Goal: Task Accomplishment & Management: Complete application form

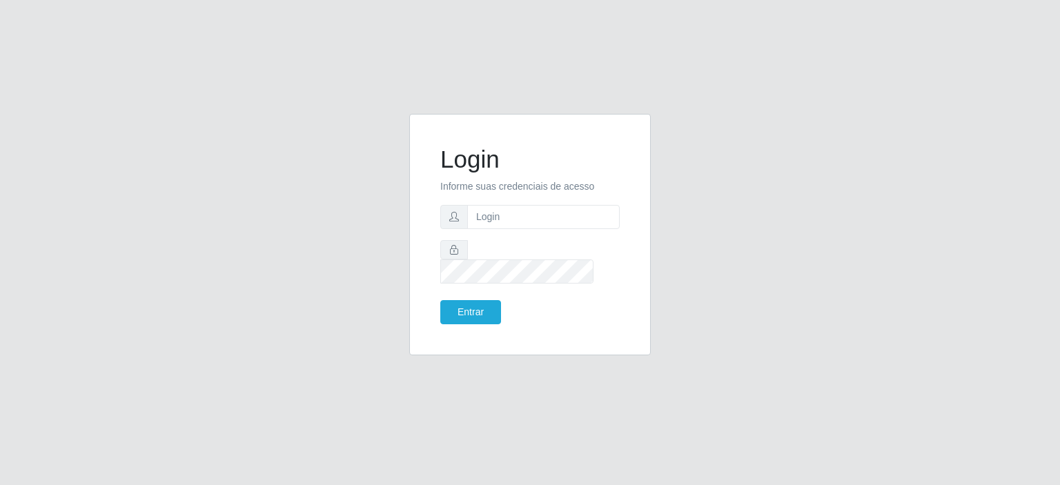
type input "[EMAIL_ADDRESS][DOMAIN_NAME]"
click at [482, 300] on button "Entrar" at bounding box center [470, 312] width 61 height 24
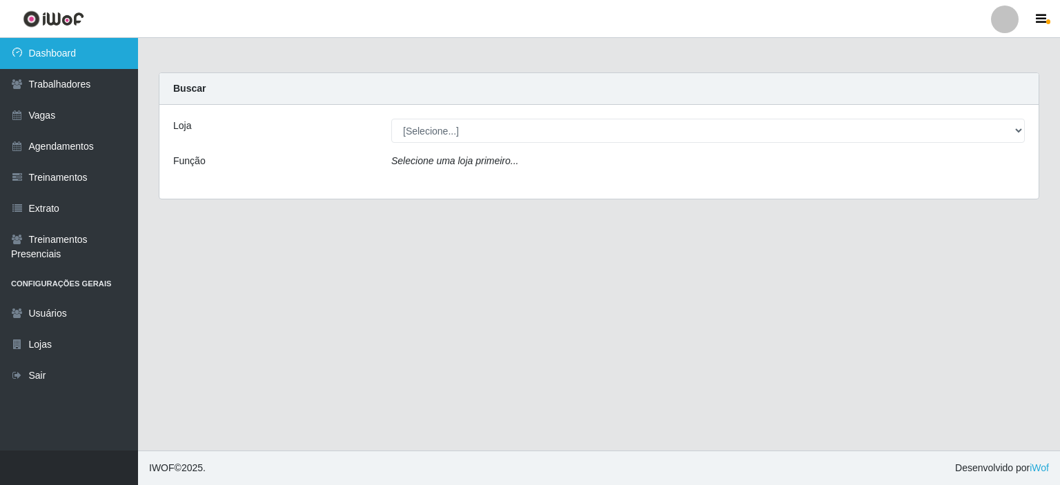
click at [95, 60] on link "Dashboard" at bounding box center [69, 53] width 138 height 31
click at [48, 55] on link "Dashboard" at bounding box center [69, 53] width 138 height 31
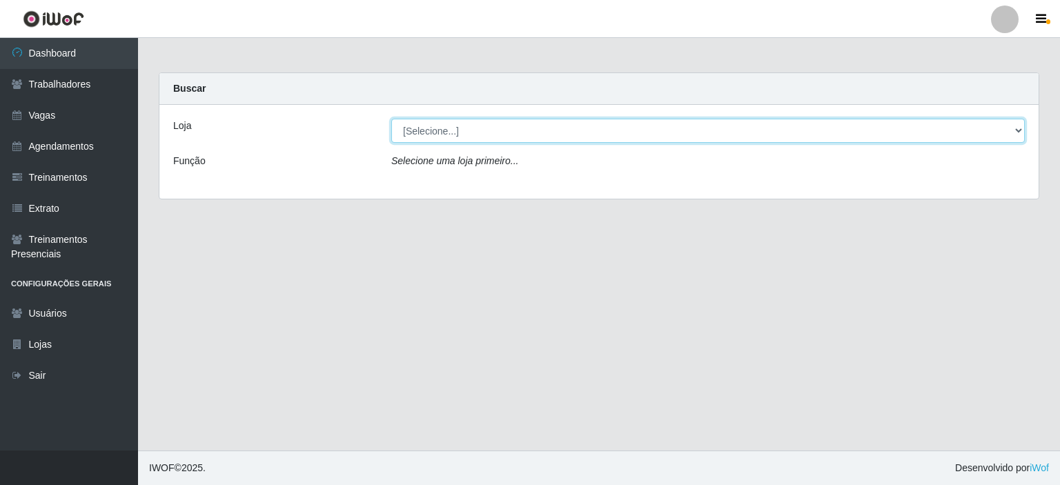
click at [1016, 130] on select "[Selecione...] Corte Fácil - Unidade Planalto" at bounding box center [707, 131] width 633 height 24
select select "202"
click at [391, 119] on select "[Selecione...] Corte Fácil - Unidade Planalto" at bounding box center [707, 131] width 633 height 24
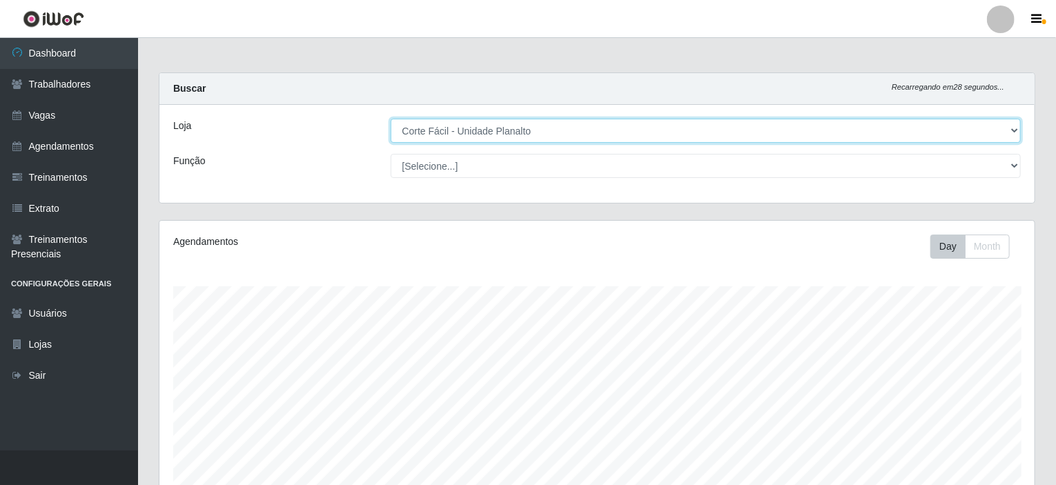
scroll to position [69, 0]
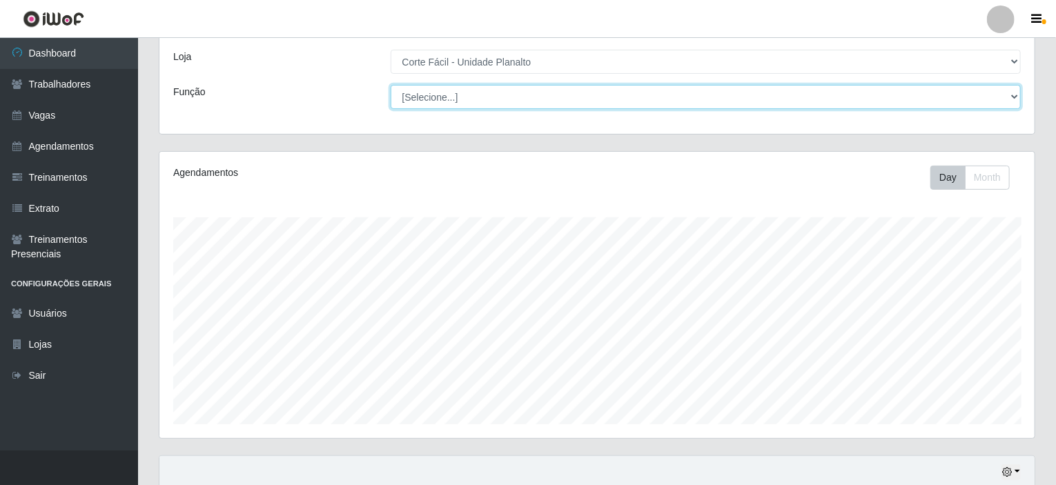
click at [436, 99] on select "[Selecione...] ASG ASG + ASG ++ Auxiliar de Estacionamento Auxiliar de Estacion…" at bounding box center [705, 97] width 631 height 24
click at [390, 85] on select "[Selecione...] ASG ASG + ASG ++ Auxiliar de Estacionamento Auxiliar de Estacion…" at bounding box center [705, 97] width 631 height 24
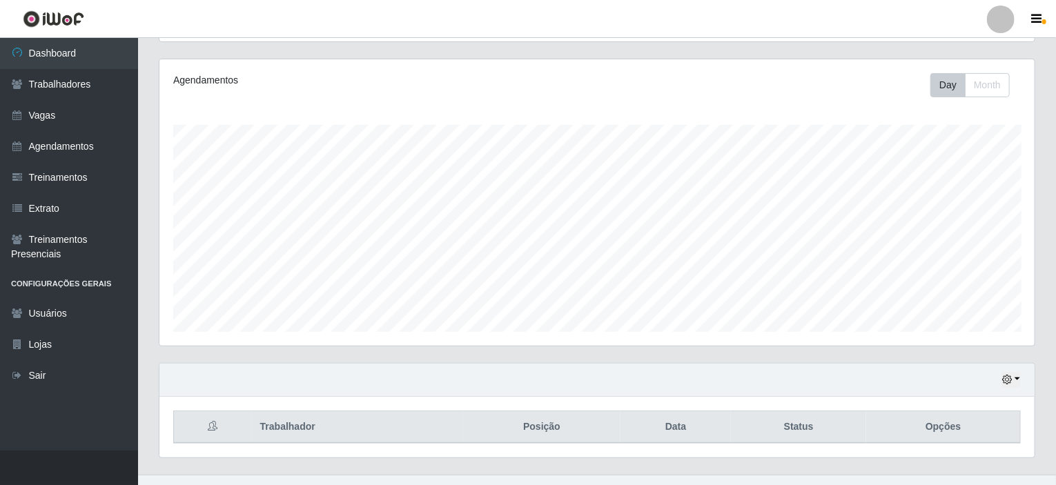
scroll to position [0, 0]
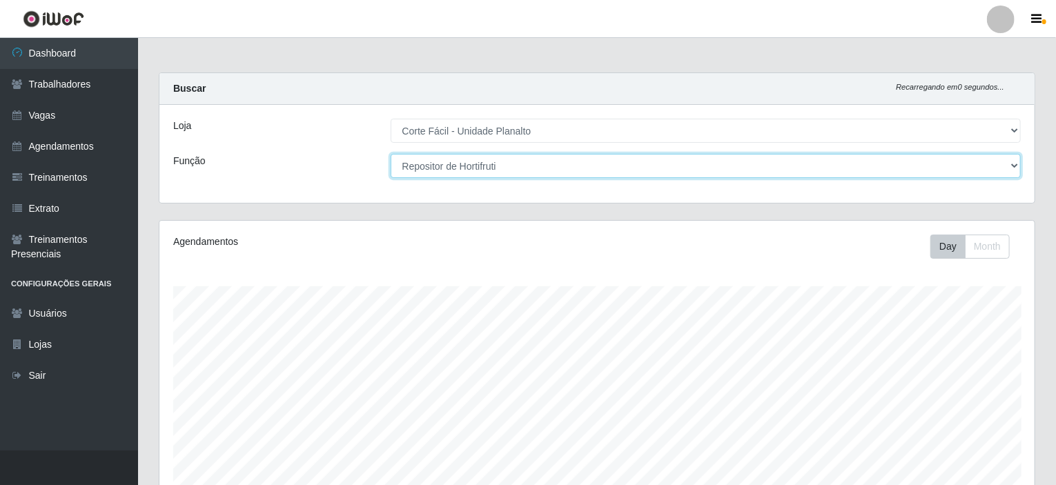
click at [1013, 164] on select "[Selecione...] ASG ASG + ASG ++ Auxiliar de Estacionamento Auxiliar de Estacion…" at bounding box center [705, 166] width 631 height 24
select select "22"
click at [390, 154] on select "[Selecione...] ASG ASG + ASG ++ Auxiliar de Estacionamento Auxiliar de Estacion…" at bounding box center [705, 166] width 631 height 24
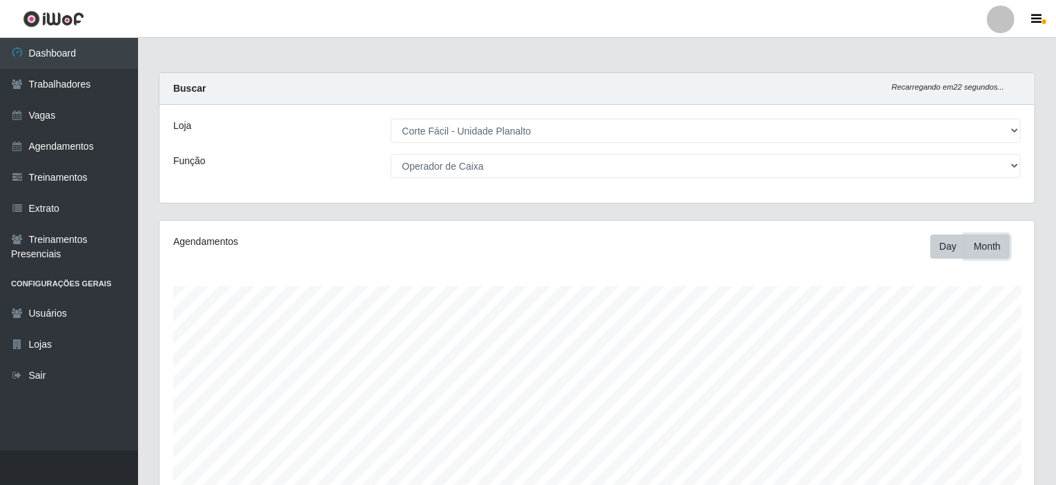
click at [998, 248] on button "Month" at bounding box center [987, 247] width 45 height 24
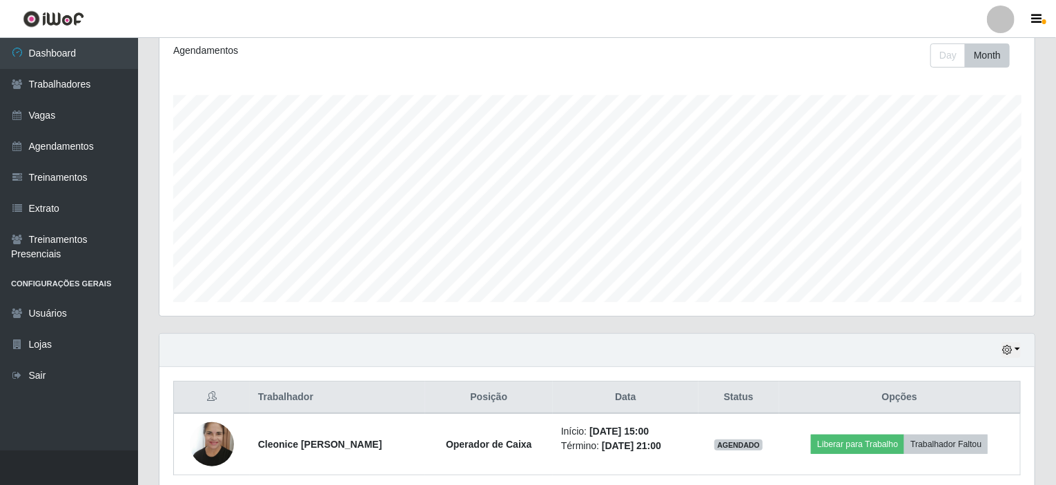
scroll to position [106, 0]
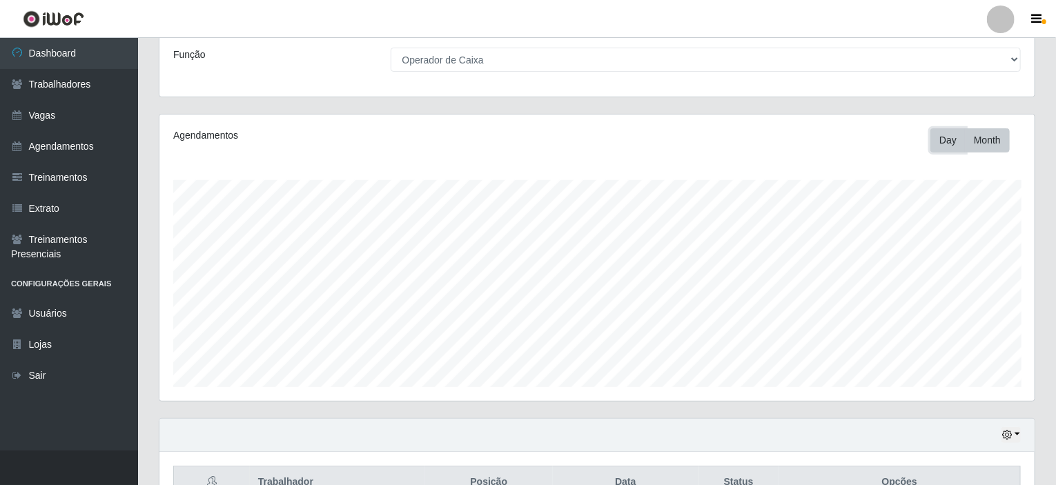
click at [939, 137] on button "Day" at bounding box center [947, 140] width 35 height 24
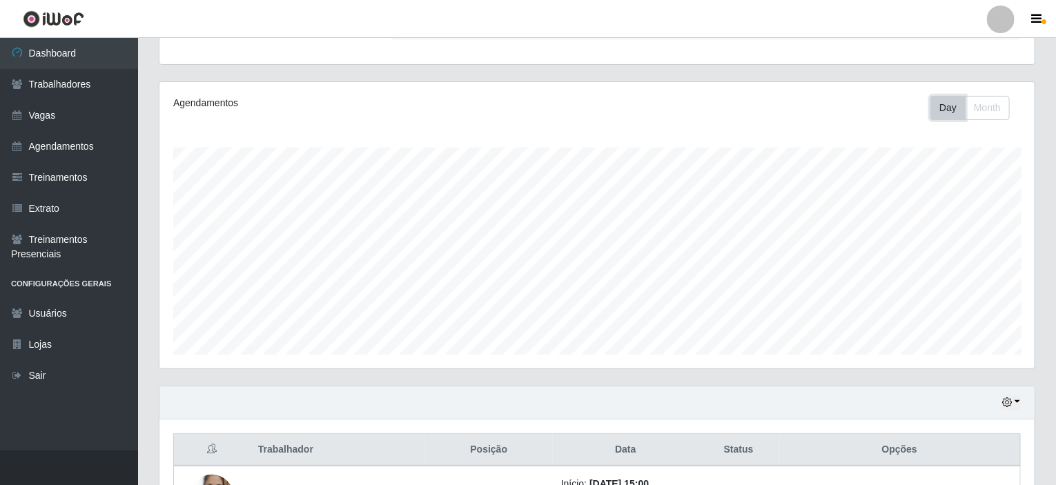
scroll to position [0, 0]
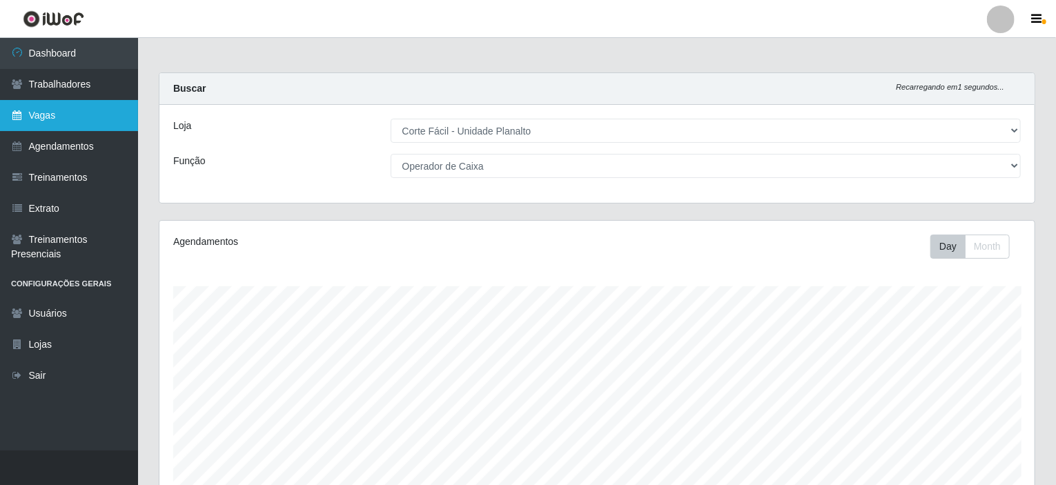
click at [63, 119] on link "Vagas" at bounding box center [69, 115] width 138 height 31
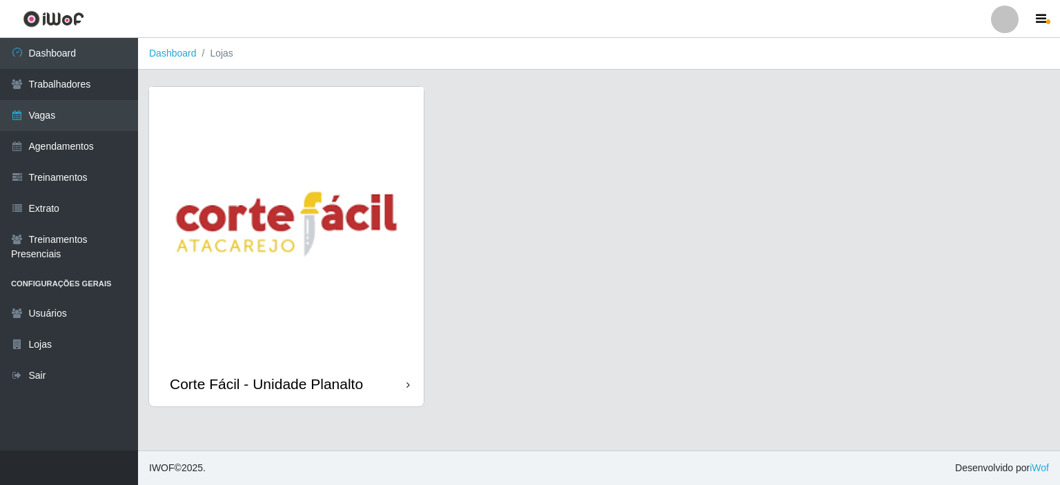
click at [253, 204] on img at bounding box center [286, 224] width 275 height 275
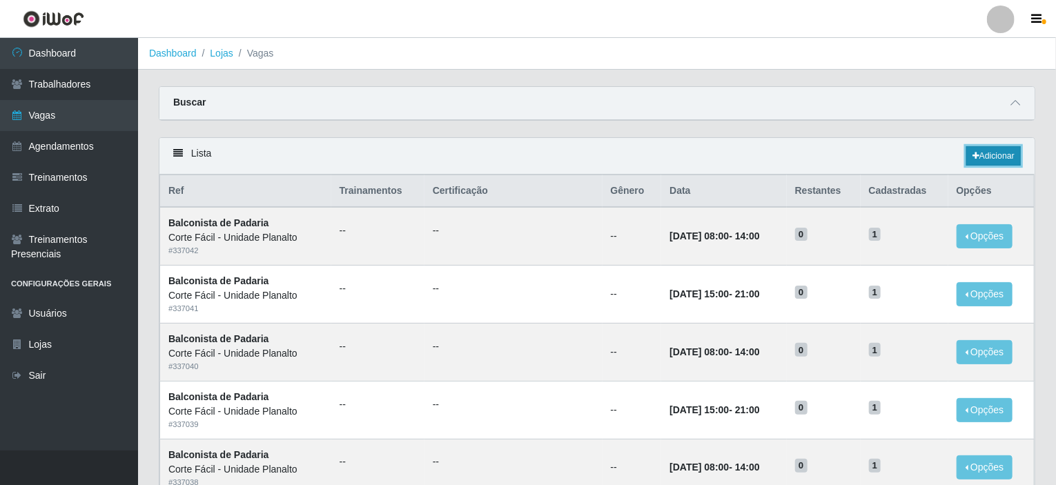
click at [996, 159] on link "Adicionar" at bounding box center [993, 155] width 55 height 19
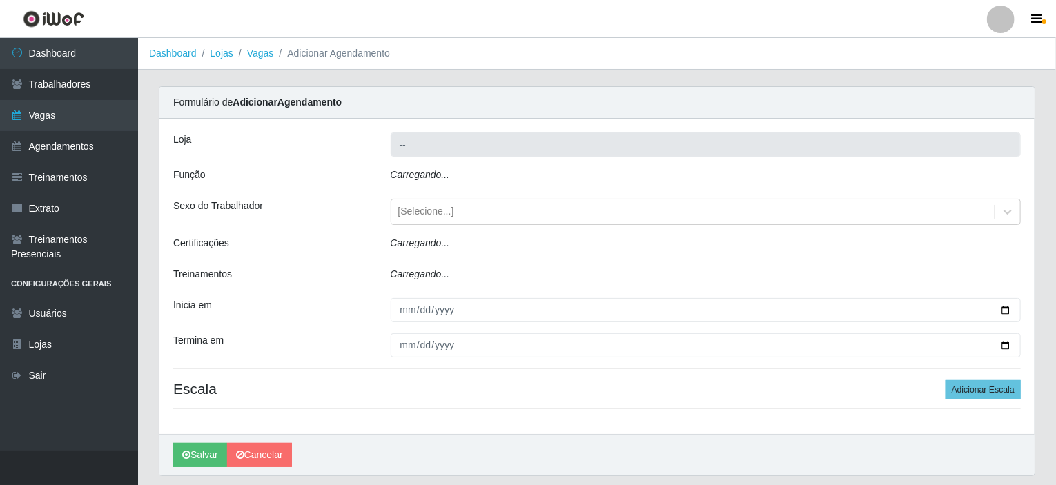
type input "Corte Fácil - Unidade Planalto"
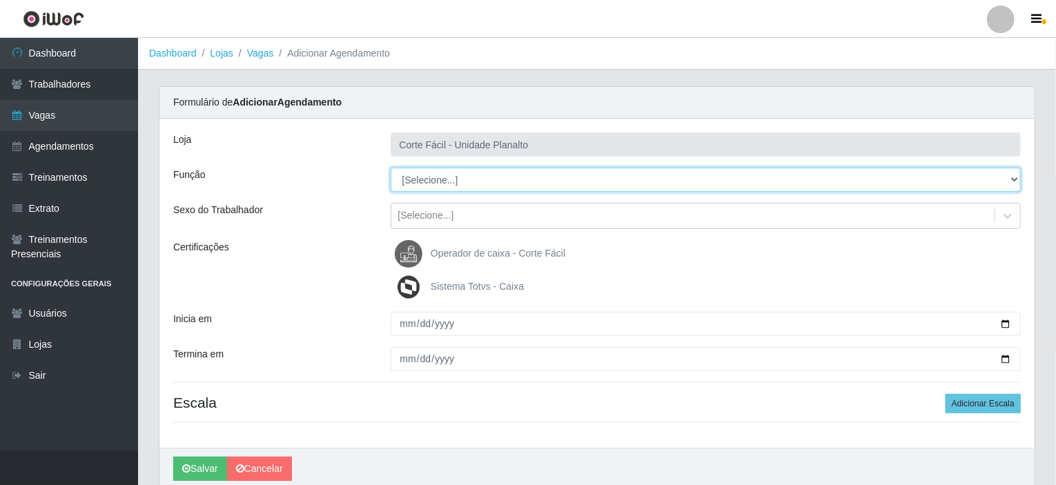
click at [1015, 175] on select "[Selecione...] ASG ASG + ASG ++ Auxiliar de Estacionamento Auxiliar de Estacion…" at bounding box center [705, 180] width 631 height 24
select select "22"
click at [390, 168] on select "[Selecione...] ASG ASG + ASG ++ Auxiliar de Estacionamento Auxiliar de Estacion…" at bounding box center [705, 180] width 631 height 24
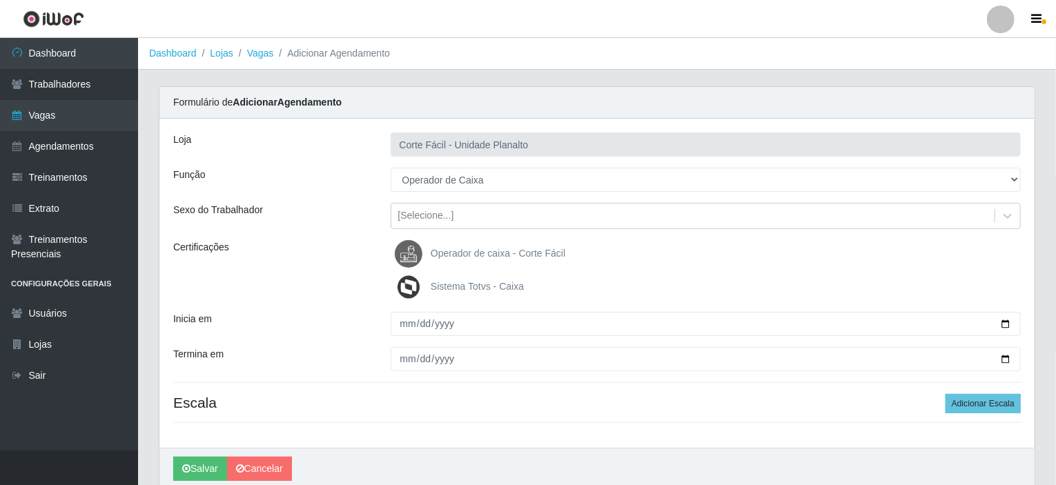
click at [500, 250] on span "Operador de caixa - Corte Fácil" at bounding box center [498, 253] width 135 height 11
click at [0, 0] on input "Operador de caixa - Corte Fácil" at bounding box center [0, 0] width 0 height 0
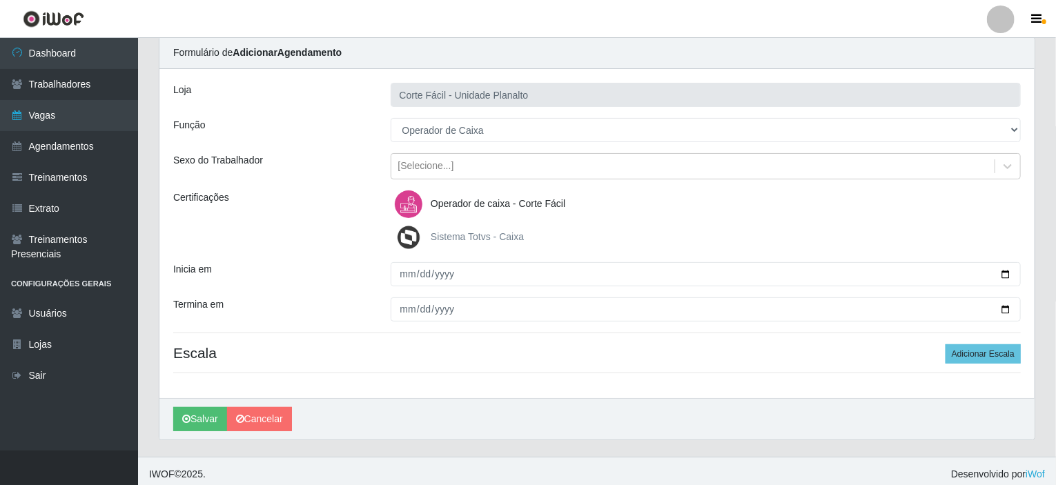
scroll to position [55, 0]
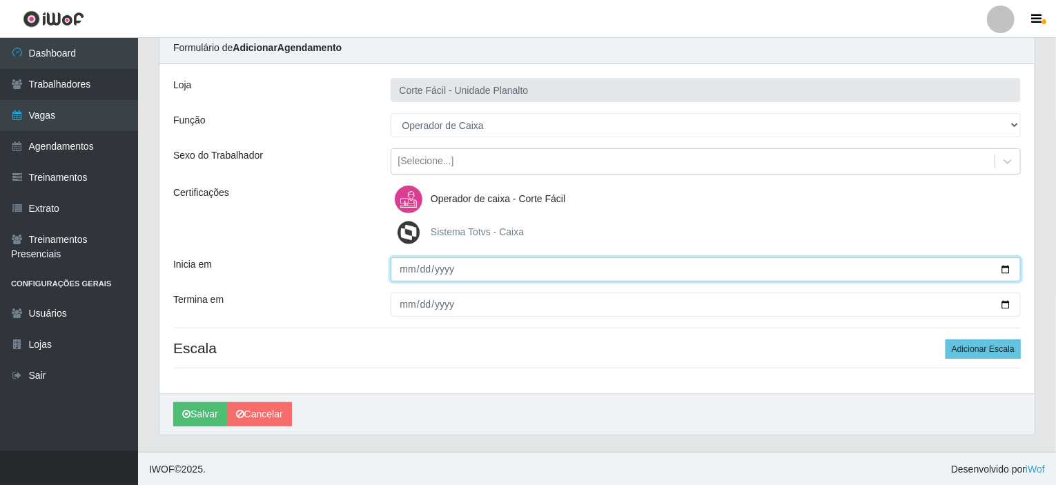
click at [1002, 267] on input "Inicia em" at bounding box center [705, 269] width 631 height 24
click at [1008, 270] on input "Inicia em" at bounding box center [705, 269] width 631 height 24
type input "[DATE]"
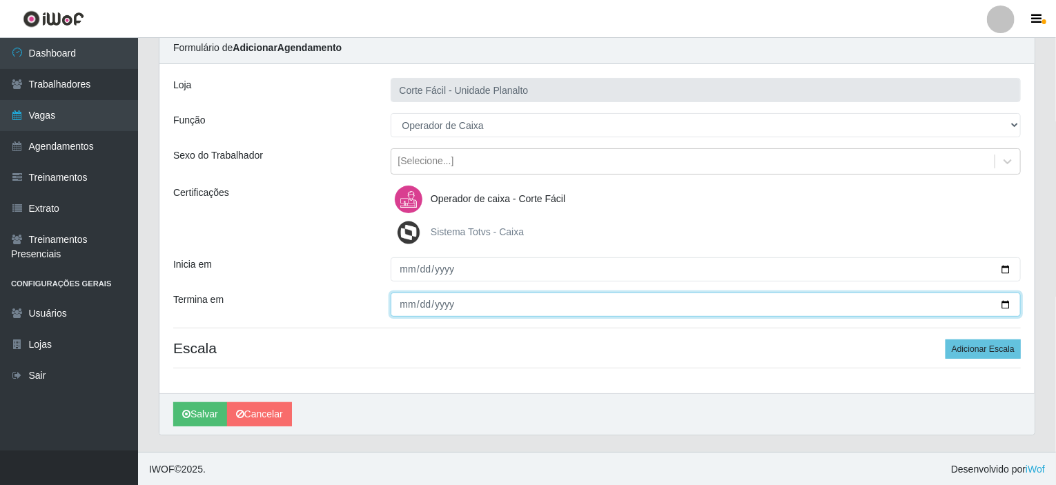
click at [1010, 301] on input "Termina em" at bounding box center [705, 305] width 631 height 24
type input "[DATE]"
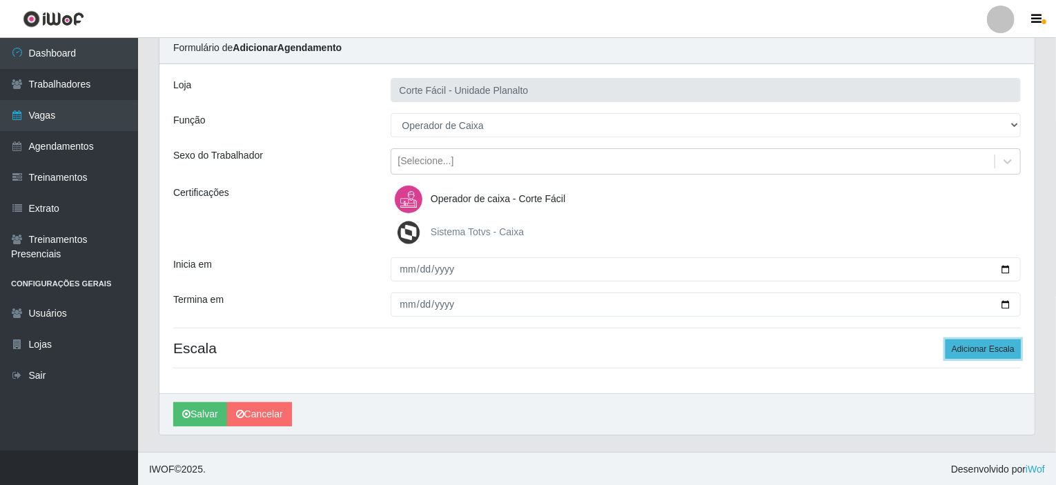
click at [993, 347] on button "Adicionar Escala" at bounding box center [982, 348] width 75 height 19
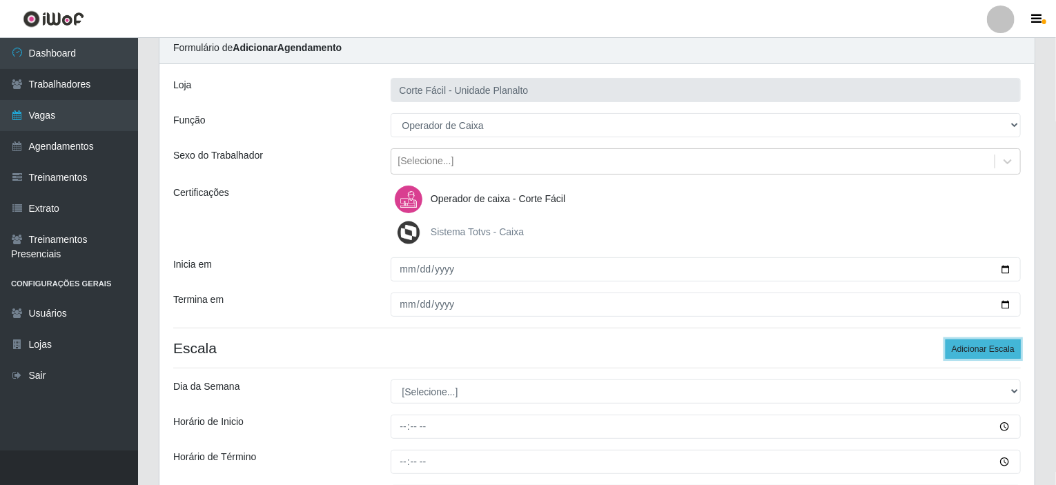
click at [993, 347] on button "Adicionar Escala" at bounding box center [982, 348] width 75 height 19
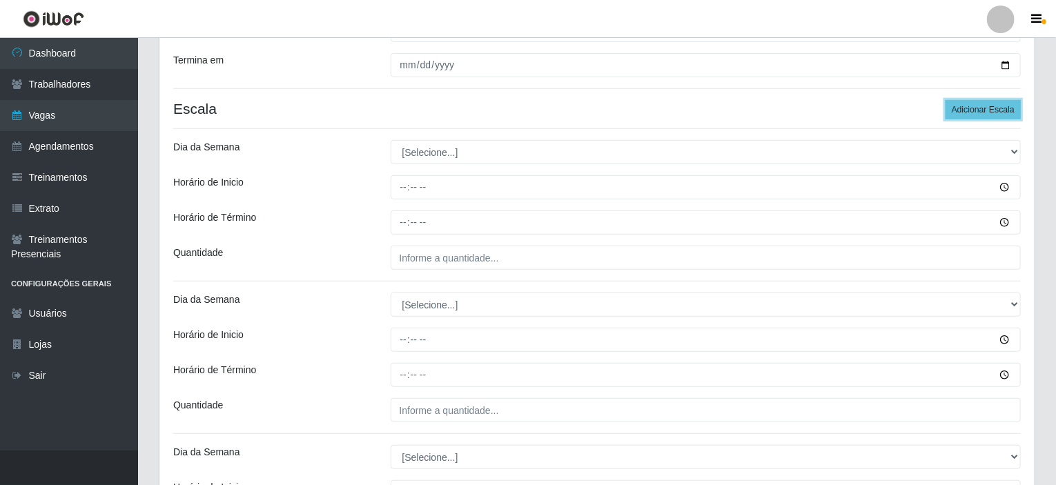
scroll to position [330, 0]
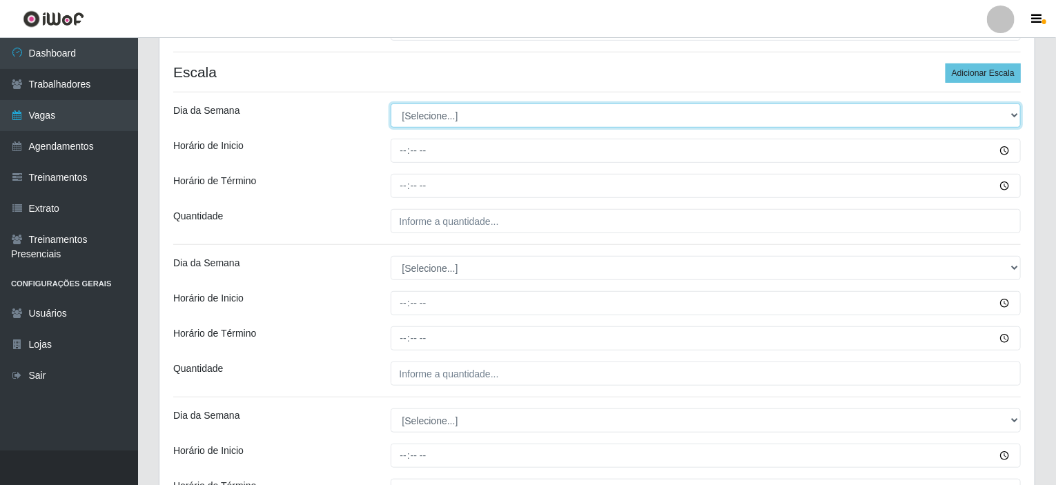
click at [1015, 108] on select "[Selecione...] Segunda Terça Quarta Quinta Sexta Sábado Domingo" at bounding box center [705, 115] width 631 height 24
select select "3"
click at [390, 103] on select "[Selecione...] Segunda Terça Quarta Quinta Sexta Sábado Domingo" at bounding box center [705, 115] width 631 height 24
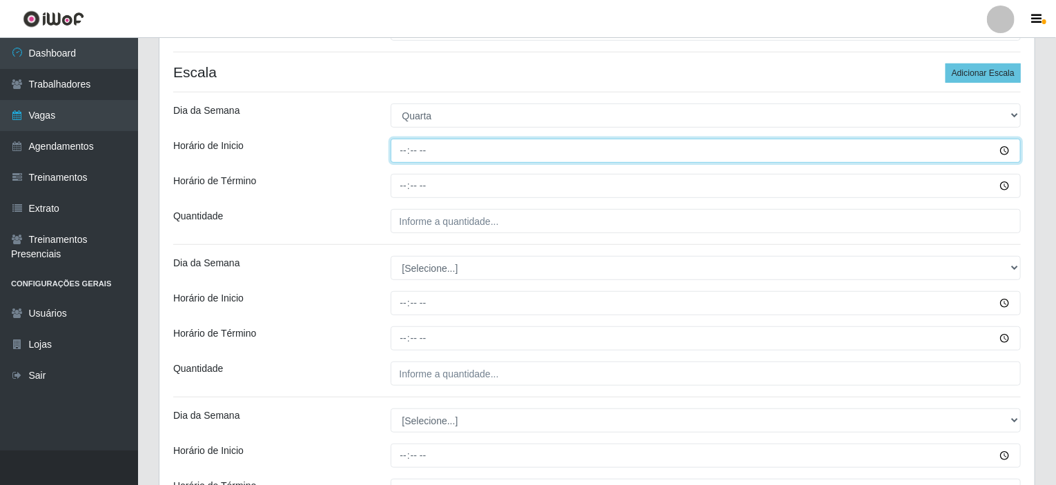
click at [401, 148] on input "Horário de Inicio" at bounding box center [705, 151] width 631 height 24
type input "07:00"
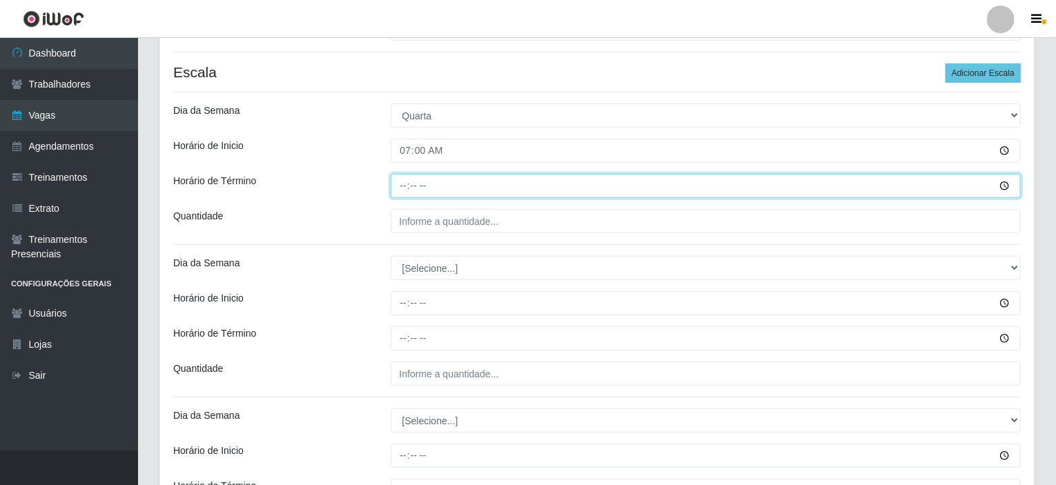
click at [398, 186] on input "Horário de Término" at bounding box center [705, 186] width 631 height 24
type input "13:00"
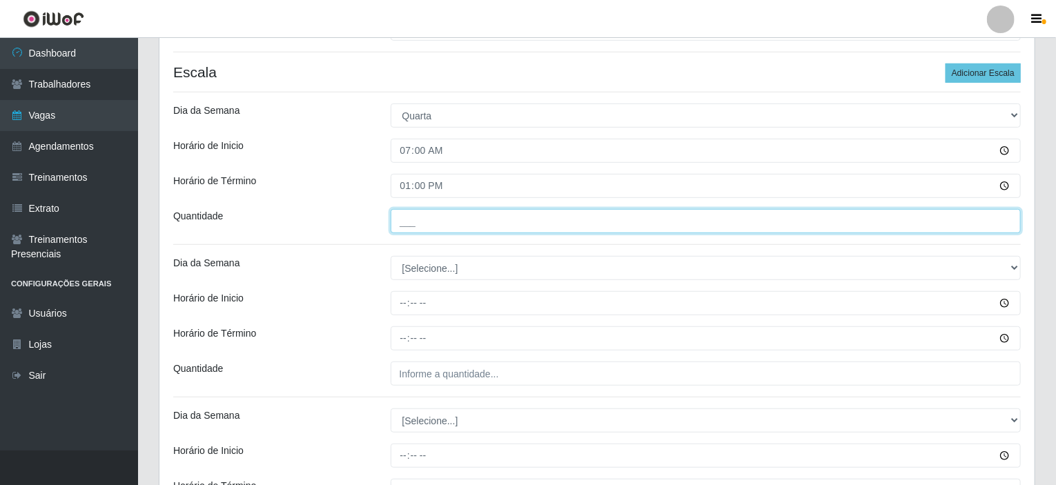
click at [407, 217] on input "___" at bounding box center [705, 221] width 631 height 24
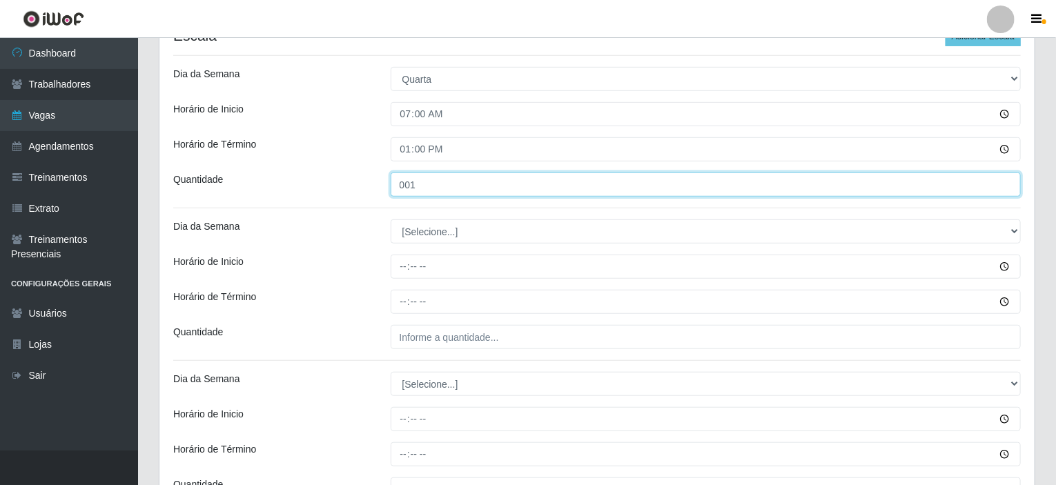
scroll to position [399, 0]
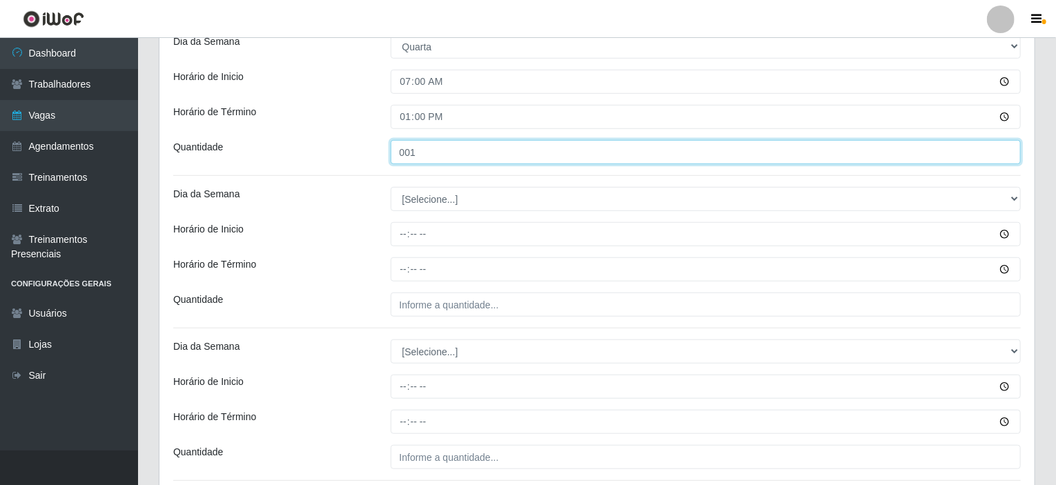
type input "001"
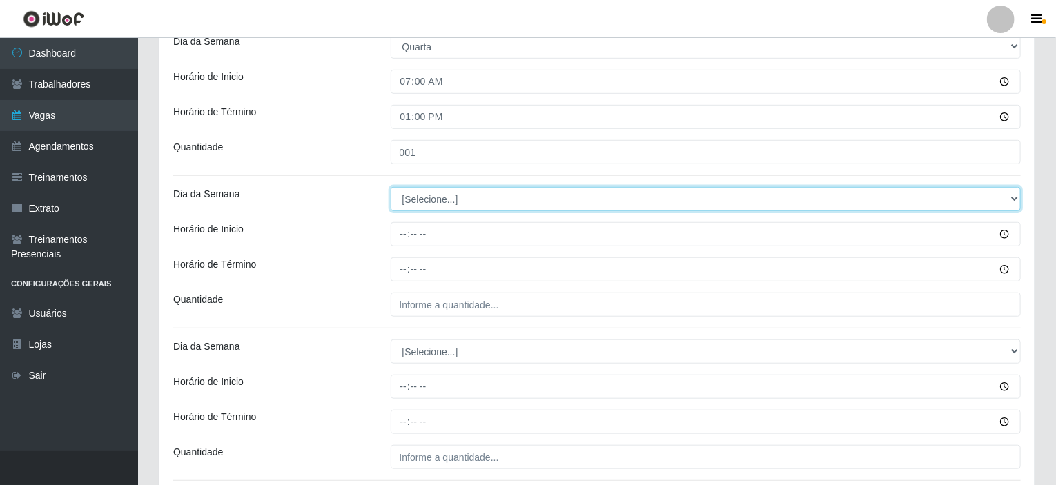
click at [1012, 195] on select "[Selecione...] Segunda Terça Quarta Quinta Sexta Sábado Domingo" at bounding box center [705, 199] width 631 height 24
select select "4"
click at [390, 187] on select "[Selecione...] Segunda Terça Quarta Quinta Sexta Sábado Domingo" at bounding box center [705, 199] width 631 height 24
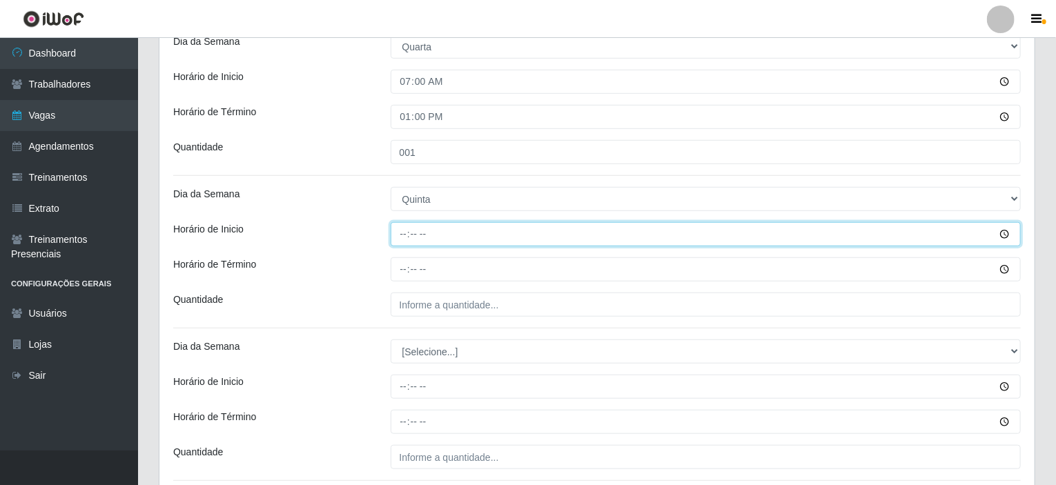
click at [400, 233] on input "Horário de Inicio" at bounding box center [705, 234] width 631 height 24
type input "07:00"
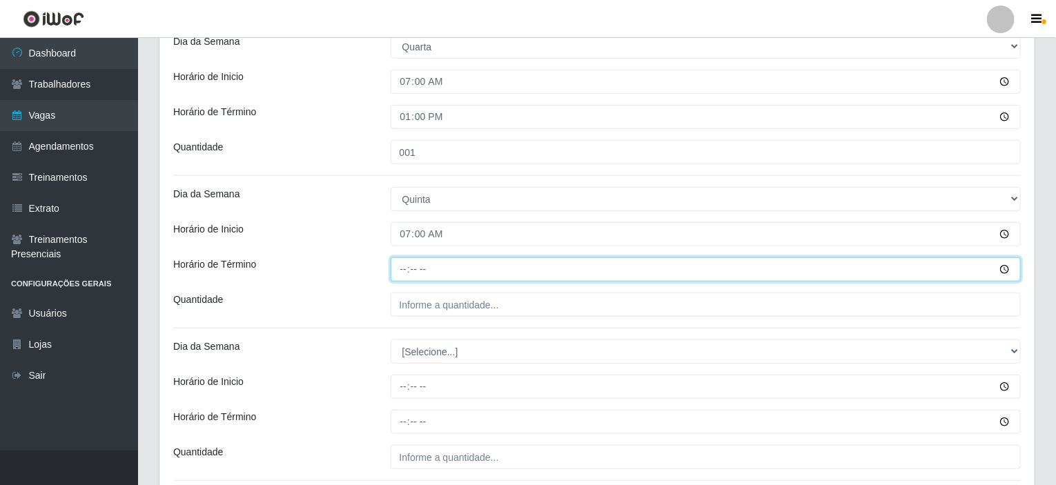
click at [403, 267] on input "Horário de Término" at bounding box center [705, 269] width 631 height 24
type input "13:00"
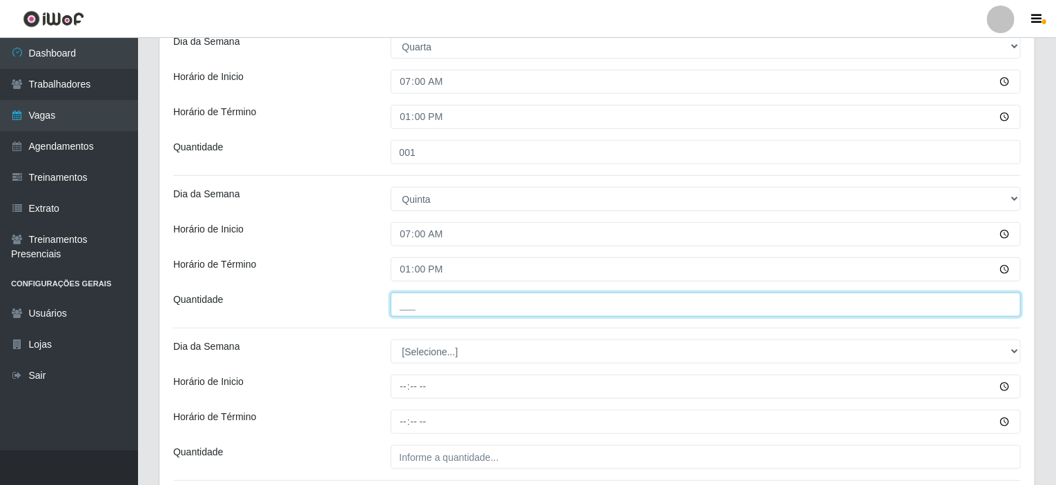
click at [421, 304] on input "___" at bounding box center [705, 305] width 631 height 24
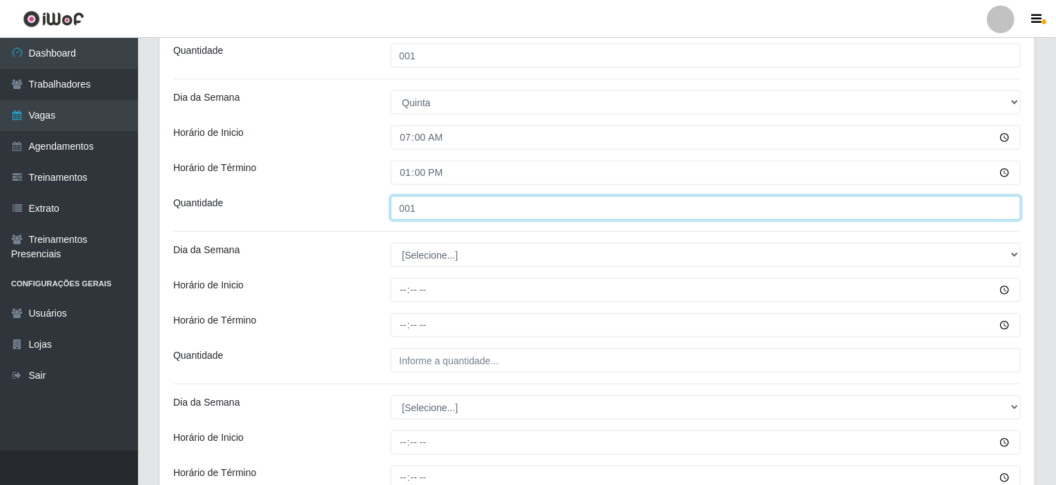
scroll to position [537, 0]
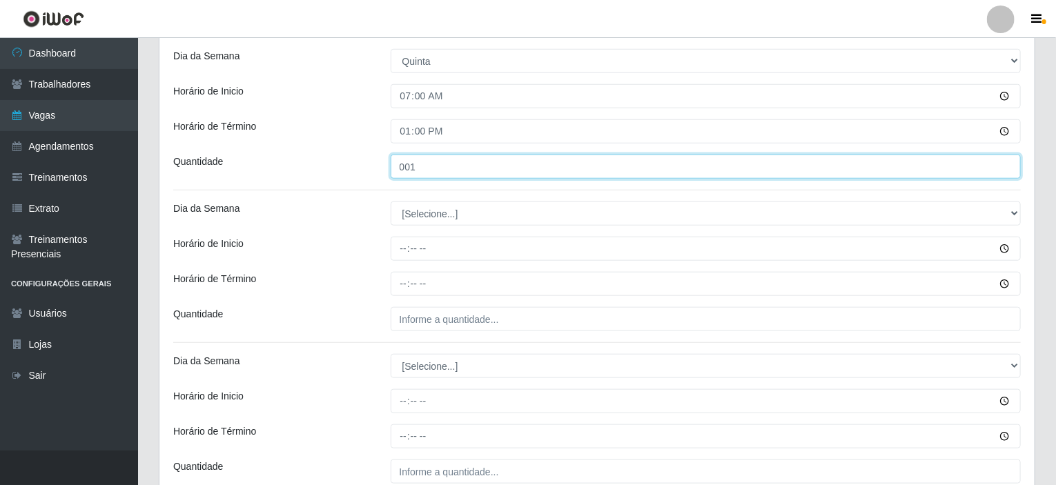
type input "001"
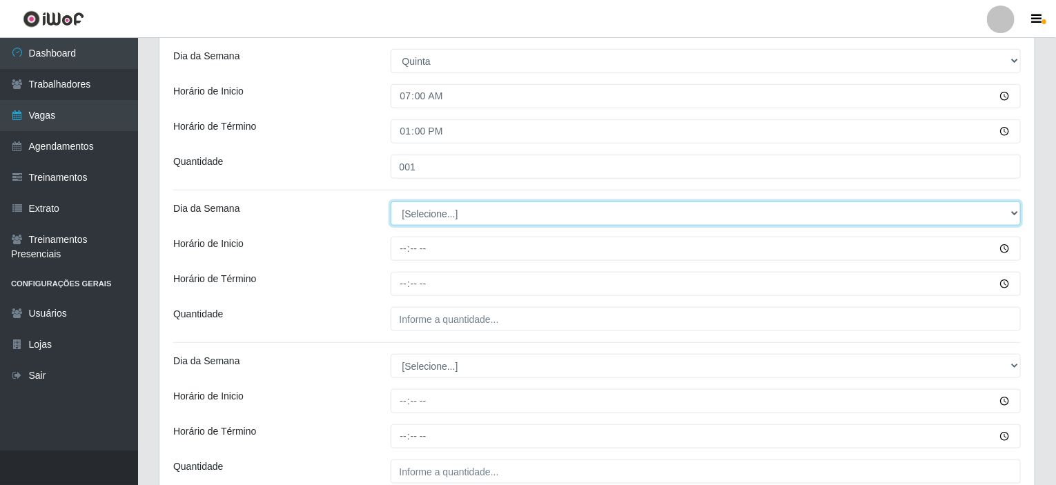
drag, startPoint x: 1013, startPoint y: 215, endPoint x: 992, endPoint y: 215, distance: 20.7
click at [1011, 215] on select "[Selecione...] Segunda Terça Quarta Quinta Sexta Sábado Domingo" at bounding box center [705, 213] width 631 height 24
select select "5"
click at [390, 201] on select "[Selecione...] Segunda Terça Quarta Quinta Sexta Sábado Domingo" at bounding box center [705, 213] width 631 height 24
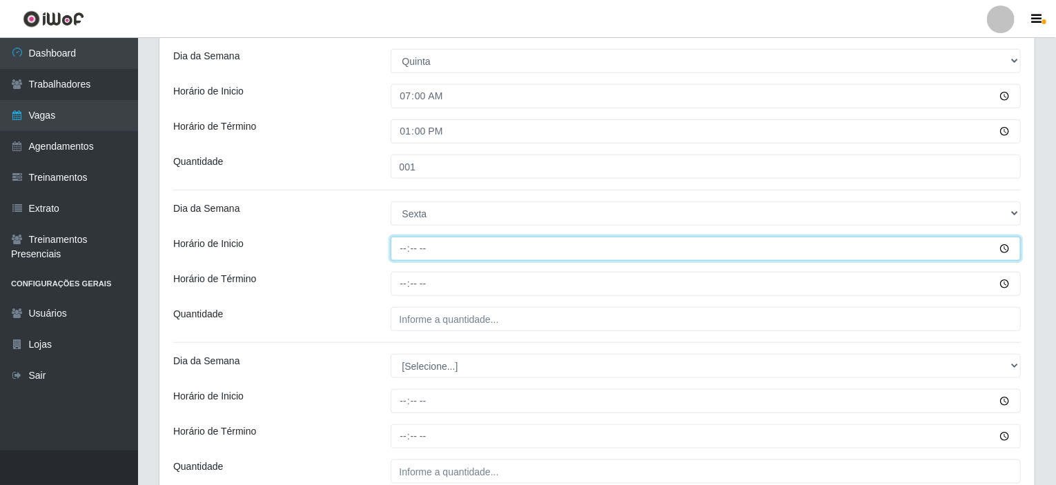
click at [404, 243] on input "Horário de Inicio" at bounding box center [705, 249] width 631 height 24
type input "07:00"
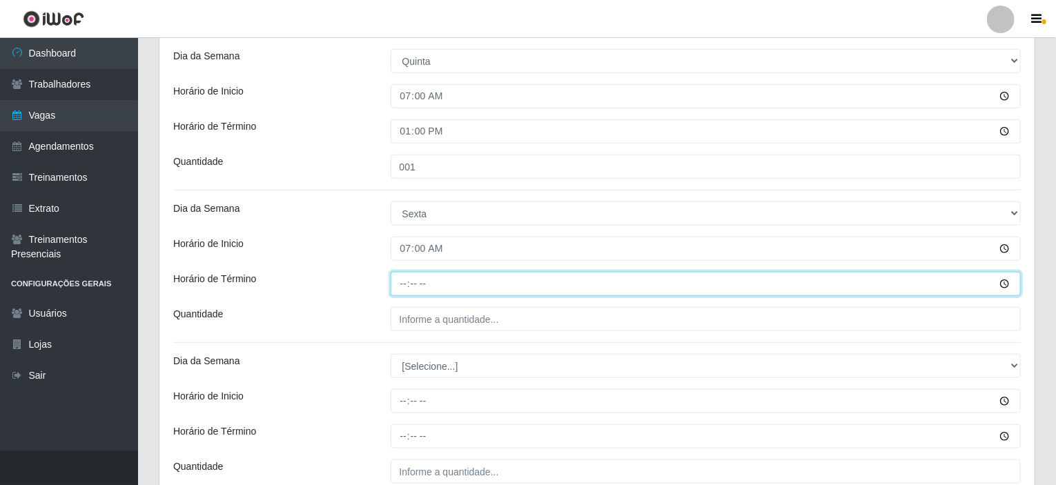
click at [402, 282] on input "Horário de Término" at bounding box center [705, 284] width 631 height 24
type input "13:00"
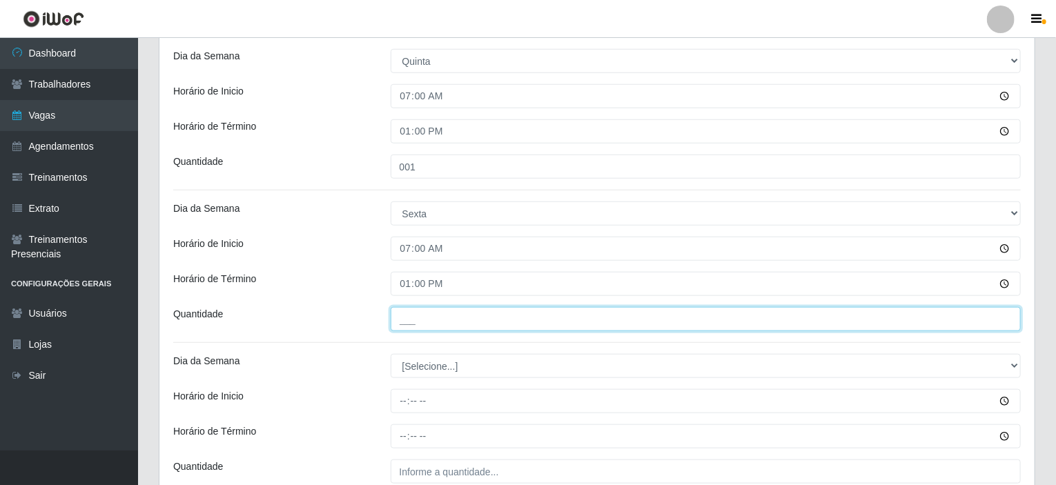
click at [407, 315] on input "___" at bounding box center [705, 319] width 631 height 24
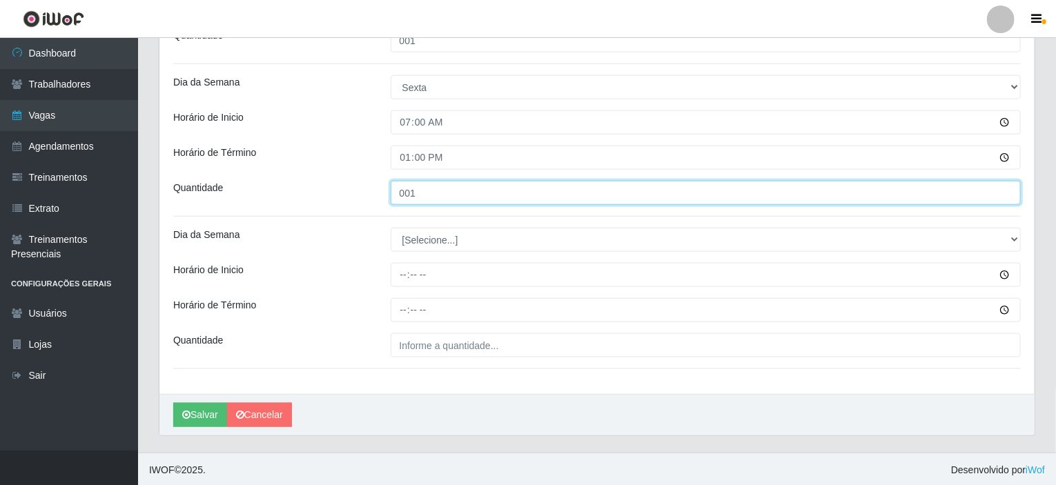
type input "001"
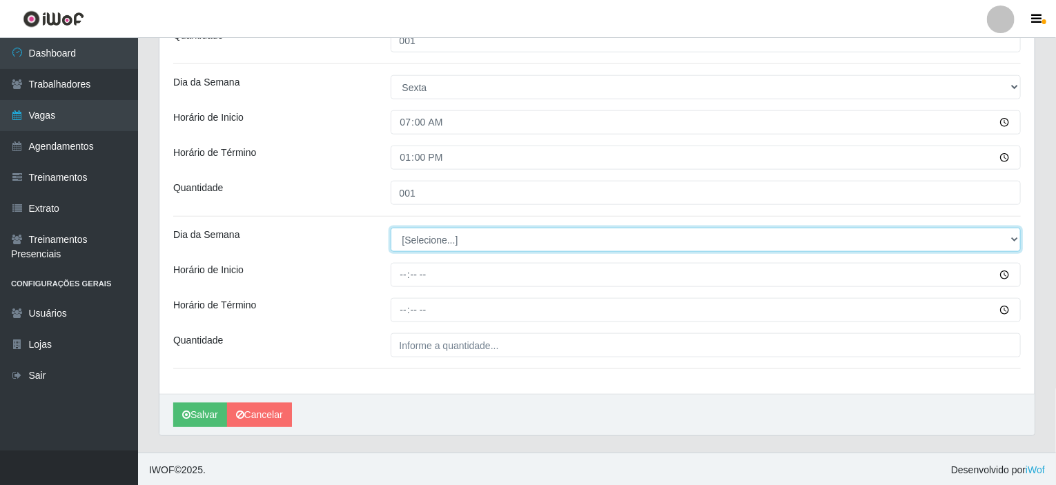
click at [1007, 237] on select "[Selecione...] Segunda Terça Quarta Quinta Sexta Sábado Domingo" at bounding box center [705, 240] width 631 height 24
select select "6"
click at [390, 228] on select "[Selecione...] Segunda Terça Quarta Quinta Sexta Sábado Domingo" at bounding box center [705, 240] width 631 height 24
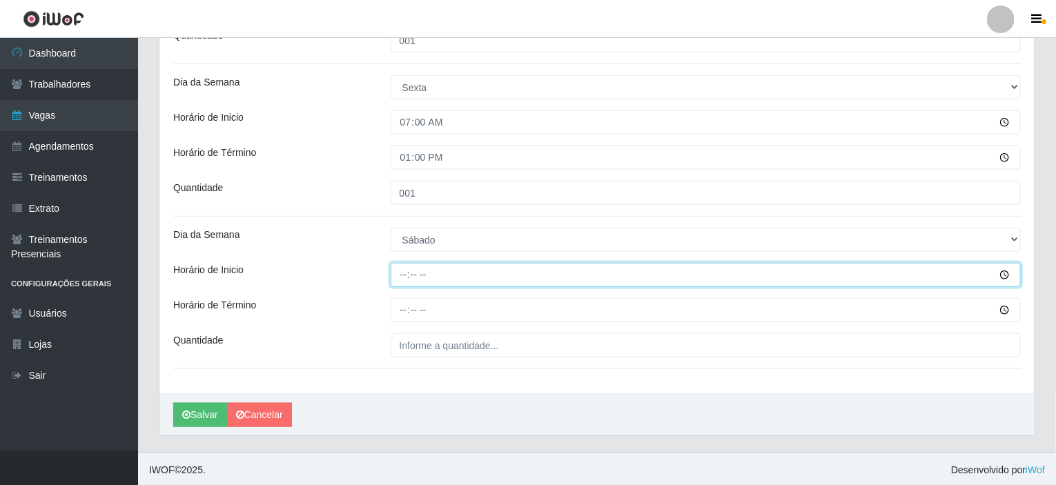
click at [403, 270] on input "Horário de Inicio" at bounding box center [705, 275] width 631 height 24
type input "07:00"
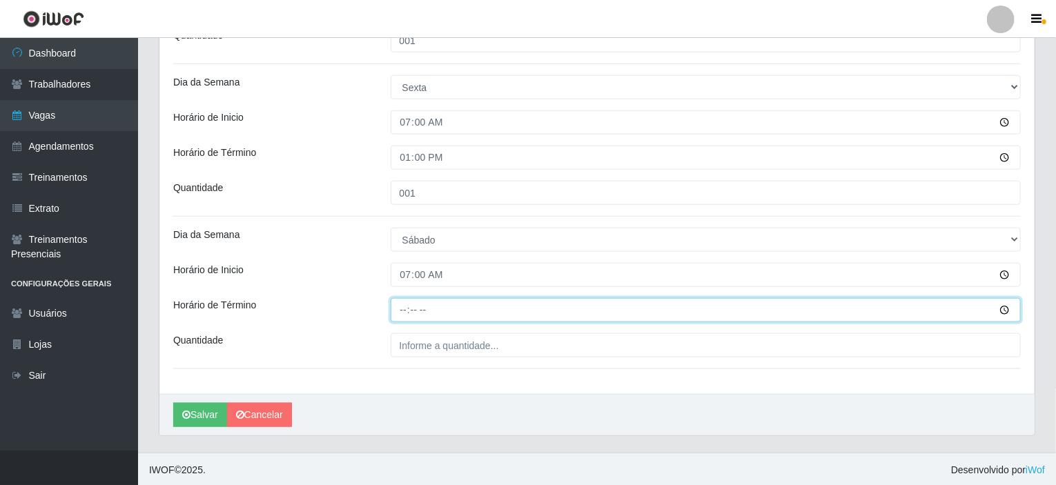
click at [403, 306] on input "Horário de Término" at bounding box center [705, 310] width 631 height 24
type input "13:00"
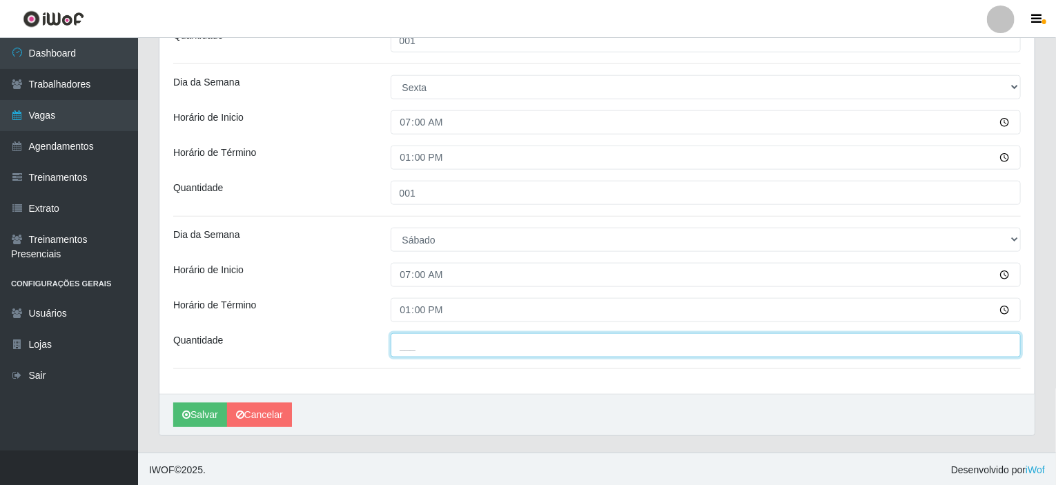
click at [411, 345] on input "___" at bounding box center [705, 345] width 631 height 24
type input "003"
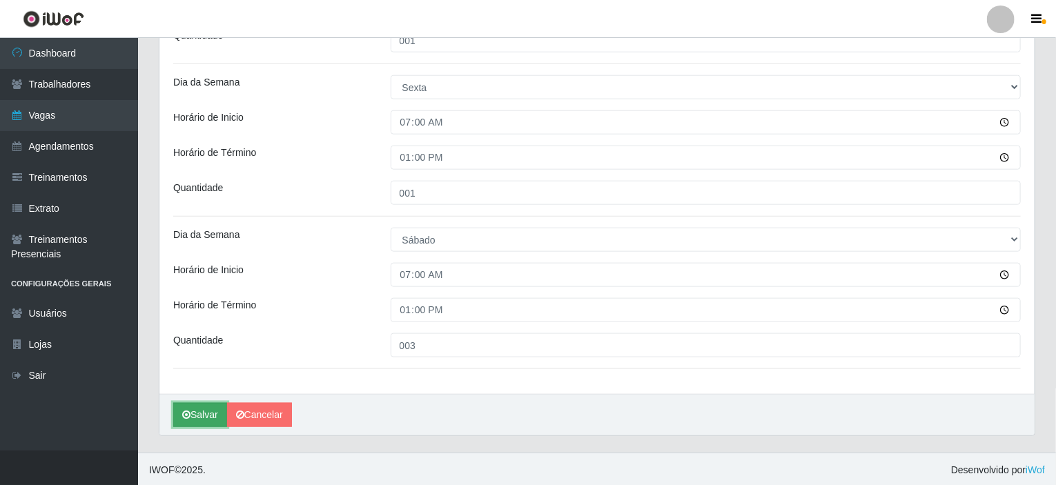
click at [203, 413] on button "Salvar" at bounding box center [200, 415] width 54 height 24
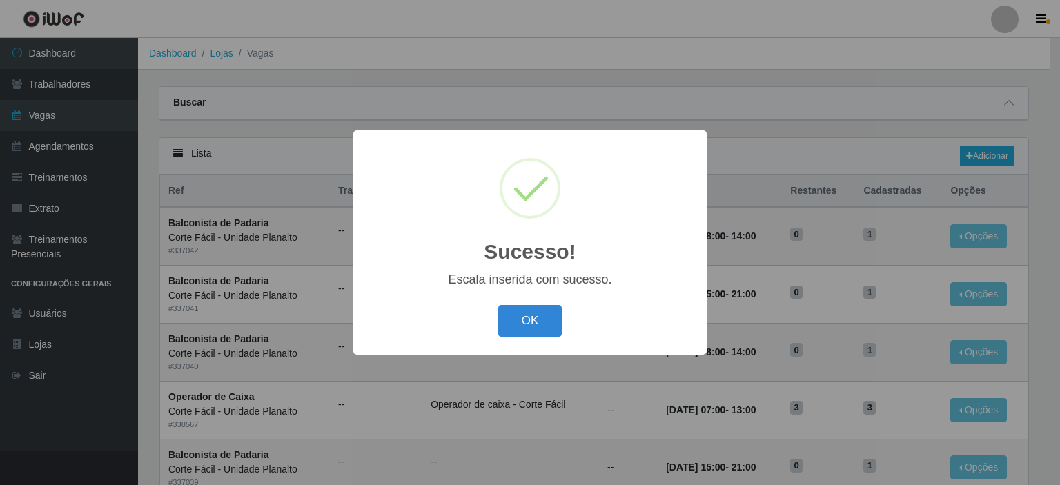
click at [488, 319] on div "OK Cancel" at bounding box center [530, 320] width 326 height 39
click at [517, 320] on button "OK" at bounding box center [530, 321] width 64 height 32
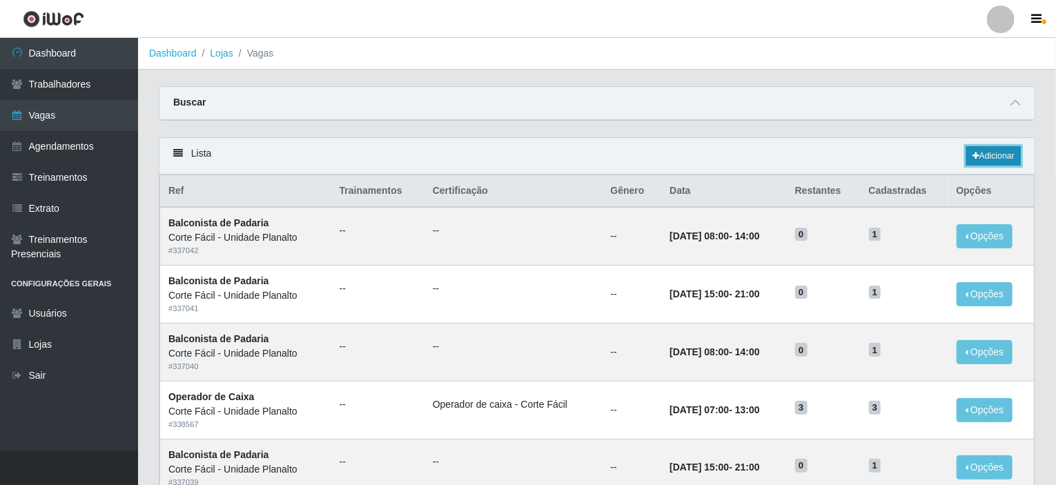
click at [1000, 159] on link "Adicionar" at bounding box center [993, 155] width 55 height 19
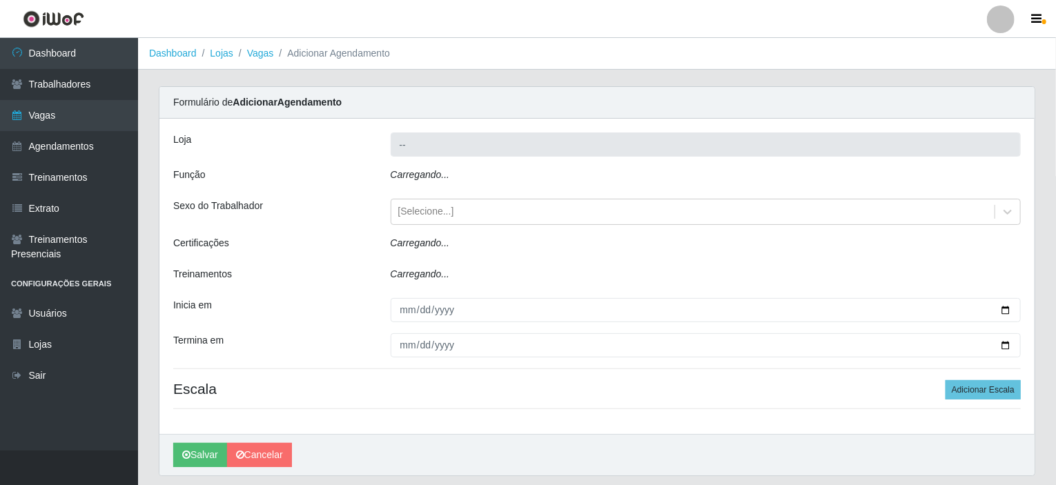
type input "Corte Fácil - Unidade Planalto"
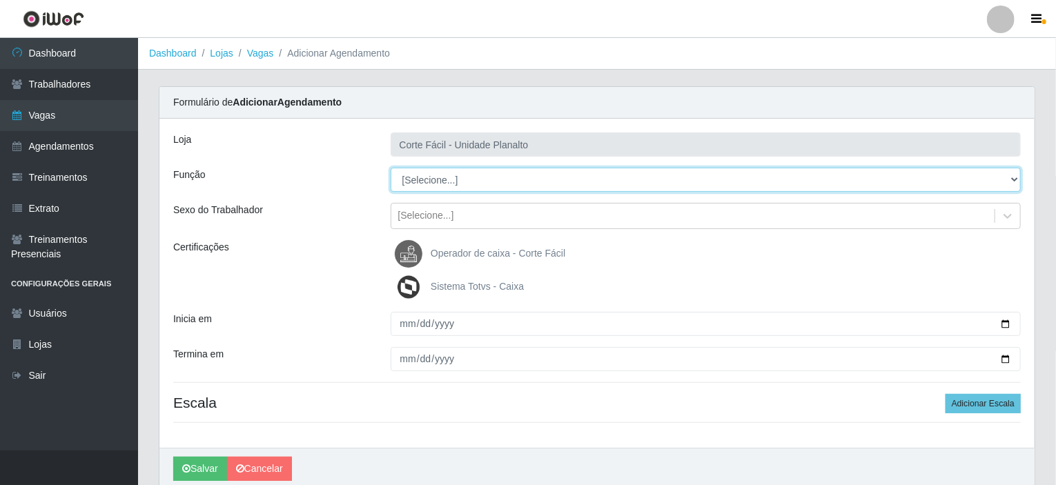
click at [1012, 172] on select "[Selecione...] ASG ASG + ASG ++ Auxiliar de Estacionamento Auxiliar de Estacion…" at bounding box center [705, 180] width 631 height 24
select select "22"
click at [390, 168] on select "[Selecione...] ASG ASG + ASG ++ Auxiliar de Estacionamento Auxiliar de Estacion…" at bounding box center [705, 180] width 631 height 24
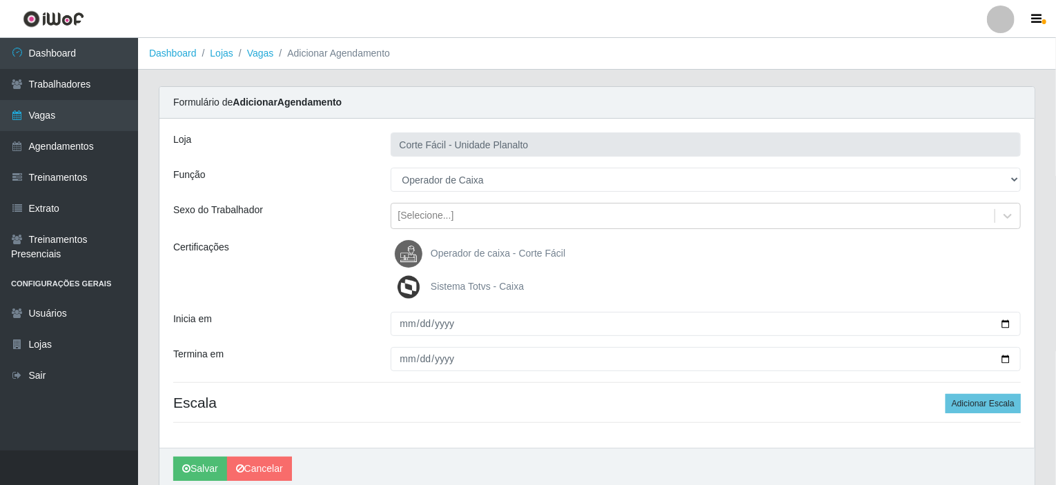
click at [481, 250] on span "Operador de caixa - Corte Fácil" at bounding box center [498, 253] width 135 height 11
click at [0, 0] on input "Operador de caixa - Corte Fácil" at bounding box center [0, 0] width 0 height 0
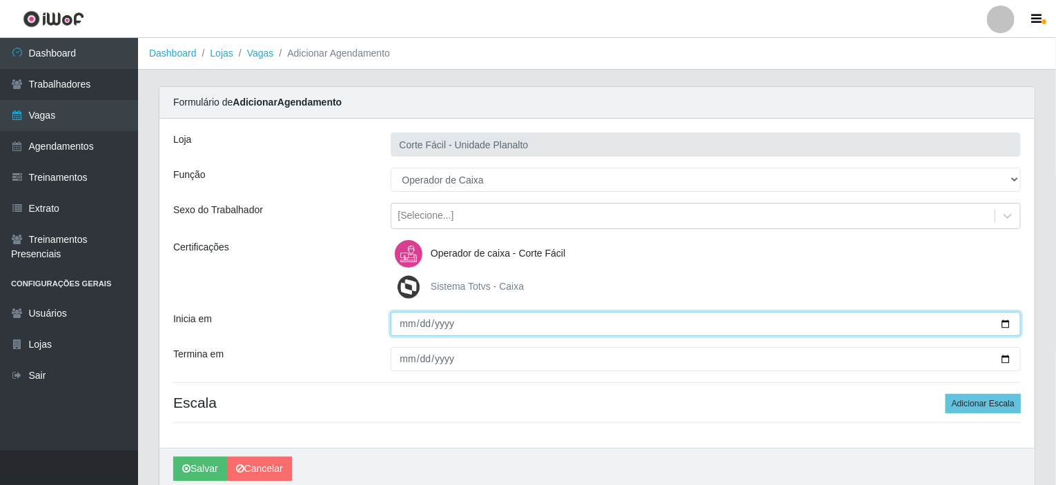
click at [1003, 319] on input "Inicia em" at bounding box center [705, 324] width 631 height 24
type input "[DATE]"
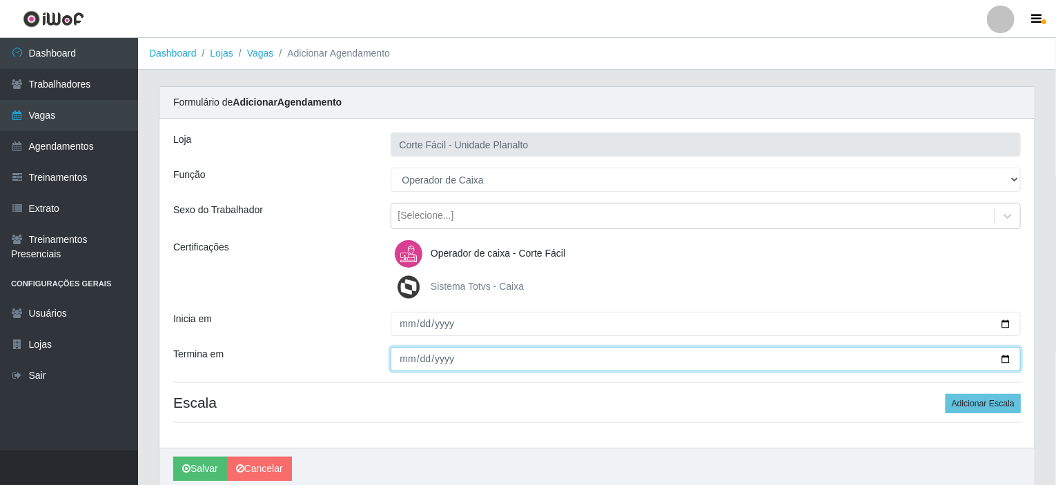
click at [1007, 355] on input "Termina em" at bounding box center [705, 359] width 631 height 24
type input "[DATE]"
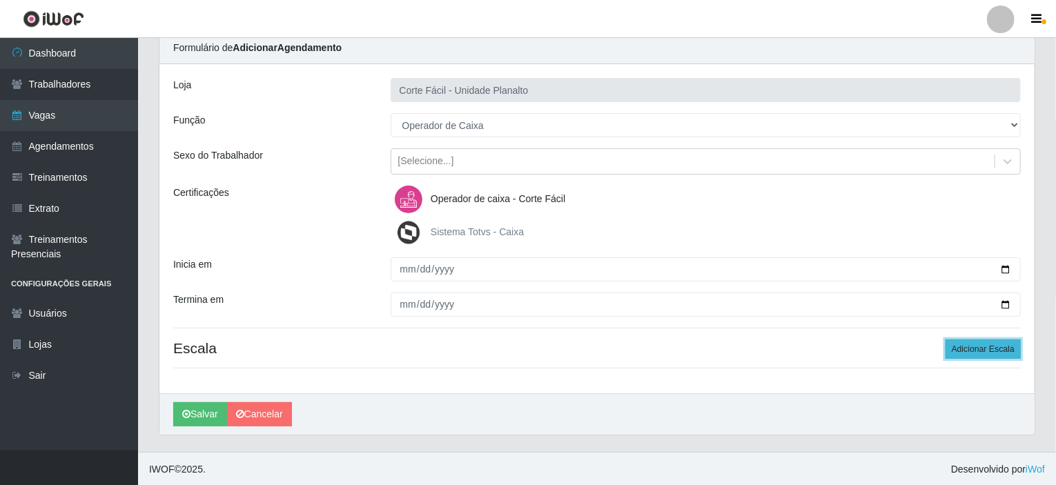
click at [981, 346] on button "Adicionar Escala" at bounding box center [982, 348] width 75 height 19
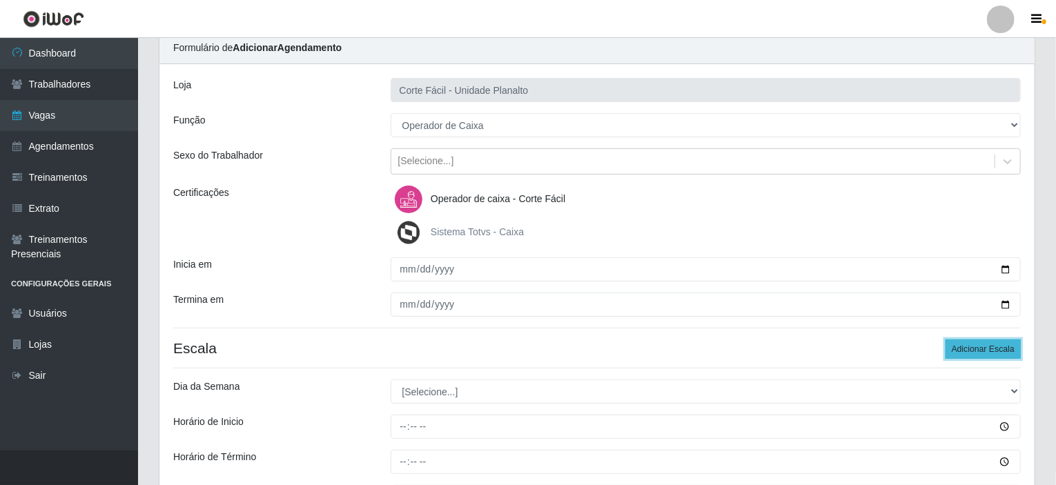
click at [981, 346] on button "Adicionar Escala" at bounding box center [982, 348] width 75 height 19
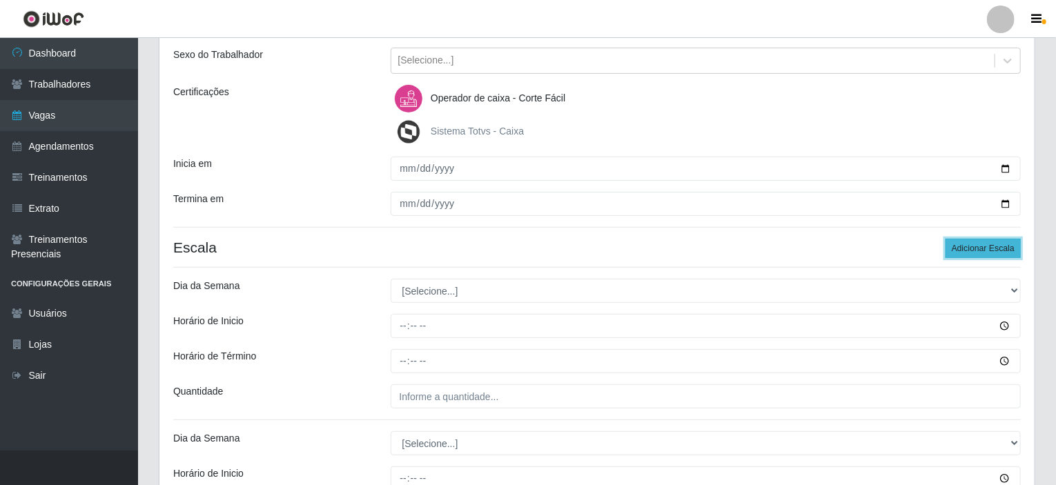
scroll to position [192, 0]
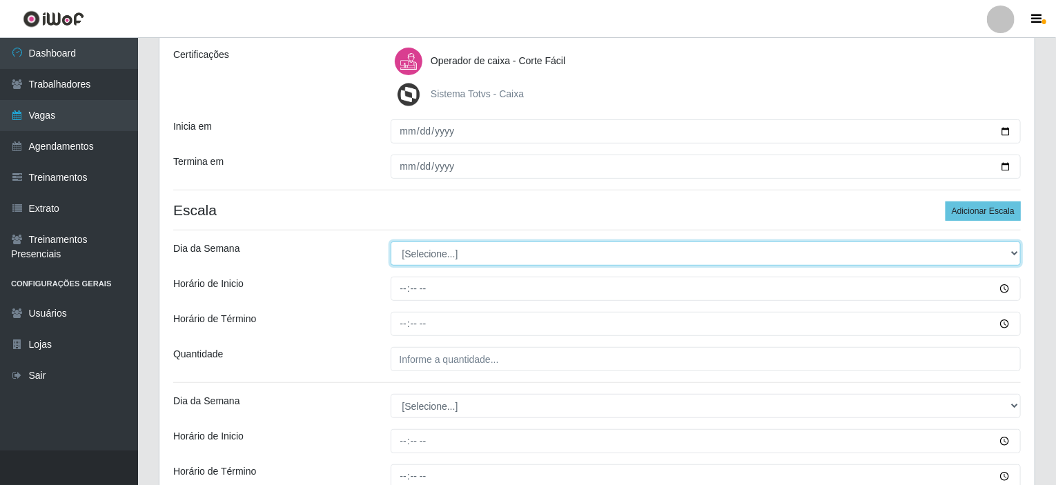
click at [1019, 250] on select "[Selecione...] Segunda Terça Quarta Quinta Sexta Sábado Domingo" at bounding box center [705, 253] width 631 height 24
select select "3"
click at [390, 241] on select "[Selecione...] Segunda Terça Quarta Quinta Sexta Sábado Domingo" at bounding box center [705, 253] width 631 height 24
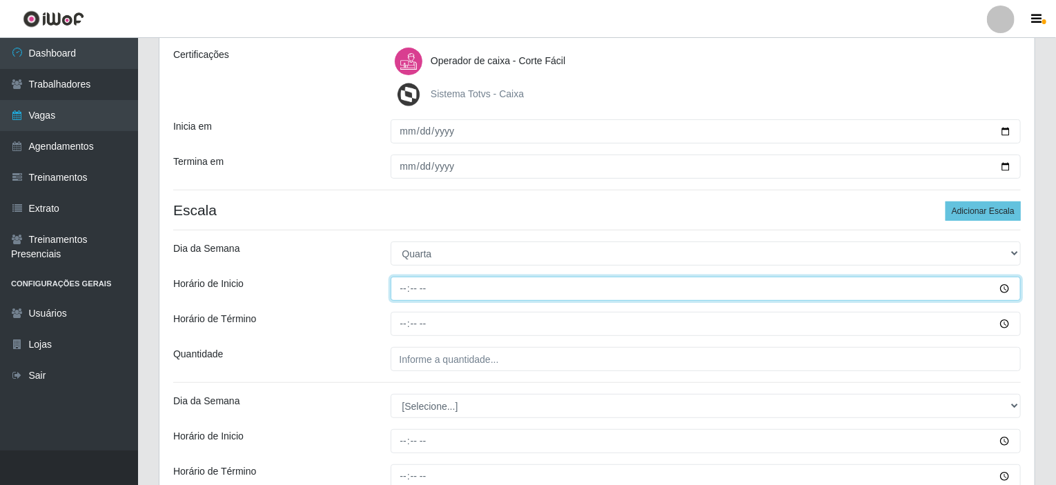
click at [402, 288] on input "Horário de Inicio" at bounding box center [705, 289] width 631 height 24
type input "07:00"
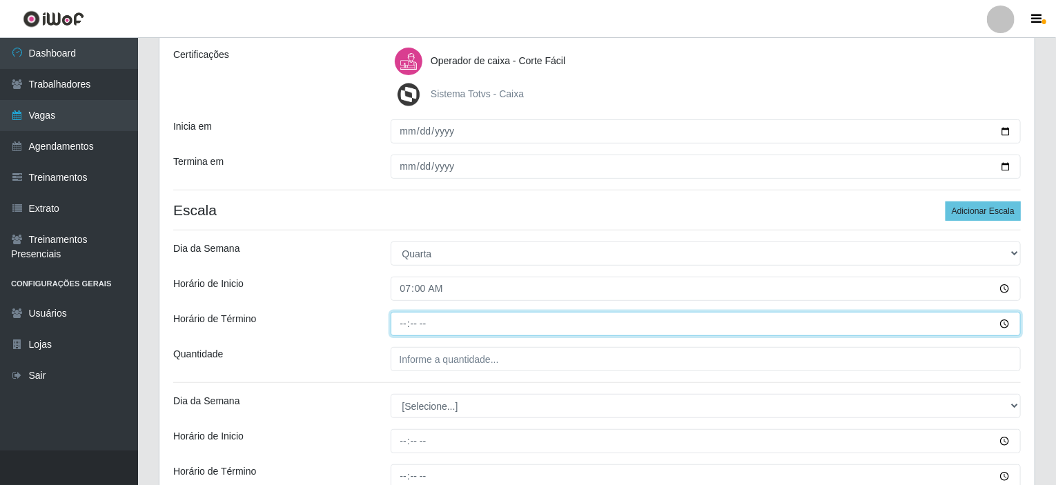
click at [404, 322] on input "Horário de Término" at bounding box center [705, 324] width 631 height 24
type input "13:00"
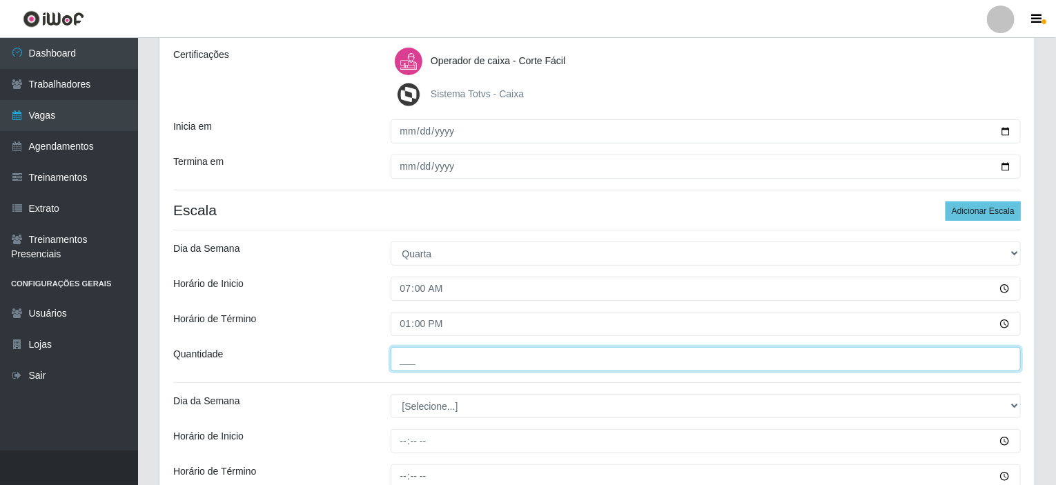
click at [406, 358] on input "___" at bounding box center [705, 359] width 631 height 24
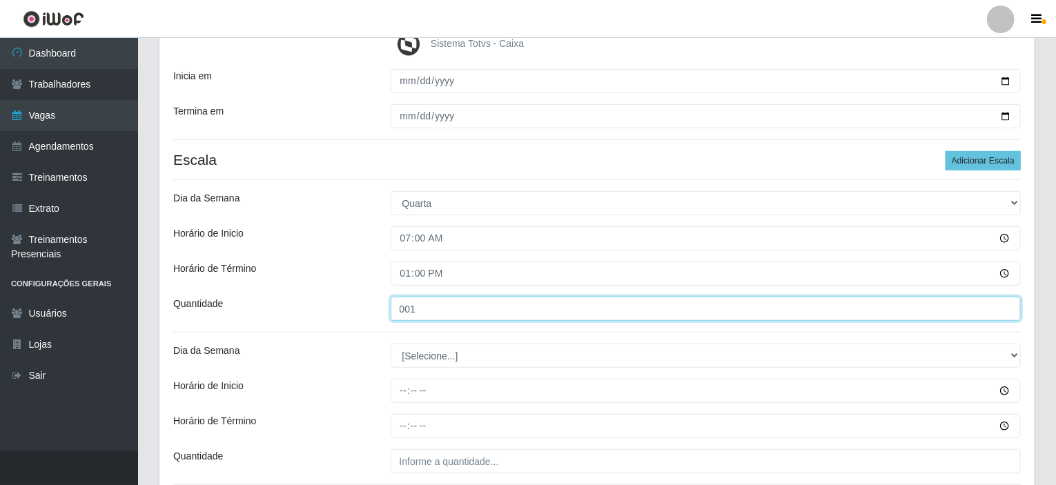
scroll to position [330, 0]
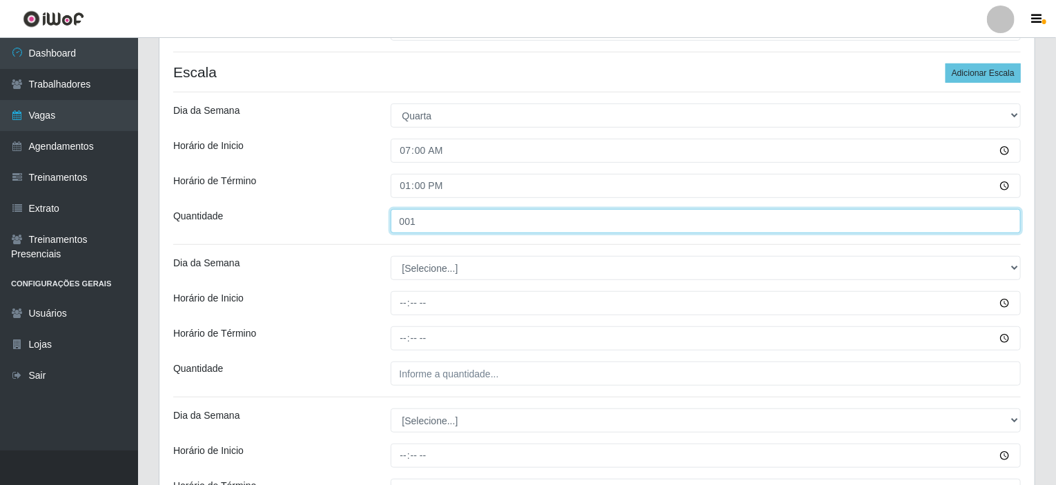
type input "001"
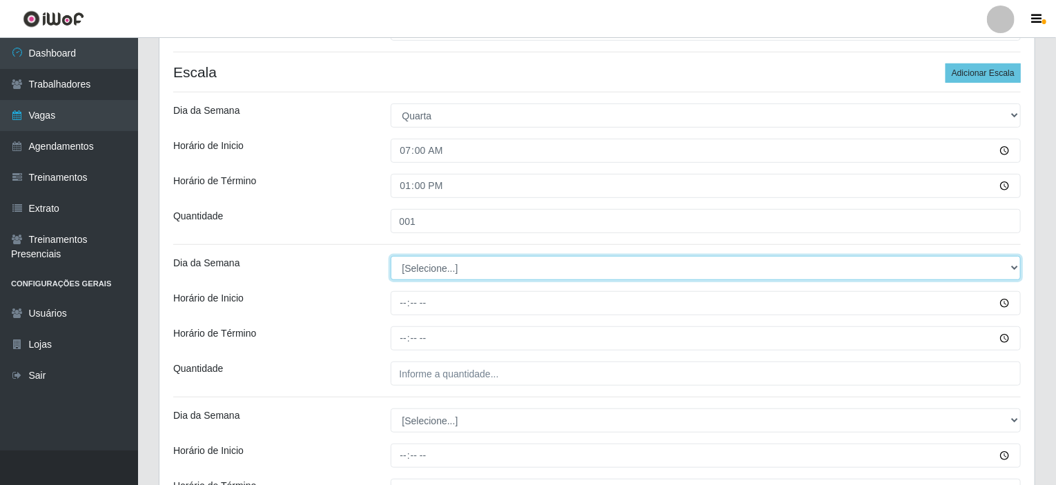
drag, startPoint x: 1010, startPoint y: 261, endPoint x: 942, endPoint y: 270, distance: 68.1
click at [1010, 261] on select "[Selecione...] Segunda Terça Quarta Quinta Sexta Sábado Domingo" at bounding box center [705, 268] width 631 height 24
select select "4"
click at [390, 256] on select "[Selecione...] Segunda Terça Quarta Quinta Sexta Sábado Domingo" at bounding box center [705, 268] width 631 height 24
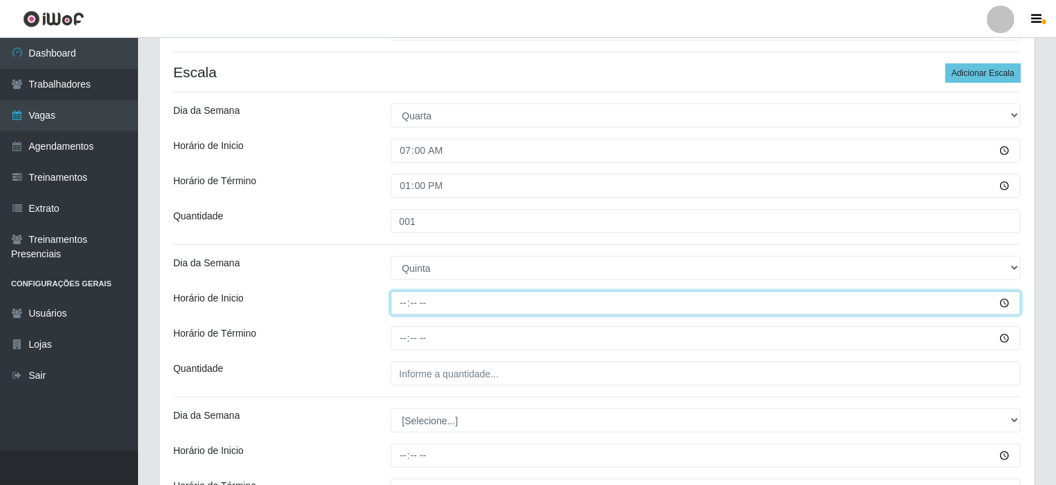
click at [402, 304] on input "Horário de Inicio" at bounding box center [705, 303] width 631 height 24
type input "07:00"
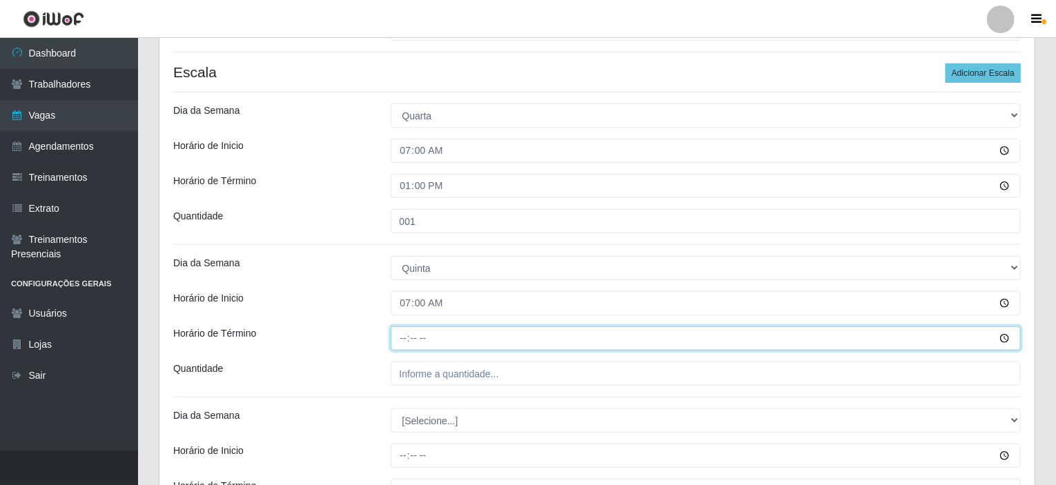
click at [403, 339] on input "Horário de Término" at bounding box center [705, 338] width 631 height 24
type input "13:00"
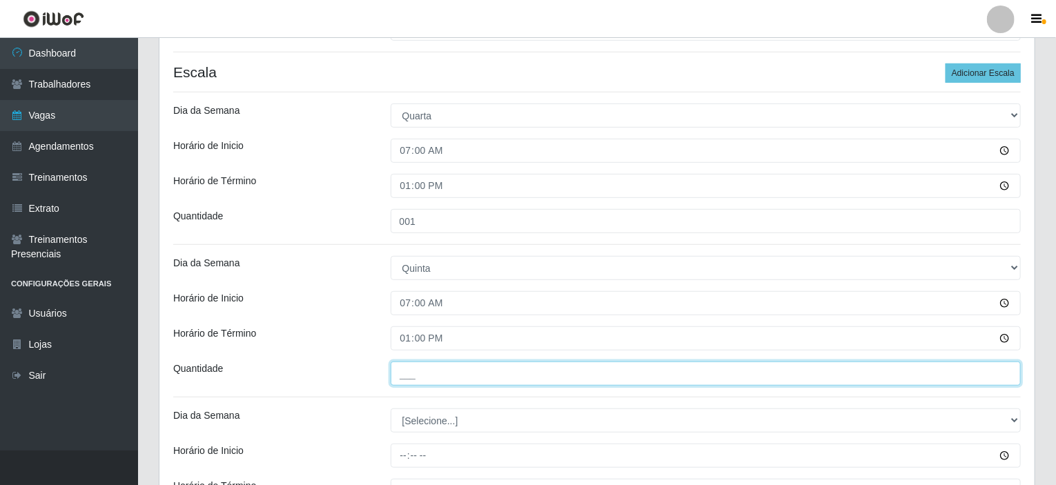
click at [417, 375] on input "___" at bounding box center [705, 374] width 631 height 24
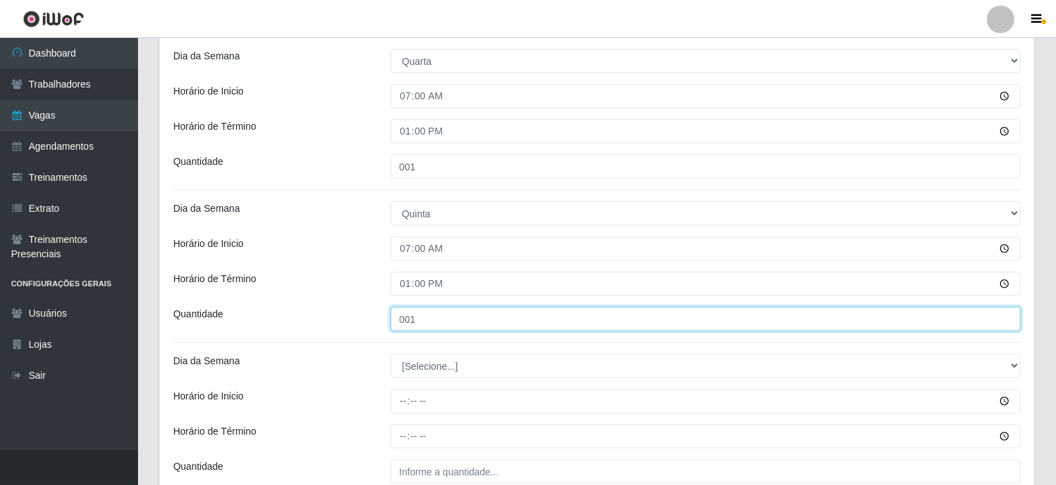
scroll to position [468, 0]
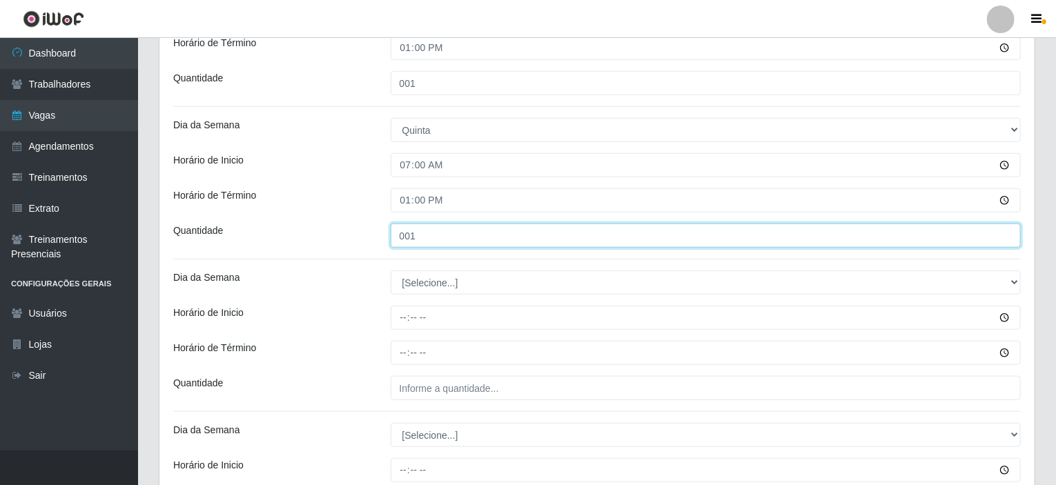
type input "001"
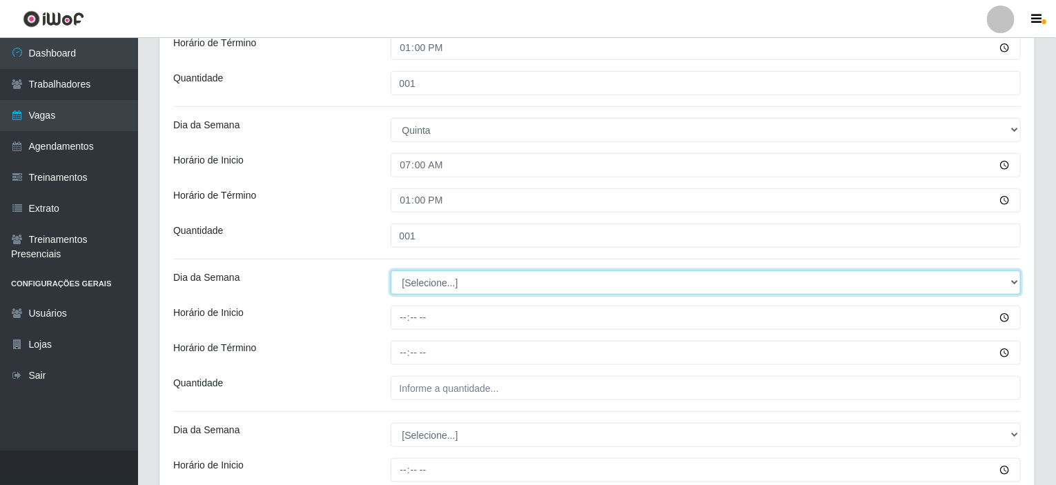
drag, startPoint x: 1014, startPoint y: 277, endPoint x: 963, endPoint y: 277, distance: 51.1
click at [1014, 277] on select "[Selecione...] Segunda Terça Quarta Quinta Sexta Sábado Domingo" at bounding box center [705, 282] width 631 height 24
select select "5"
click at [390, 270] on select "[Selecione...] Segunda Terça Quarta Quinta Sexta Sábado Domingo" at bounding box center [705, 282] width 631 height 24
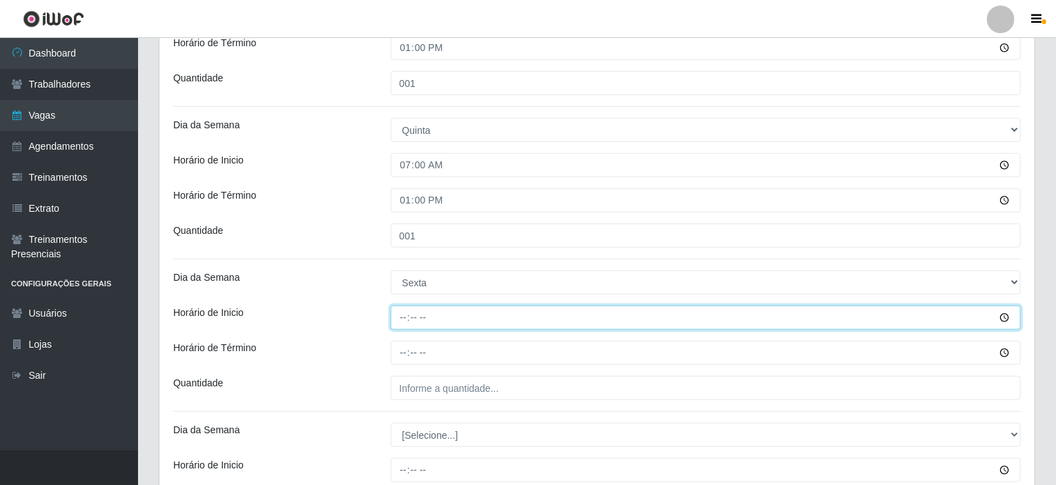
click at [402, 318] on input "Horário de Inicio" at bounding box center [705, 318] width 631 height 24
type input "07:00"
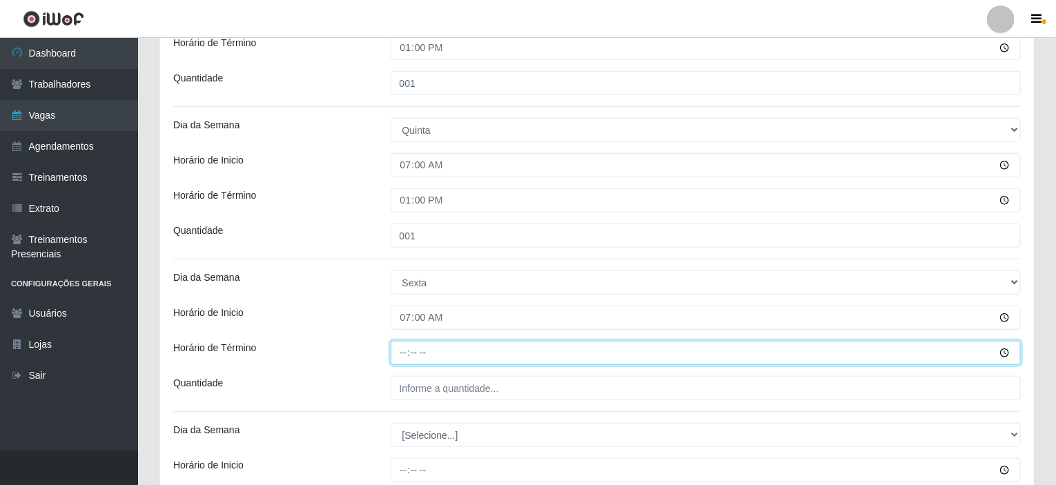
click at [402, 351] on input "Horário de Término" at bounding box center [705, 353] width 631 height 24
type input "13:00"
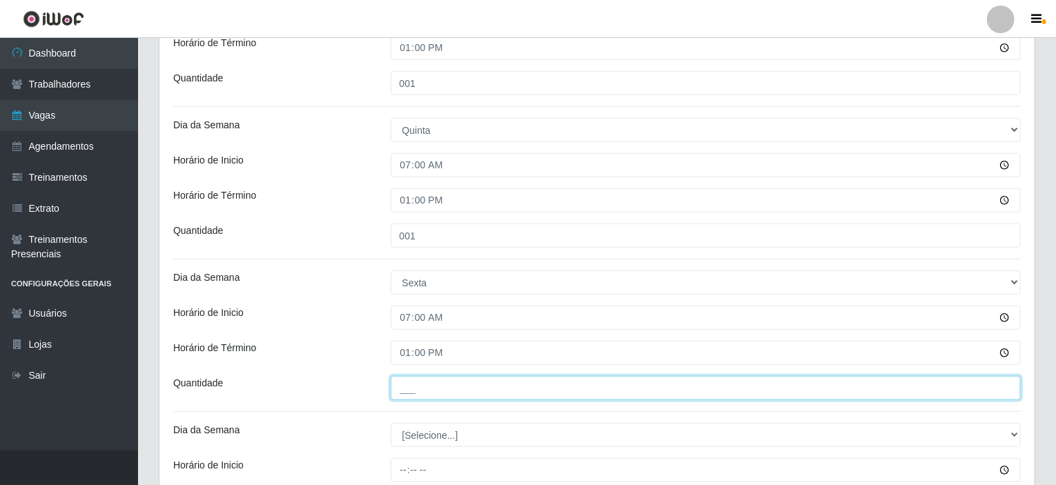
click at [411, 386] on input "___" at bounding box center [705, 388] width 631 height 24
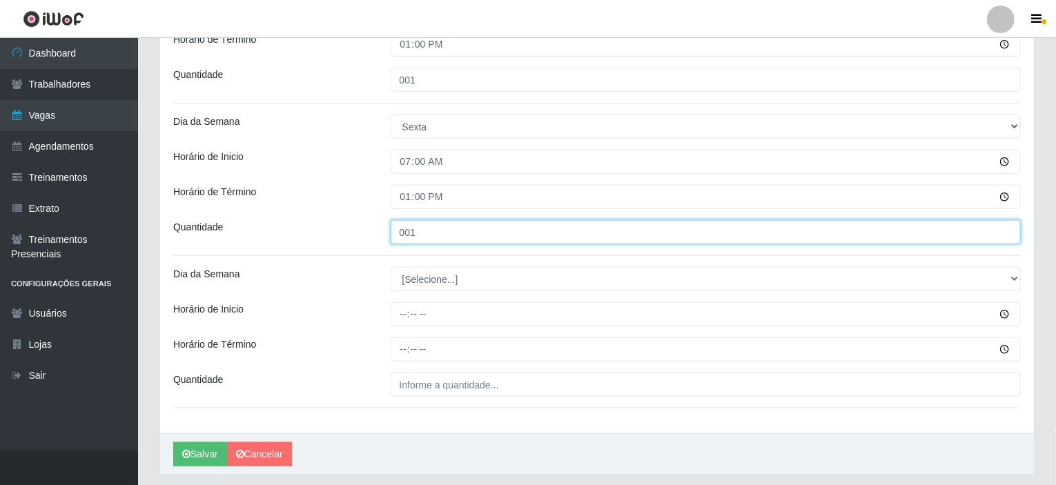
scroll to position [664, 0]
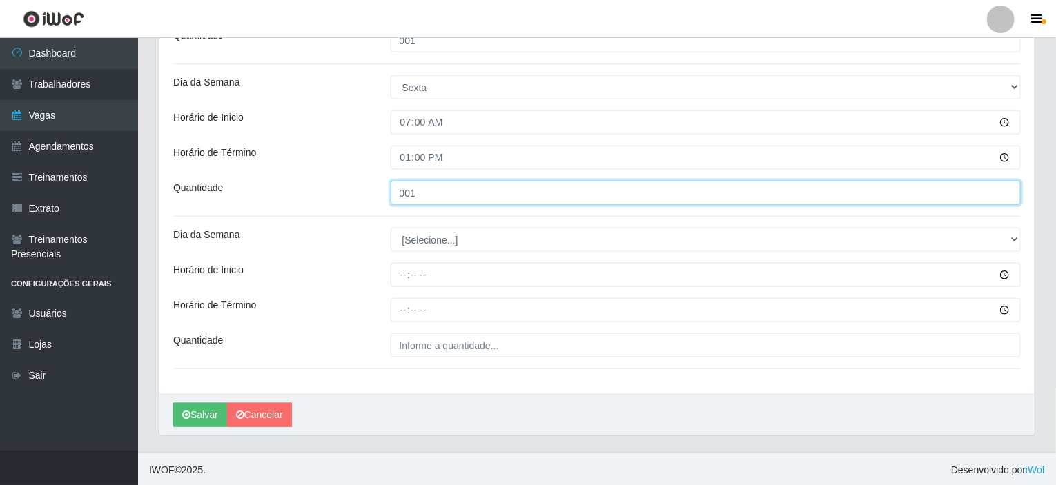
type input "001"
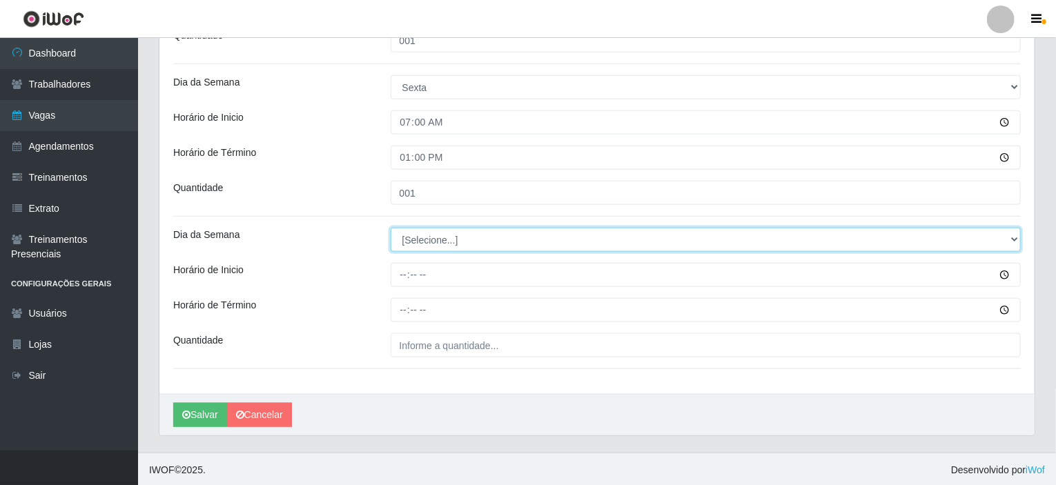
click at [472, 233] on select "[Selecione...] Segunda Terça Quarta Quinta Sexta Sábado Domingo" at bounding box center [705, 240] width 631 height 24
select select "6"
click at [390, 228] on select "[Selecione...] Segunda Terça Quarta Quinta Sexta Sábado Domingo" at bounding box center [705, 240] width 631 height 24
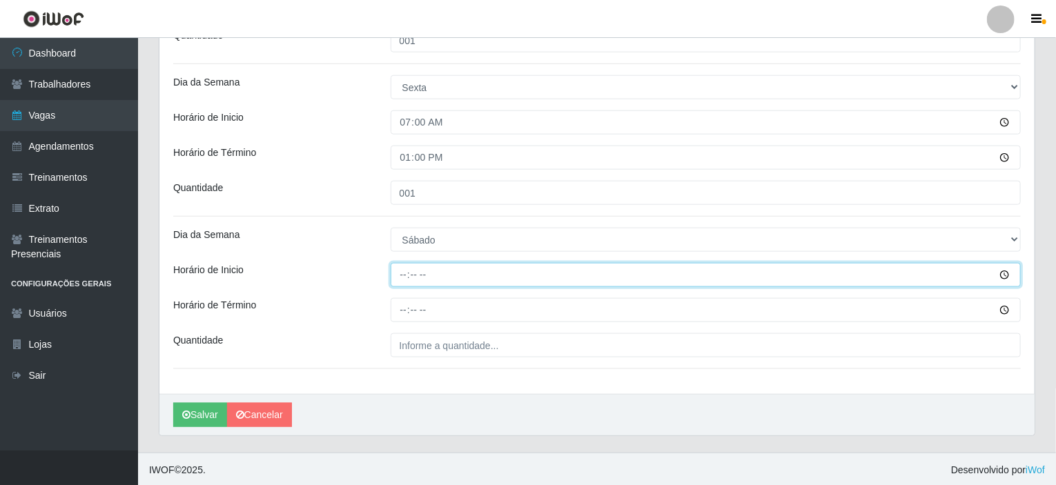
click at [404, 275] on input "Horário de Inicio" at bounding box center [705, 275] width 631 height 24
type input "07:00"
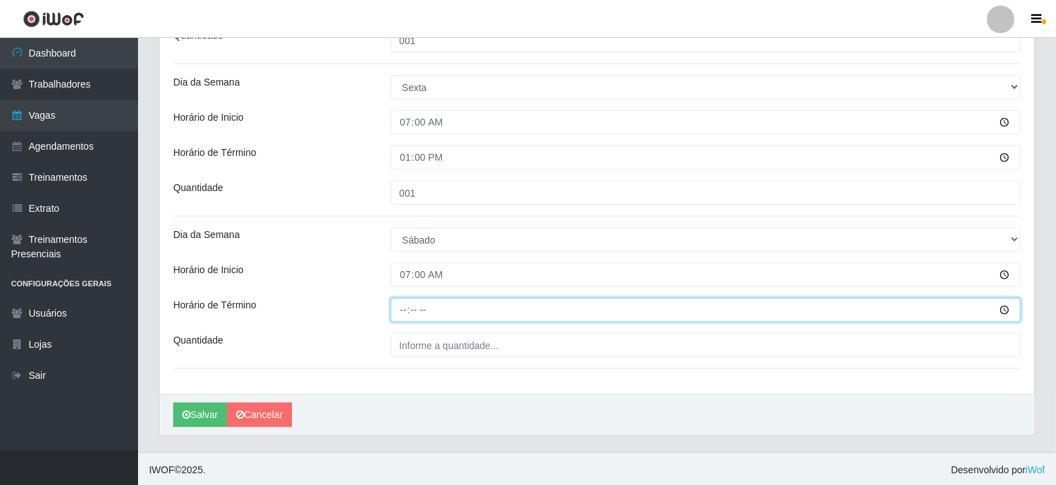
click at [406, 307] on input "Horário de Término" at bounding box center [705, 310] width 631 height 24
type input "13:00"
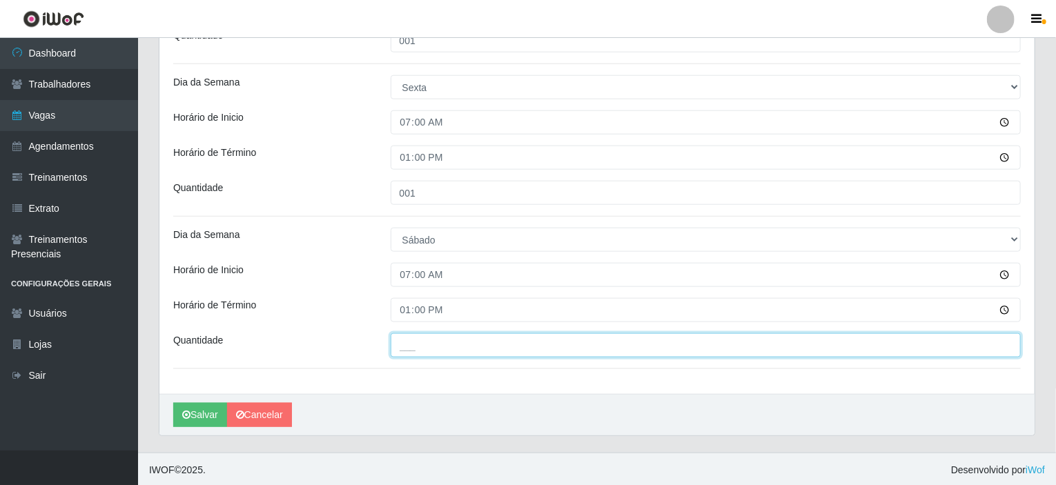
click at [439, 342] on input "___" at bounding box center [705, 345] width 631 height 24
type input "002"
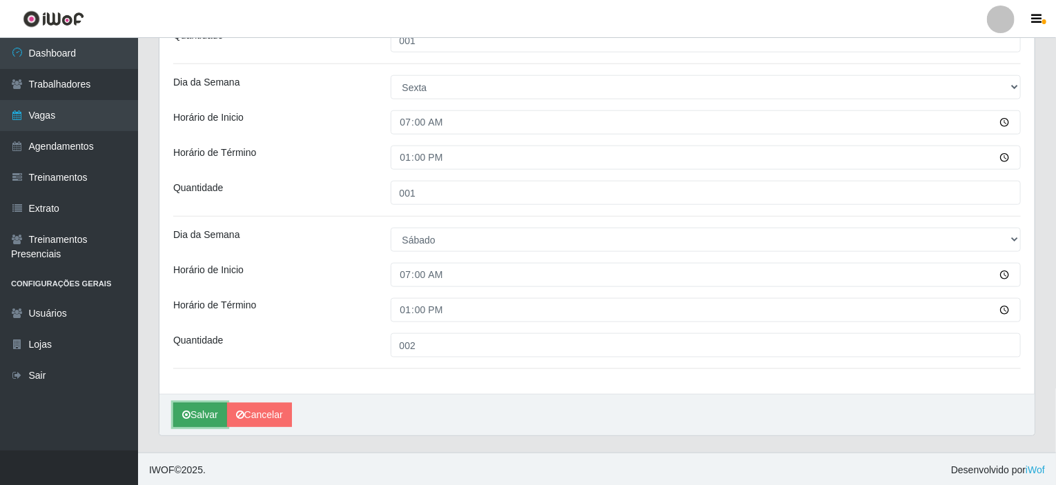
click at [208, 409] on button "Salvar" at bounding box center [200, 415] width 54 height 24
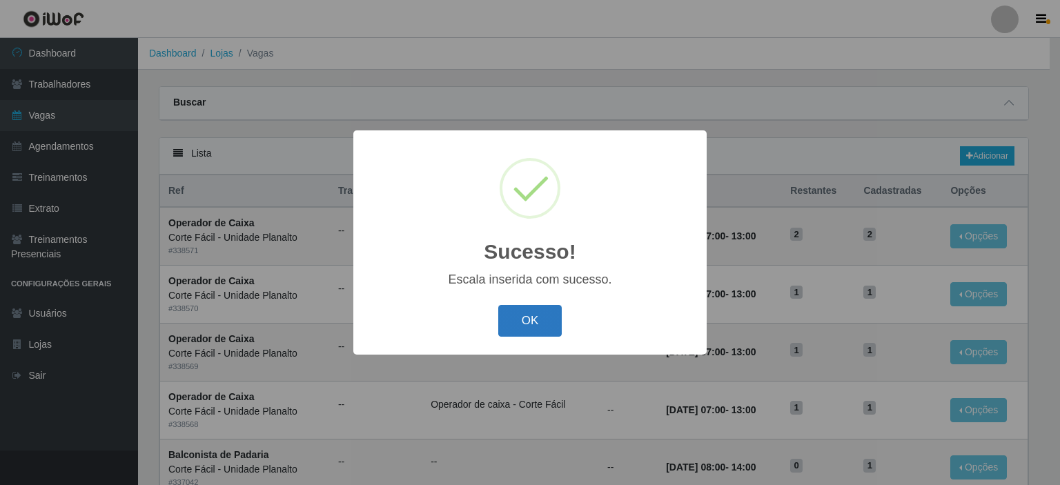
click at [546, 321] on button "OK" at bounding box center [530, 321] width 64 height 32
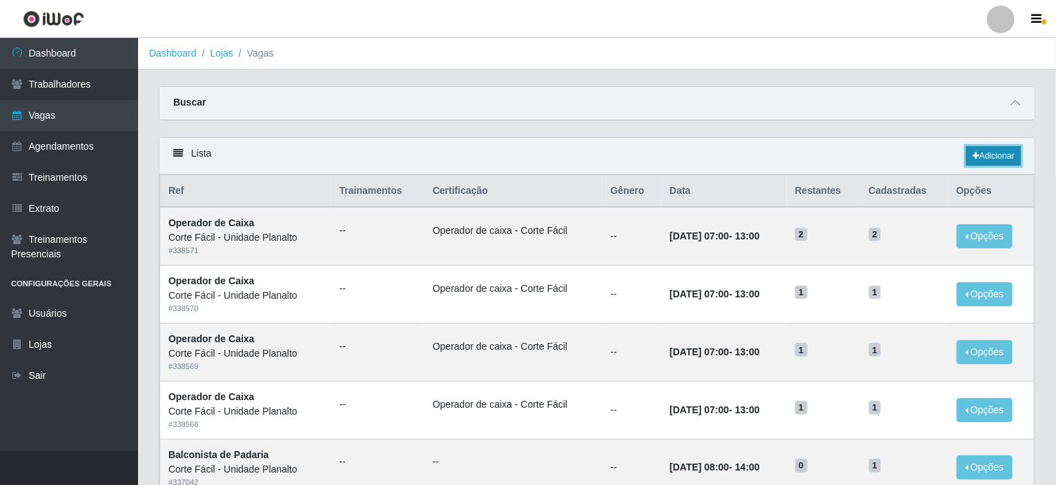
click at [1004, 154] on link "Adicionar" at bounding box center [993, 155] width 55 height 19
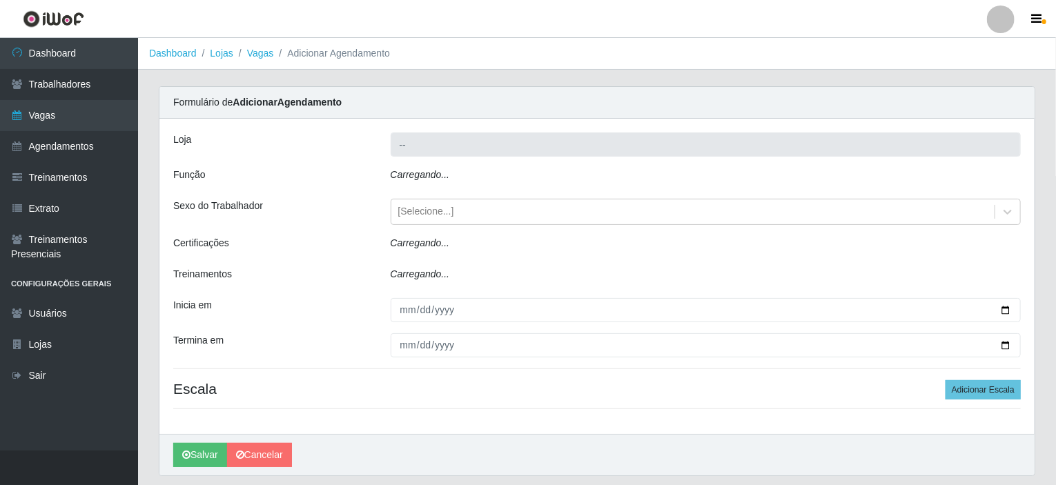
type input "Corte Fácil - Unidade Planalto"
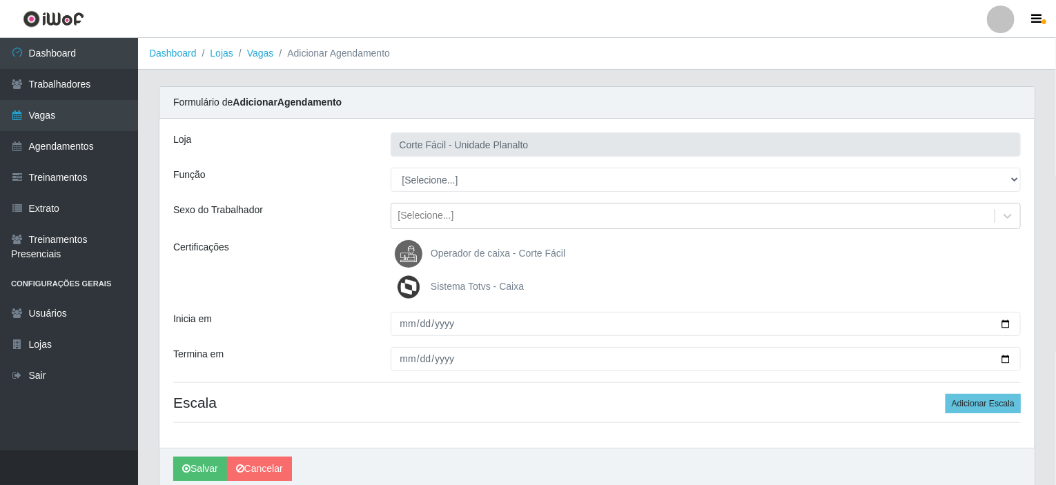
click at [1021, 175] on div "[Selecione...] ASG ASG + ASG ++ Auxiliar de Estacionamento Auxiliar de Estacion…" at bounding box center [705, 180] width 651 height 24
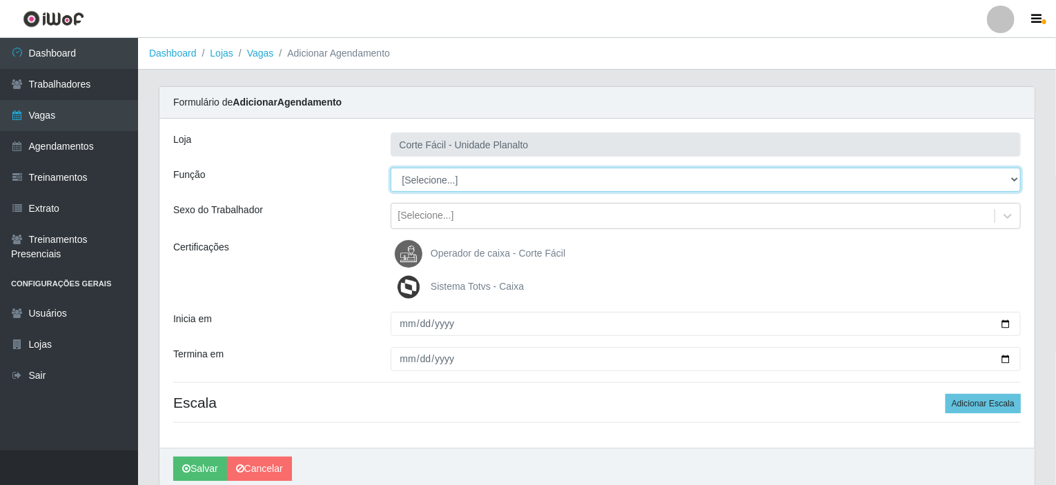
click at [1014, 177] on select "[Selecione...] ASG ASG + ASG ++ Auxiliar de Estacionamento Auxiliar de Estacion…" at bounding box center [705, 180] width 631 height 24
select select "72"
click at [390, 168] on select "[Selecione...] ASG ASG + ASG ++ Auxiliar de Estacionamento Auxiliar de Estacion…" at bounding box center [705, 180] width 631 height 24
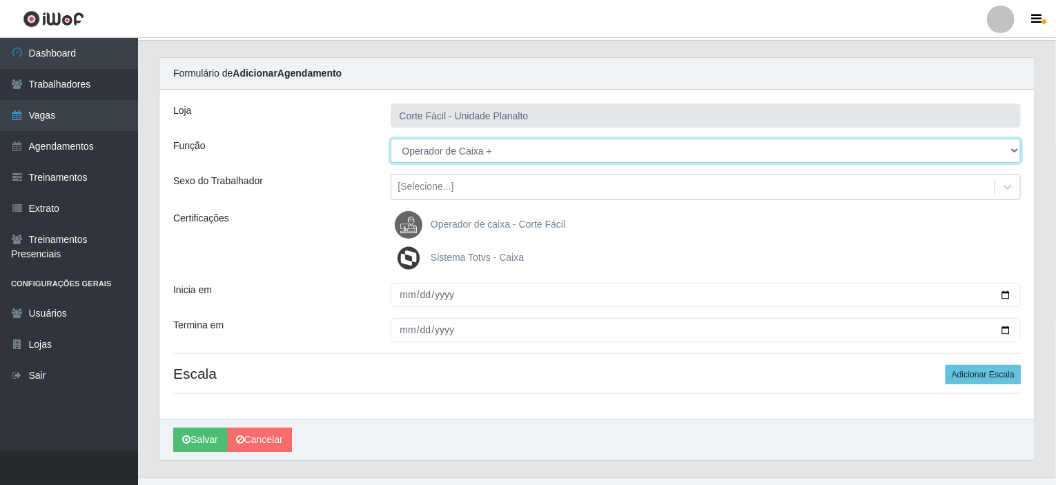
scroll to position [55, 0]
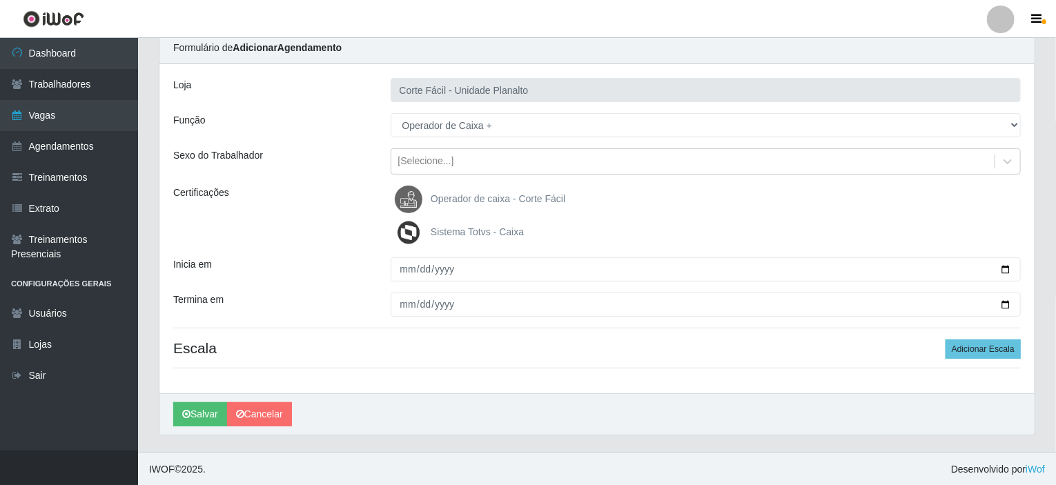
click at [498, 197] on span "Operador de caixa - Corte Fácil" at bounding box center [498, 198] width 135 height 11
click at [0, 0] on input "Operador de caixa - Corte Fácil" at bounding box center [0, 0] width 0 height 0
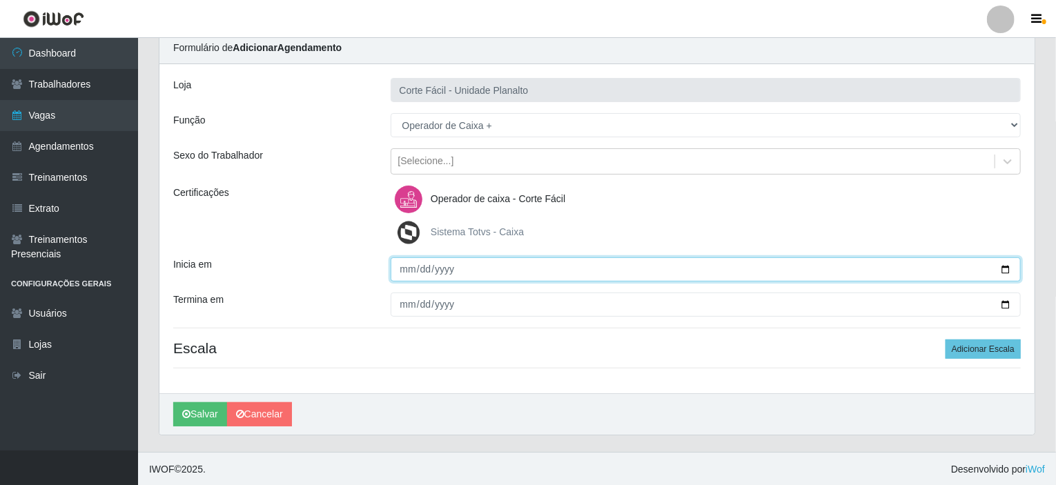
click at [1005, 264] on input "Inicia em" at bounding box center [705, 269] width 631 height 24
click at [1005, 269] on input "[DATE]" at bounding box center [705, 269] width 631 height 24
type input "[DATE]"
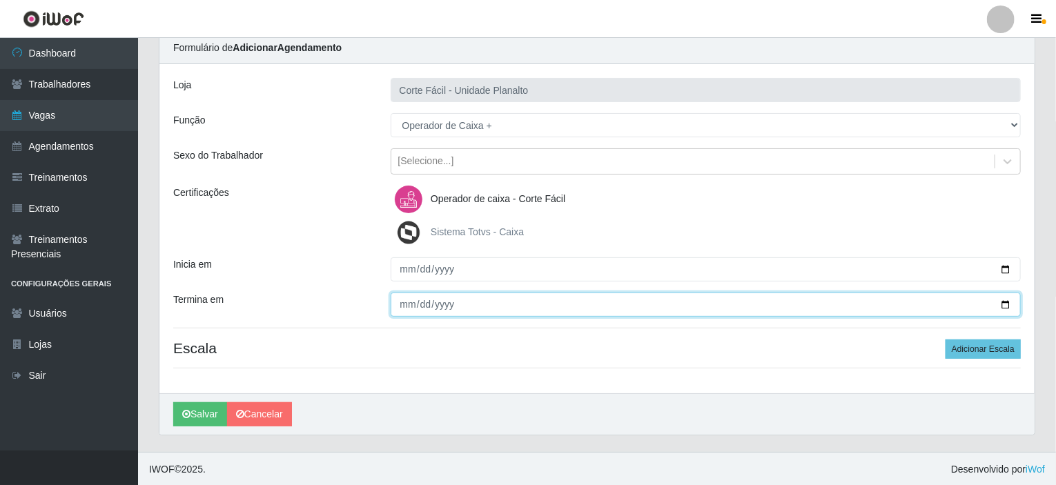
click at [1007, 306] on input "Termina em" at bounding box center [705, 305] width 631 height 24
type input "[DATE]"
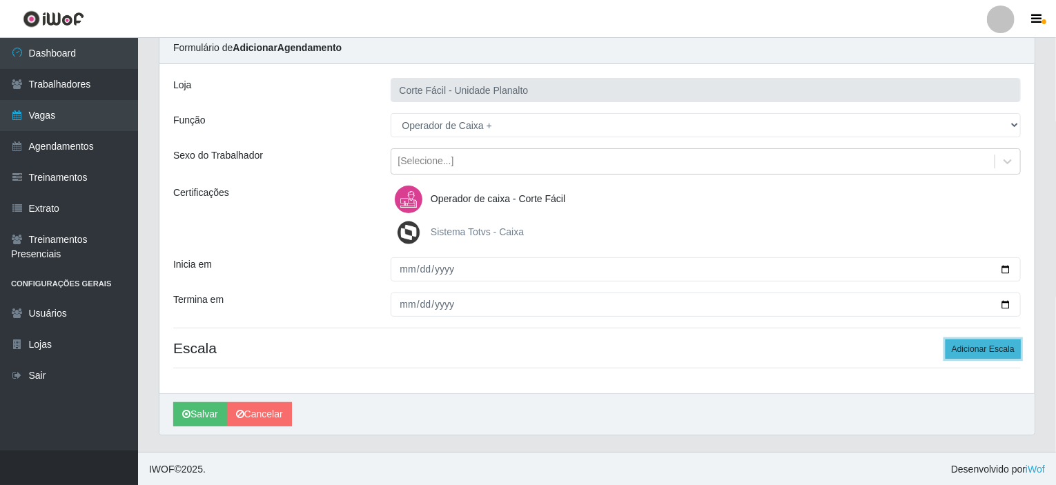
click at [974, 350] on button "Adicionar Escala" at bounding box center [982, 348] width 75 height 19
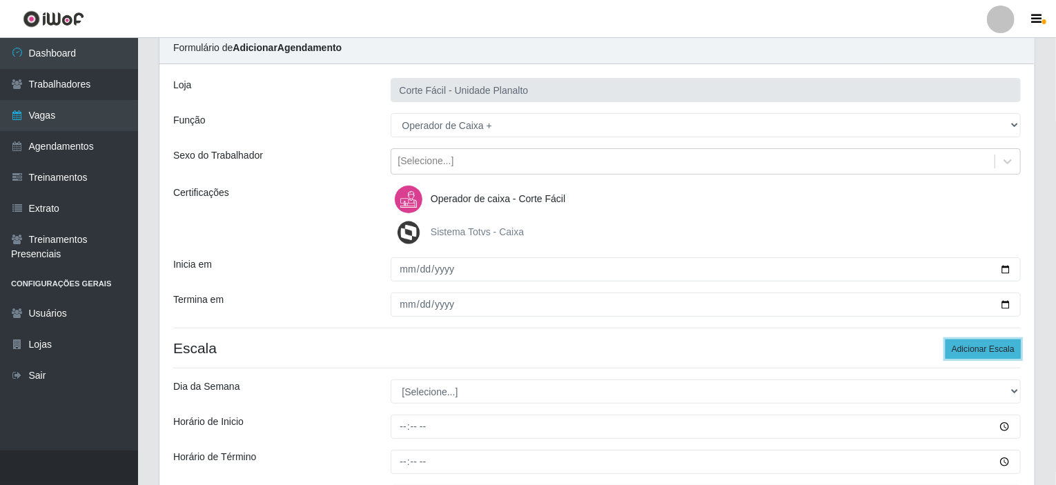
click at [974, 350] on button "Adicionar Escala" at bounding box center [982, 348] width 75 height 19
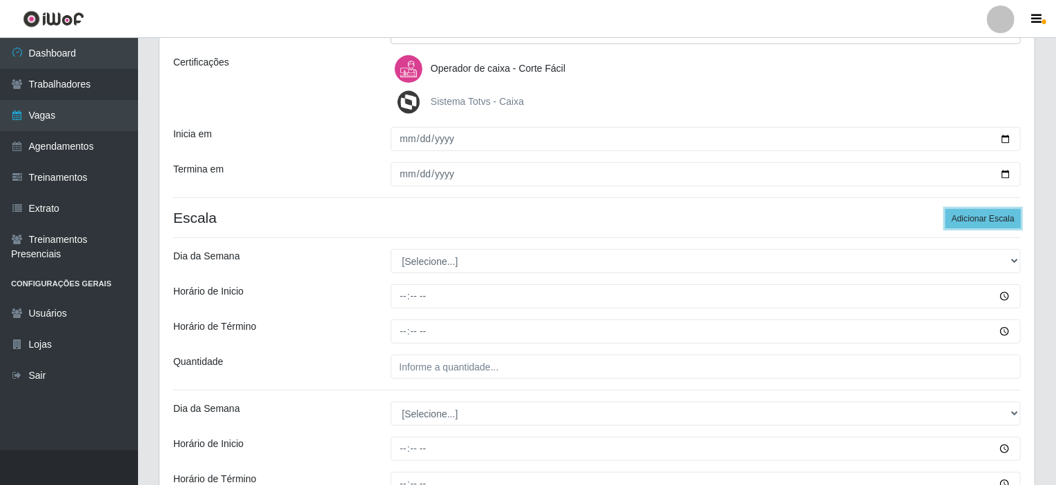
scroll to position [192, 0]
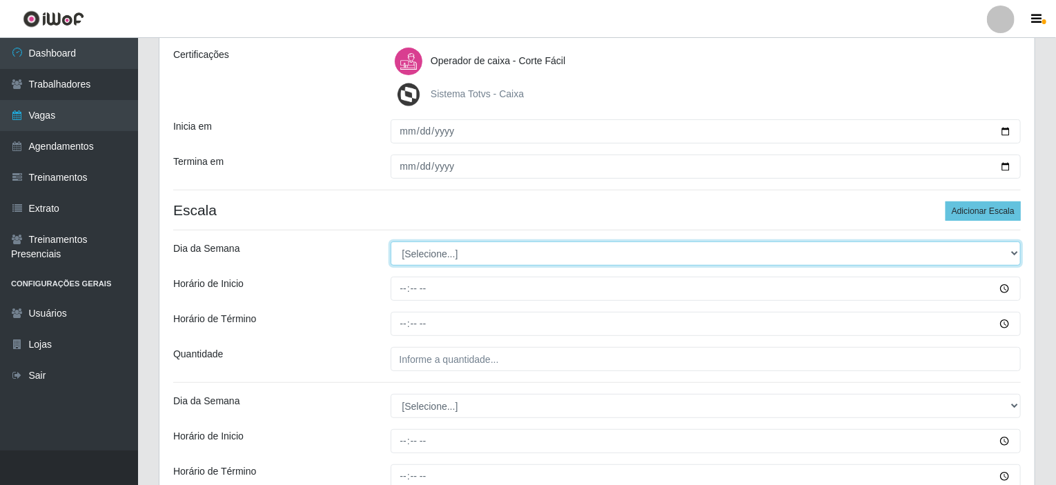
click at [1011, 253] on select "[Selecione...] Segunda Terça Quarta Quinta Sexta Sábado Domingo" at bounding box center [705, 253] width 631 height 24
select select "0"
click at [390, 241] on select "[Selecione...] Segunda Terça Quarta Quinta Sexta Sábado Domingo" at bounding box center [705, 253] width 631 height 24
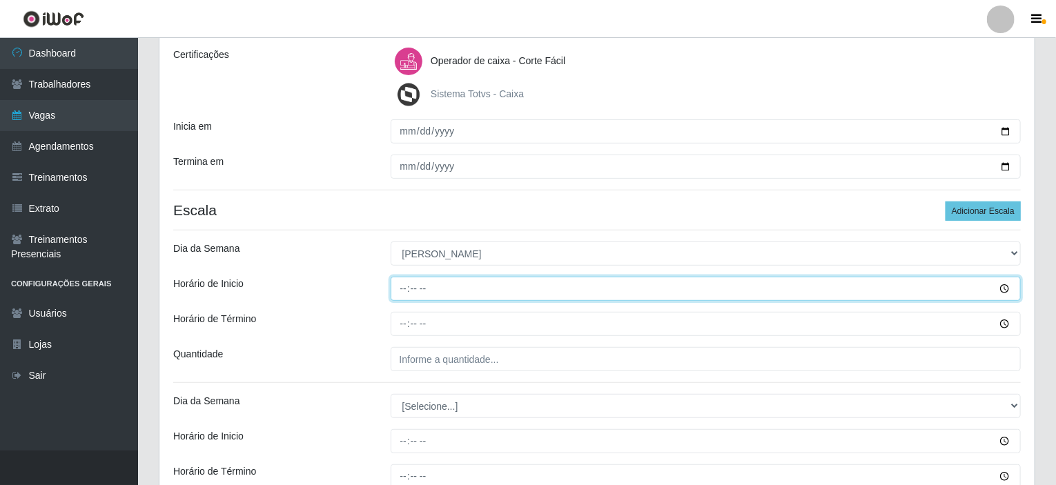
click at [402, 284] on input "Horário de Inicio" at bounding box center [705, 289] width 631 height 24
type input "07:00"
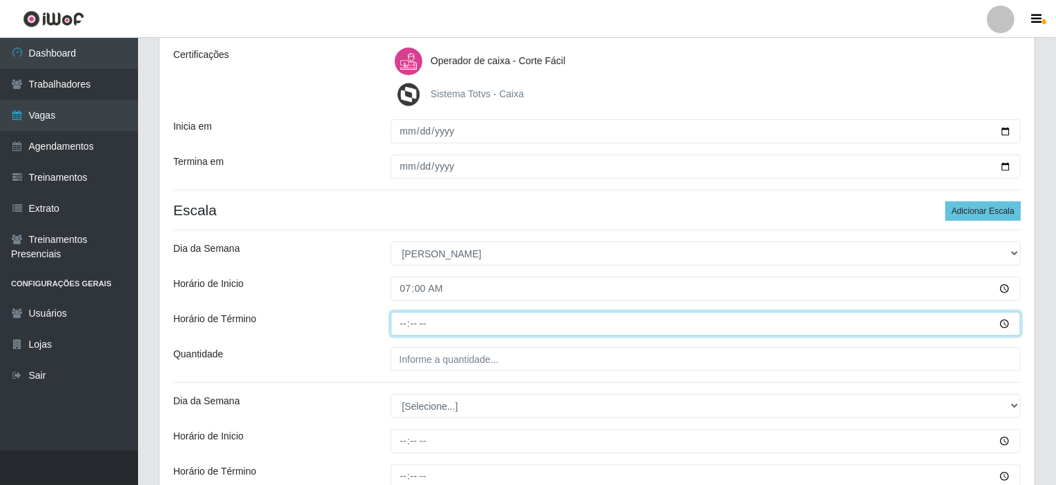
click at [400, 327] on input "Horário de Término" at bounding box center [705, 324] width 631 height 24
type input "13:00"
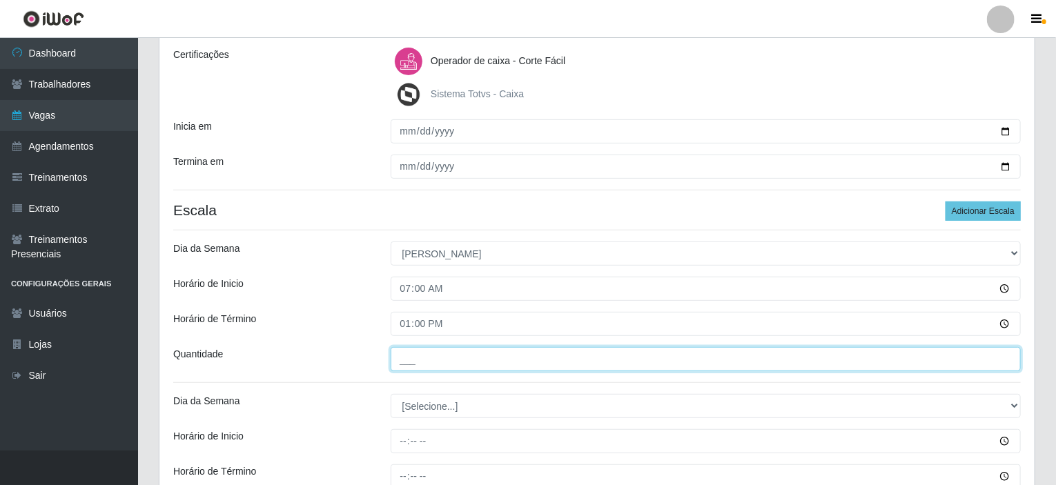
click at [417, 361] on input "___" at bounding box center [705, 359] width 631 height 24
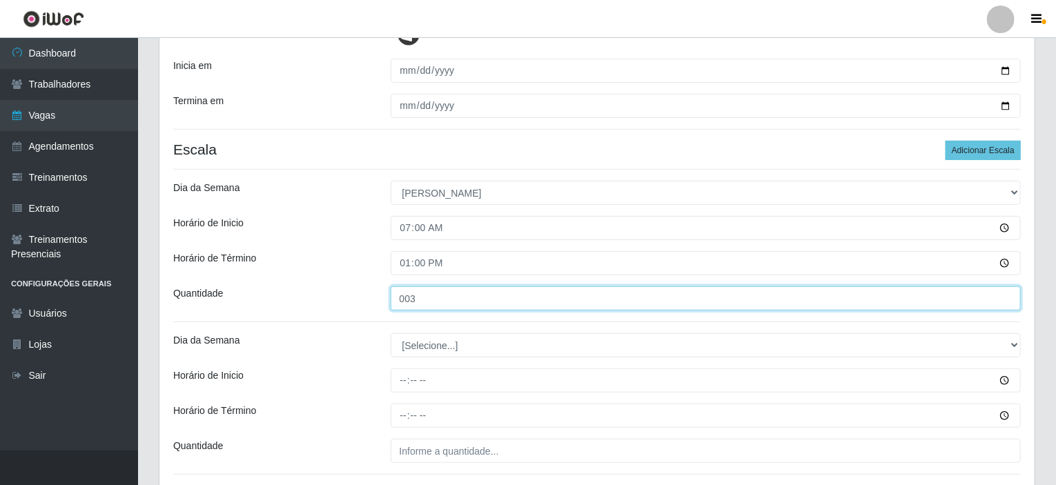
scroll to position [330, 0]
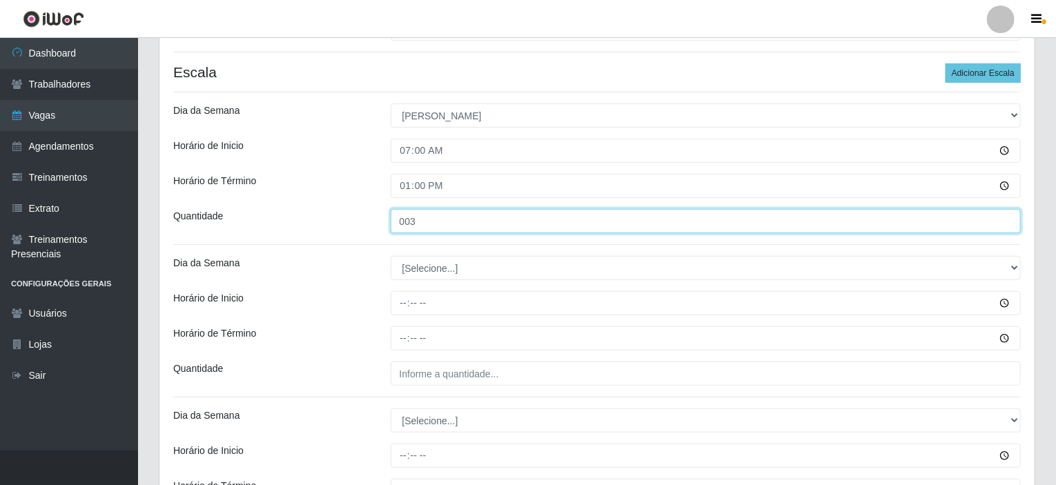
type input "003"
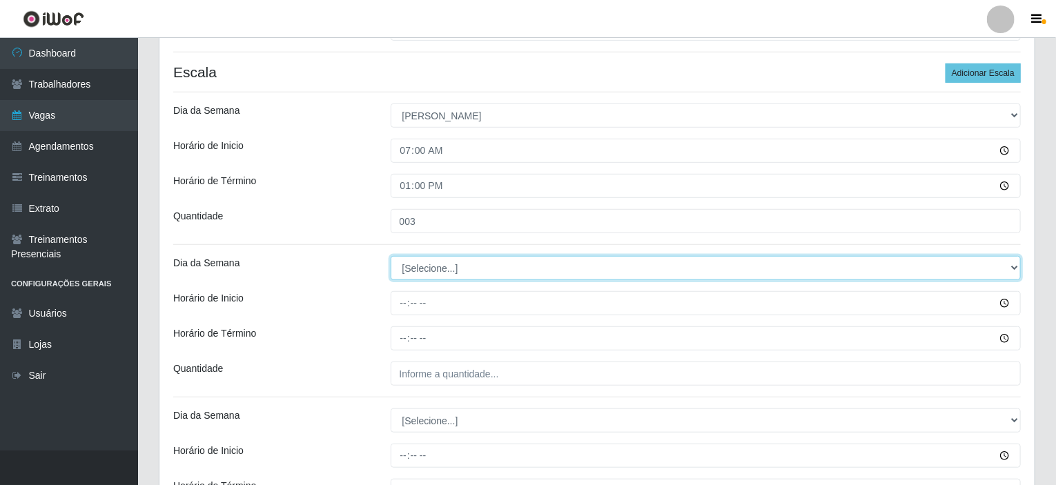
click at [1010, 261] on select "[Selecione...] Segunda Terça Quarta Quinta Sexta Sábado Domingo" at bounding box center [705, 268] width 631 height 24
select select "0"
click at [390, 256] on select "[Selecione...] Segunda Terça Quarta Quinta Sexta Sábado Domingo" at bounding box center [705, 268] width 631 height 24
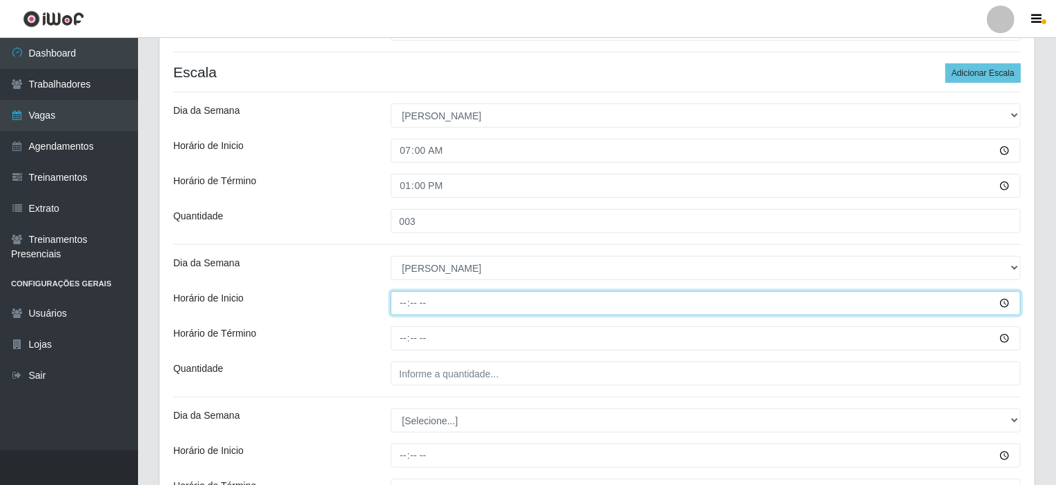
click at [400, 301] on input "Horário de Inicio" at bounding box center [705, 303] width 631 height 24
type input "08:00"
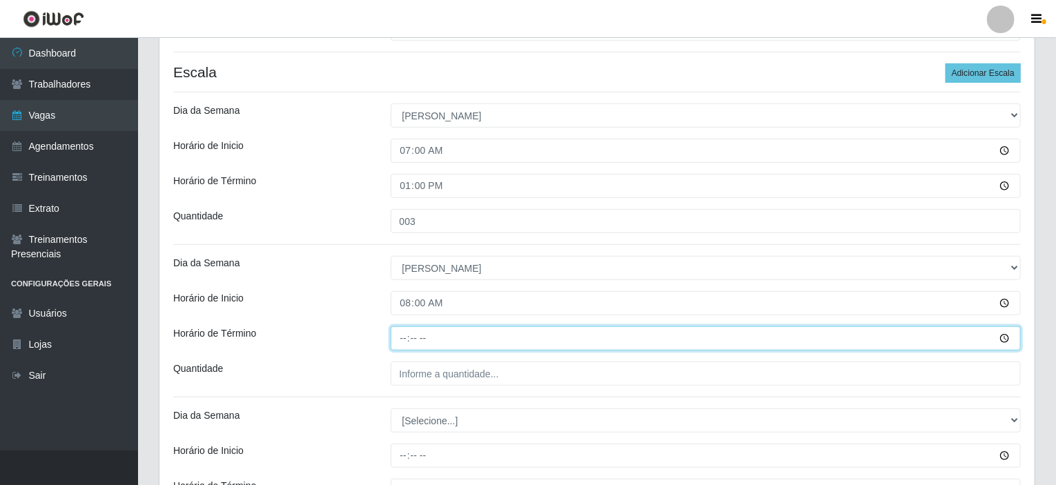
click at [406, 331] on input "Horário de Término" at bounding box center [705, 338] width 631 height 24
type input "14:00"
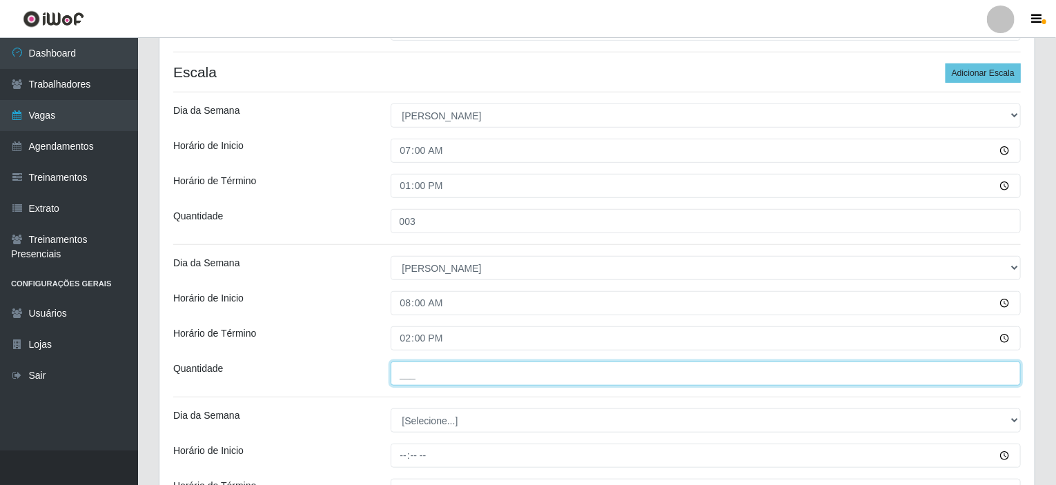
click at [421, 377] on input "___" at bounding box center [705, 374] width 631 height 24
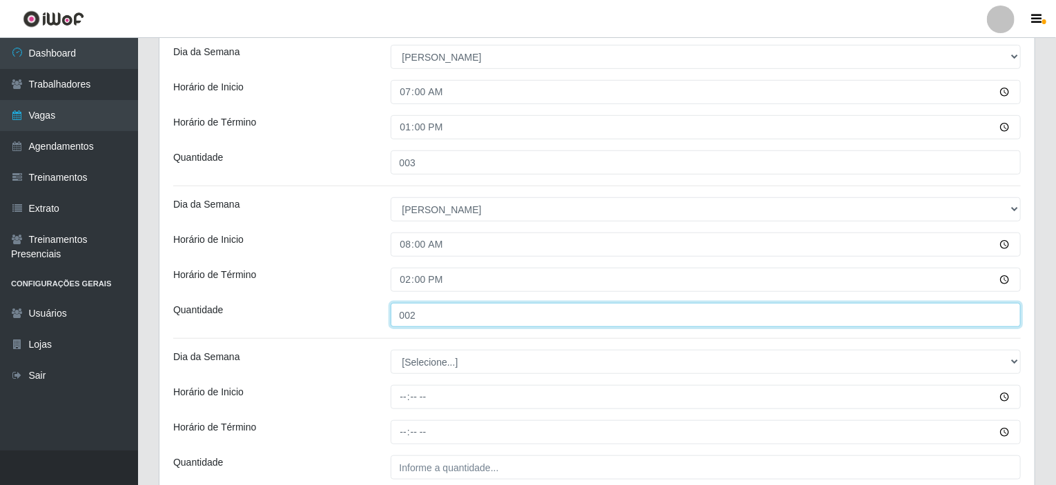
scroll to position [468, 0]
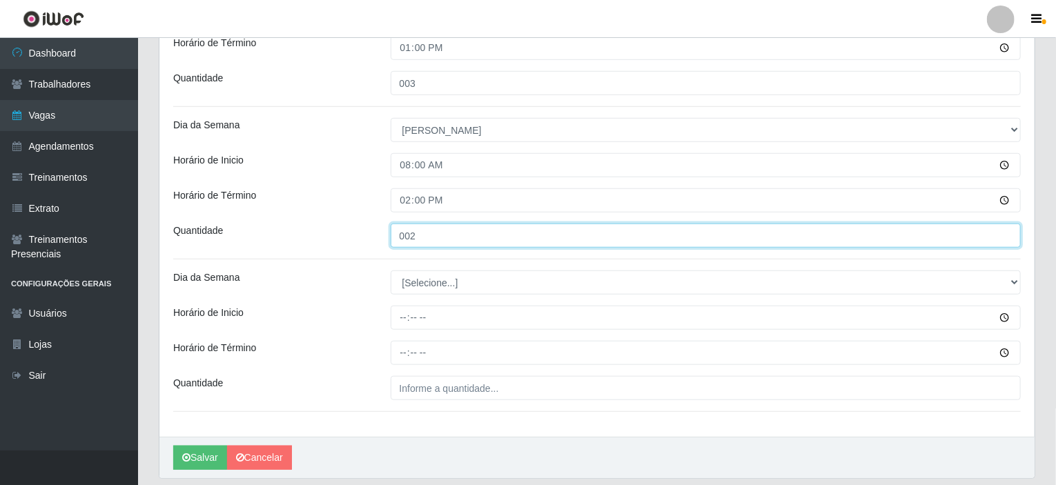
type input "002"
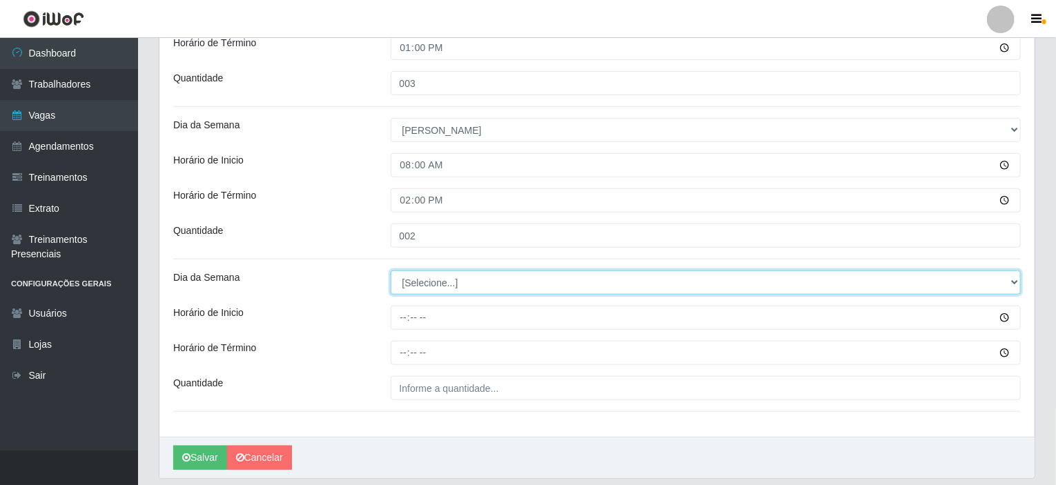
click at [1016, 279] on select "[Selecione...] Segunda Terça Quarta Quinta Sexta Sábado Domingo" at bounding box center [705, 282] width 631 height 24
select select "0"
click at [390, 270] on select "[Selecione...] Segunda Terça Quarta Quinta Sexta Sábado Domingo" at bounding box center [705, 282] width 631 height 24
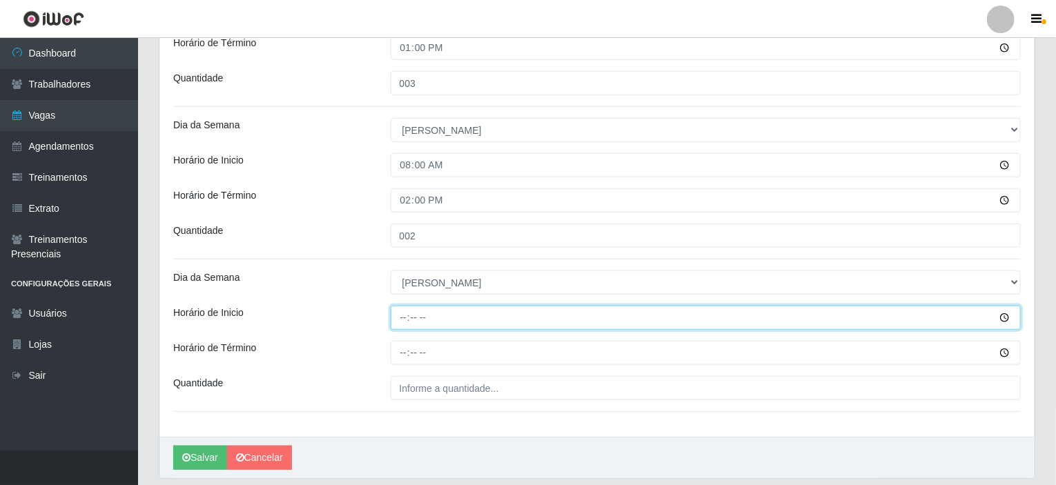
click at [405, 317] on input "Horário de Inicio" at bounding box center [705, 318] width 631 height 24
type input "14:00"
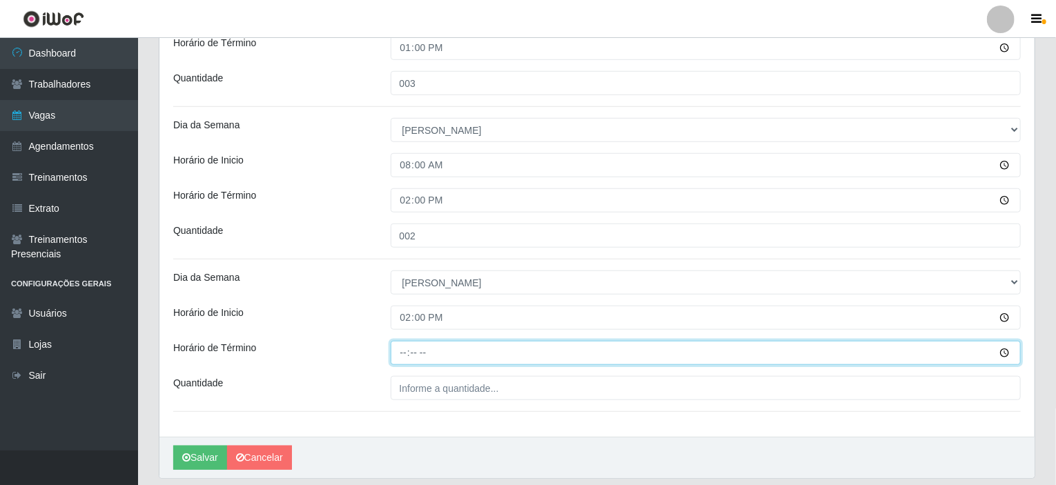
click at [403, 345] on input "Horário de Término" at bounding box center [705, 353] width 631 height 24
type input "18:30"
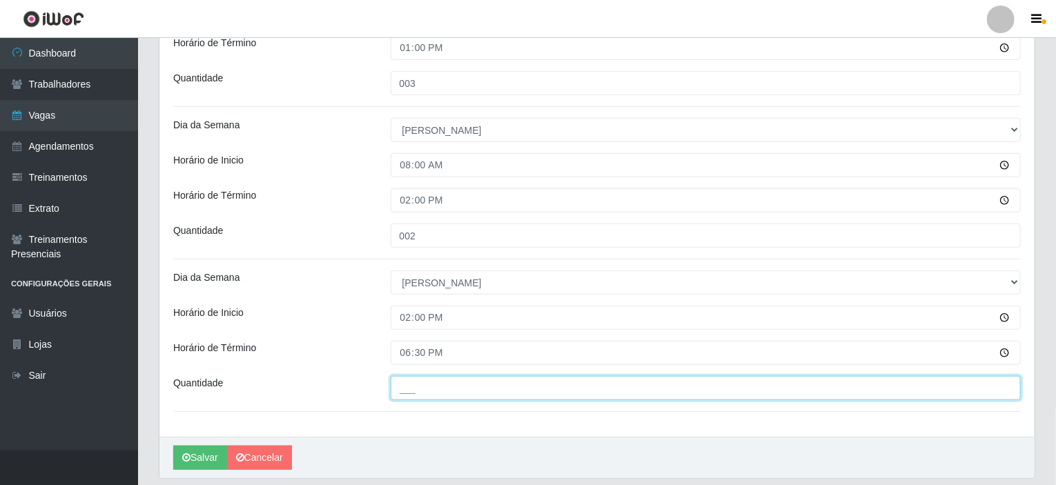
click at [408, 382] on input "___" at bounding box center [705, 388] width 631 height 24
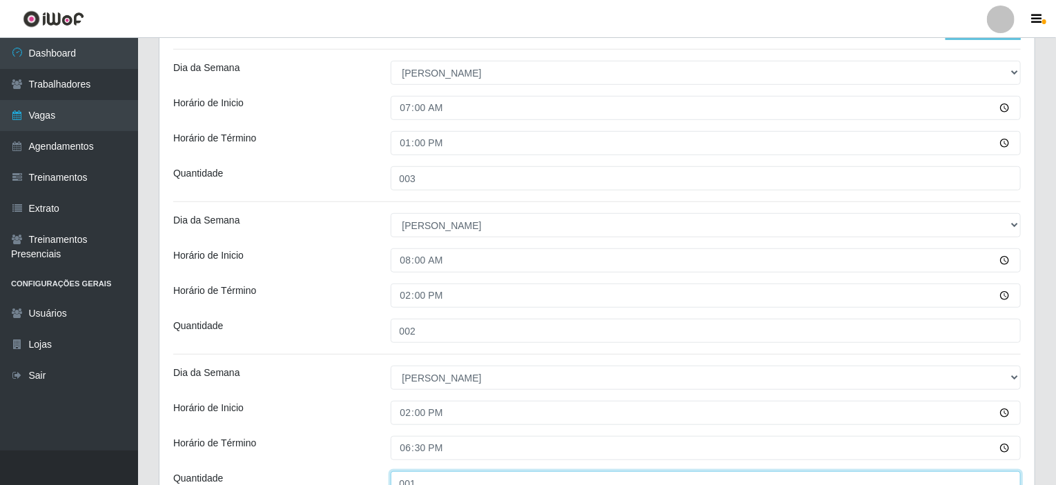
scroll to position [511, 0]
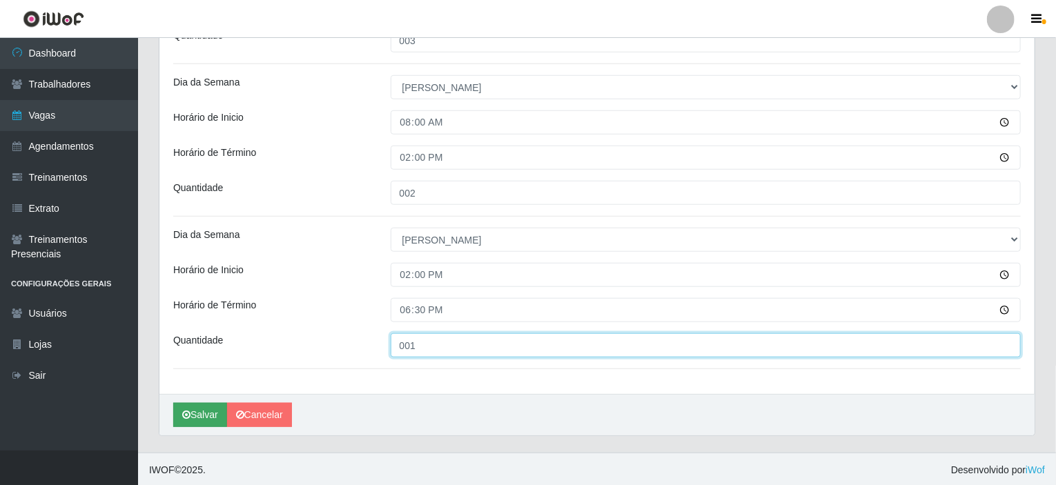
type input "001"
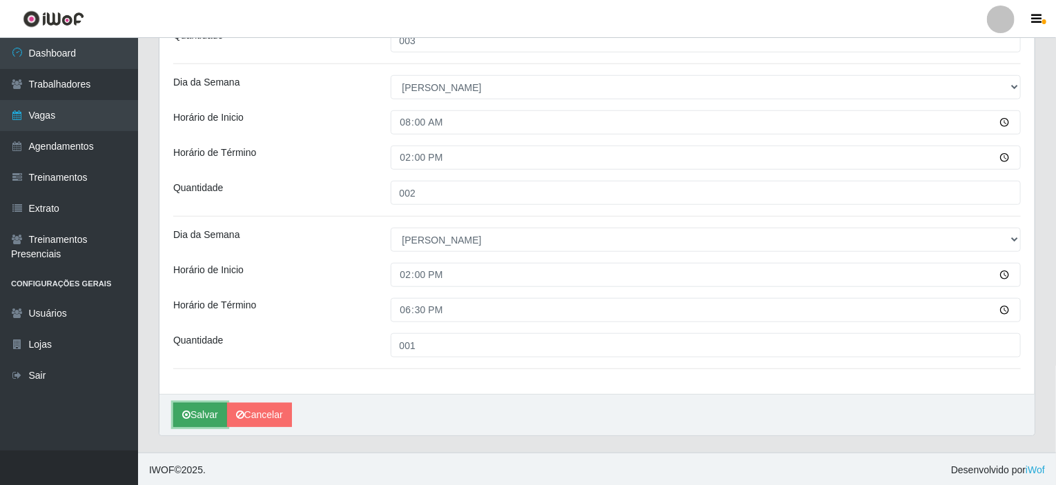
click at [200, 412] on button "Salvar" at bounding box center [200, 415] width 54 height 24
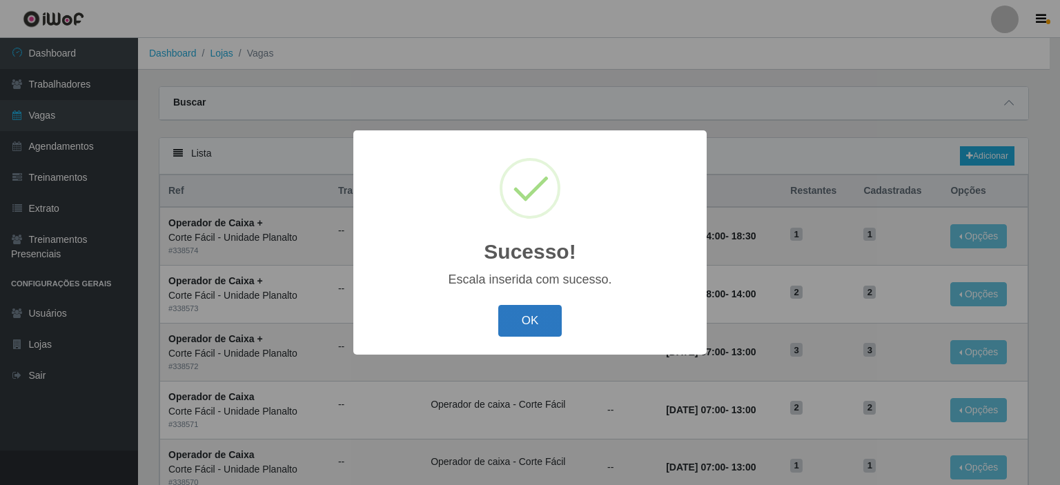
click at [516, 306] on button "OK" at bounding box center [530, 321] width 64 height 32
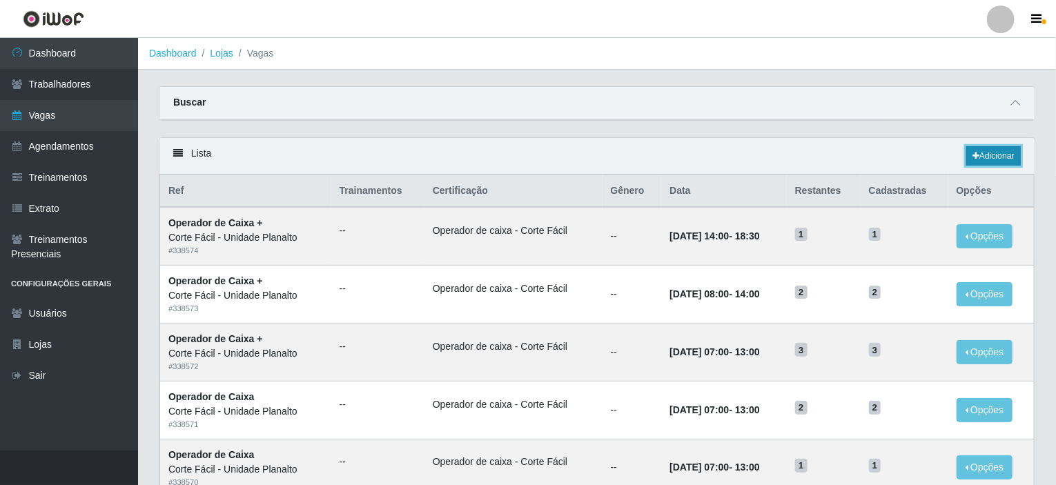
click at [985, 151] on link "Adicionar" at bounding box center [993, 155] width 55 height 19
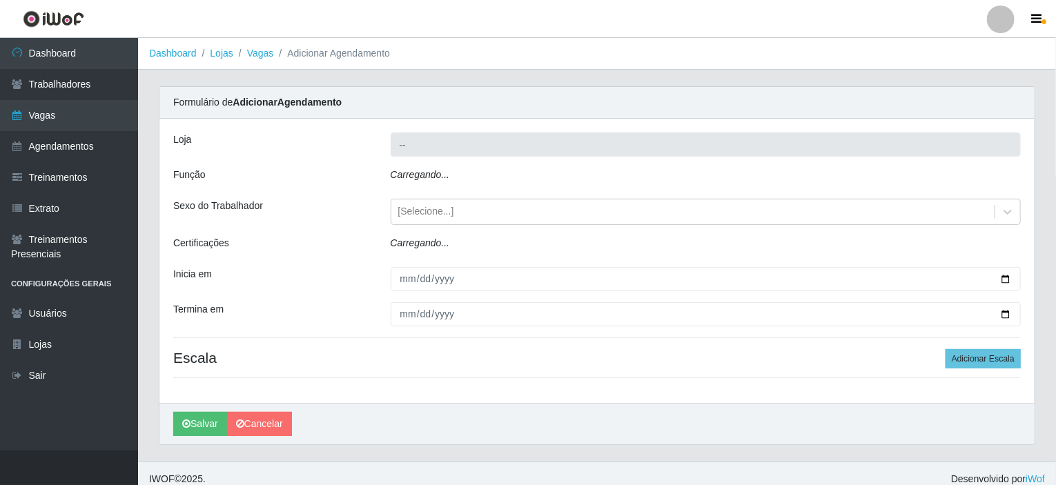
type input "Corte Fácil - Unidade Planalto"
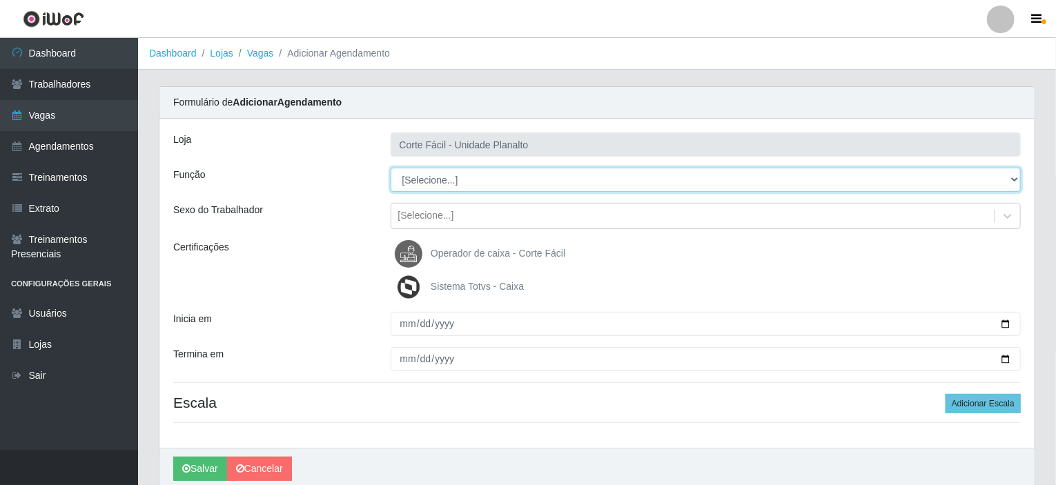
click at [1013, 179] on select "[Selecione...] ASG ASG + ASG ++ Auxiliar de Estacionamento Auxiliar de Estacion…" at bounding box center [705, 180] width 631 height 24
select select "22"
click at [390, 168] on select "[Selecione...] ASG ASG + ASG ++ Auxiliar de Estacionamento Auxiliar de Estacion…" at bounding box center [705, 180] width 631 height 24
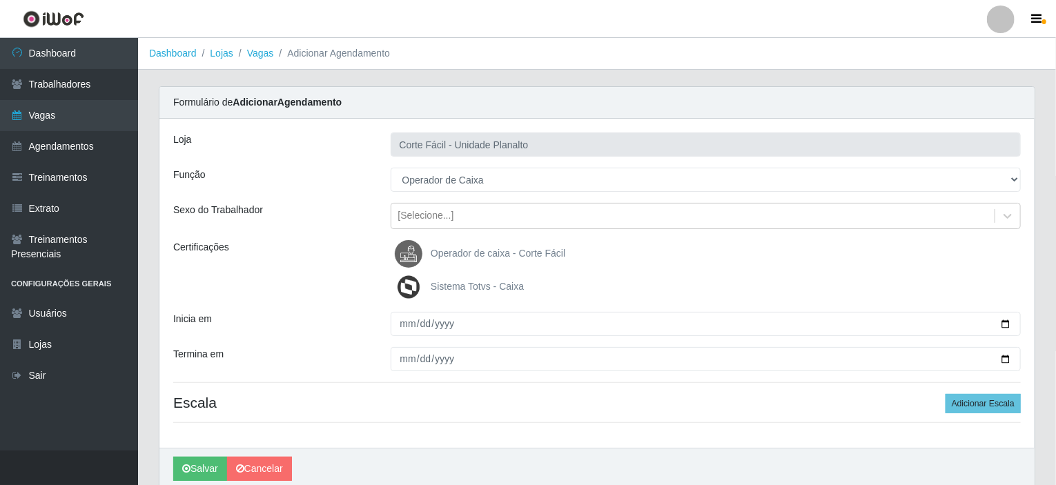
click at [493, 254] on span "Operador de caixa - Corte Fácil" at bounding box center [498, 253] width 135 height 11
click at [0, 0] on input "Operador de caixa - Corte Fácil" at bounding box center [0, 0] width 0 height 0
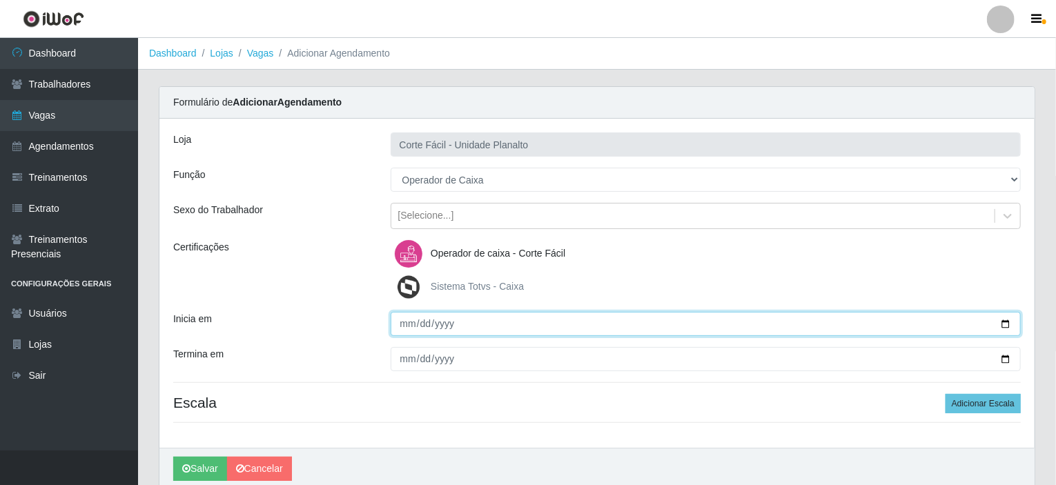
click at [1007, 320] on input "Inicia em" at bounding box center [705, 324] width 631 height 24
type input "[DATE]"
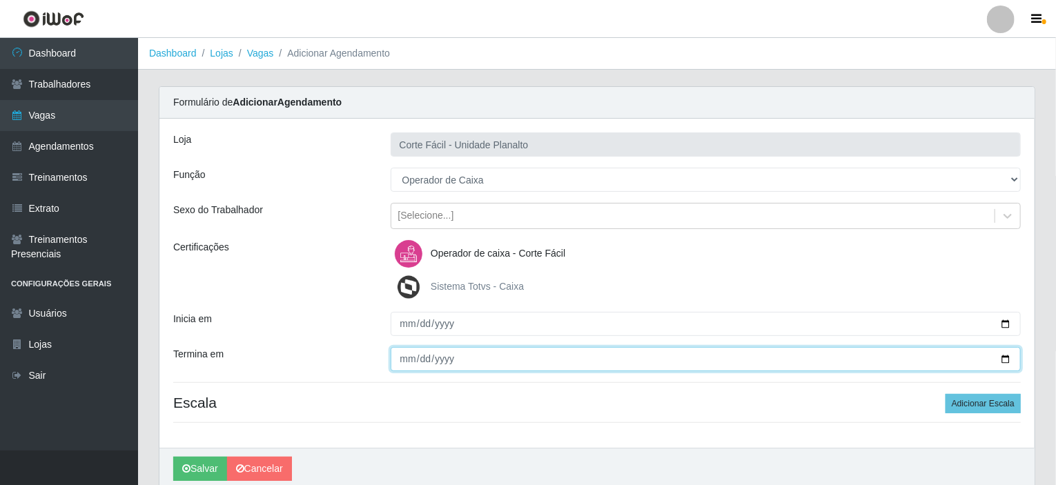
click at [1003, 358] on input "Termina em" at bounding box center [705, 359] width 631 height 24
type input "[DATE]"
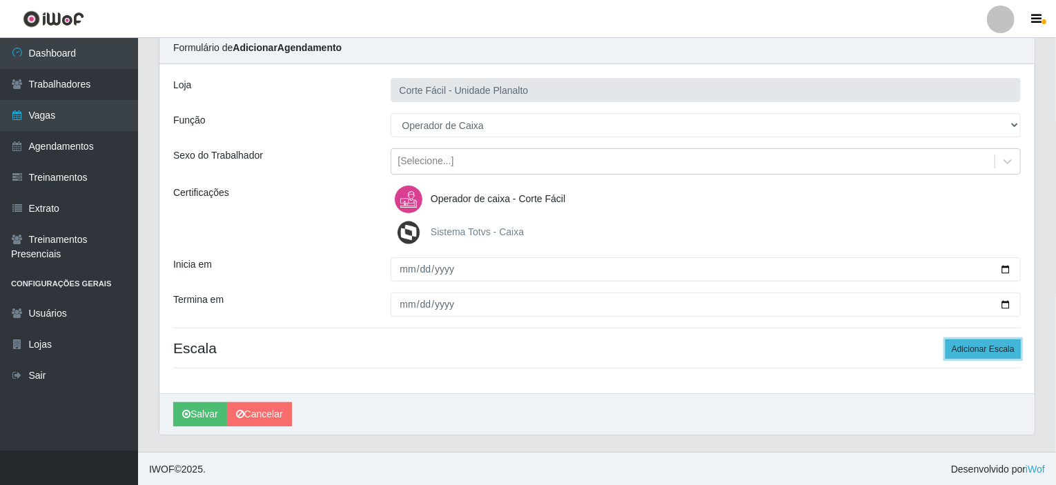
click at [988, 351] on button "Adicionar Escala" at bounding box center [982, 348] width 75 height 19
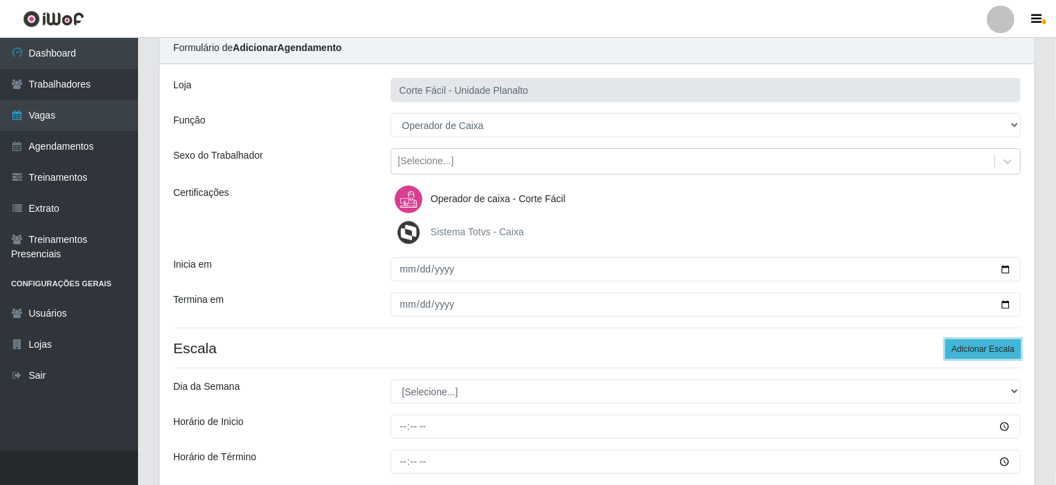
click at [988, 351] on button "Adicionar Escala" at bounding box center [982, 348] width 75 height 19
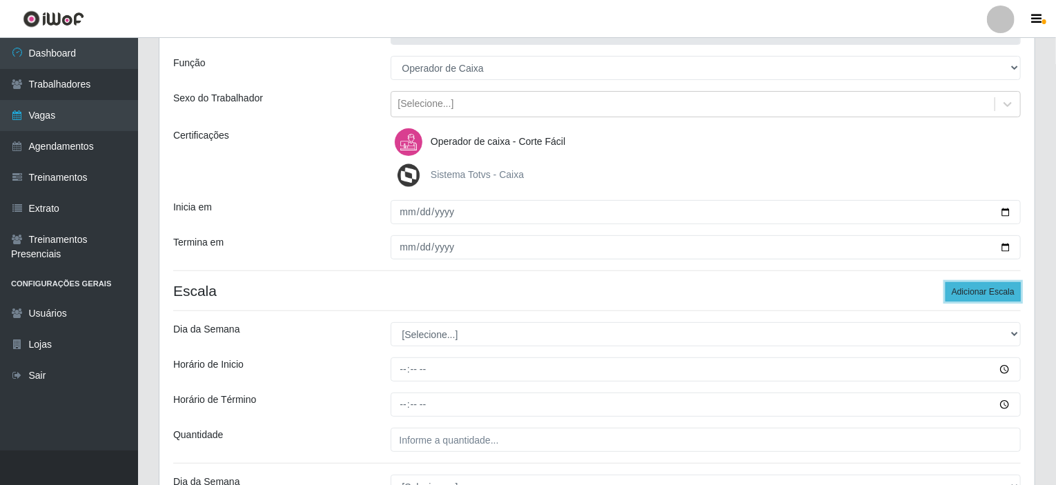
scroll to position [192, 0]
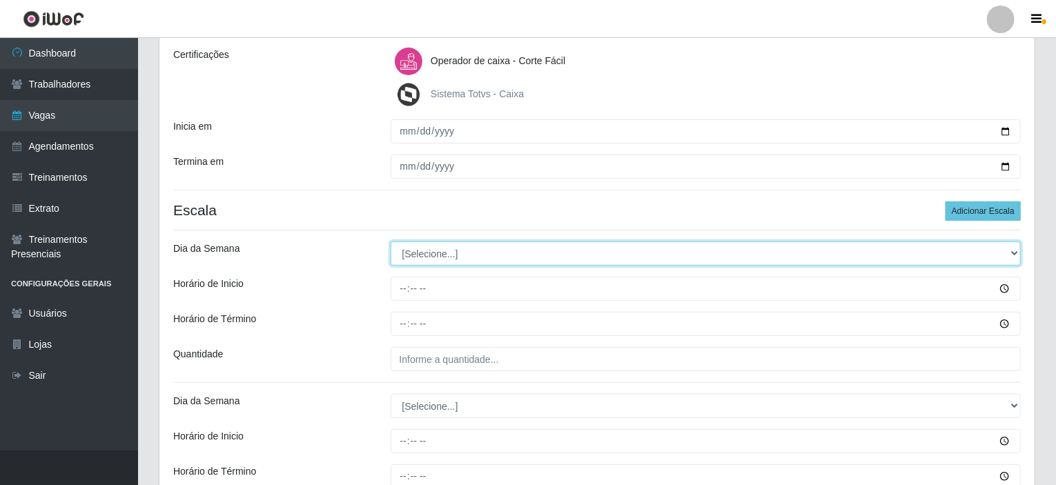
click at [1013, 248] on select "[Selecione...] Segunda Terça Quarta Quinta Sexta Sábado Domingo" at bounding box center [705, 253] width 631 height 24
select select "1"
click at [390, 241] on select "[Selecione...] Segunda Terça Quarta Quinta Sexta Sábado Domingo" at bounding box center [705, 253] width 631 height 24
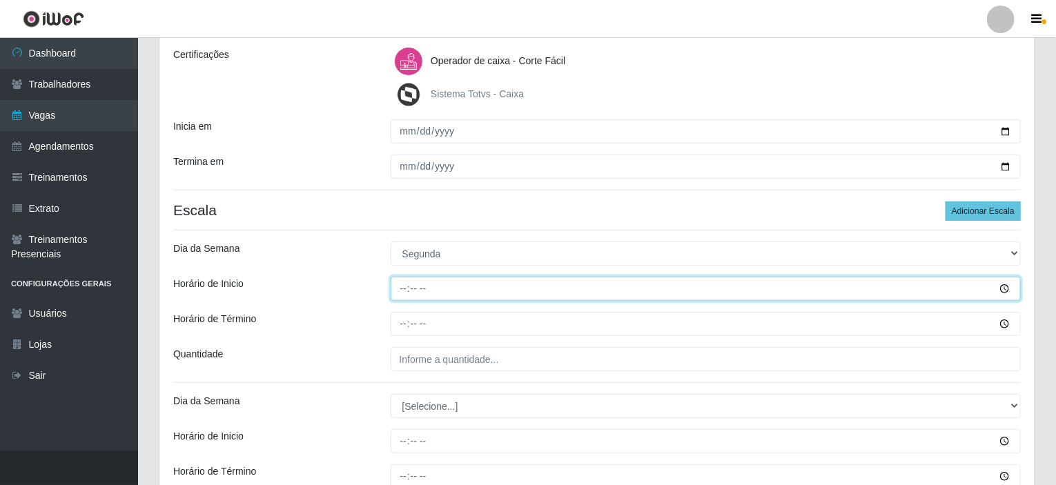
click at [403, 288] on input "Horário de Inicio" at bounding box center [705, 289] width 631 height 24
type input "15:00"
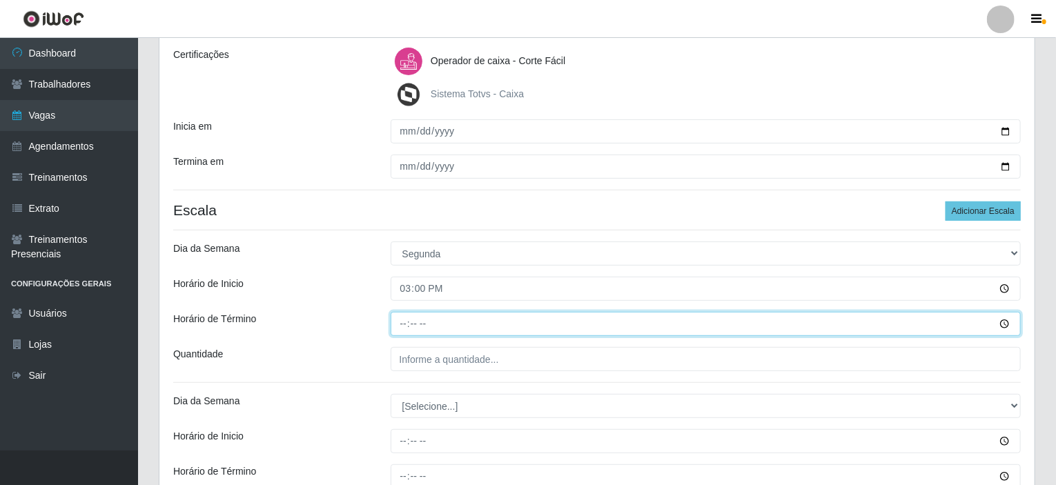
click at [407, 322] on input "Horário de Término" at bounding box center [705, 324] width 631 height 24
type input "21:00"
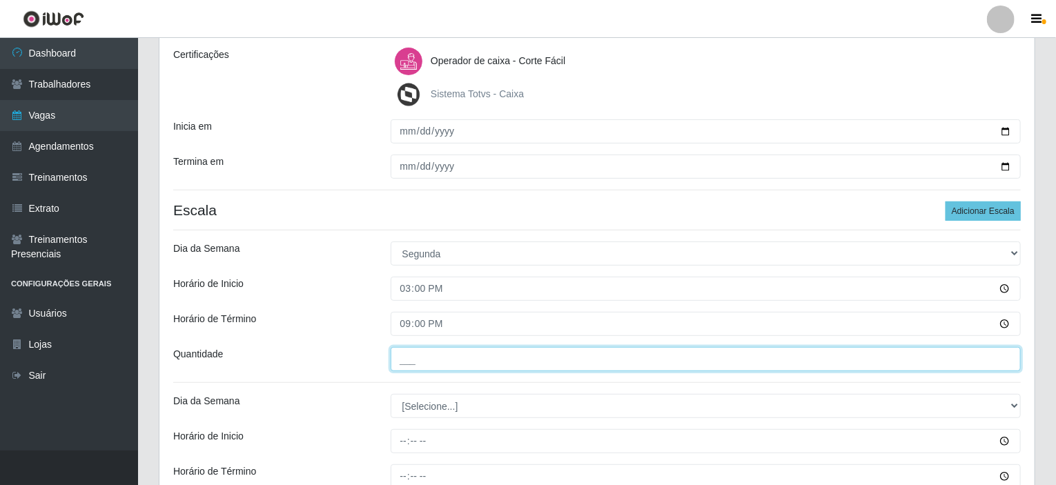
click at [406, 359] on input "___" at bounding box center [705, 359] width 631 height 24
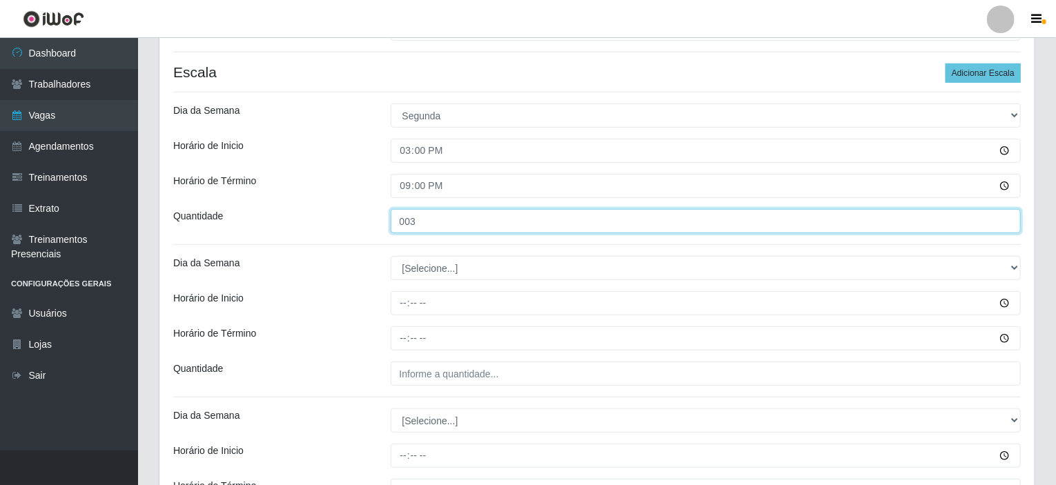
type input "003"
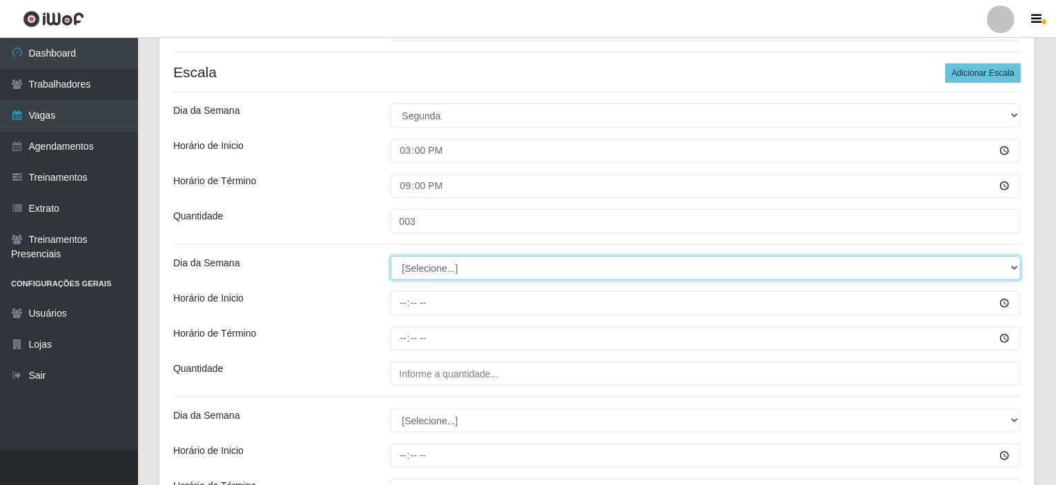
click at [1011, 263] on select "[Selecione...] Segunda Terça Quarta Quinta Sexta Sábado Domingo" at bounding box center [705, 268] width 631 height 24
select select "2"
click at [390, 256] on select "[Selecione...] Segunda Terça Quarta Quinta Sexta Sábado Domingo" at bounding box center [705, 268] width 631 height 24
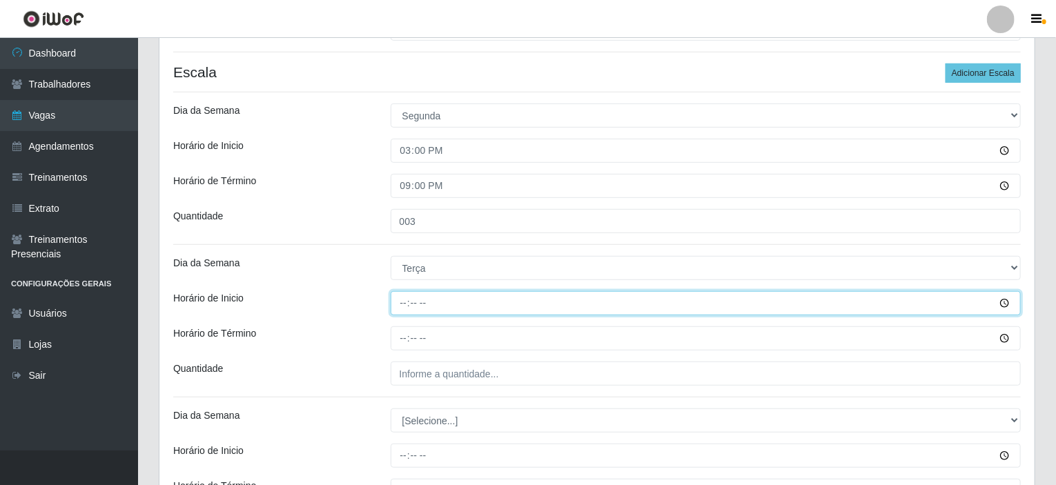
click at [407, 305] on input "Horário de Inicio" at bounding box center [705, 303] width 631 height 24
type input "15:00"
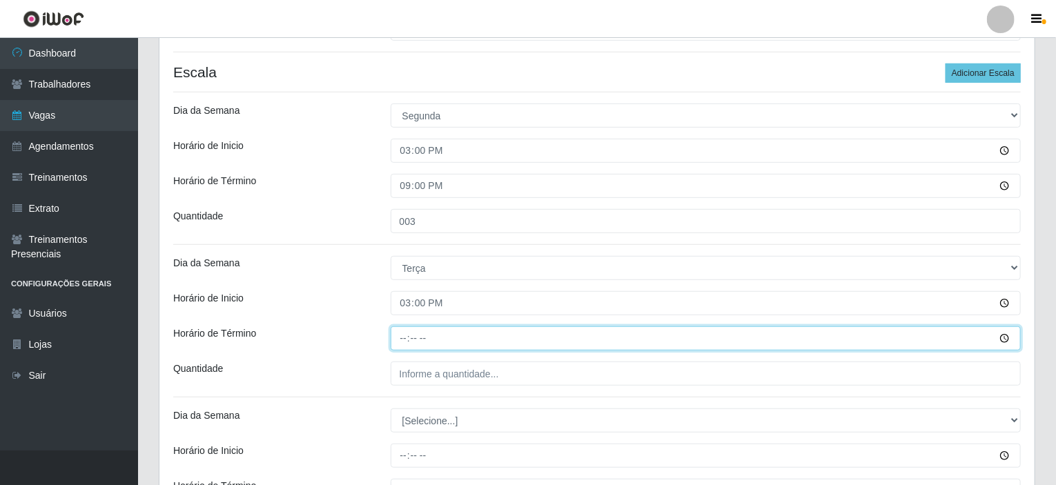
click at [406, 336] on input "Horário de Término" at bounding box center [705, 338] width 631 height 24
type input "21:00"
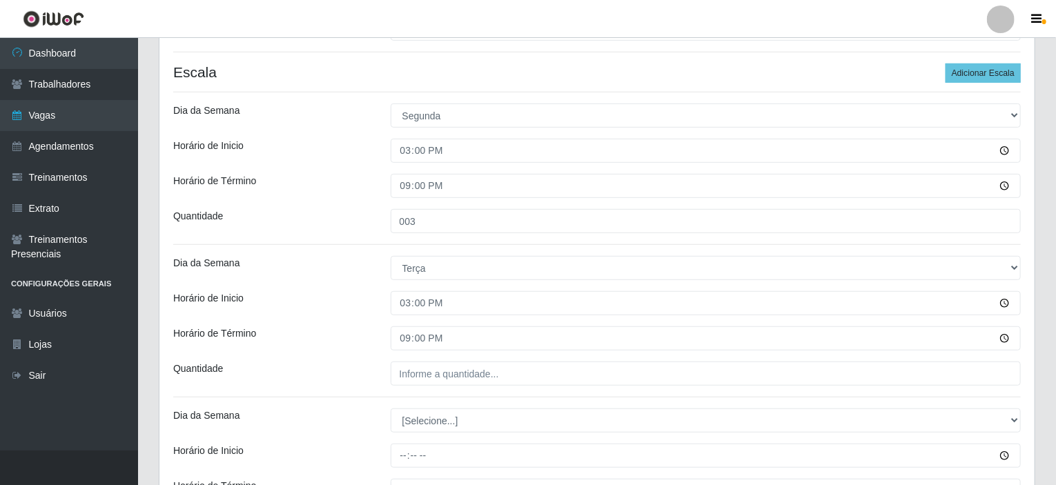
click at [406, 386] on div "Loja Corte Fácil - Unidade Planalto Função [Selecione...] ASG ASG + ASG ++ Auxi…" at bounding box center [596, 410] width 875 height 1244
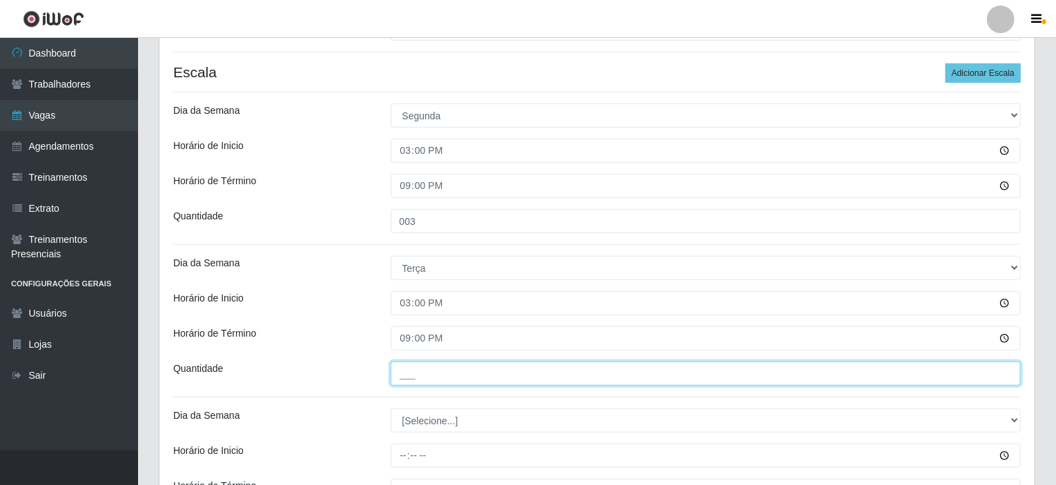
click at [410, 372] on input "___" at bounding box center [705, 374] width 631 height 24
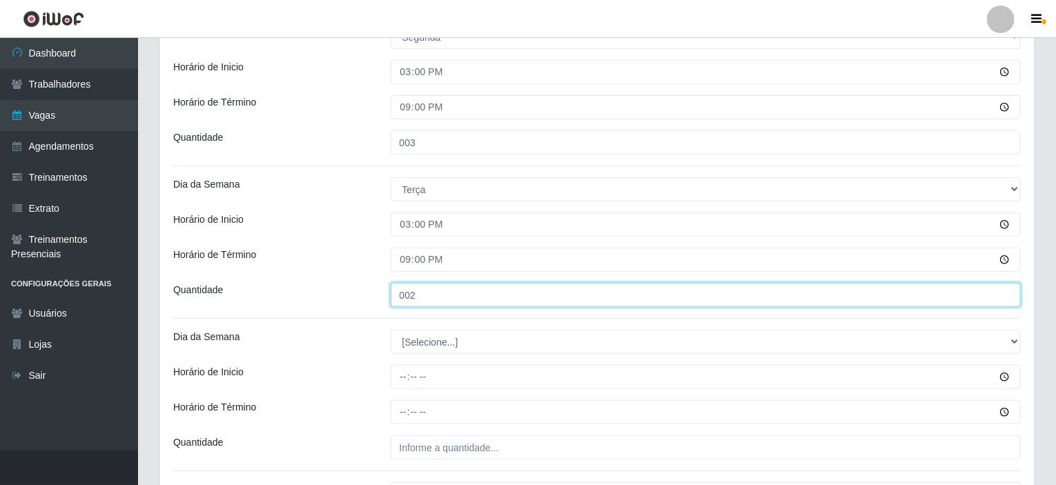
scroll to position [468, 0]
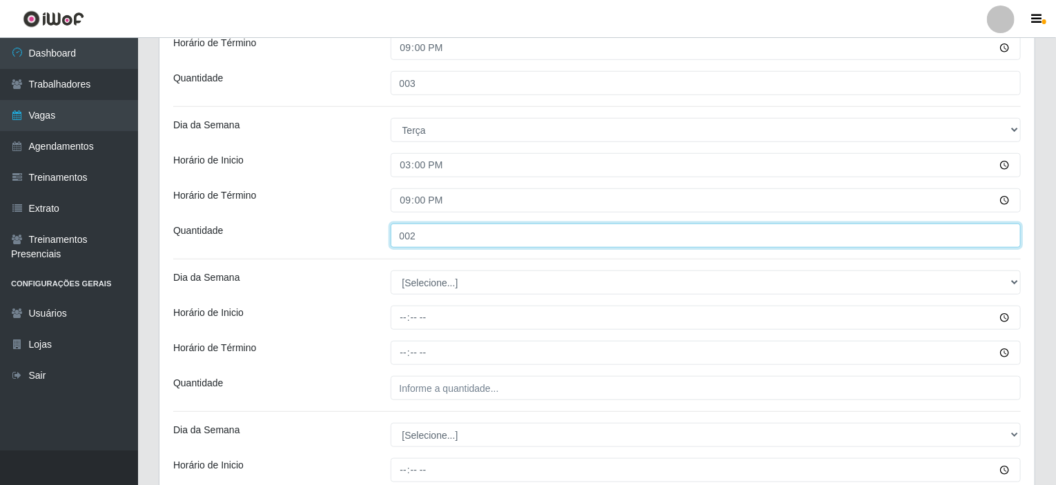
type input "002"
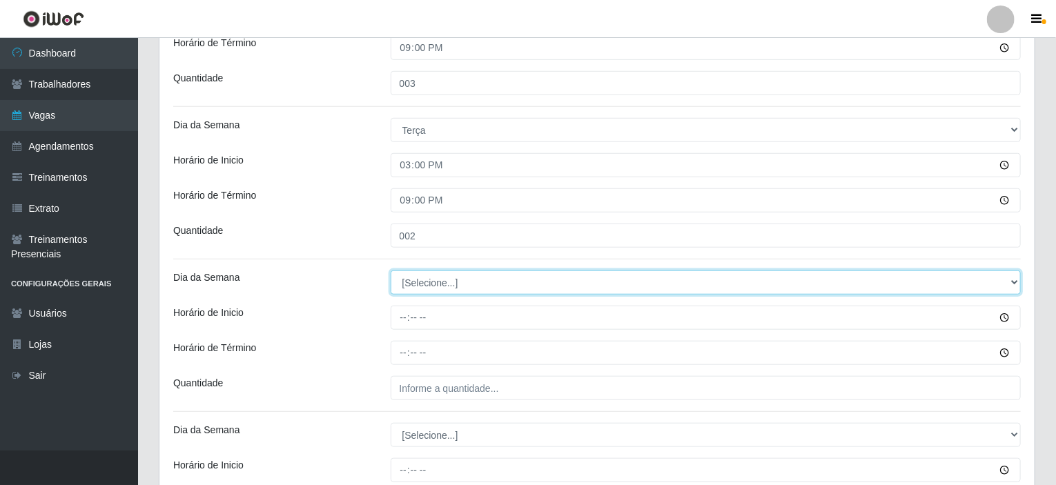
click at [724, 283] on select "[Selecione...] Segunda Terça Quarta Quinta Sexta Sábado Domingo" at bounding box center [705, 282] width 631 height 24
select select "3"
click at [390, 270] on select "[Selecione...] Segunda Terça Quarta Quinta Sexta Sábado Domingo" at bounding box center [705, 282] width 631 height 24
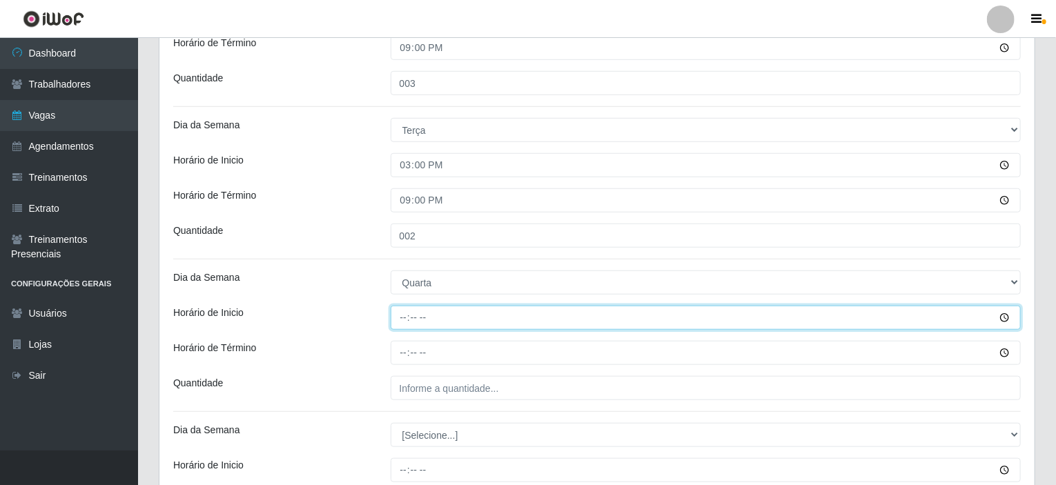
click at [403, 317] on input "Horário de Inicio" at bounding box center [705, 318] width 631 height 24
click at [403, 317] on input "00:01" at bounding box center [705, 318] width 631 height 24
type input "15:00"
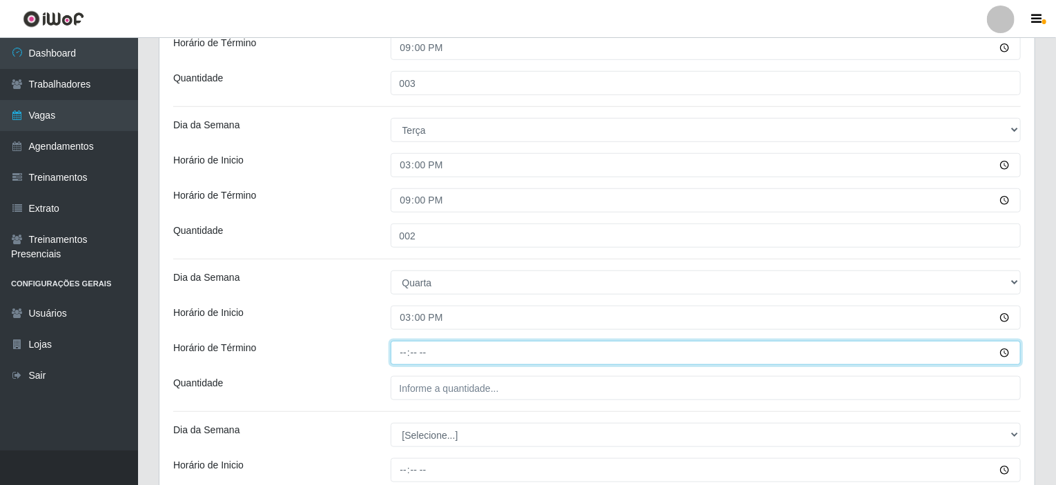
click at [404, 352] on input "Horário de Término" at bounding box center [705, 353] width 631 height 24
type input "21:00"
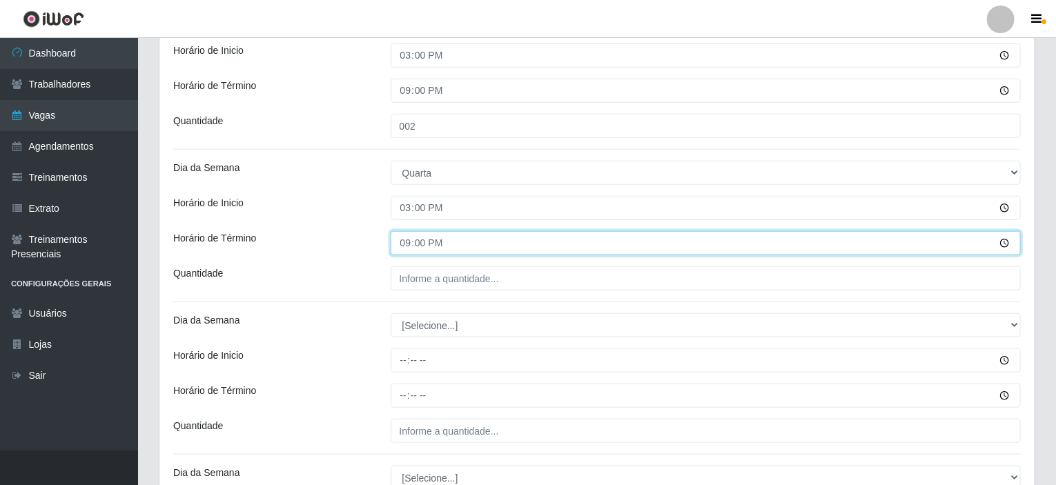
scroll to position [675, 0]
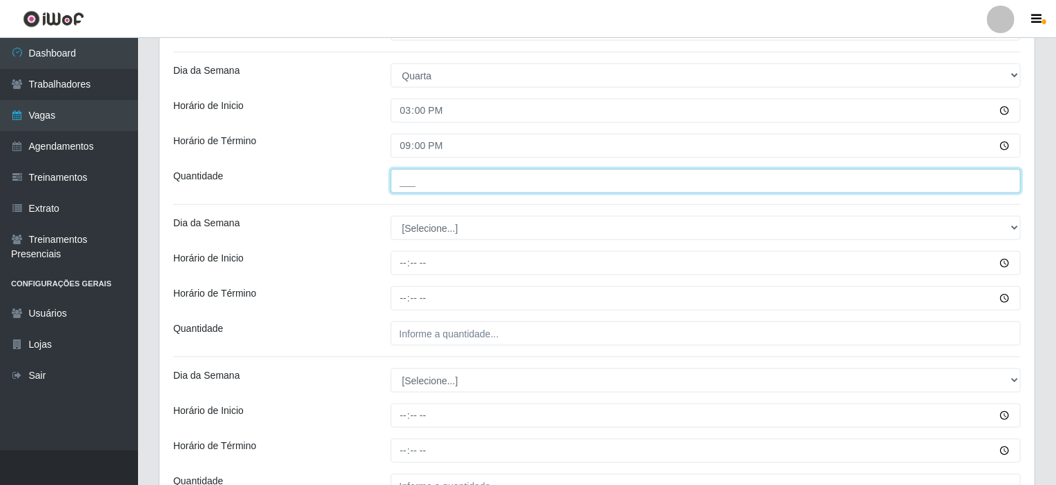
click at [433, 183] on input "___" at bounding box center [705, 181] width 631 height 24
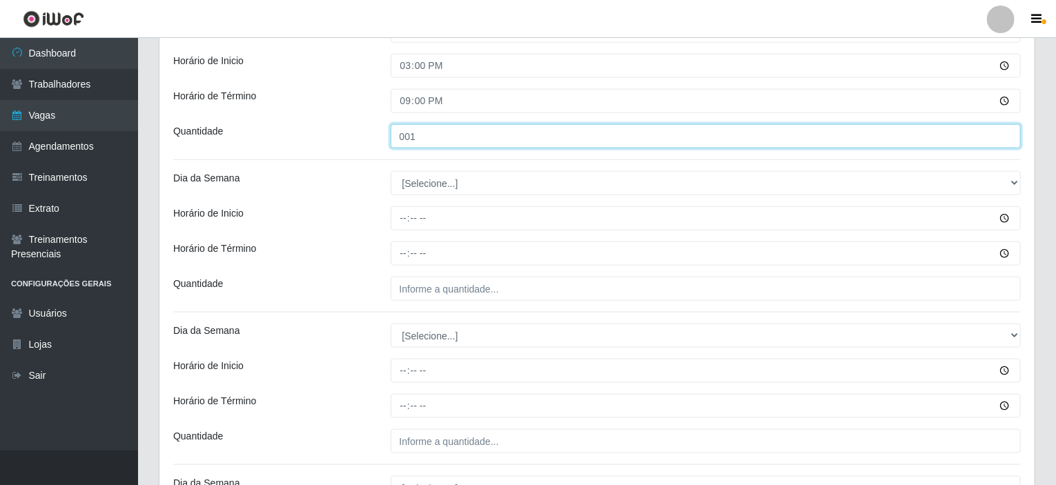
scroll to position [744, 0]
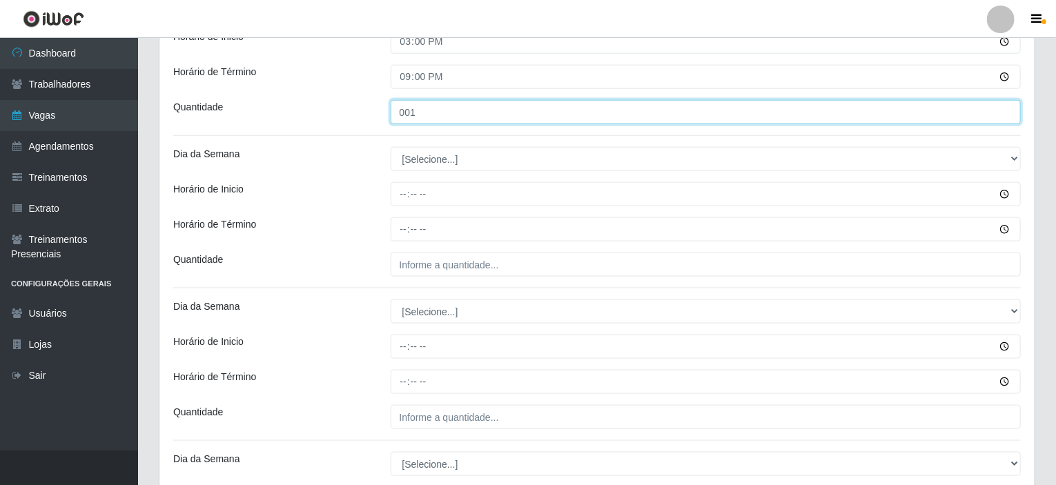
type input "001"
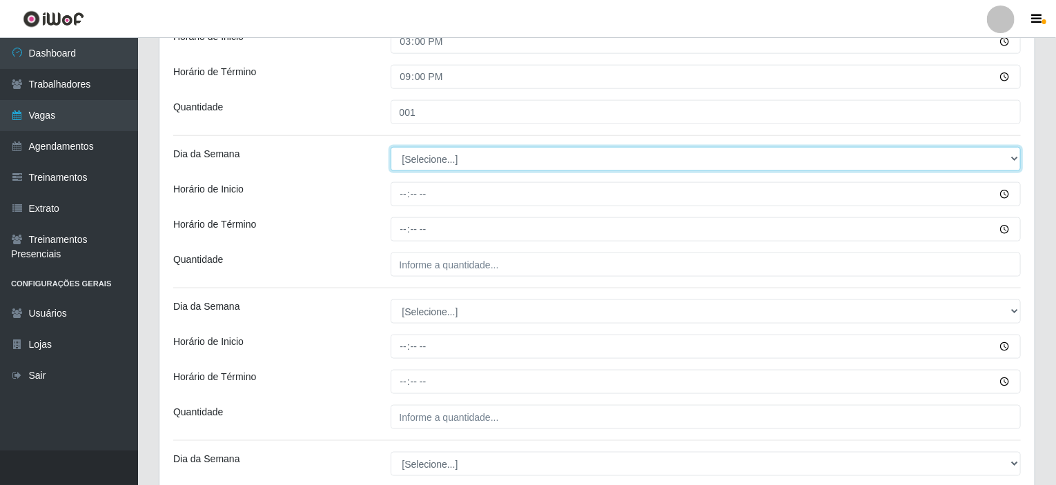
click at [446, 162] on select "[Selecione...] Segunda Terça Quarta Quinta Sexta Sábado Domingo" at bounding box center [705, 159] width 631 height 24
select select "4"
click at [390, 147] on select "[Selecione...] Segunda Terça Quarta Quinta Sexta Sábado Domingo" at bounding box center [705, 159] width 631 height 24
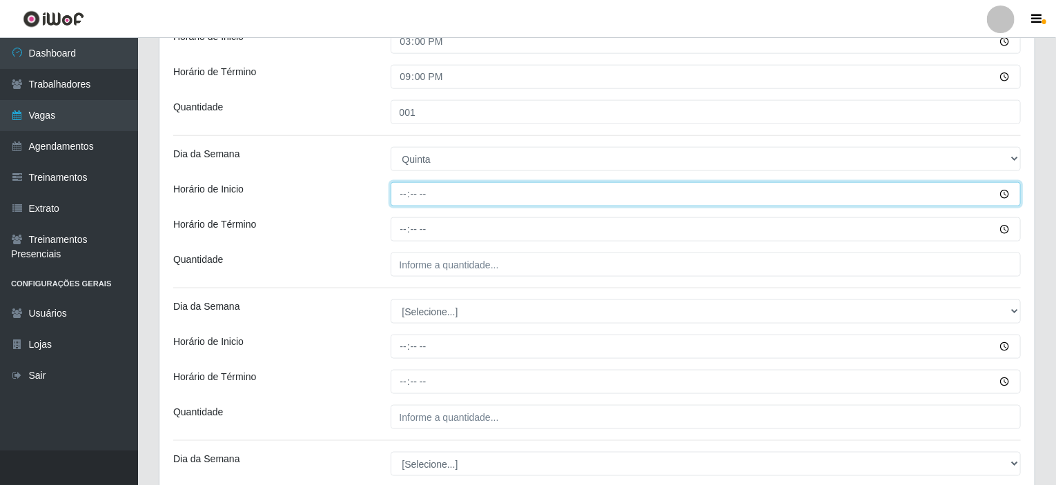
click at [402, 195] on input "Horário de Inicio" at bounding box center [705, 194] width 631 height 24
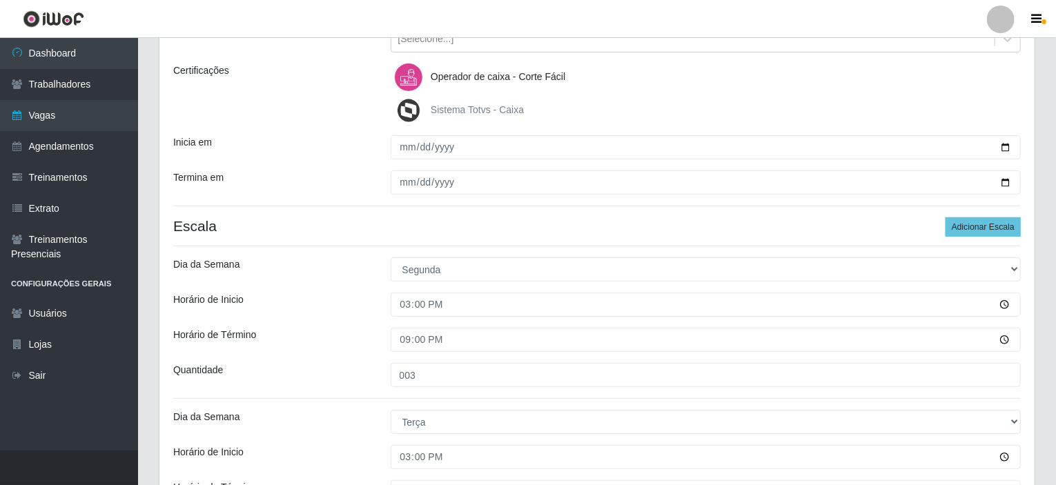
scroll to position [192, 0]
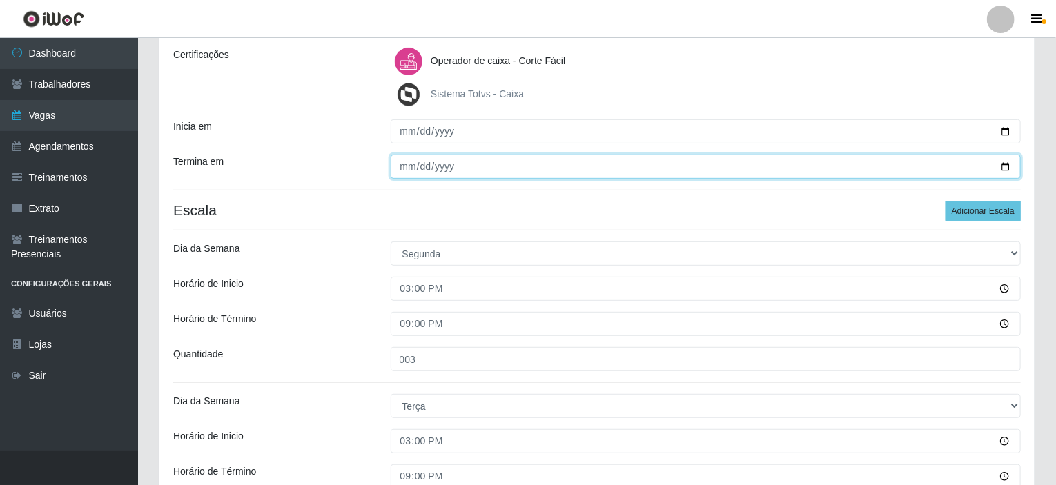
click at [1011, 164] on input "[DATE]" at bounding box center [705, 167] width 631 height 24
type input "[DATE]"
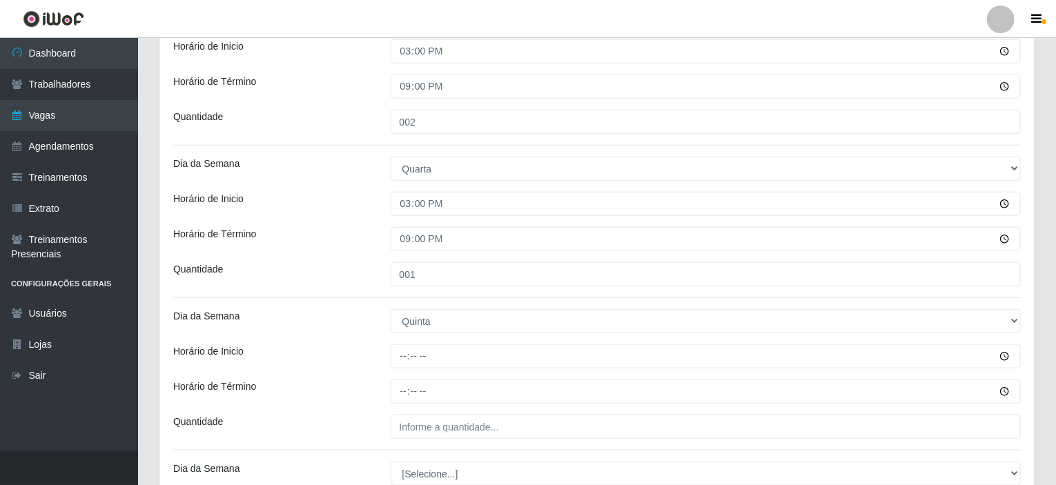
scroll to position [606, 0]
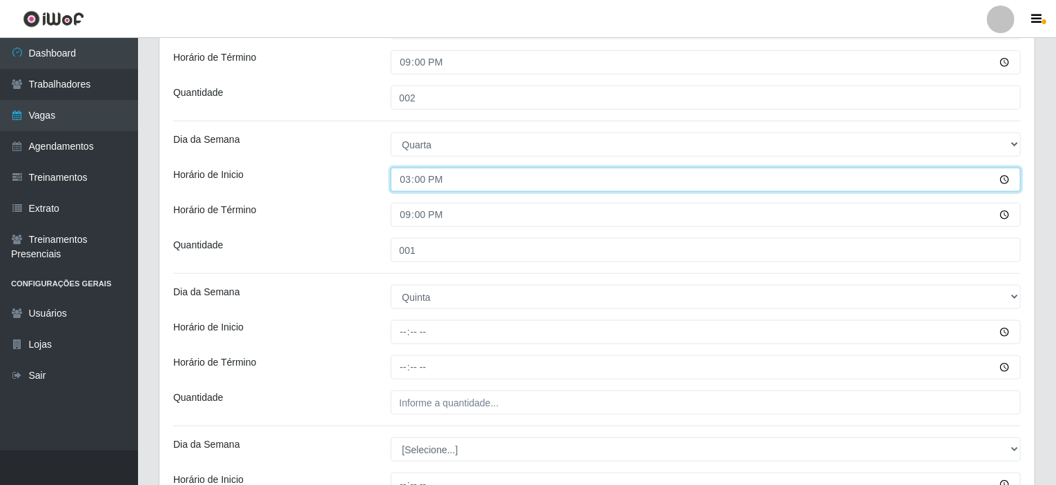
click at [522, 178] on input "15:00" at bounding box center [705, 180] width 631 height 24
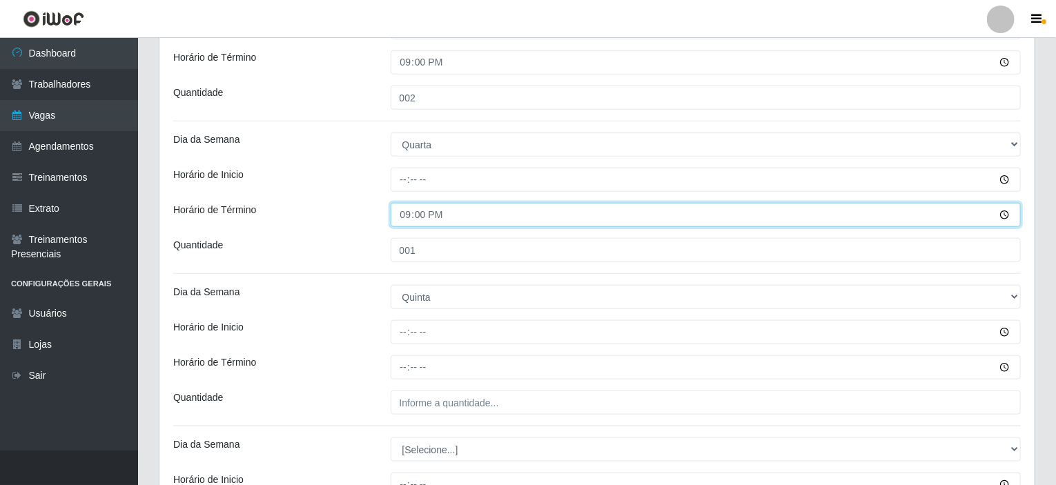
click at [468, 218] on input "21:00" at bounding box center [705, 215] width 631 height 24
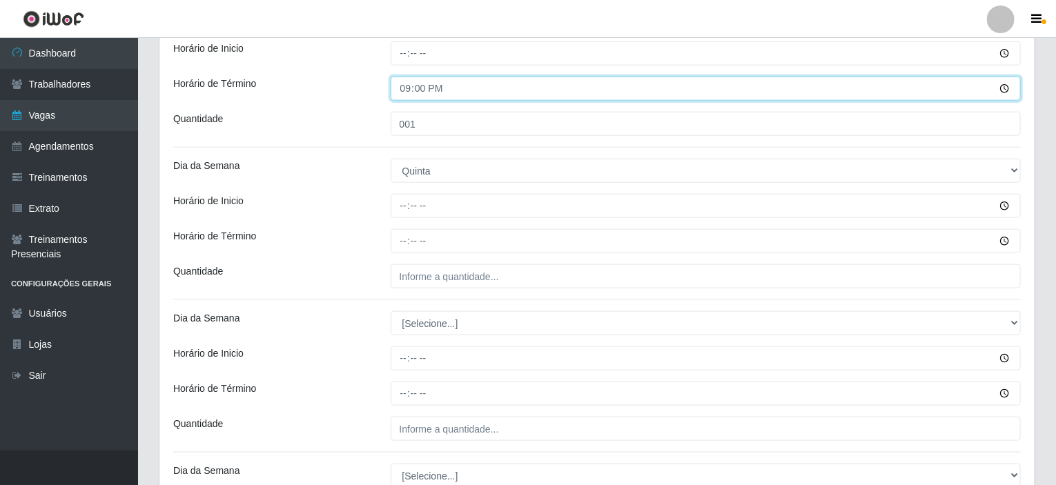
scroll to position [951, 0]
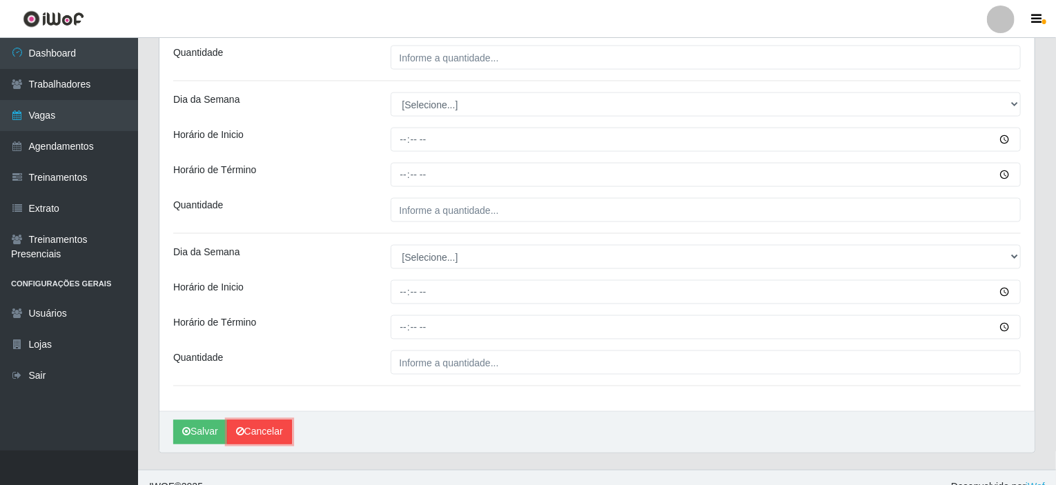
click at [257, 423] on link "Cancelar" at bounding box center [259, 432] width 65 height 24
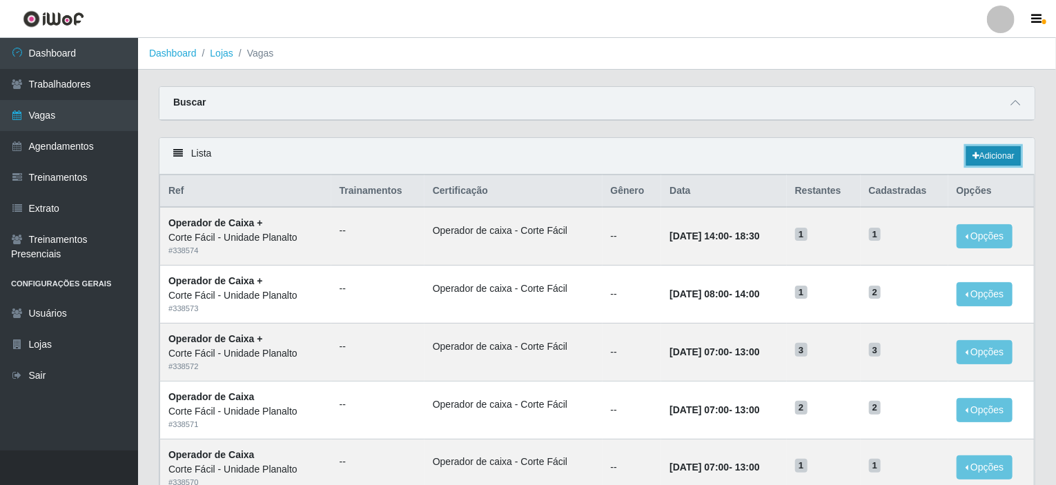
click at [1003, 155] on link "Adicionar" at bounding box center [993, 155] width 55 height 19
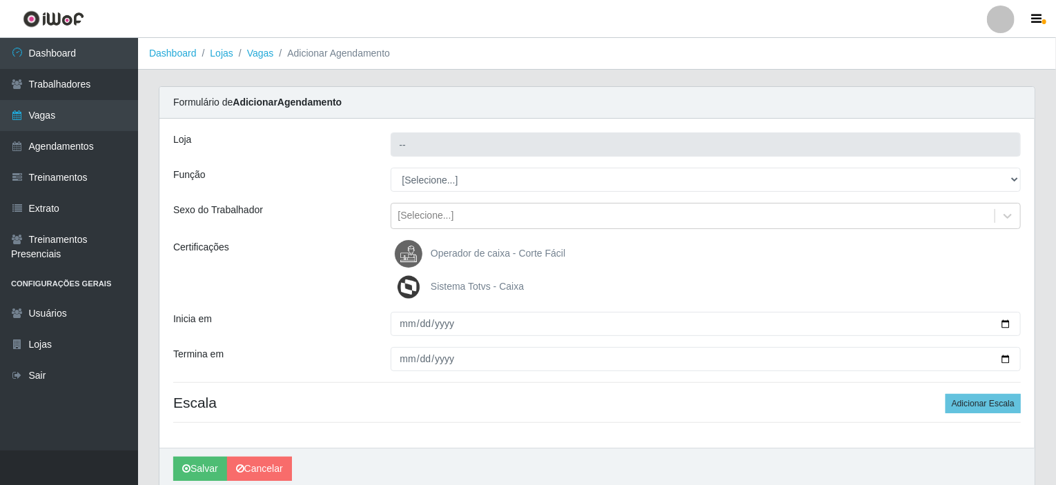
type input "Corte Fácil - Unidade Planalto"
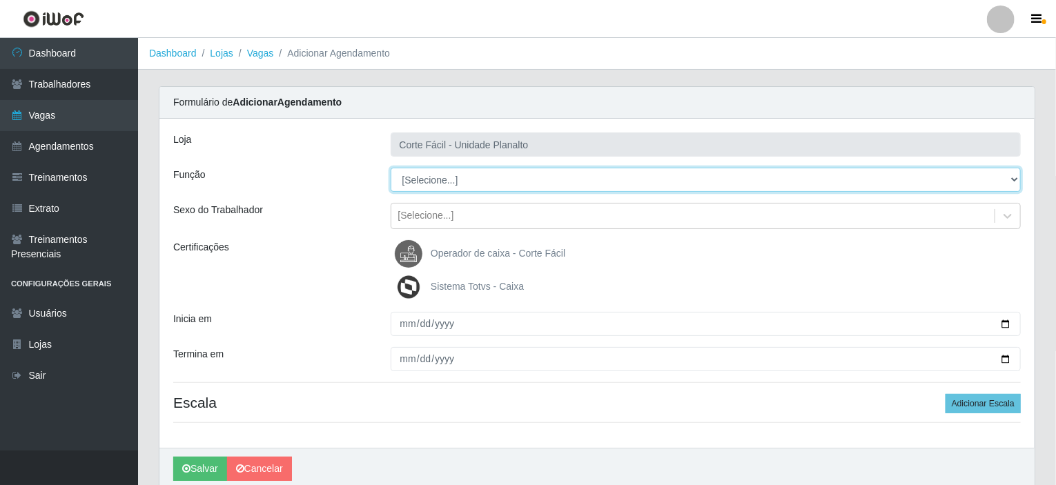
click at [542, 184] on select "[Selecione...] ASG ASG + ASG ++ Auxiliar de Estacionamento Auxiliar de Estacion…" at bounding box center [705, 180] width 631 height 24
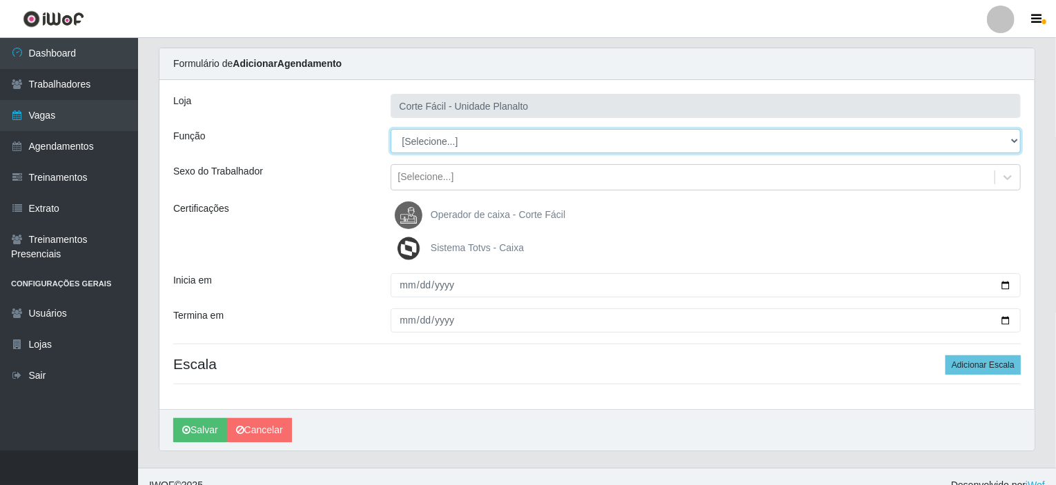
scroll to position [55, 0]
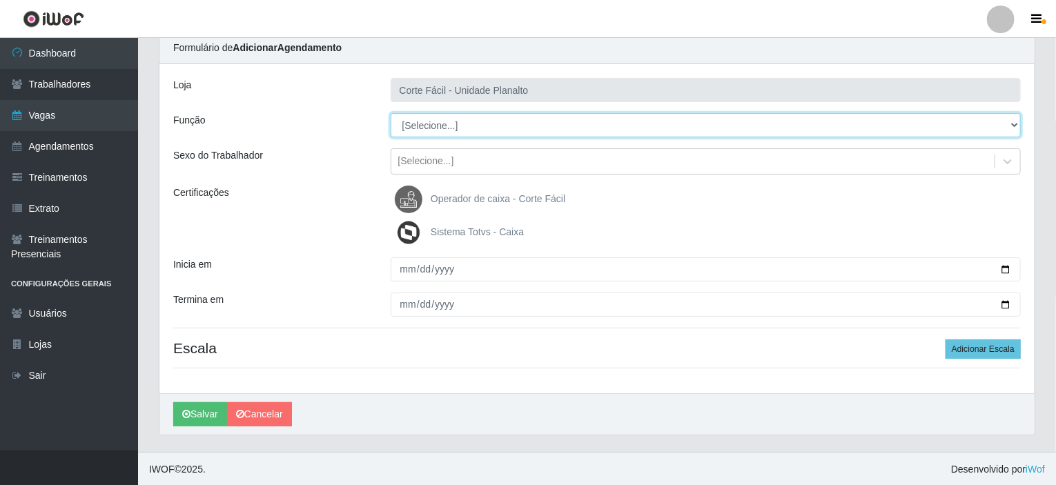
click at [473, 133] on select "[Selecione...] ASG ASG + ASG ++ Auxiliar de Estacionamento Auxiliar de Estacion…" at bounding box center [705, 125] width 631 height 24
select select "22"
click at [390, 113] on select "[Selecione...] ASG ASG + ASG ++ Auxiliar de Estacionamento Auxiliar de Estacion…" at bounding box center [705, 125] width 631 height 24
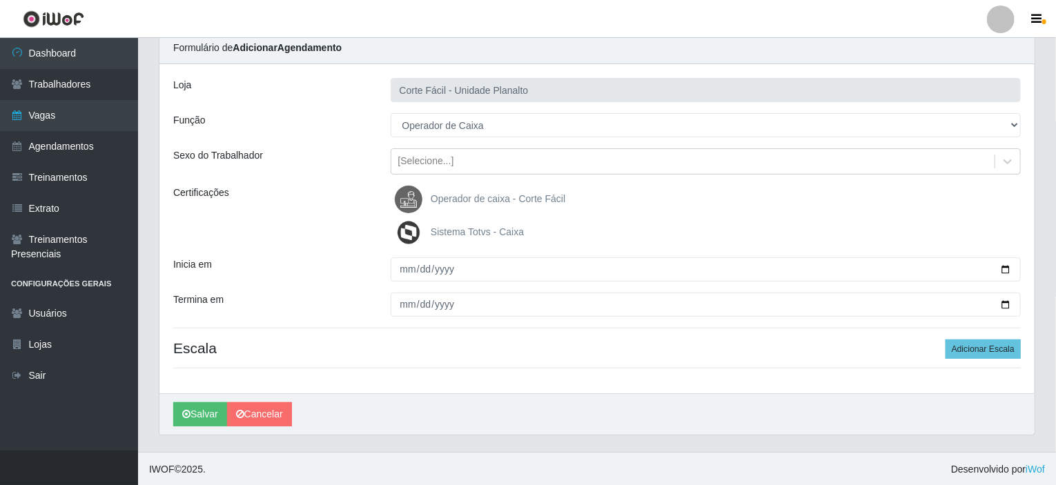
click at [462, 198] on span "Operador de caixa - Corte Fácil" at bounding box center [498, 198] width 135 height 11
click at [0, 0] on input "Operador de caixa - Corte Fácil" at bounding box center [0, 0] width 0 height 0
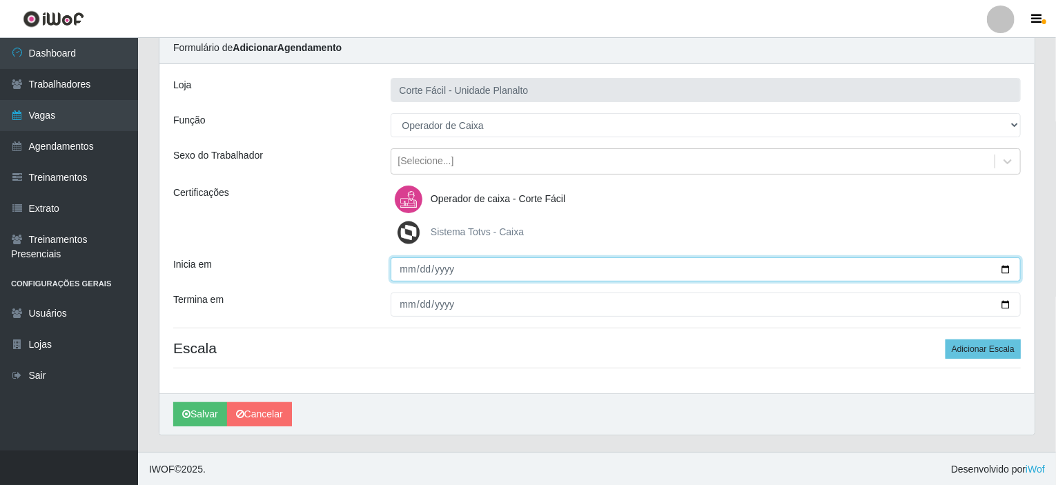
click at [1004, 264] on input "Inicia em" at bounding box center [705, 269] width 631 height 24
type input "[DATE]"
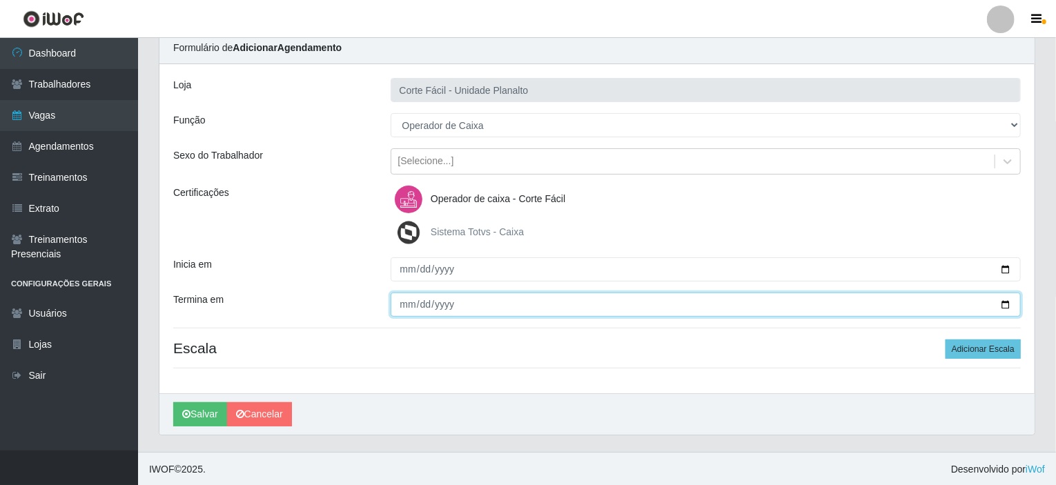
click at [1008, 308] on input "Termina em" at bounding box center [705, 305] width 631 height 24
click at [1010, 301] on input "[DATE]" at bounding box center [705, 305] width 631 height 24
type input "[DATE]"
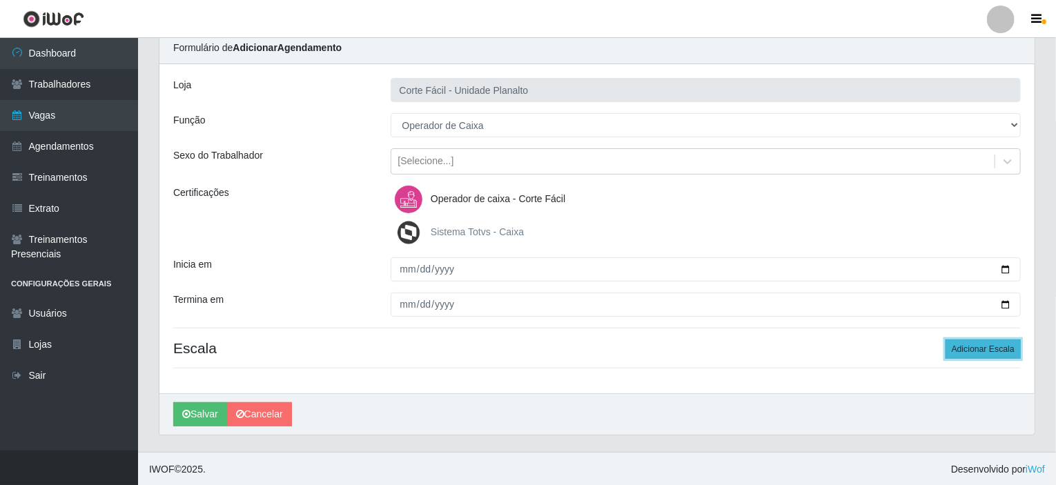
click at [963, 353] on button "Adicionar Escala" at bounding box center [982, 348] width 75 height 19
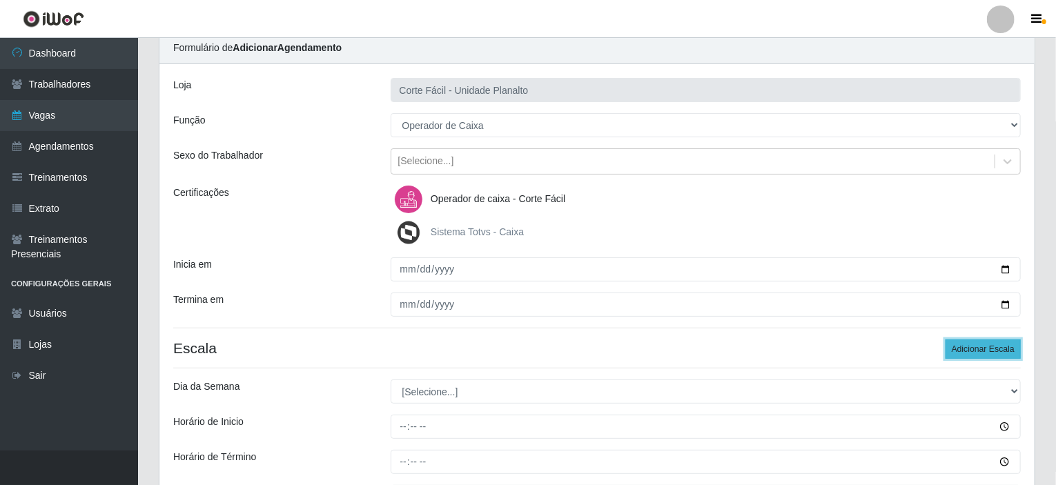
click at [963, 353] on button "Adicionar Escala" at bounding box center [982, 348] width 75 height 19
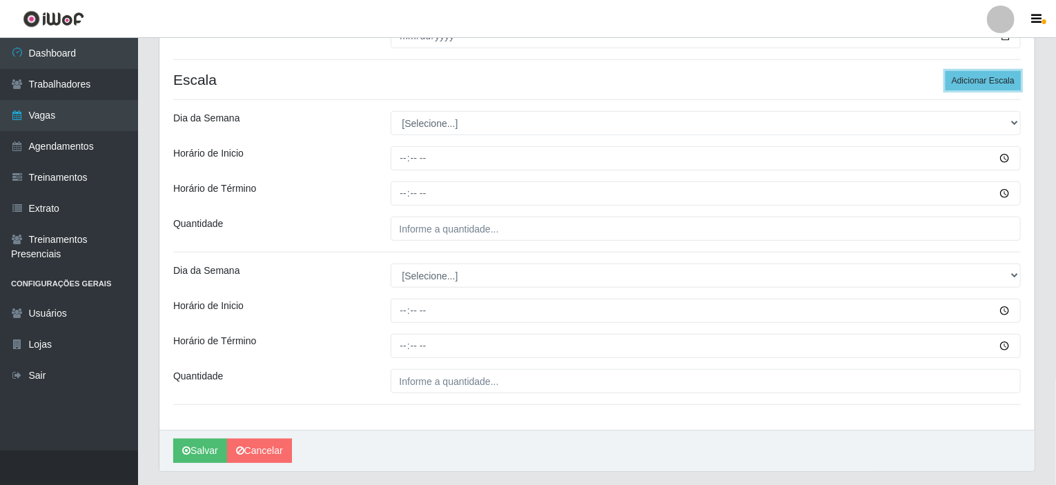
scroll to position [330, 0]
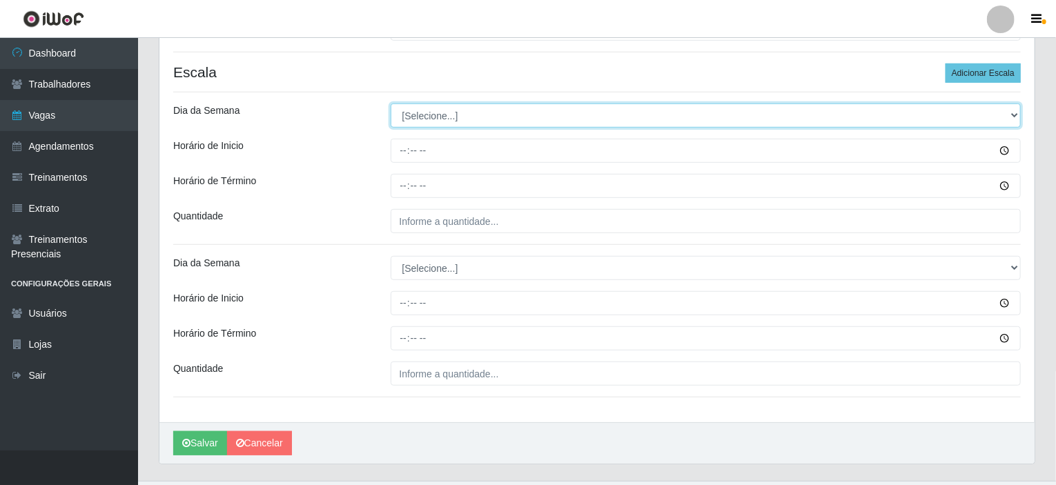
click at [1015, 111] on select "[Selecione...] Segunda Terça Quarta Quinta Sexta Sábado Domingo" at bounding box center [705, 115] width 631 height 24
select select "1"
click at [390, 103] on select "[Selecione...] Segunda Terça Quarta Quinta Sexta Sábado Domingo" at bounding box center [705, 115] width 631 height 24
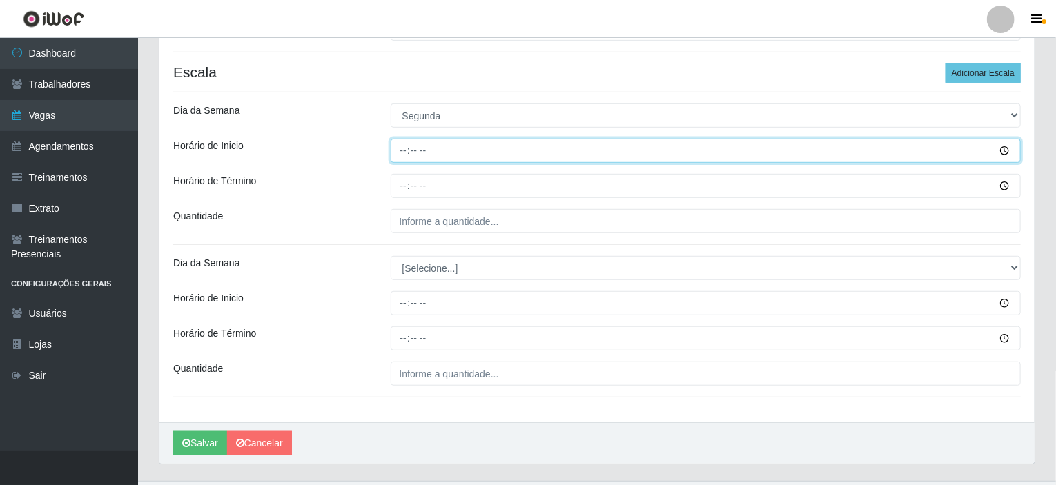
click at [400, 152] on input "Horário de Inicio" at bounding box center [705, 151] width 631 height 24
type input "15:00"
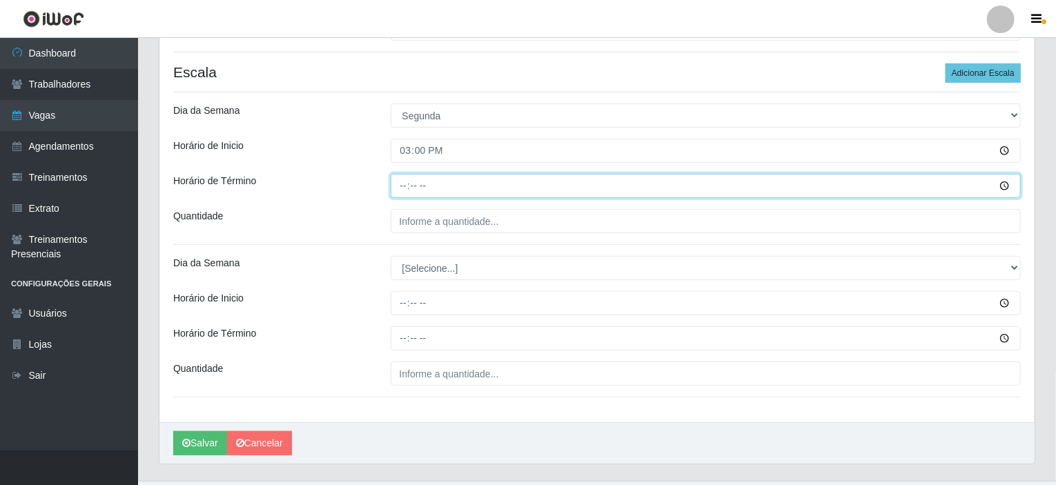
click at [406, 182] on input "Horário de Término" at bounding box center [705, 186] width 631 height 24
type input "21:00"
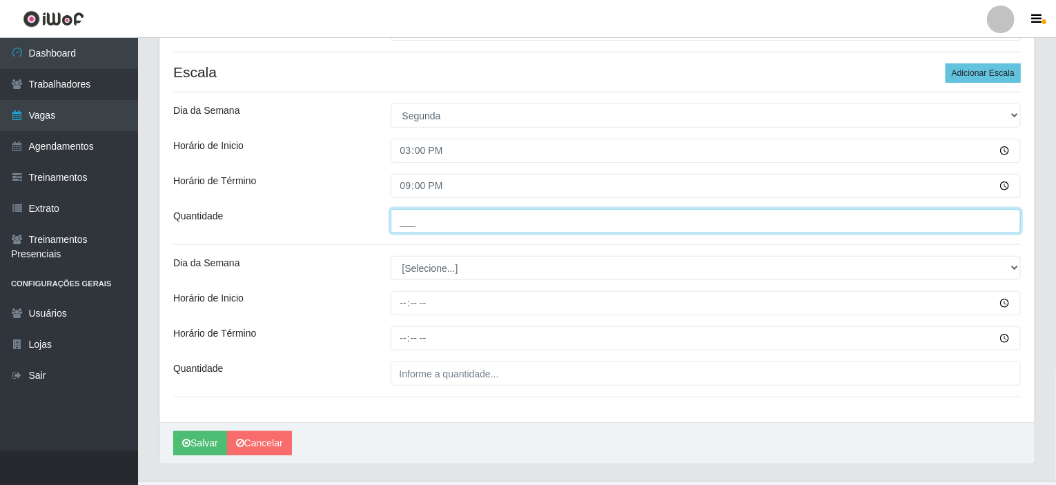
click at [412, 229] on input "___" at bounding box center [705, 221] width 631 height 24
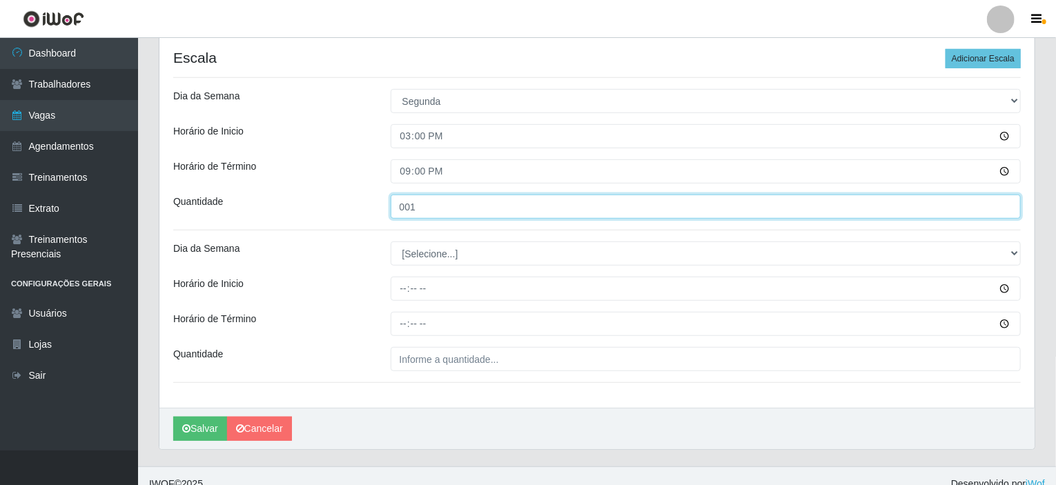
scroll to position [359, 0]
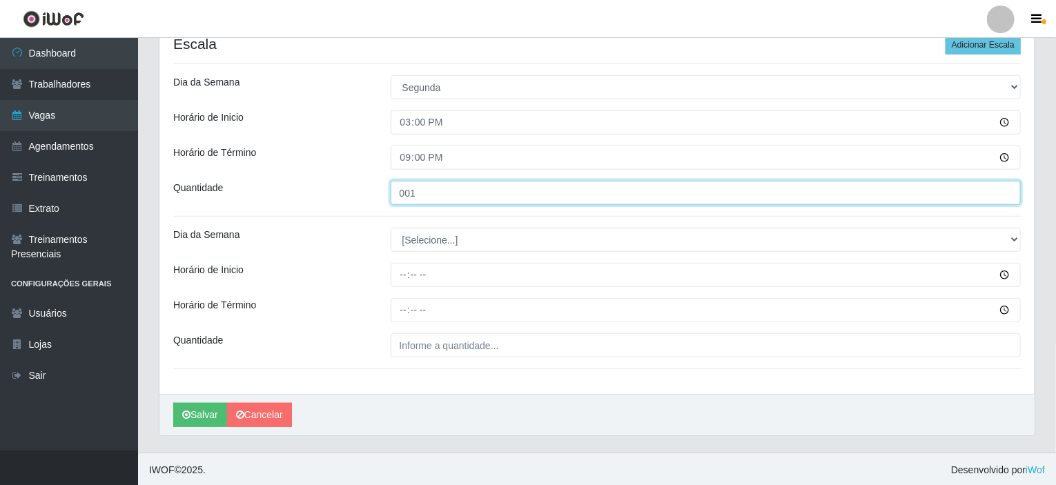
type input "001"
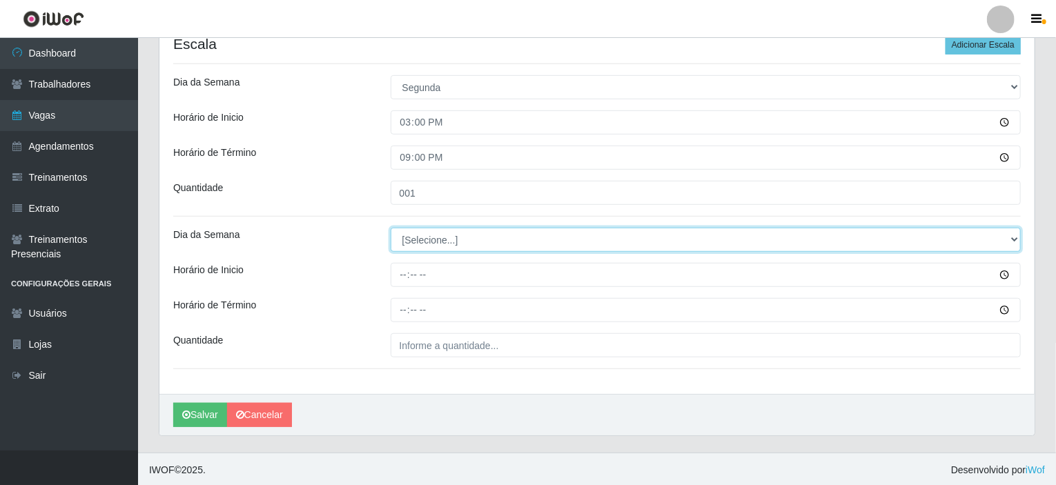
click at [450, 241] on select "[Selecione...] Segunda Terça Quarta Quinta Sexta Sábado Domingo" at bounding box center [705, 240] width 631 height 24
select select "2"
click at [390, 228] on select "[Selecione...] Segunda Terça Quarta Quinta Sexta Sábado Domingo" at bounding box center [705, 240] width 631 height 24
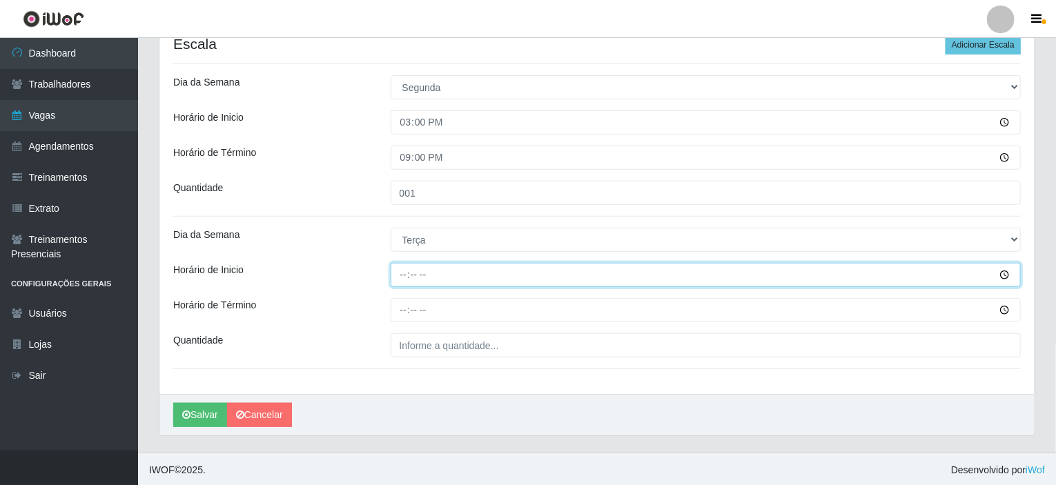
click at [405, 271] on input "Horário de Inicio" at bounding box center [705, 275] width 631 height 24
type input "15:00"
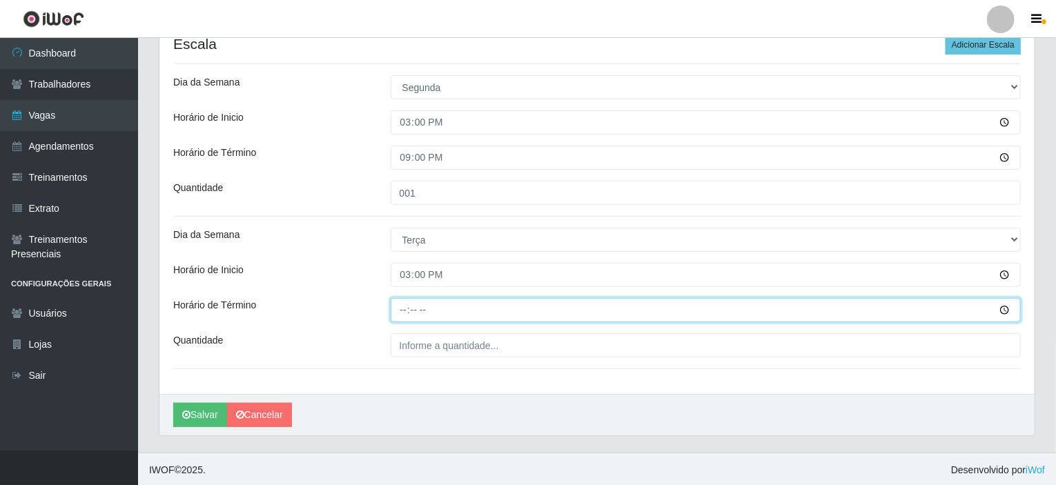
click at [406, 304] on input "Horário de Término" at bounding box center [705, 310] width 631 height 24
type input "21:00"
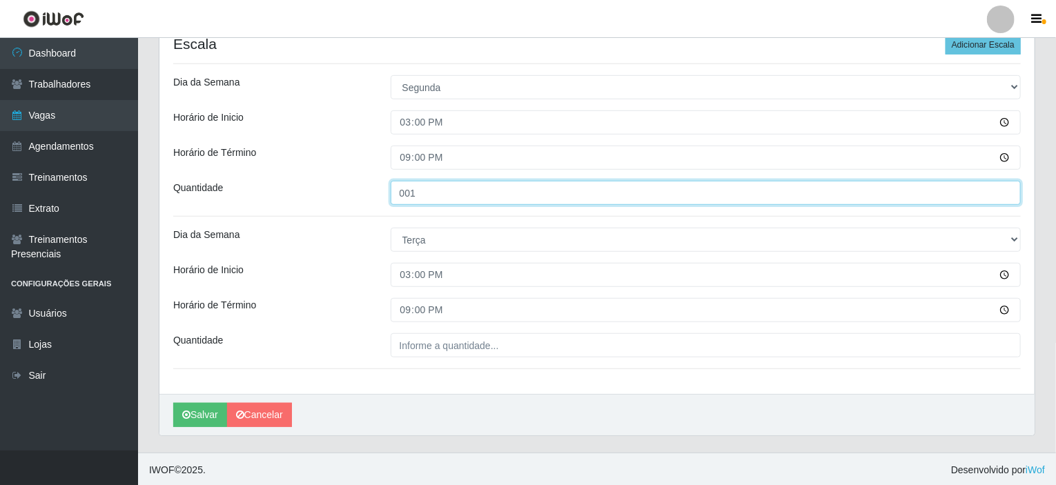
click at [424, 190] on input "001" at bounding box center [705, 193] width 631 height 24
type input "003"
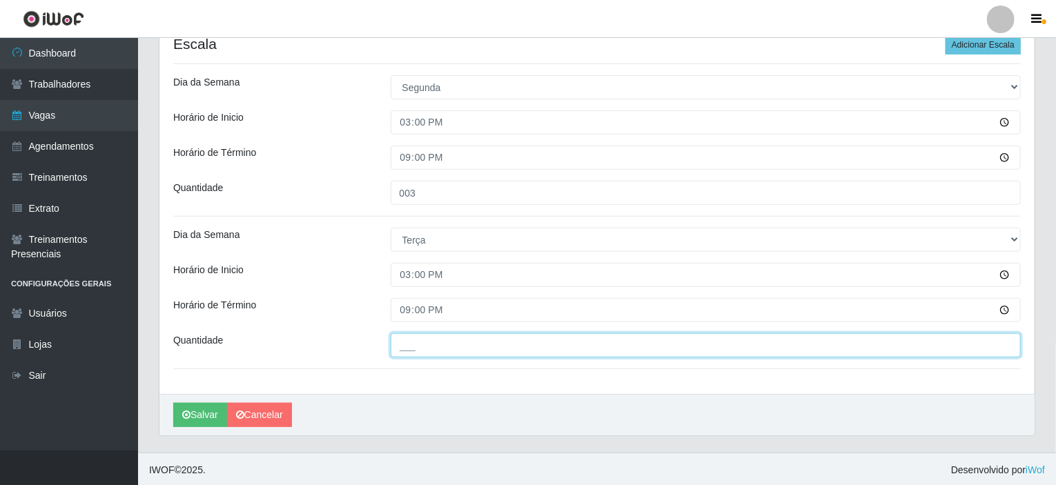
click at [428, 347] on input "___" at bounding box center [705, 345] width 631 height 24
type input "002"
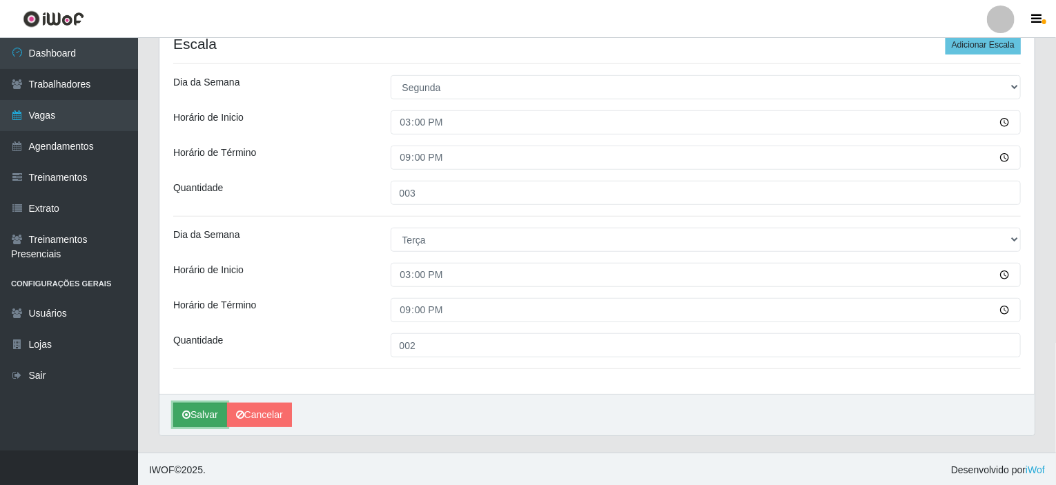
click at [212, 413] on button "Salvar" at bounding box center [200, 415] width 54 height 24
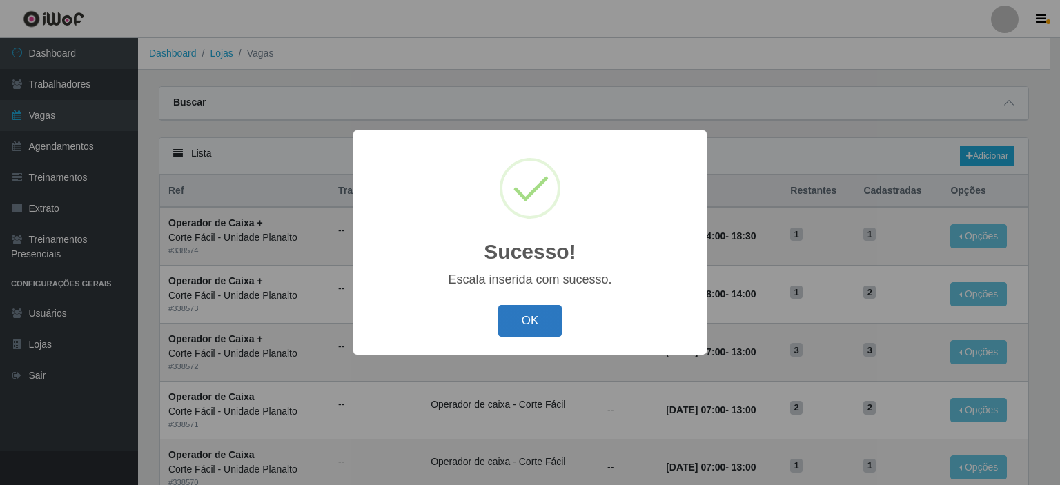
click at [528, 308] on button "OK" at bounding box center [530, 321] width 64 height 32
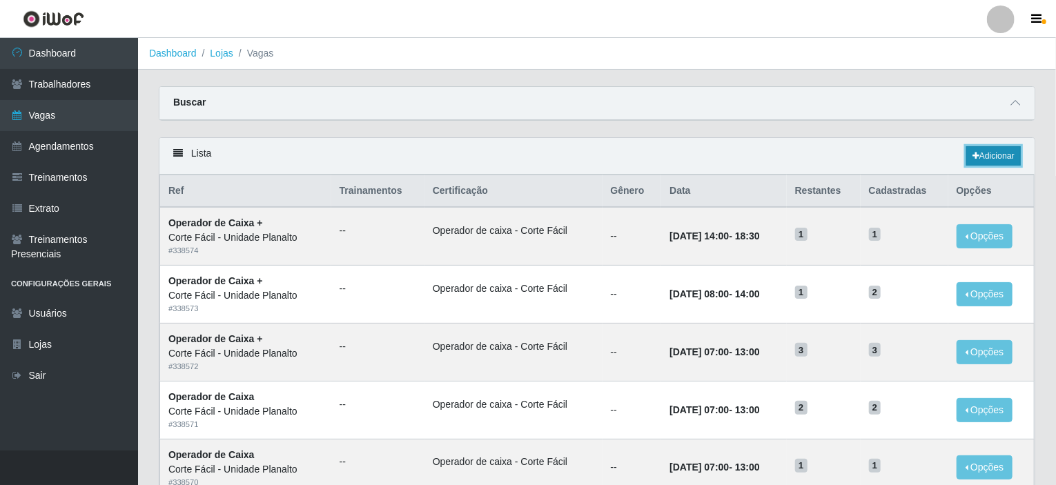
click at [1016, 155] on link "Adicionar" at bounding box center [993, 155] width 55 height 19
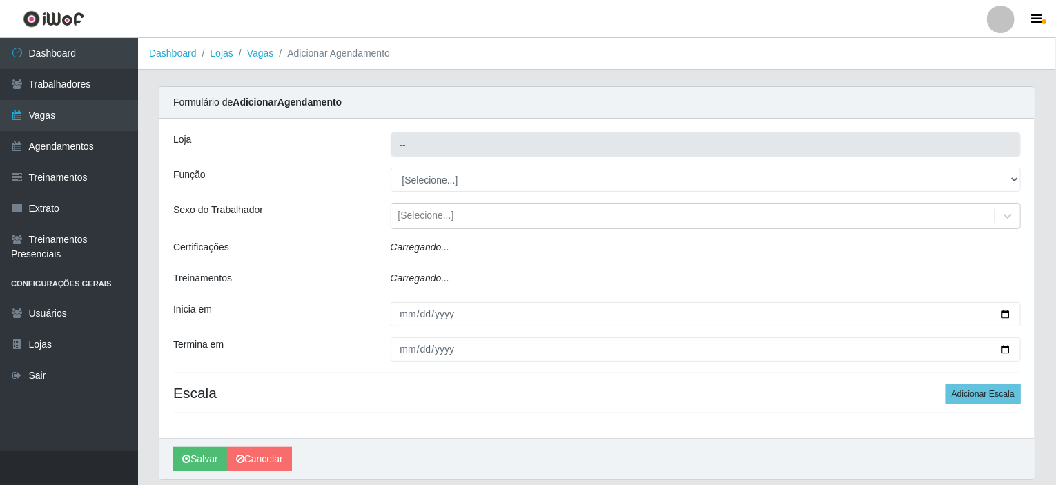
type input "Corte Fácil - Unidade Planalto"
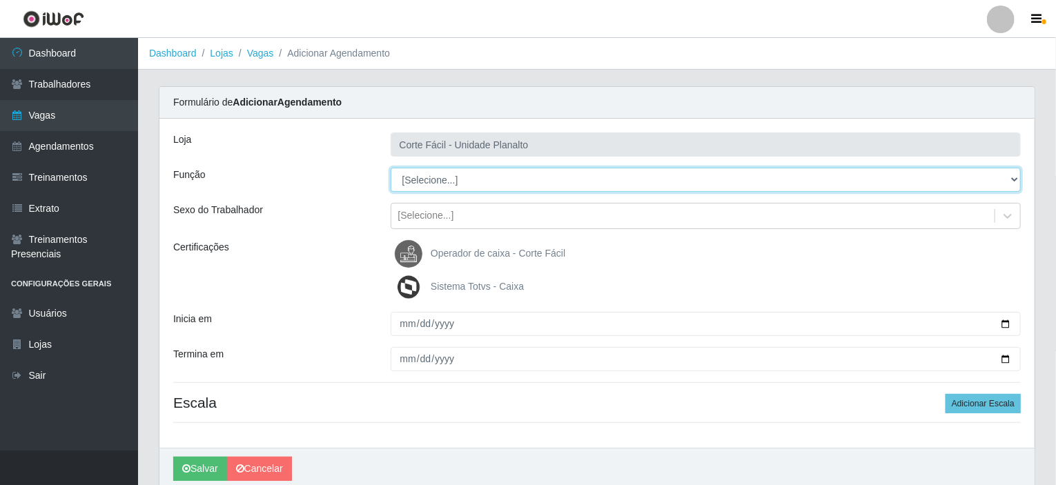
click at [734, 181] on select "[Selecione...] ASG ASG + ASG ++ Auxiliar de Estacionamento Auxiliar de Estacion…" at bounding box center [705, 180] width 631 height 24
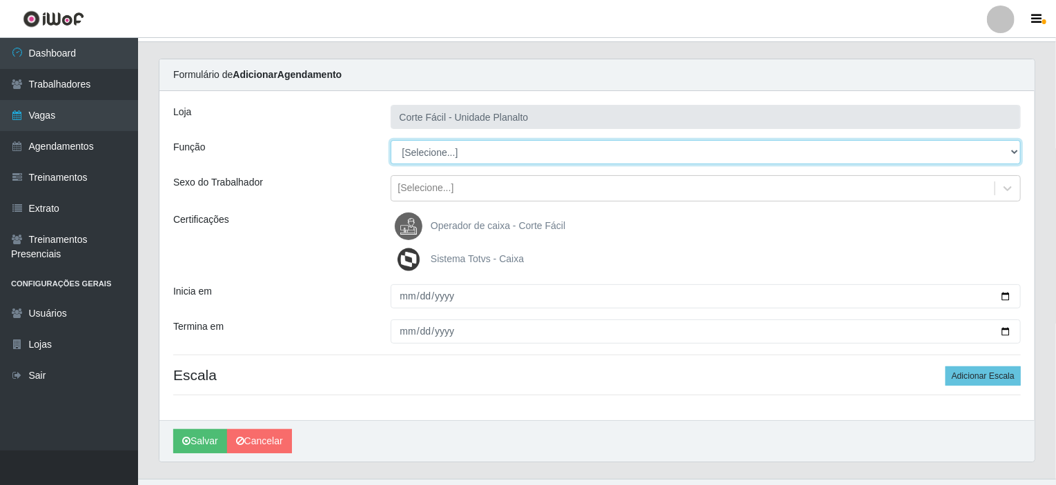
scroll to position [55, 0]
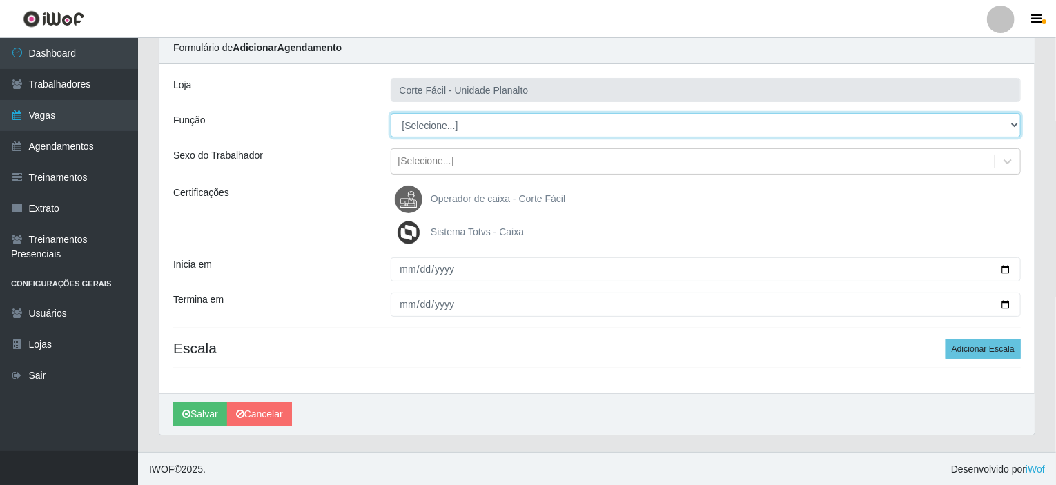
click at [576, 126] on select "[Selecione...] ASG ASG + ASG ++ Auxiliar de Estacionamento Auxiliar de Estacion…" at bounding box center [705, 125] width 631 height 24
select select "22"
click at [390, 113] on select "[Selecione...] ASG ASG + ASG ++ Auxiliar de Estacionamento Auxiliar de Estacion…" at bounding box center [705, 125] width 631 height 24
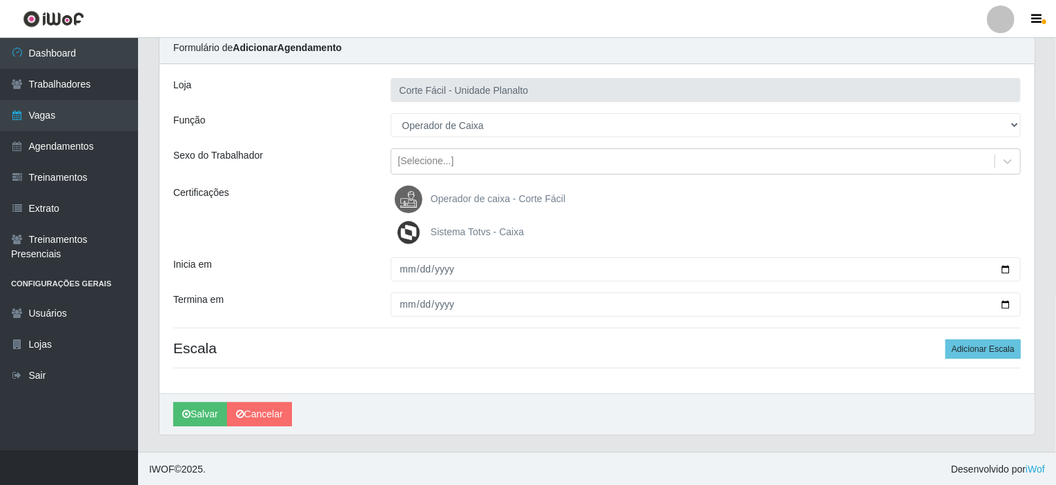
click at [459, 205] on label "Operador de caixa - Corte Fácil" at bounding box center [480, 200] width 170 height 28
click at [0, 0] on input "Operador de caixa - Corte Fácil" at bounding box center [0, 0] width 0 height 0
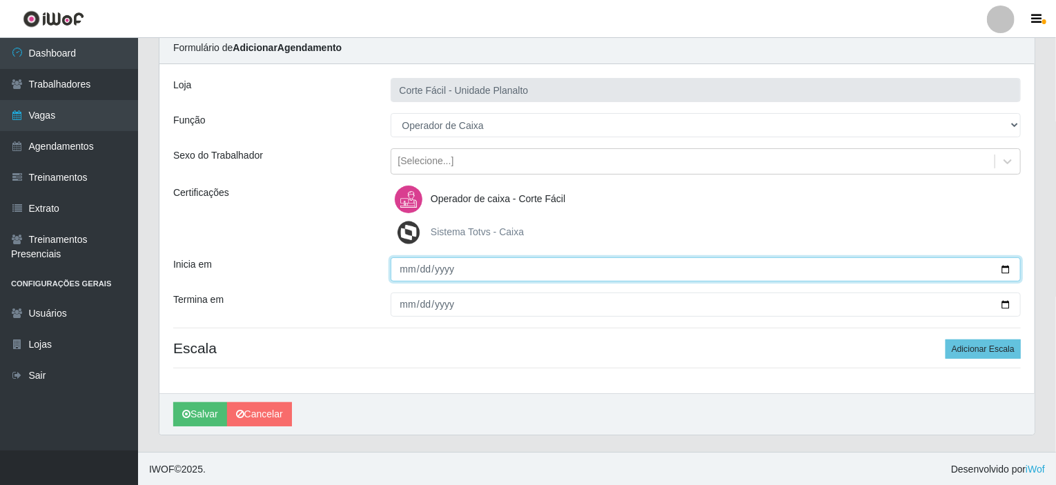
click at [1003, 270] on input "Inicia em" at bounding box center [705, 269] width 631 height 24
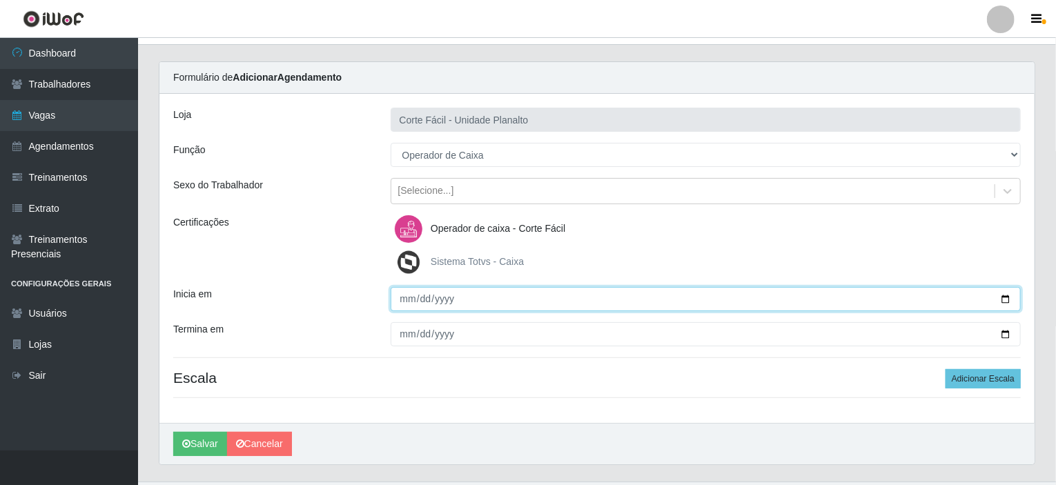
scroll to position [0, 0]
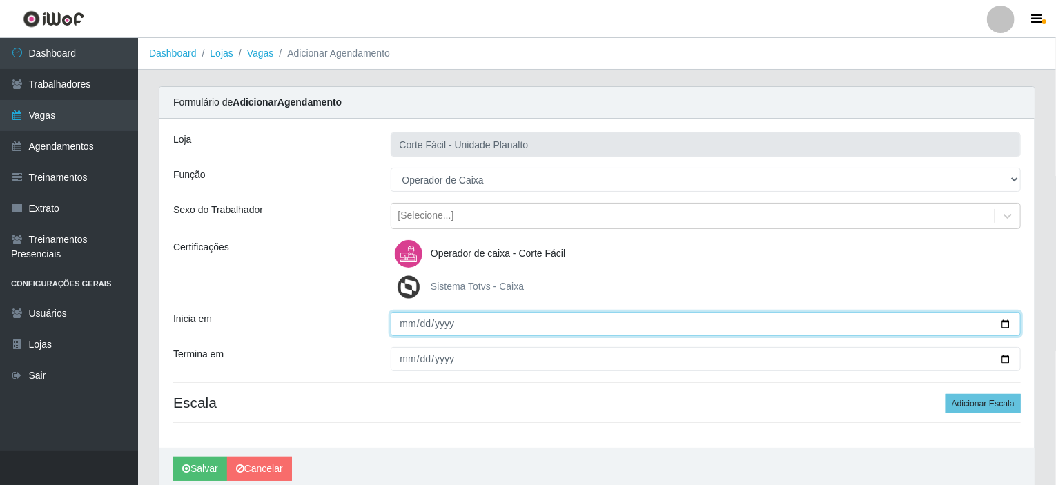
click at [1006, 319] on input "Inicia em" at bounding box center [705, 324] width 631 height 24
type input "[DATE]"
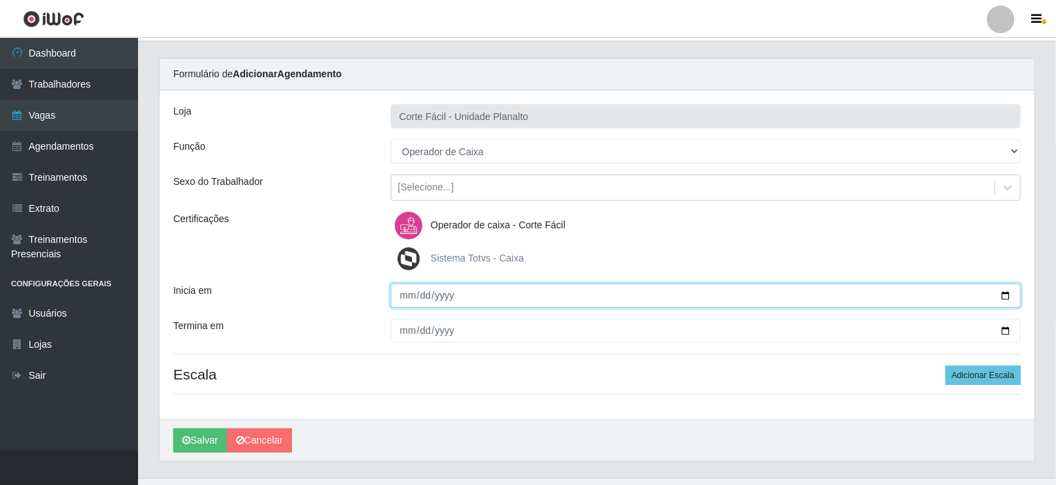
scroll to position [55, 0]
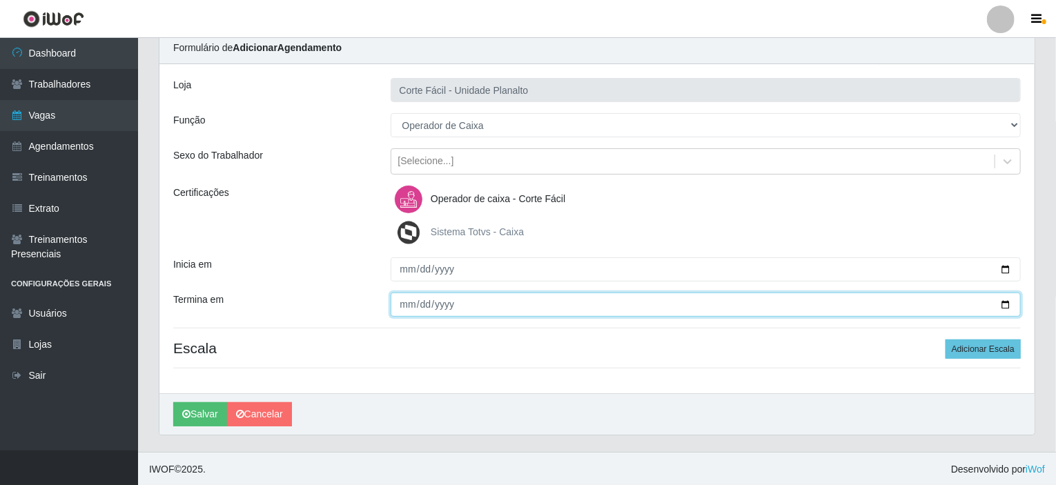
click at [1006, 301] on input "Termina em" at bounding box center [705, 305] width 631 height 24
type input "[DATE]"
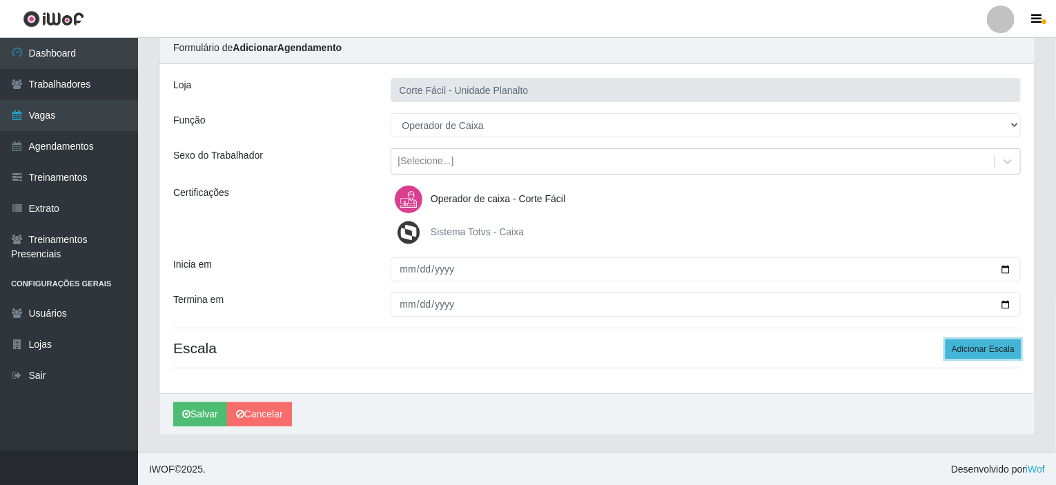
click at [995, 342] on button "Adicionar Escala" at bounding box center [982, 348] width 75 height 19
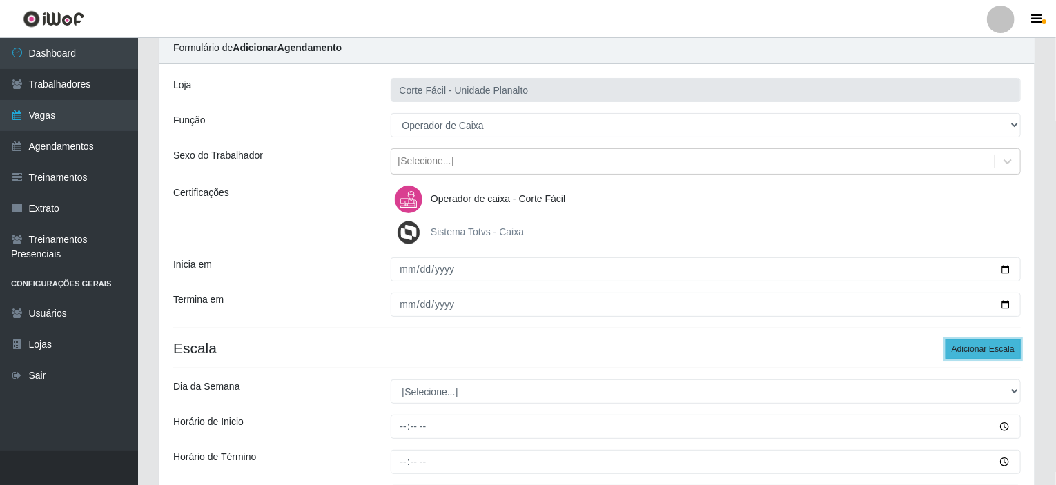
click at [995, 342] on button "Adicionar Escala" at bounding box center [982, 348] width 75 height 19
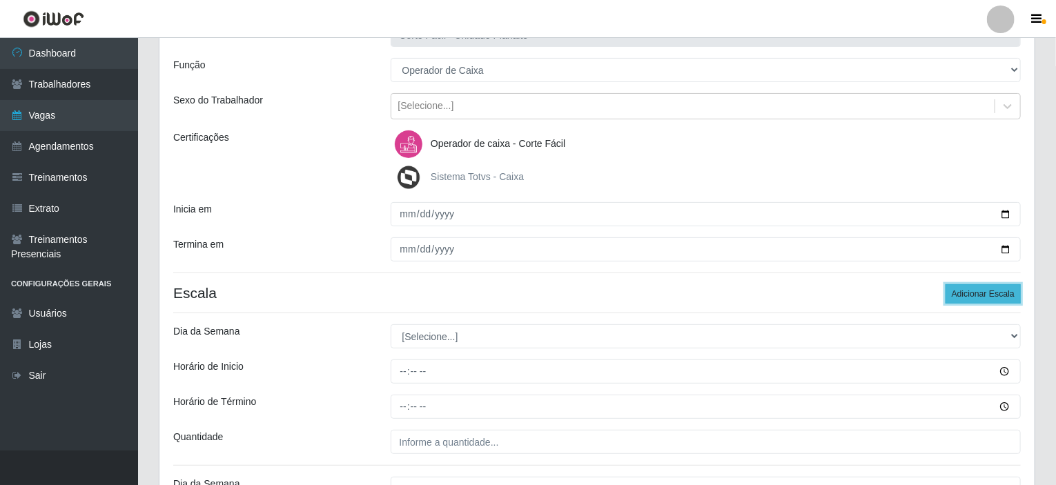
scroll to position [261, 0]
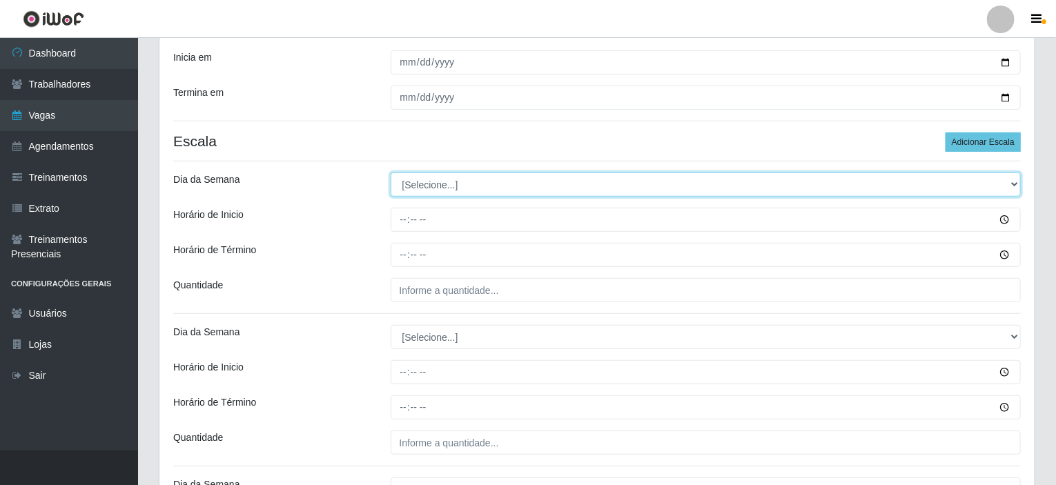
drag, startPoint x: 1013, startPoint y: 182, endPoint x: 949, endPoint y: 188, distance: 64.5
click at [1013, 182] on select "[Selecione...] Segunda Terça Quarta Quinta Sexta Sábado Domingo" at bounding box center [705, 184] width 631 height 24
select select "4"
click at [390, 172] on select "[Selecione...] Segunda Terça Quarta Quinta Sexta Sábado Domingo" at bounding box center [705, 184] width 631 height 24
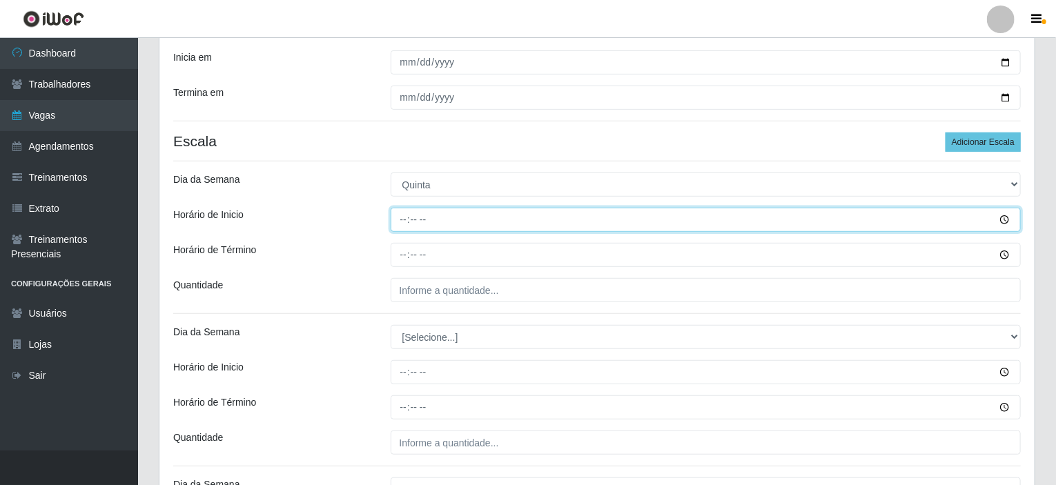
click at [403, 217] on input "Horário de Inicio" at bounding box center [705, 220] width 631 height 24
type input "15:00"
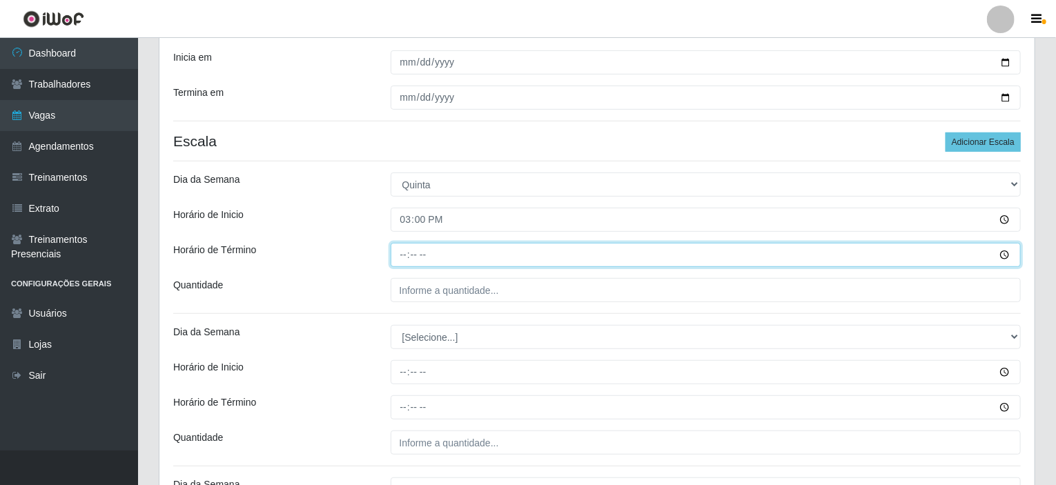
click at [403, 255] on input "Horário de Término" at bounding box center [705, 255] width 631 height 24
type input "21:00"
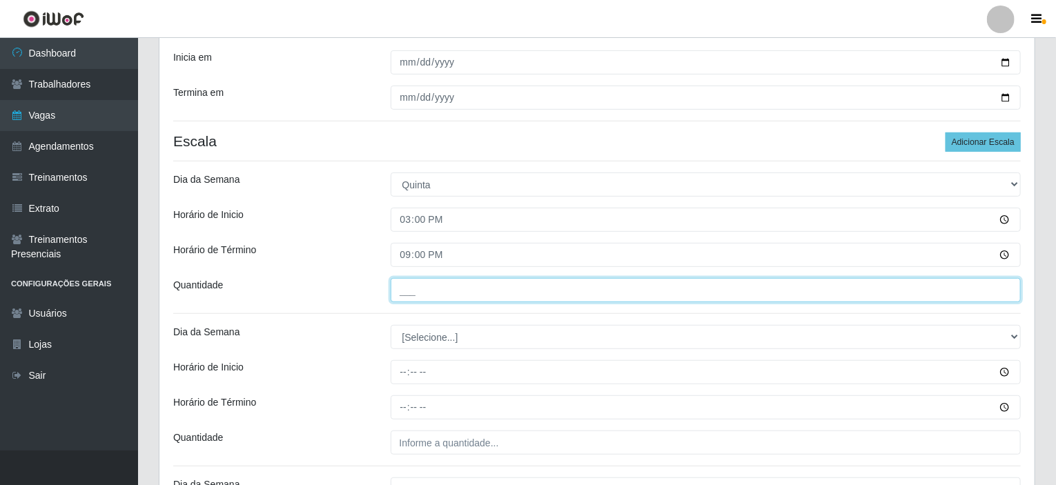
click at [412, 289] on input "___" at bounding box center [705, 290] width 631 height 24
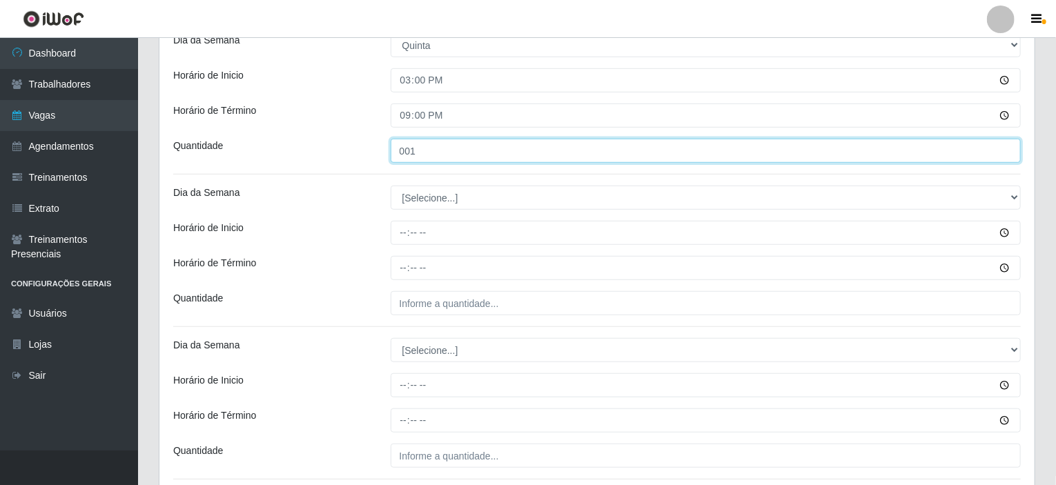
scroll to position [468, 0]
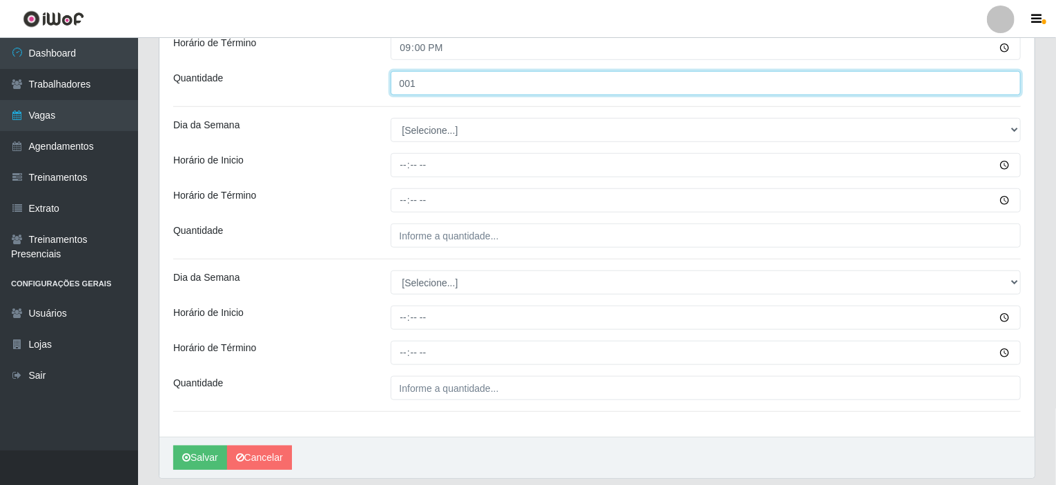
type input "001"
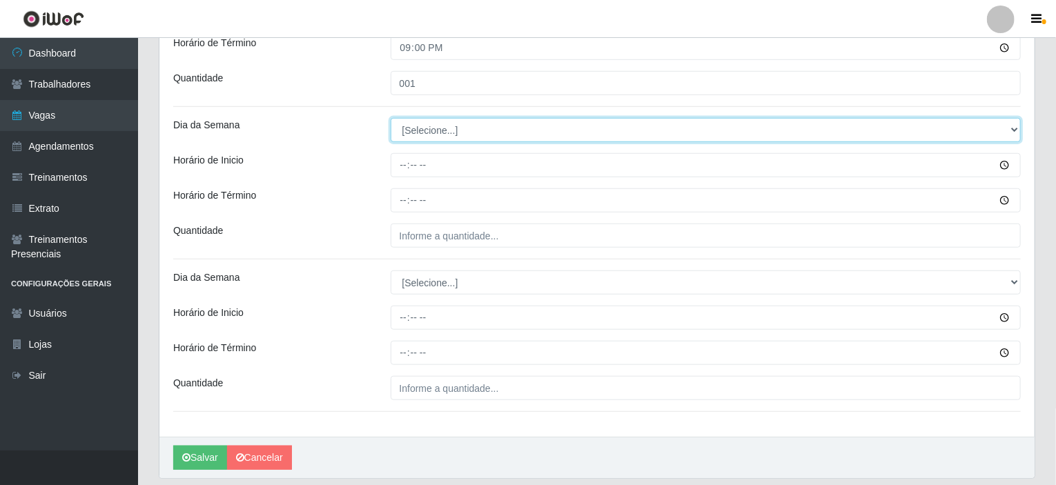
click at [433, 133] on select "[Selecione...] Segunda Terça Quarta Quinta Sexta Sábado Domingo" at bounding box center [705, 130] width 631 height 24
select select "5"
click at [390, 118] on select "[Selecione...] Segunda Terça Quarta Quinta Sexta Sábado Domingo" at bounding box center [705, 130] width 631 height 24
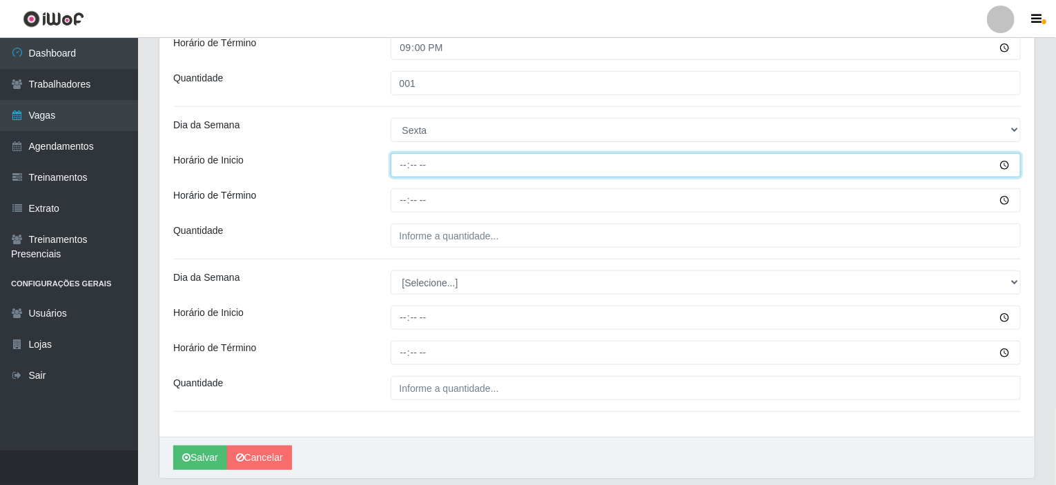
click at [400, 166] on input "Horário de Inicio" at bounding box center [705, 165] width 631 height 24
type input "15:00"
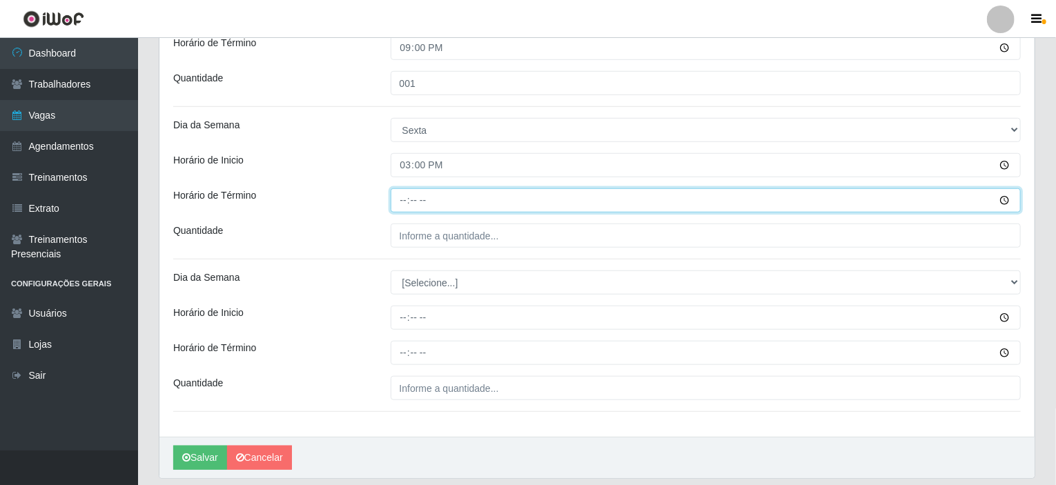
click at [406, 200] on input "Horário de Término" at bounding box center [705, 200] width 631 height 24
type input "21:00"
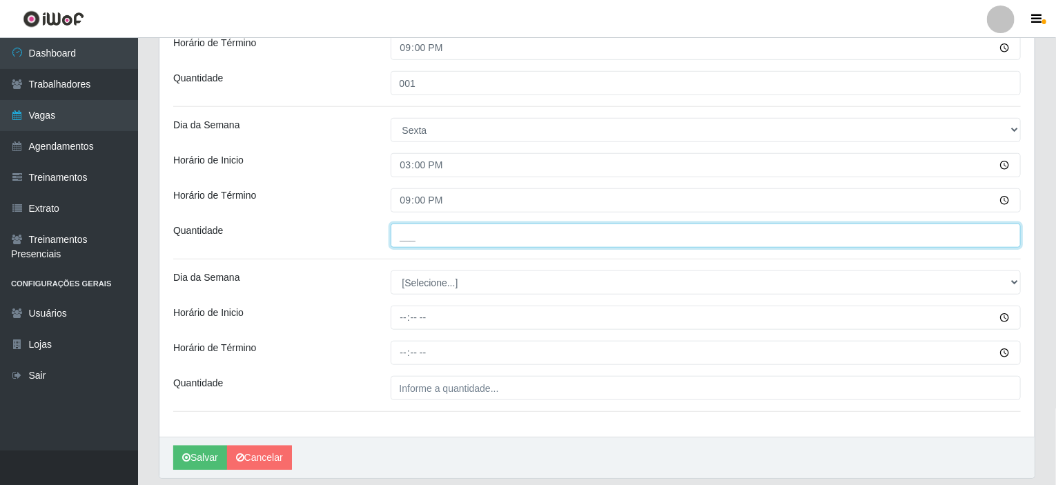
click at [419, 241] on input "___" at bounding box center [705, 236] width 631 height 24
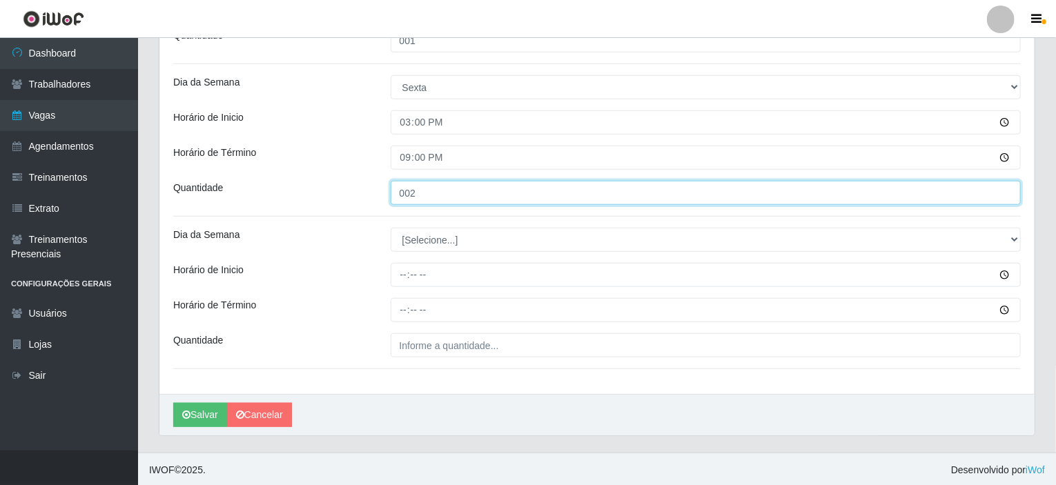
type input "002"
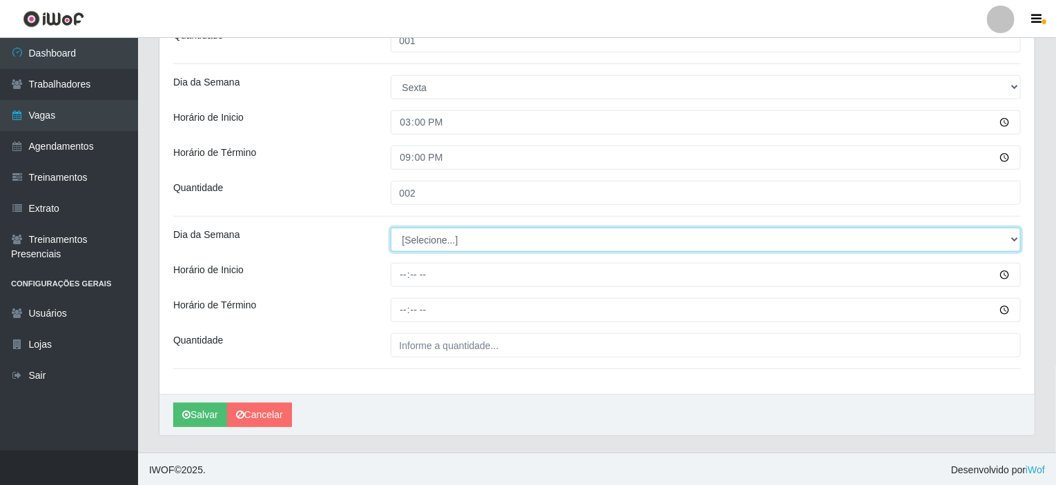
click at [427, 238] on select "[Selecione...] Segunda Terça Quarta Quinta Sexta Sábado Domingo" at bounding box center [705, 240] width 631 height 24
select select "6"
click at [390, 228] on select "[Selecione...] Segunda Terça Quarta Quinta Sexta Sábado Domingo" at bounding box center [705, 240] width 631 height 24
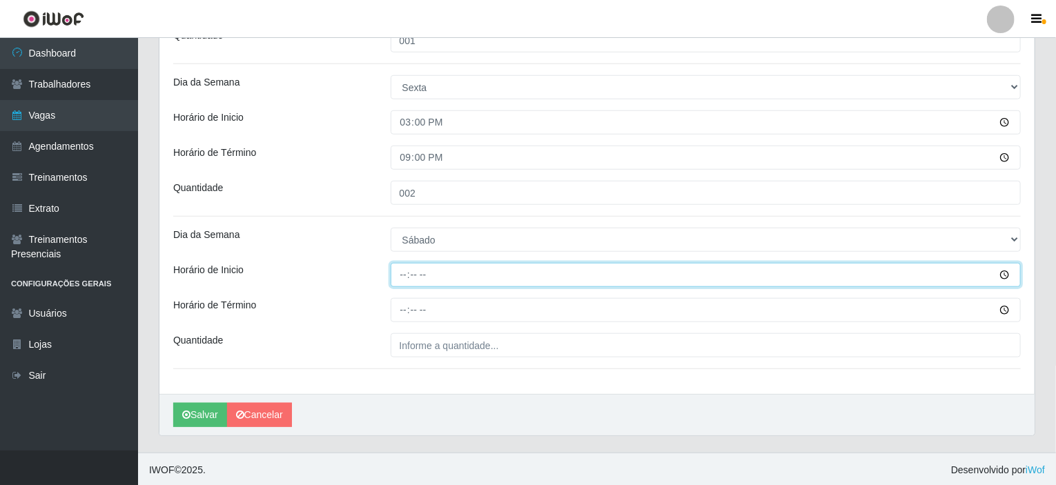
click at [397, 273] on input "Horário de Inicio" at bounding box center [705, 275] width 631 height 24
type input "15:00"
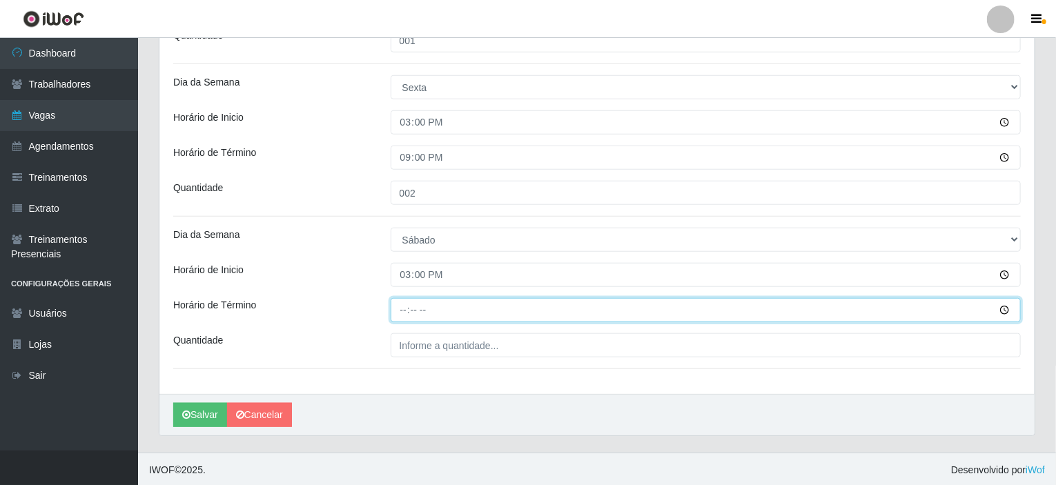
click at [406, 310] on input "Horário de Término" at bounding box center [705, 310] width 631 height 24
type input "21:00"
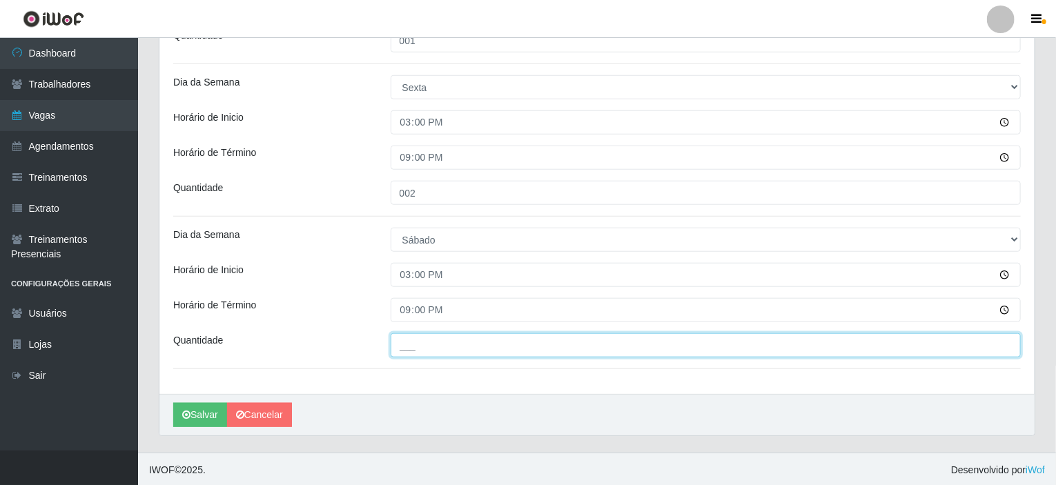
click at [415, 338] on input "___" at bounding box center [705, 345] width 631 height 24
type input "004"
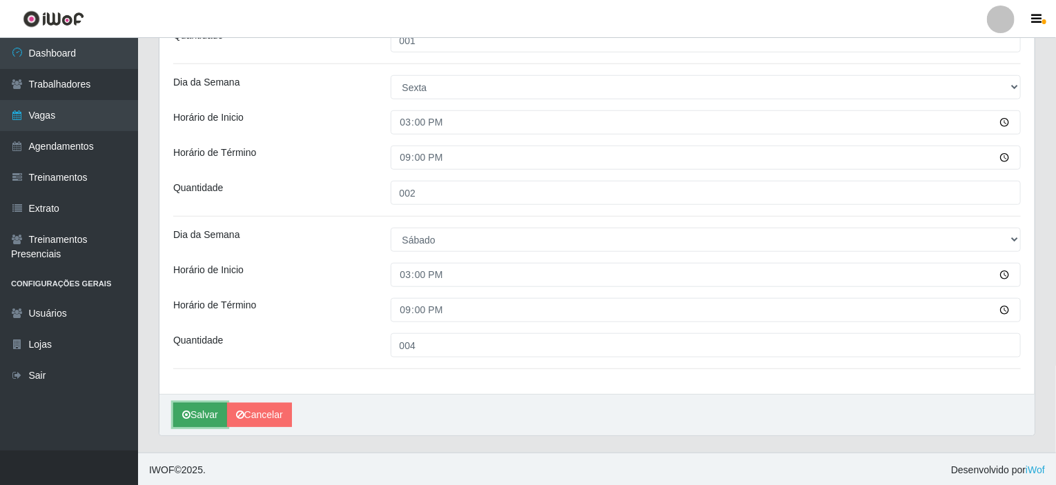
click at [208, 408] on button "Salvar" at bounding box center [200, 415] width 54 height 24
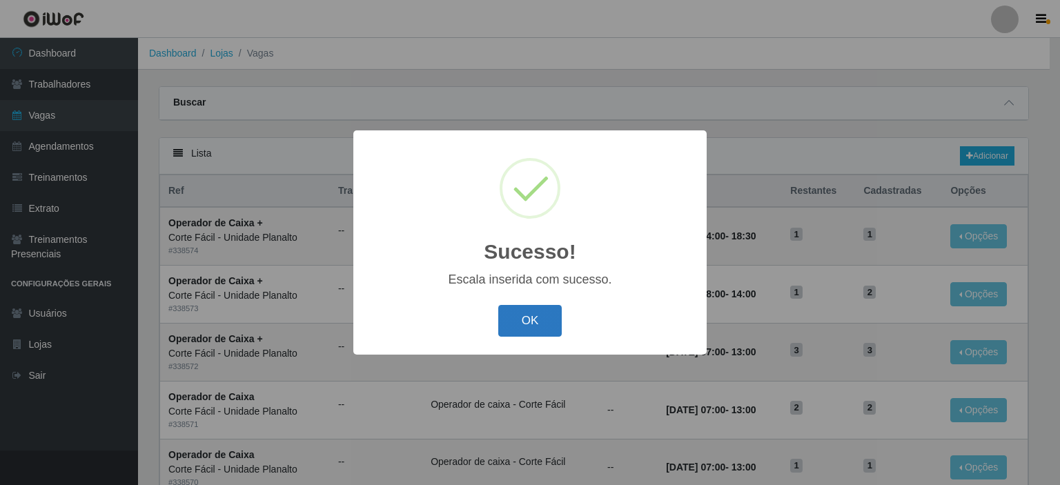
click at [526, 319] on button "OK" at bounding box center [530, 321] width 64 height 32
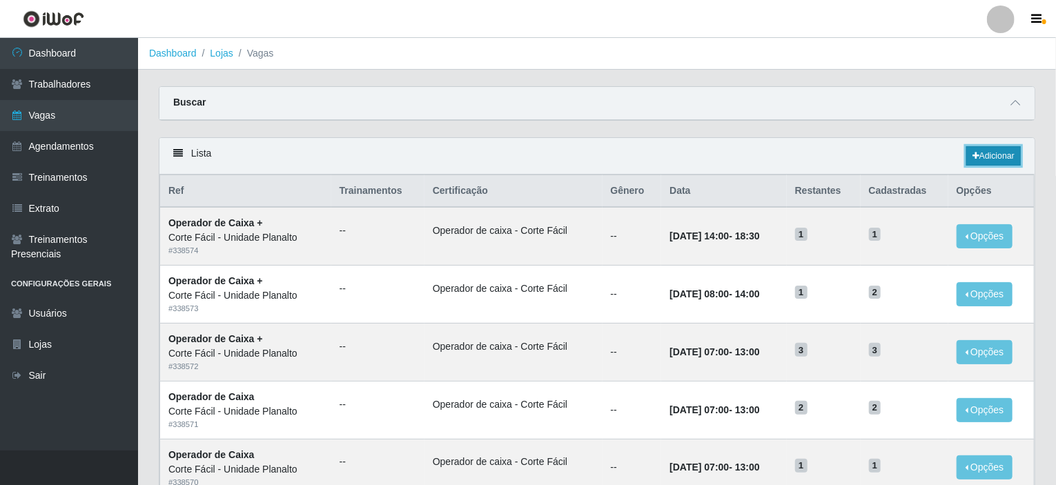
click at [996, 153] on link "Adicionar" at bounding box center [993, 155] width 55 height 19
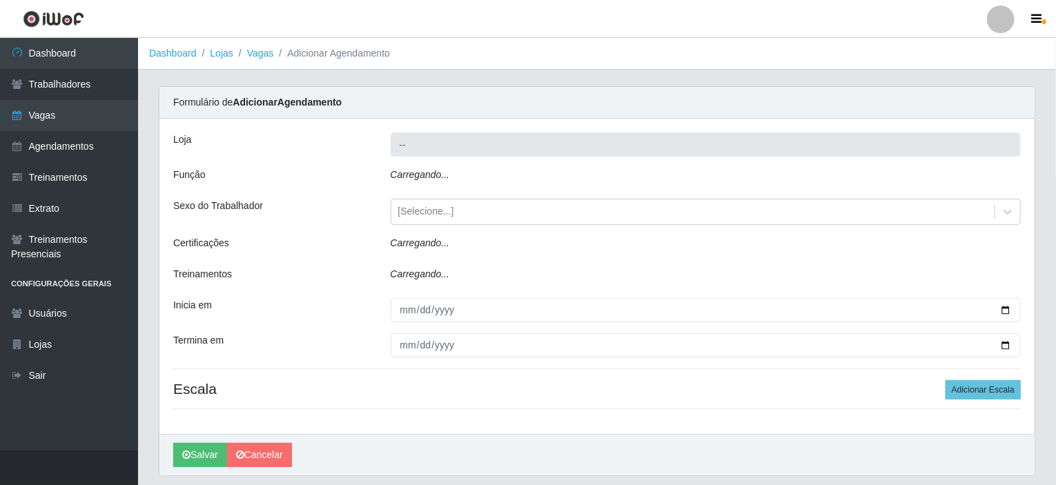
type input "Corte Fácil - Unidade Planalto"
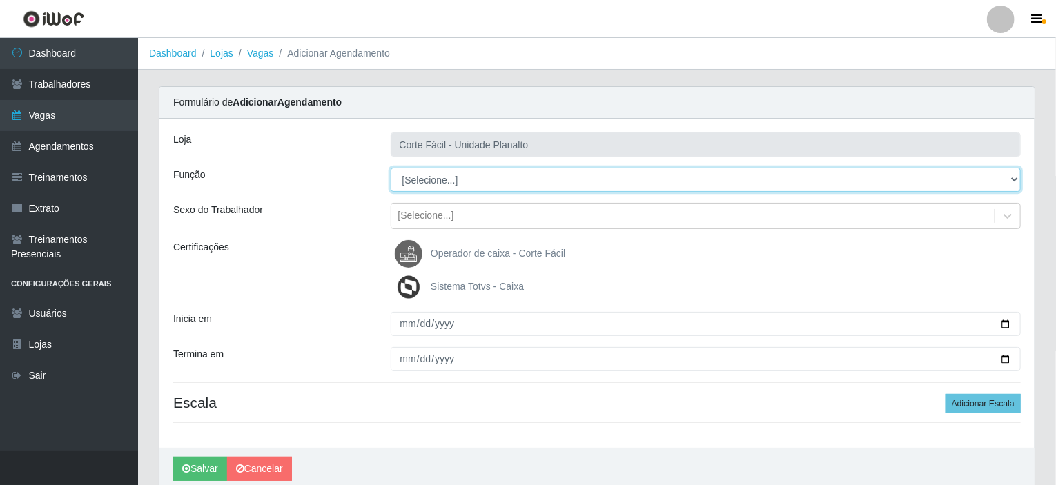
click at [1016, 175] on select "[Selecione...] ASG ASG + ASG ++ Auxiliar de Estacionamento Auxiliar de Estacion…" at bounding box center [705, 180] width 631 height 24
select select "22"
click at [390, 168] on select "[Selecione...] ASG ASG + ASG ++ Auxiliar de Estacionamento Auxiliar de Estacion…" at bounding box center [705, 180] width 631 height 24
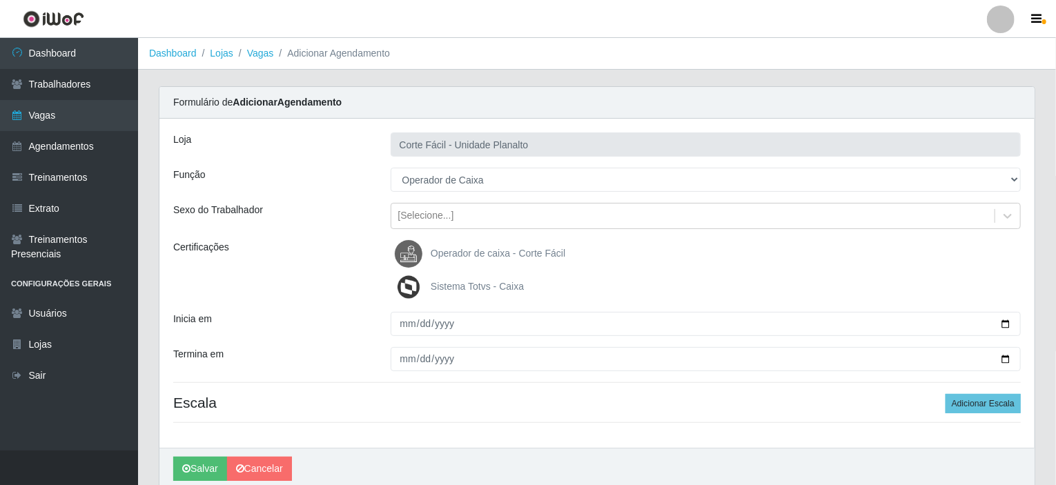
click at [477, 255] on span "Operador de caixa - Corte Fácil" at bounding box center [498, 253] width 135 height 11
click at [0, 0] on input "Operador de caixa - Corte Fácil" at bounding box center [0, 0] width 0 height 0
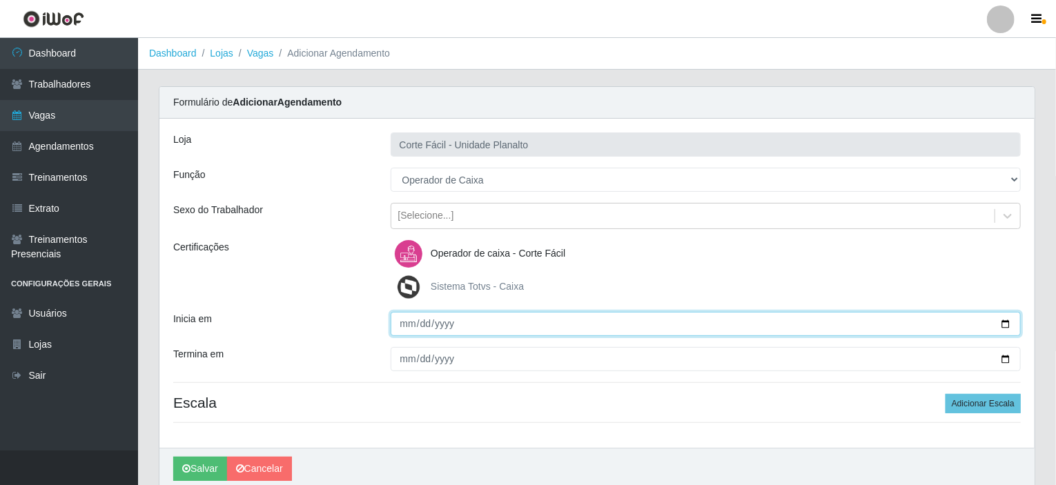
click at [1007, 323] on input "Inicia em" at bounding box center [705, 324] width 631 height 24
type input "[DATE]"
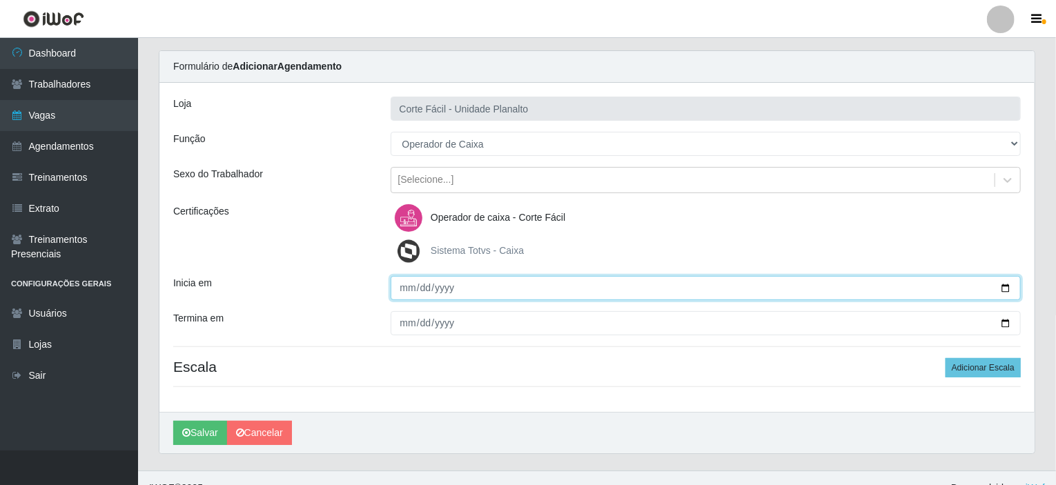
scroll to position [55, 0]
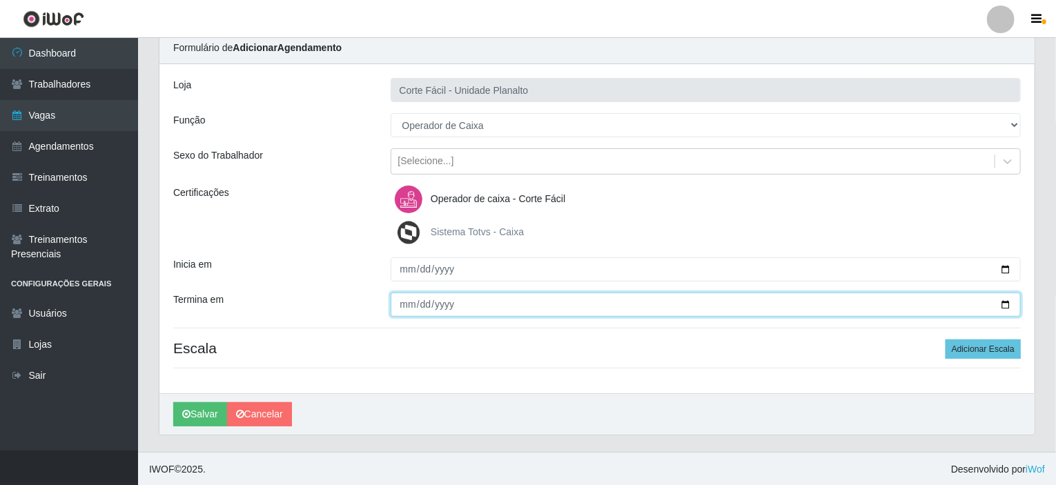
click at [1010, 304] on input "Termina em" at bounding box center [705, 305] width 631 height 24
type input "[DATE]"
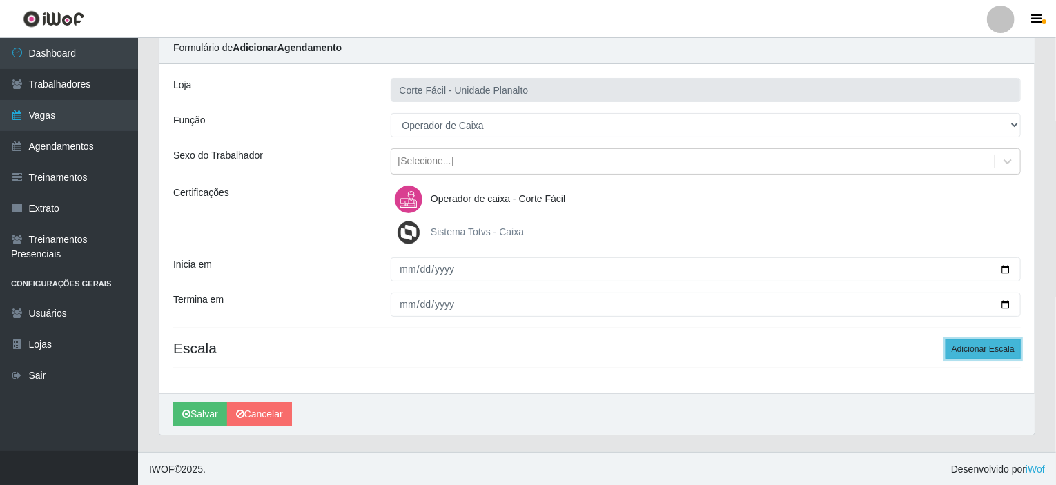
click at [968, 339] on button "Adicionar Escala" at bounding box center [982, 348] width 75 height 19
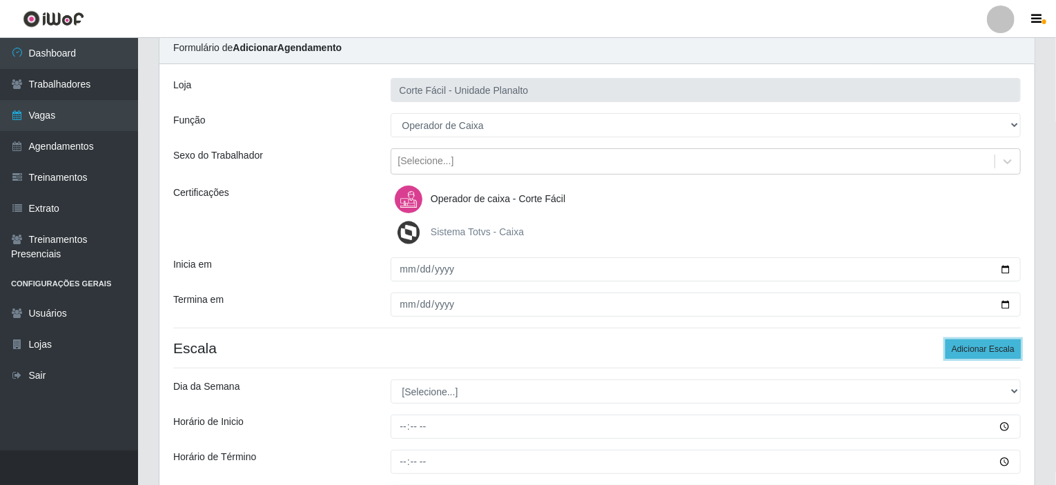
click at [968, 339] on button "Adicionar Escala" at bounding box center [982, 348] width 75 height 19
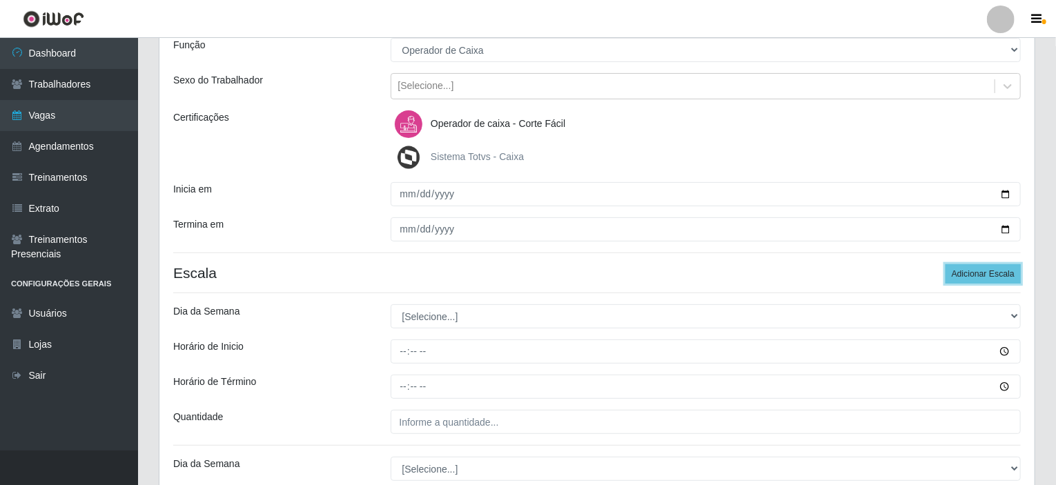
scroll to position [261, 0]
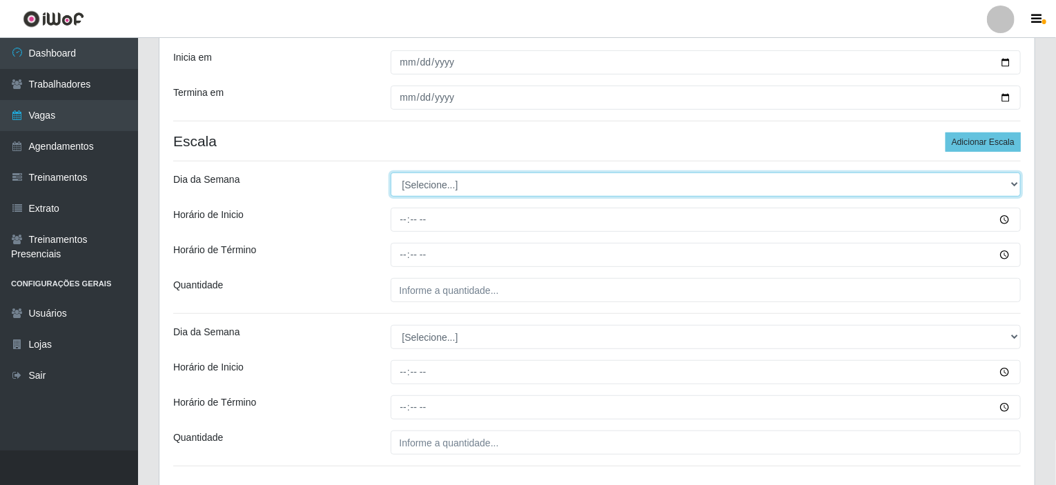
click at [1016, 182] on select "[Selecione...] Segunda Terça Quarta Quinta Sexta Sábado Domingo" at bounding box center [705, 184] width 631 height 24
select select "0"
click at [390, 172] on select "[Selecione...] Segunda Terça Quarta Quinta Sexta Sábado Domingo" at bounding box center [705, 184] width 631 height 24
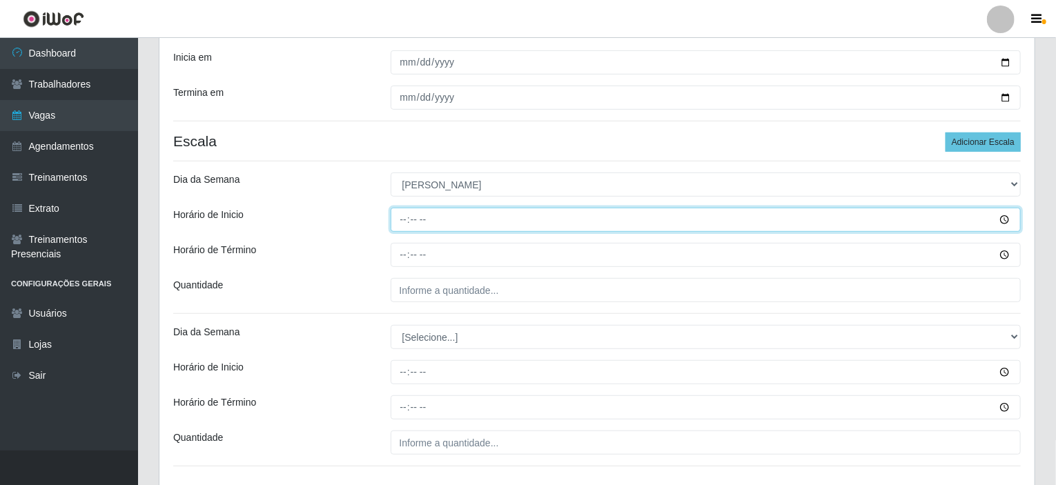
click at [403, 225] on input "Horário de Inicio" at bounding box center [705, 220] width 631 height 24
type input "17:00"
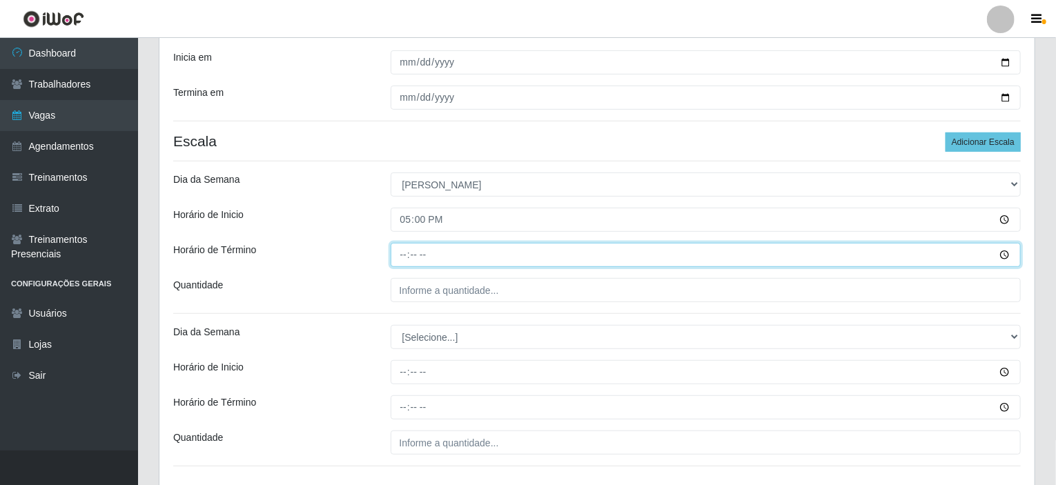
click at [399, 254] on input "Horário de Término" at bounding box center [705, 255] width 631 height 24
type input "13:00"
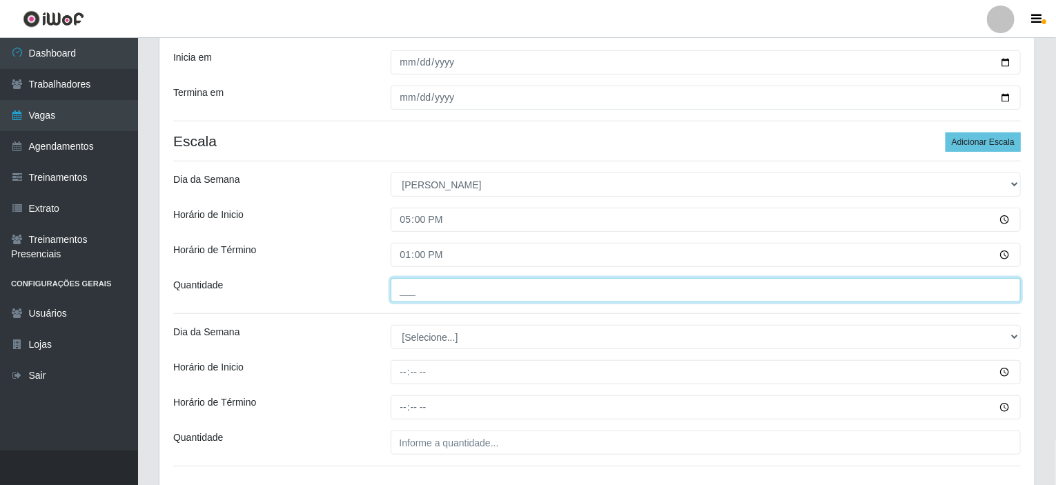
click at [408, 284] on input "___" at bounding box center [705, 290] width 631 height 24
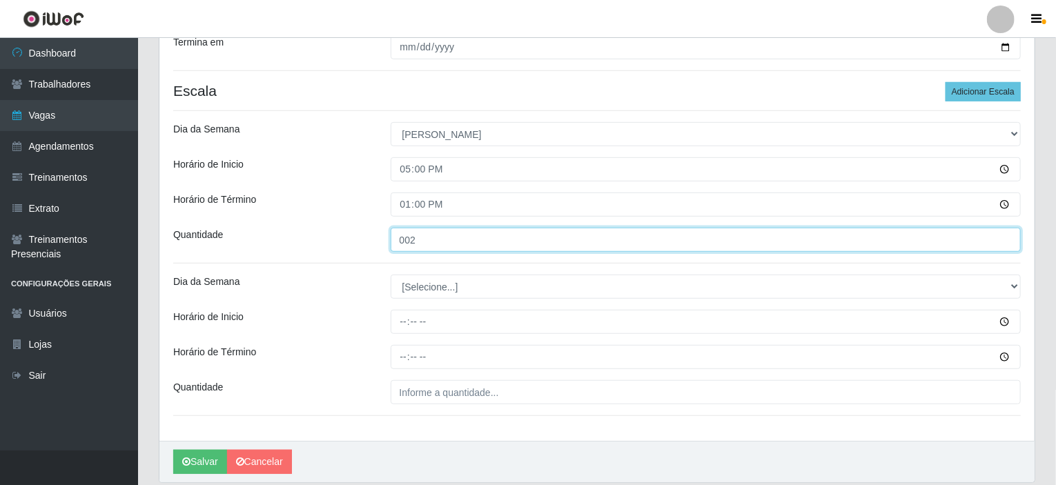
scroll to position [359, 0]
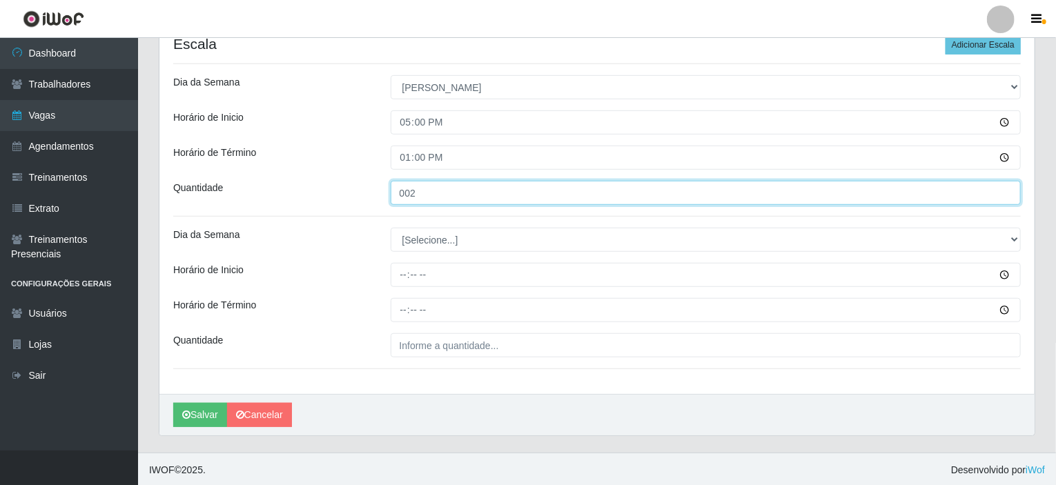
type input "002"
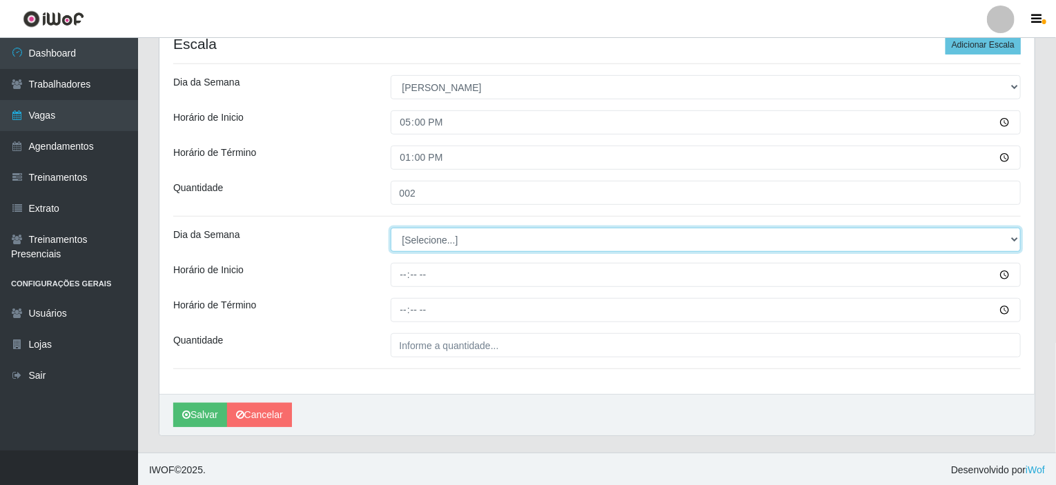
click at [449, 234] on select "[Selecione...] Segunda Terça Quarta Quinta Sexta Sábado Domingo" at bounding box center [705, 240] width 631 height 24
select select "0"
click at [390, 228] on select "[Selecione...] Segunda Terça Quarta Quinta Sexta Sábado Domingo" at bounding box center [705, 240] width 631 height 24
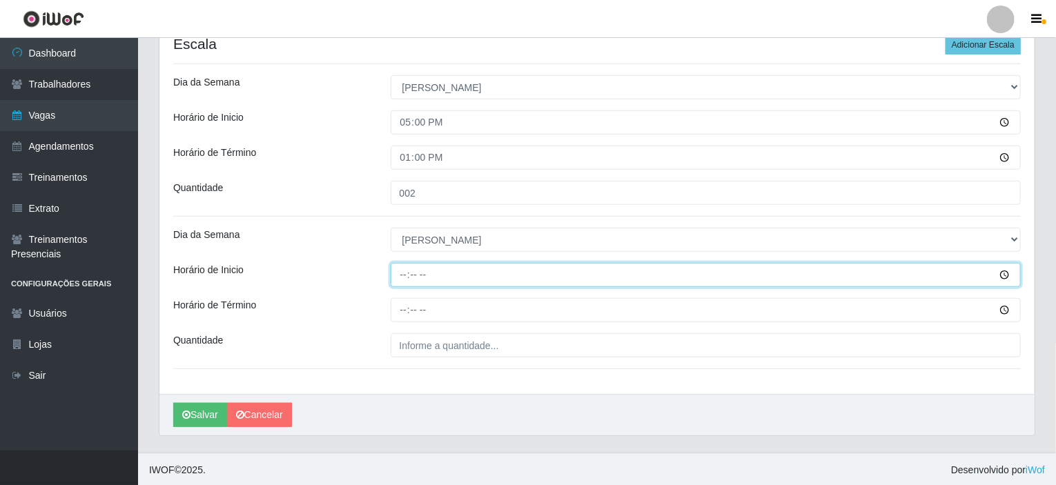
click at [401, 270] on input "Horário de Inicio" at bounding box center [705, 275] width 631 height 24
type input "08:00"
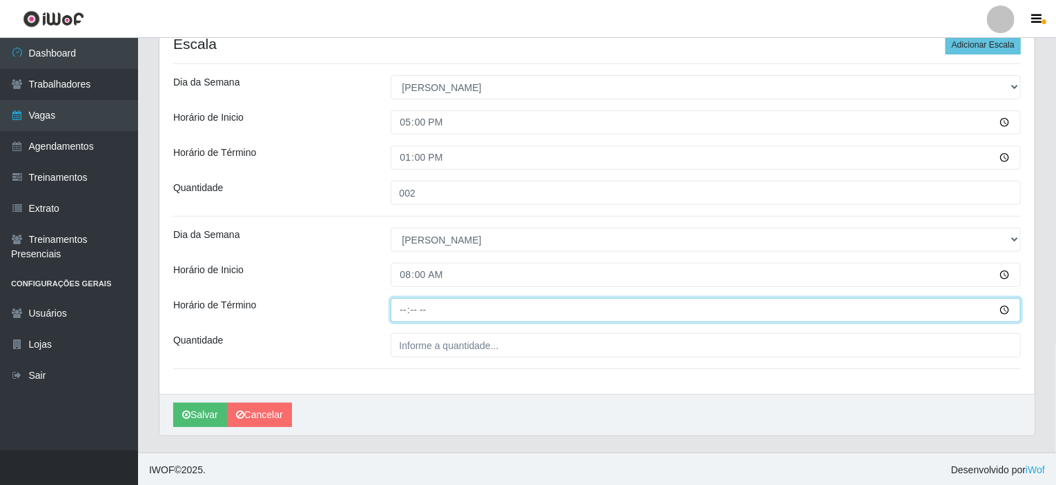
click at [405, 305] on input "Horário de Término" at bounding box center [705, 310] width 631 height 24
type input "14:00"
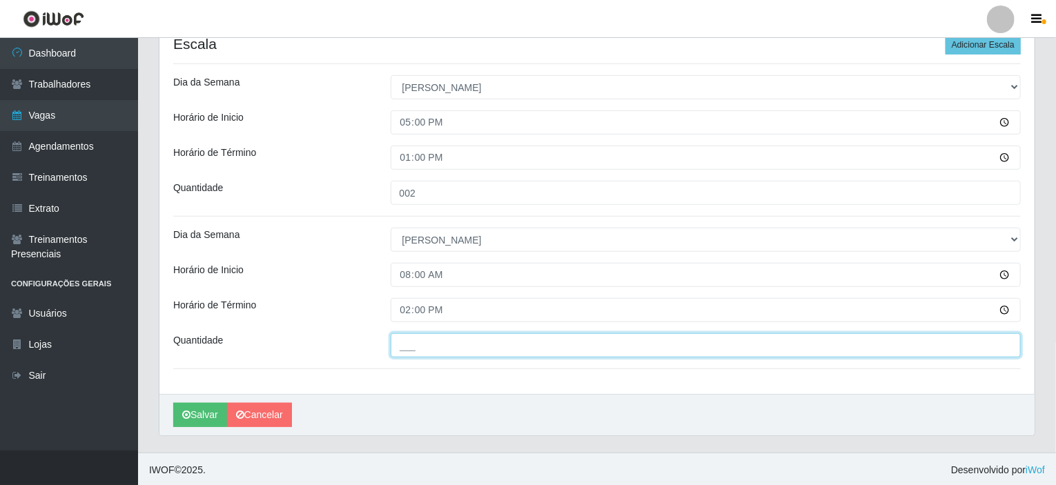
click at [436, 344] on input "___" at bounding box center [705, 345] width 631 height 24
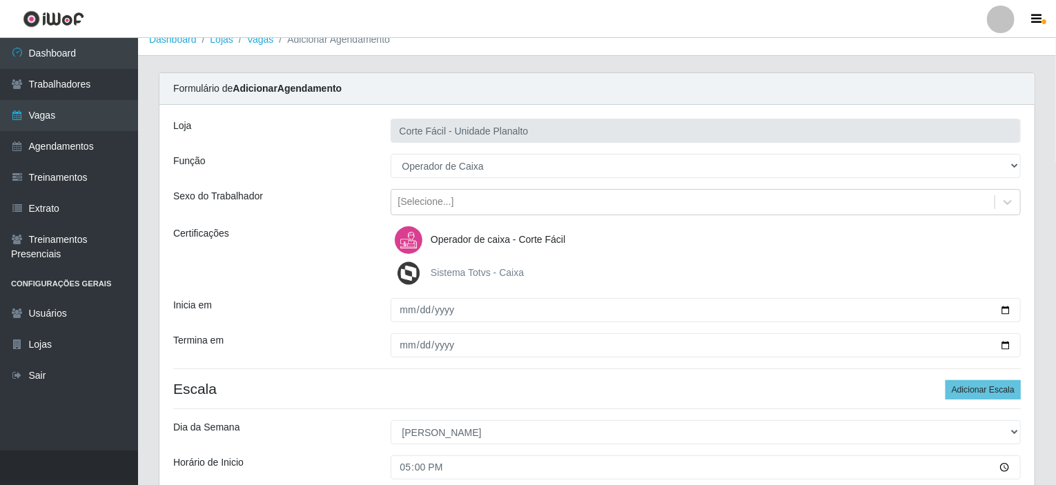
scroll to position [0, 0]
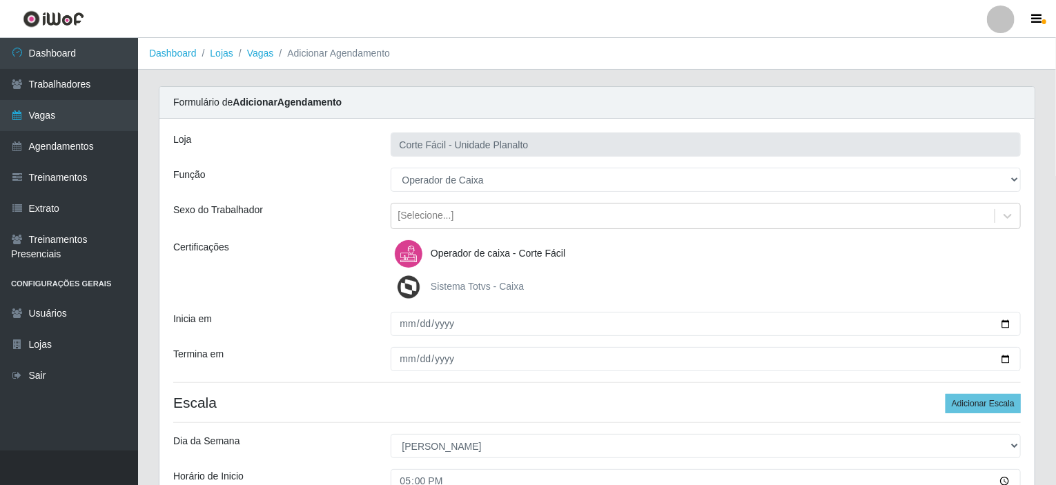
type input "002"
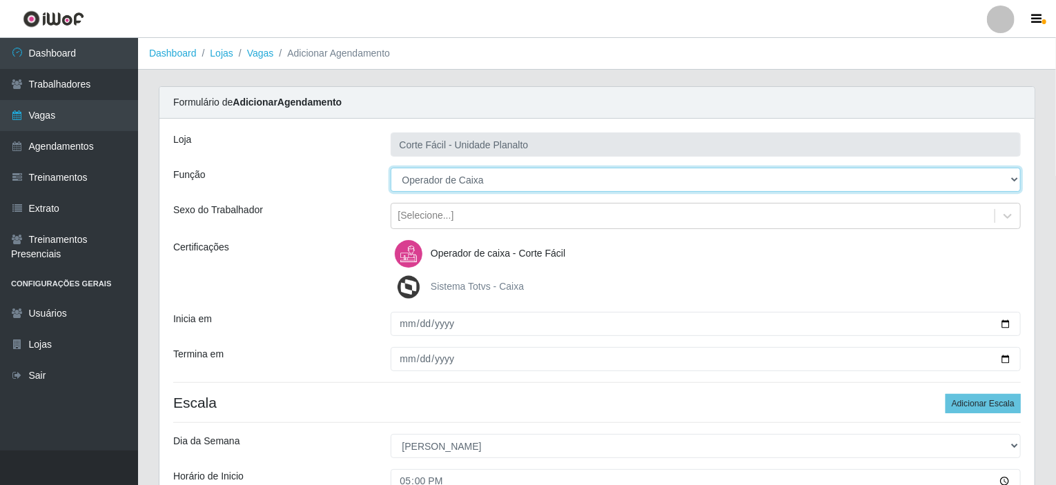
click at [513, 181] on select "[Selecione...] ASG ASG + ASG ++ Auxiliar de Estacionamento Auxiliar de Estacion…" at bounding box center [705, 180] width 631 height 24
select select "72"
click at [390, 168] on select "[Selecione...] ASG ASG + ASG ++ Auxiliar de Estacionamento Auxiliar de Estacion…" at bounding box center [705, 180] width 631 height 24
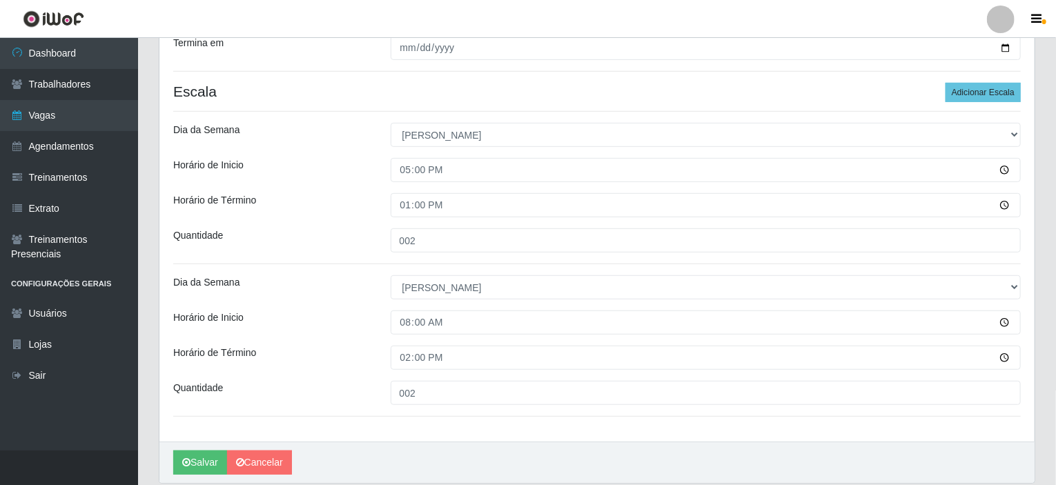
scroll to position [359, 0]
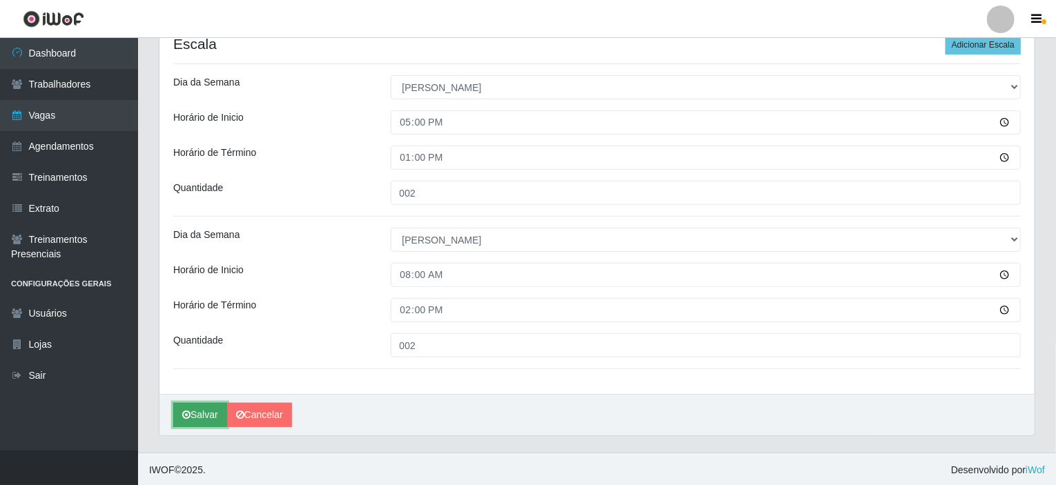
click at [196, 413] on button "Salvar" at bounding box center [200, 415] width 54 height 24
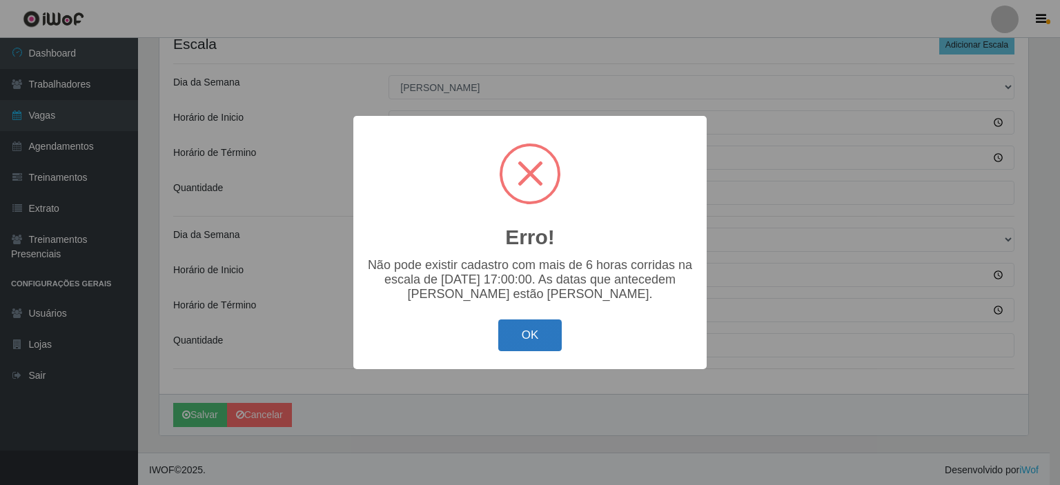
click at [524, 352] on button "OK" at bounding box center [530, 335] width 64 height 32
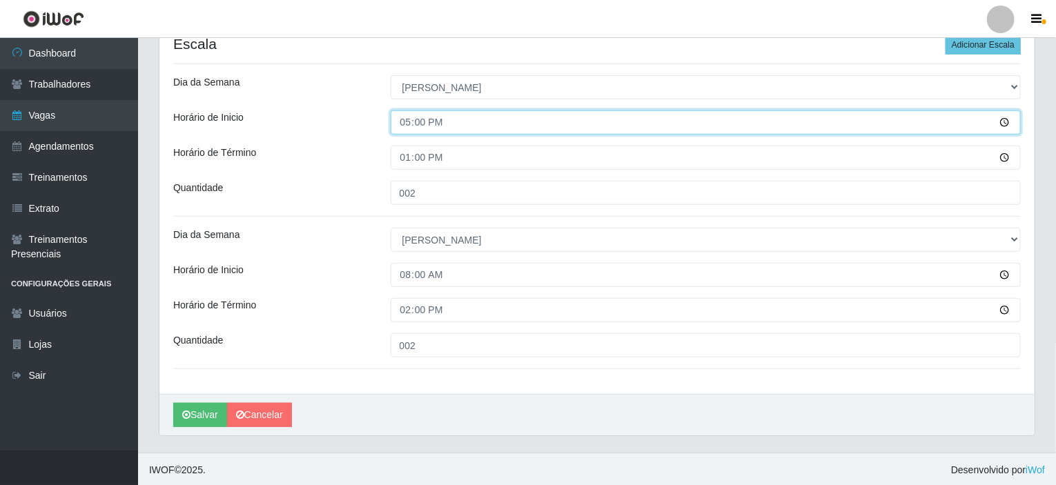
click at [408, 126] on input "17:00" at bounding box center [705, 122] width 631 height 24
type input "07:00"
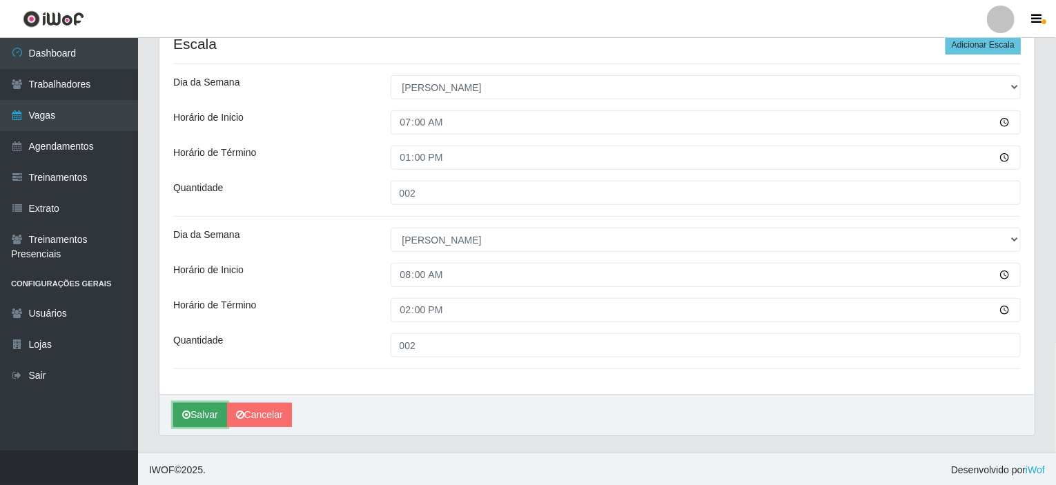
click at [186, 406] on button "Salvar" at bounding box center [200, 415] width 54 height 24
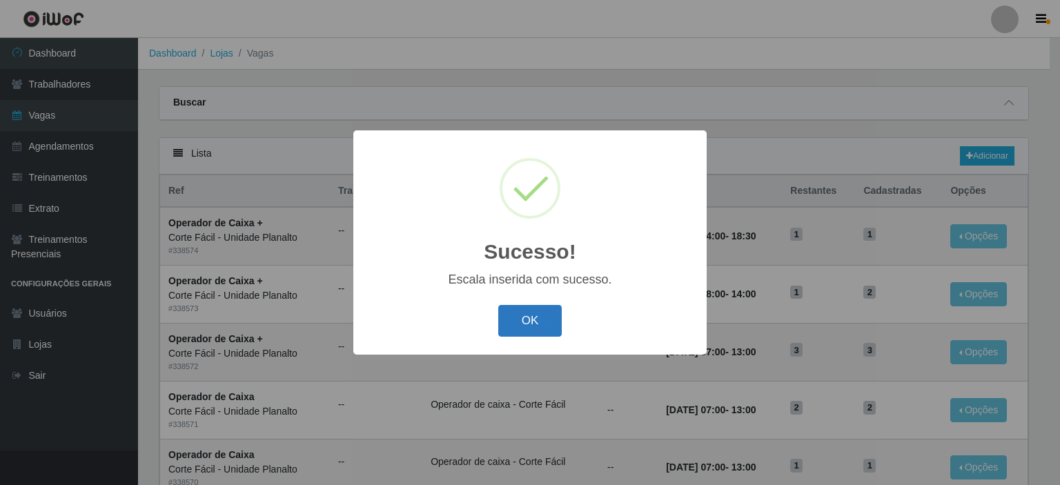
click at [532, 317] on button "OK" at bounding box center [530, 321] width 64 height 32
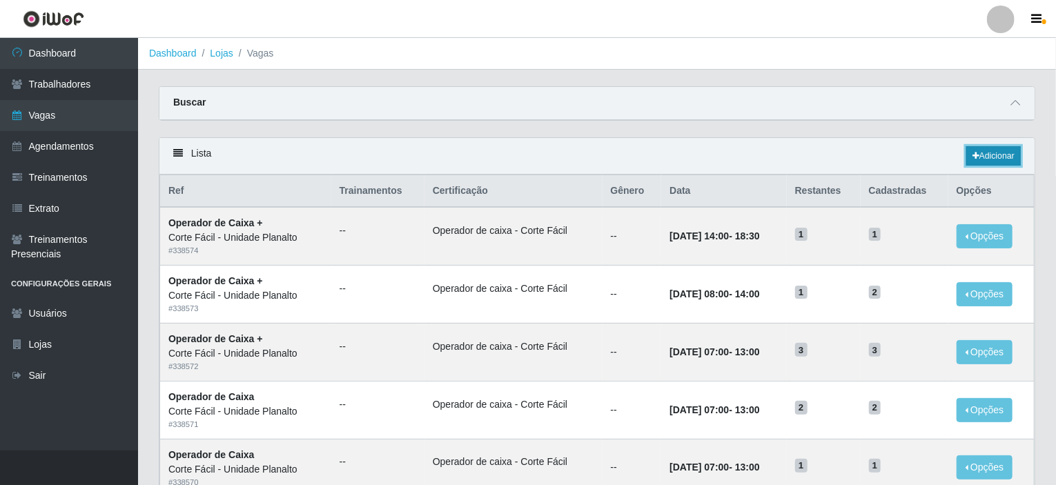
click at [994, 161] on link "Adicionar" at bounding box center [993, 155] width 55 height 19
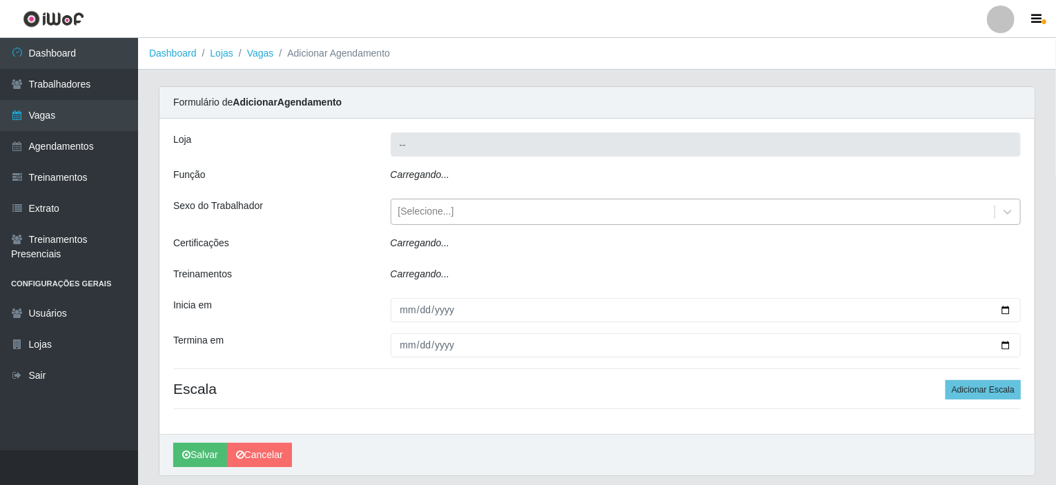
type input "Corte Fácil - Unidade Planalto"
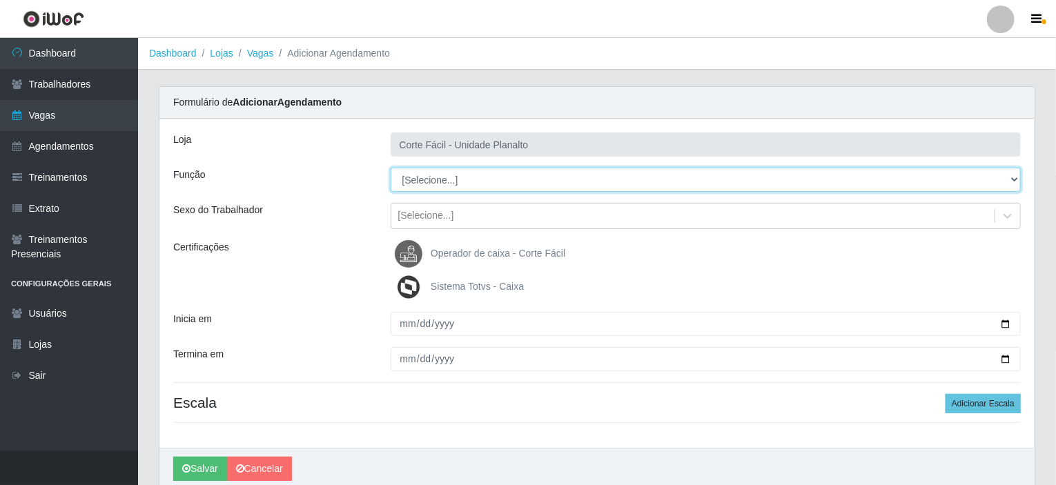
click at [550, 184] on select "[Selecione...] ASG ASG + ASG ++ Auxiliar de Estacionamento Auxiliar de Estacion…" at bounding box center [705, 180] width 631 height 24
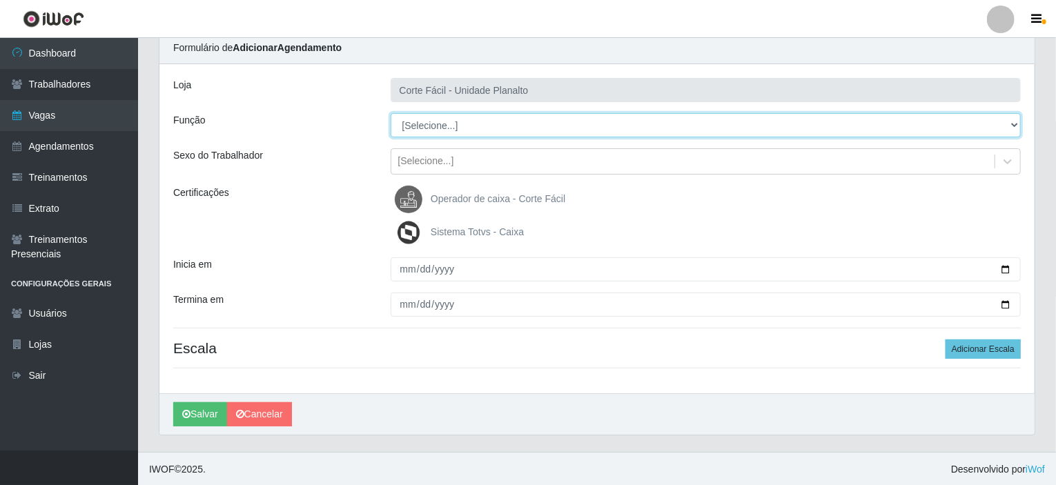
click at [490, 129] on select "[Selecione...] ASG ASG + ASG ++ Auxiliar de Estacionamento Auxiliar de Estacion…" at bounding box center [705, 125] width 631 height 24
select select "22"
click at [390, 113] on select "[Selecione...] ASG ASG + ASG ++ Auxiliar de Estacionamento Auxiliar de Estacion…" at bounding box center [705, 125] width 631 height 24
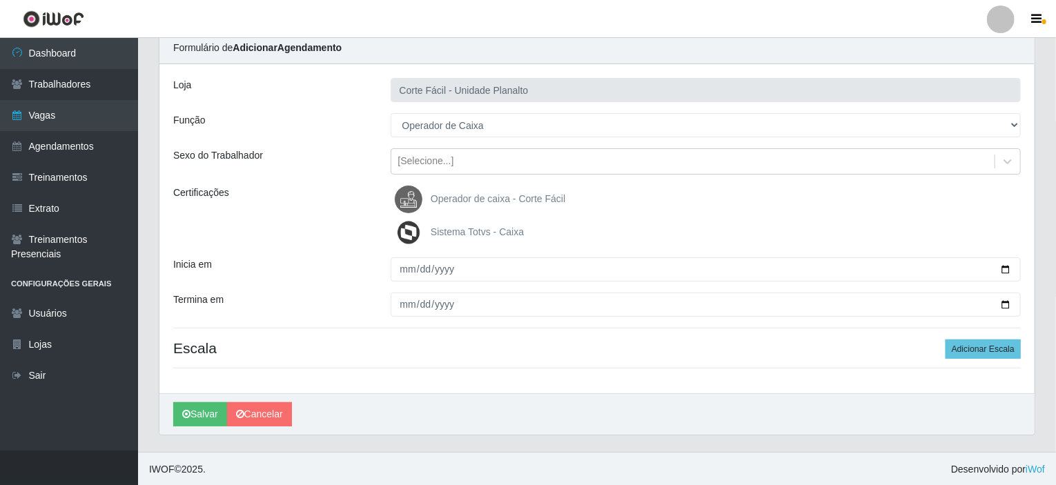
click at [495, 193] on span "Operador de caixa - Corte Fácil" at bounding box center [498, 198] width 135 height 11
click at [0, 0] on input "Operador de caixa - Corte Fácil" at bounding box center [0, 0] width 0 height 0
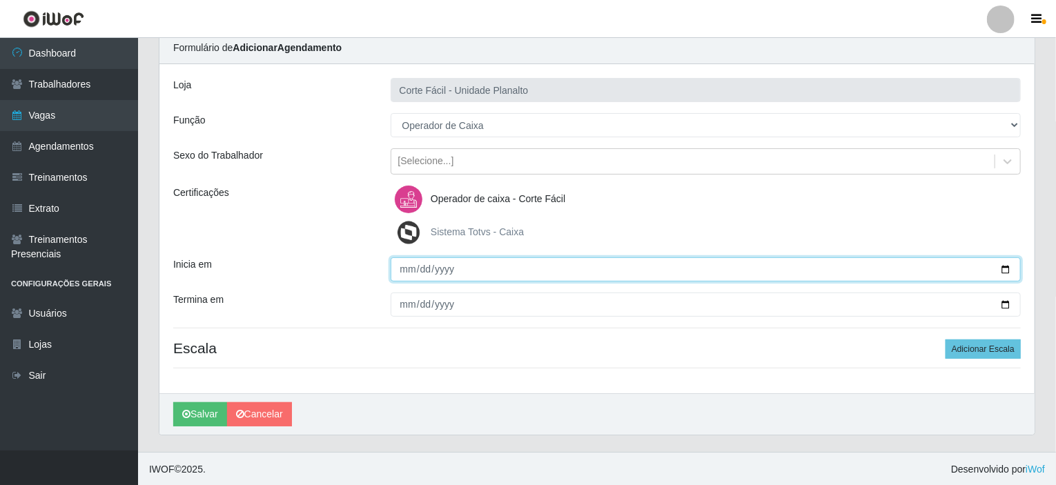
click at [1005, 265] on input "Inicia em" at bounding box center [705, 269] width 631 height 24
type input "[DATE]"
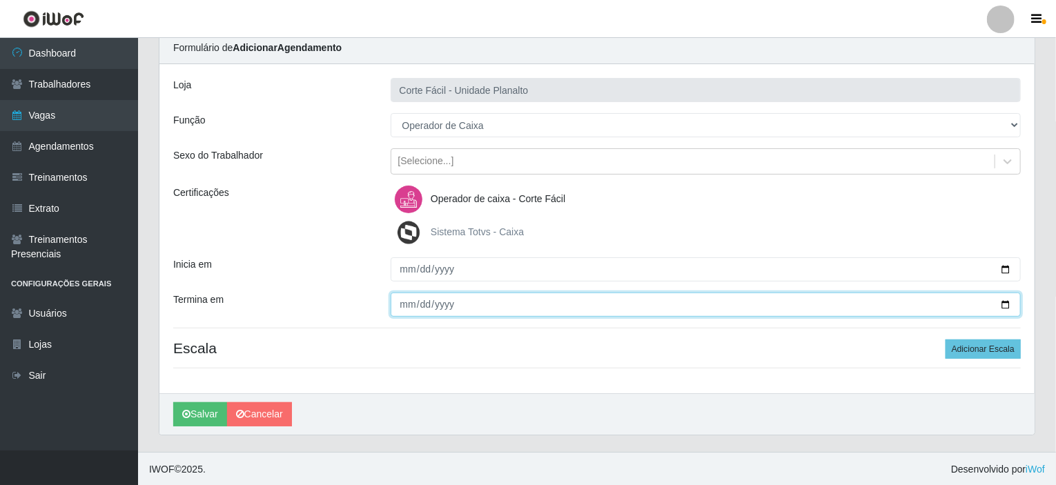
click at [1005, 304] on input "Termina em" at bounding box center [705, 305] width 631 height 24
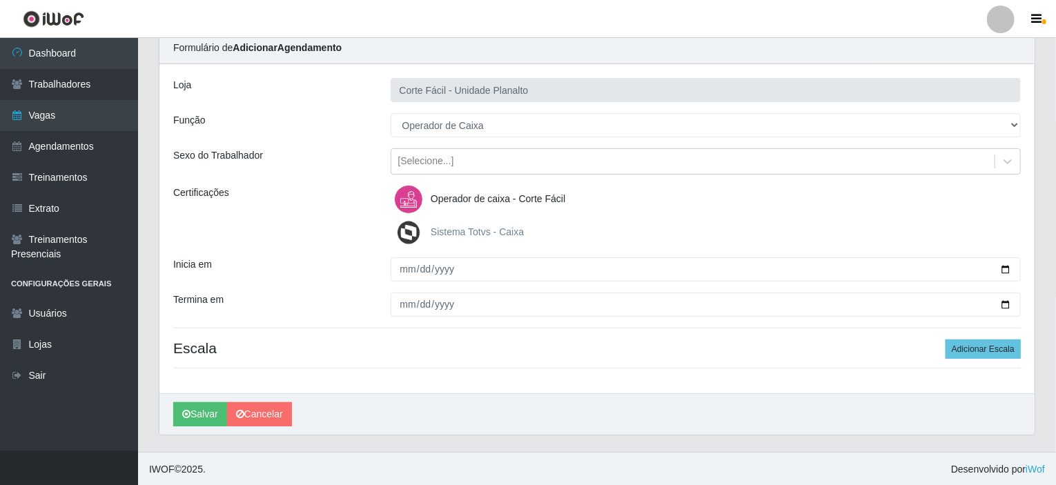
click at [702, 198] on div "Operador de caixa - Corte Fácil" at bounding box center [705, 200] width 631 height 28
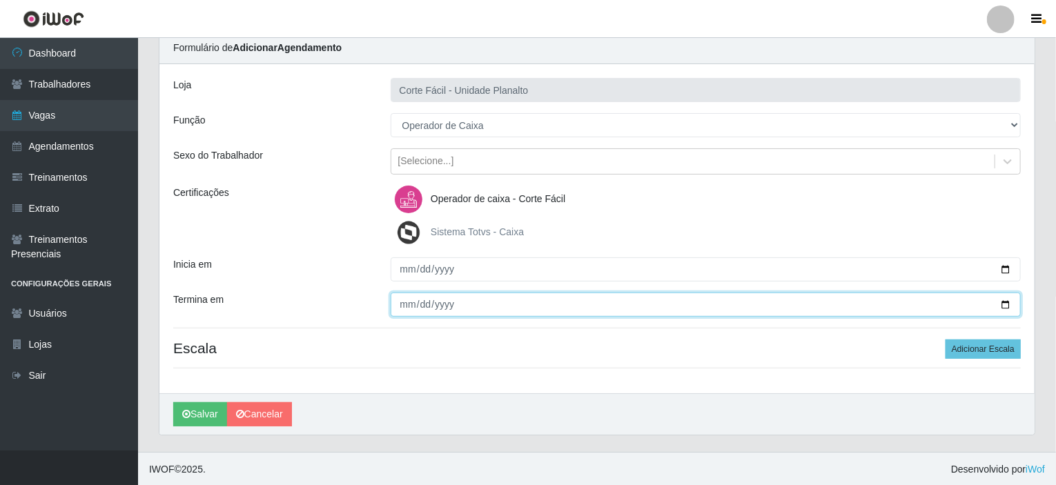
click at [1005, 306] on input "[DATE]" at bounding box center [705, 305] width 631 height 24
click at [1007, 297] on input "[DATE]" at bounding box center [705, 305] width 631 height 24
type input "[DATE]"
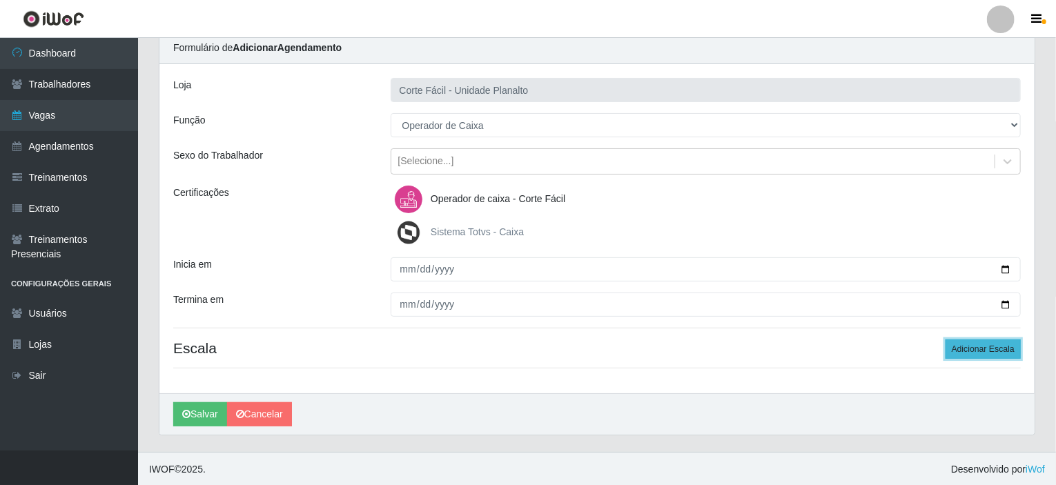
click at [980, 353] on button "Adicionar Escala" at bounding box center [982, 348] width 75 height 19
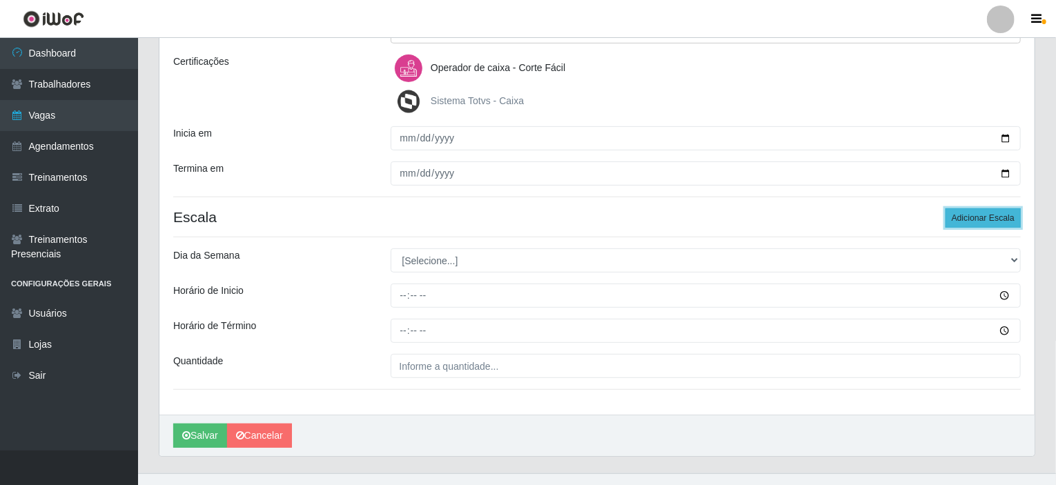
scroll to position [192, 0]
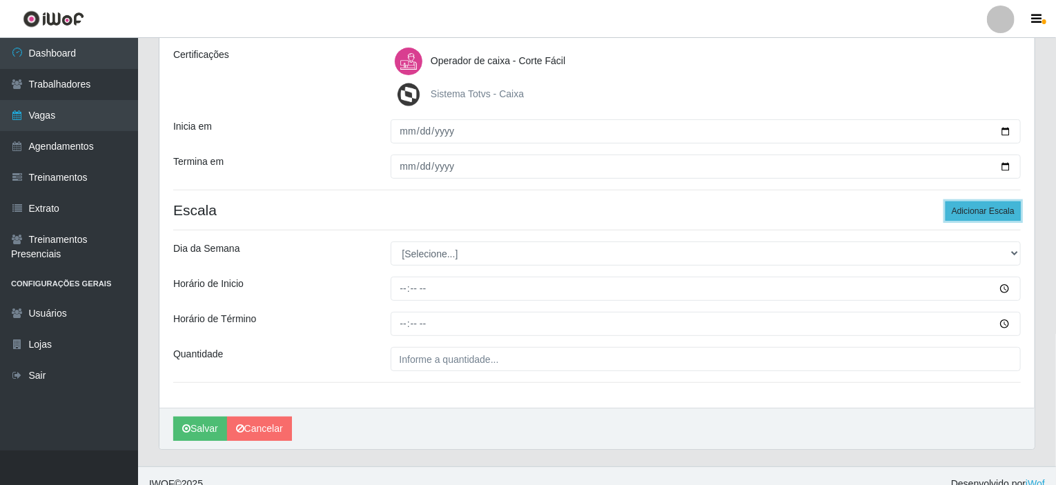
click at [1002, 216] on button "Adicionar Escala" at bounding box center [982, 210] width 75 height 19
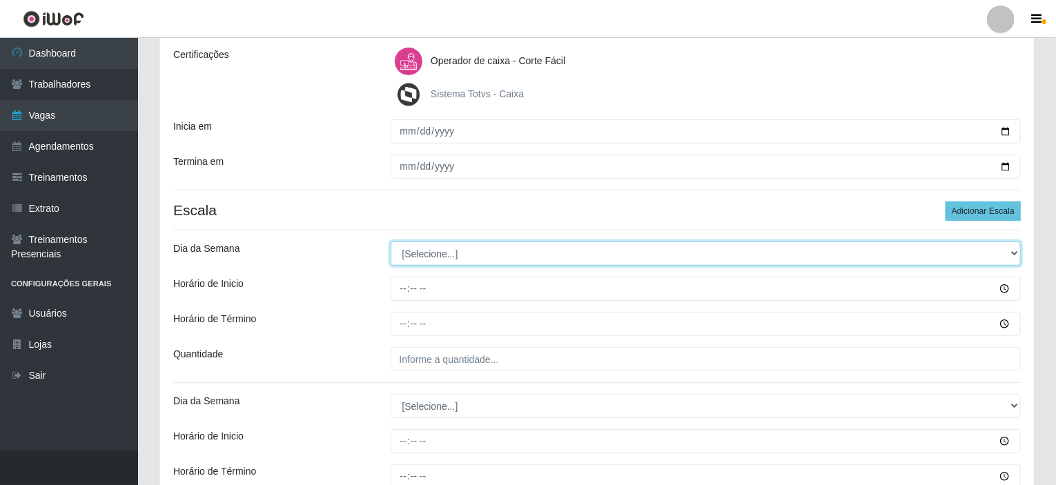
click at [1020, 245] on select "[Selecione...] Segunda Terça Quarta Quinta Sexta Sábado Domingo" at bounding box center [705, 253] width 631 height 24
select select "1"
click at [390, 241] on select "[Selecione...] Segunda Terça Quarta Quinta Sexta Sábado Domingo" at bounding box center [705, 253] width 631 height 24
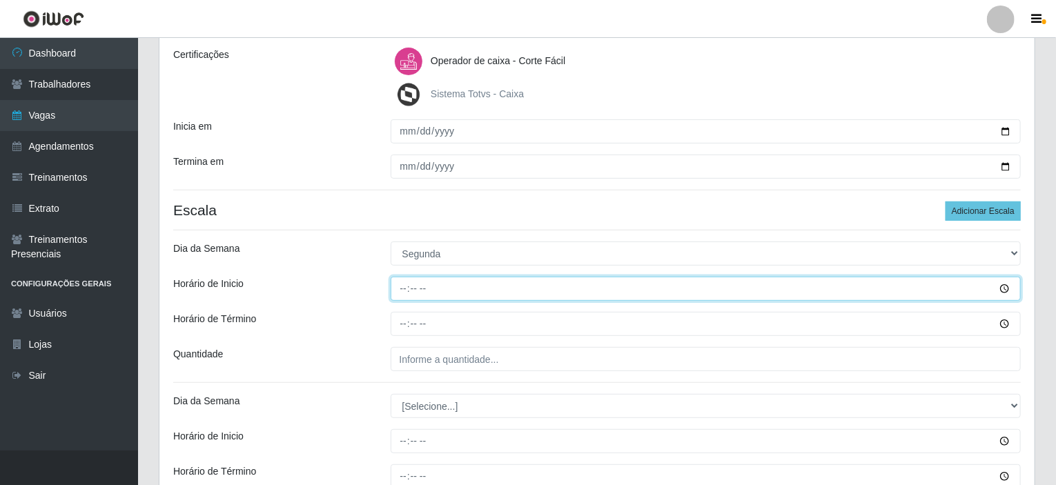
click at [406, 284] on input "Horário de Inicio" at bounding box center [705, 289] width 631 height 24
type input "15:00"
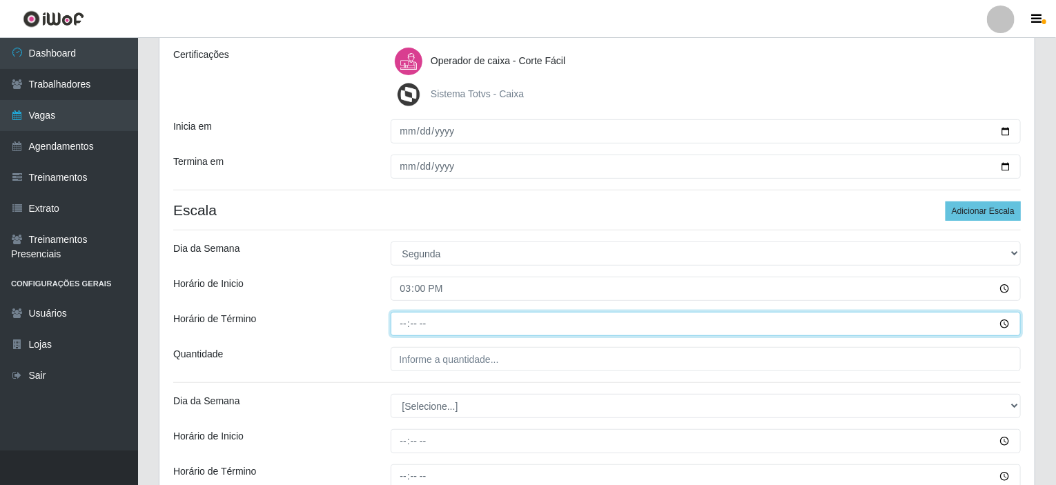
click at [406, 321] on input "Horário de Término" at bounding box center [705, 324] width 631 height 24
type input "21:00"
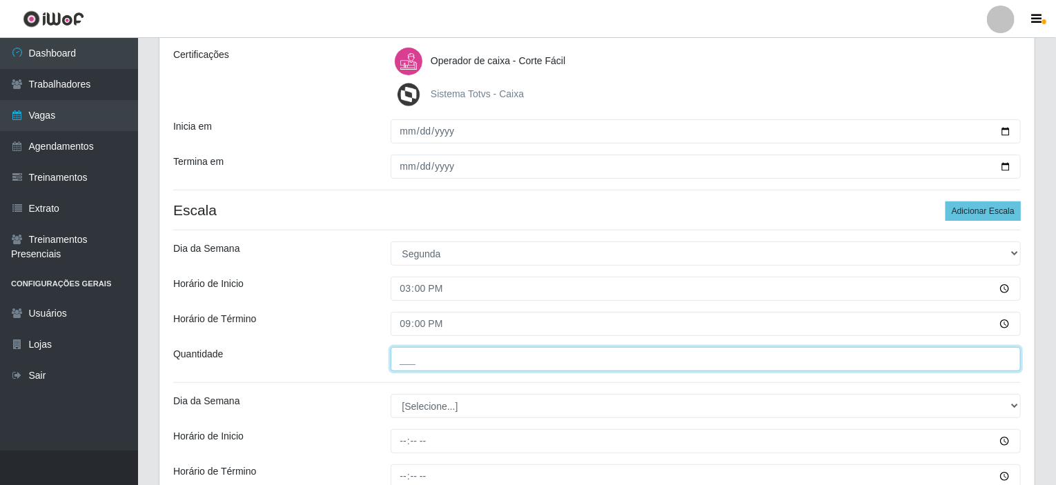
click at [406, 353] on input "___" at bounding box center [705, 359] width 631 height 24
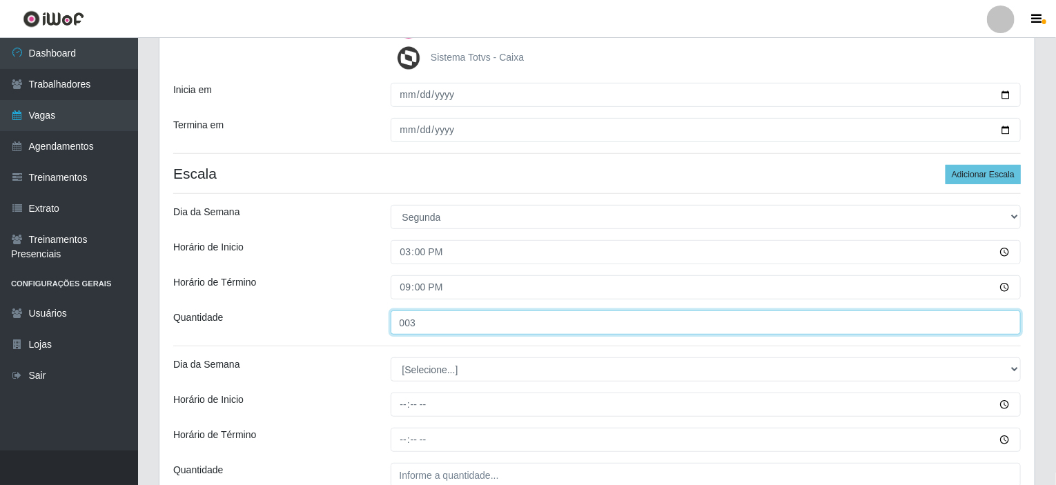
scroll to position [261, 0]
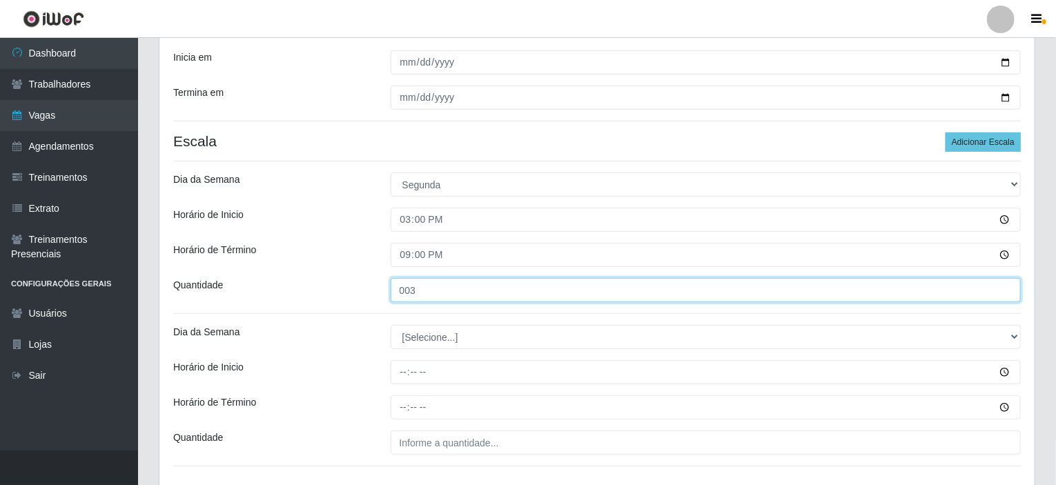
type input "003"
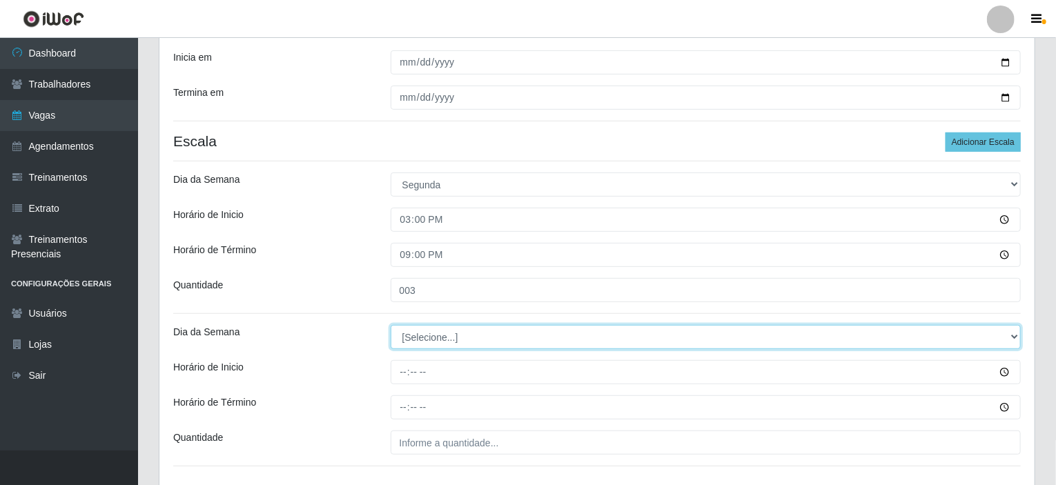
click at [473, 342] on select "[Selecione...] Segunda Terça Quarta Quinta Sexta Sábado Domingo" at bounding box center [705, 337] width 631 height 24
select select "2"
click at [390, 325] on select "[Selecione...] Segunda Terça Quarta Quinta Sexta Sábado Domingo" at bounding box center [705, 337] width 631 height 24
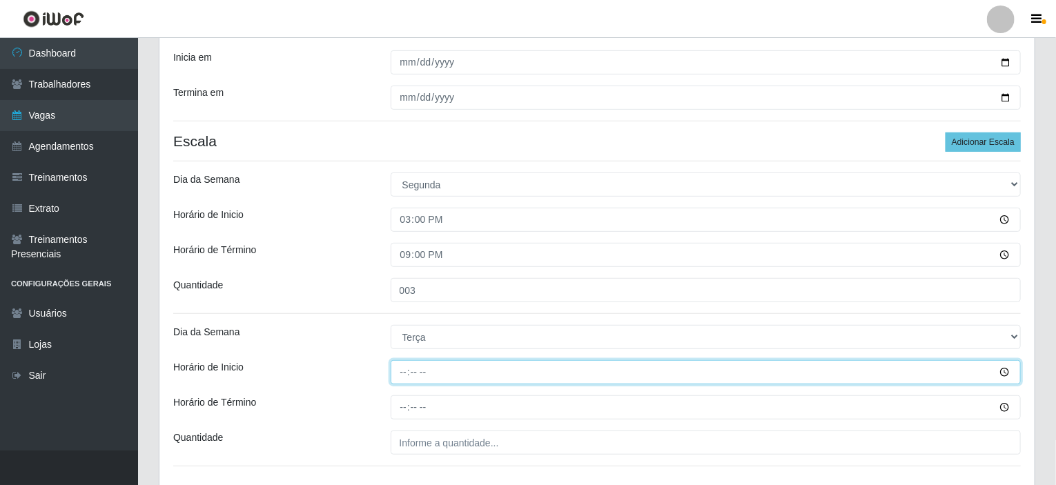
click at [406, 372] on input "Horário de Inicio" at bounding box center [705, 372] width 631 height 24
type input "15:00"
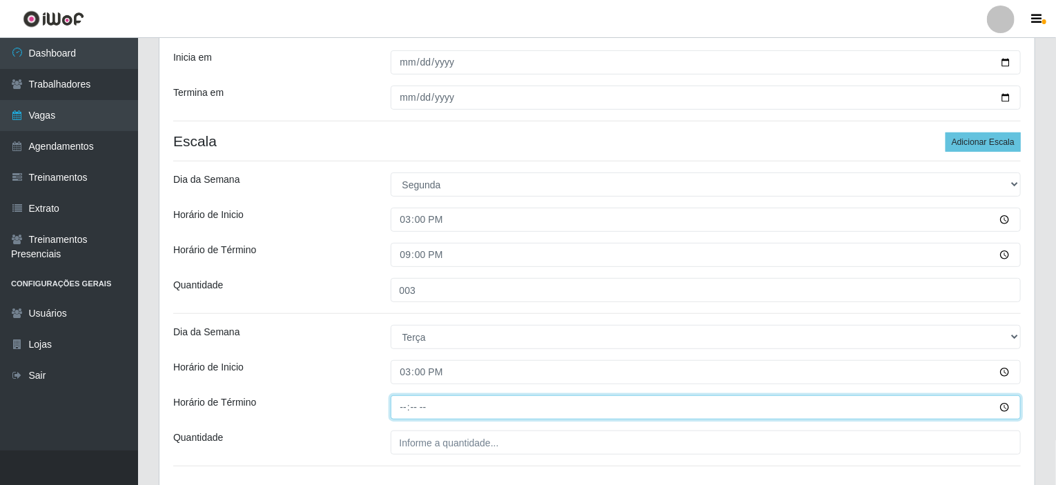
click at [406, 404] on input "Horário de Término" at bounding box center [705, 407] width 631 height 24
type input "21:00"
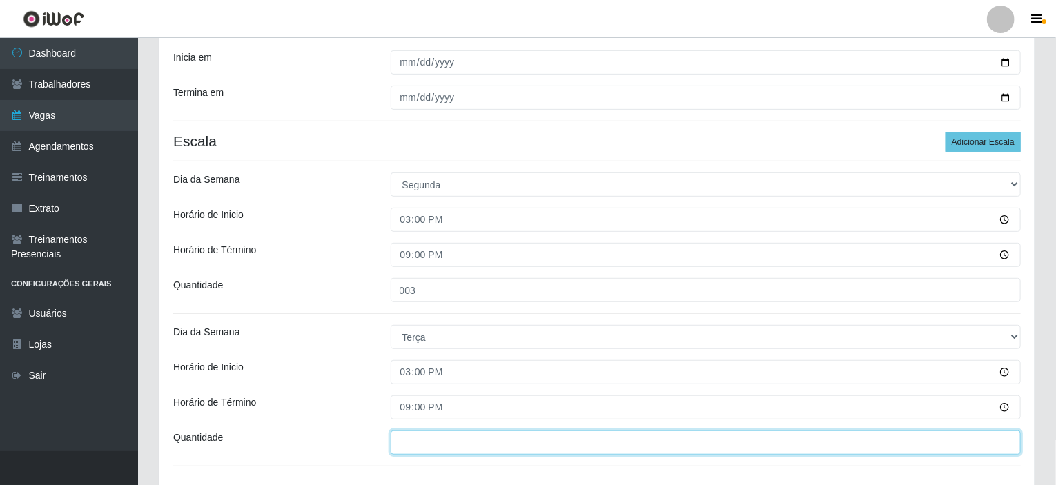
click at [402, 444] on input "___" at bounding box center [705, 443] width 631 height 24
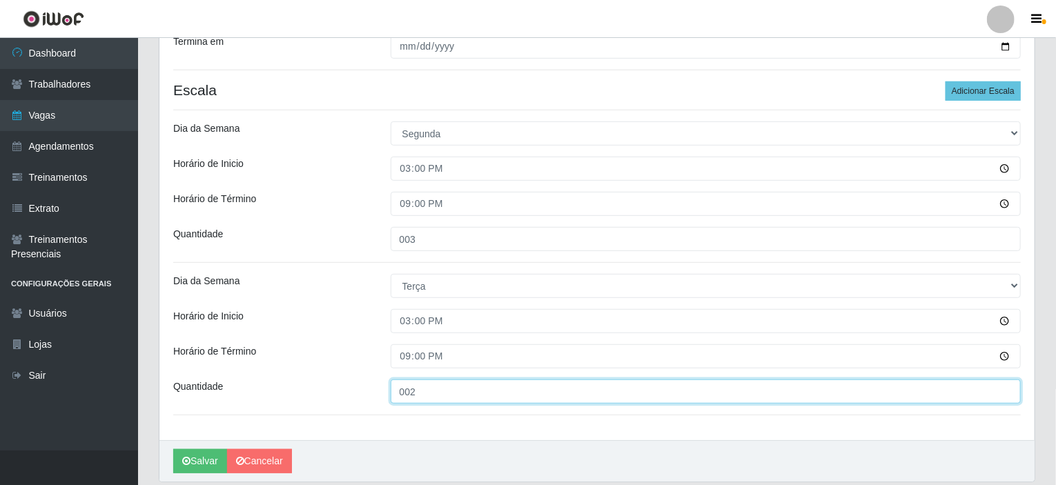
scroll to position [359, 0]
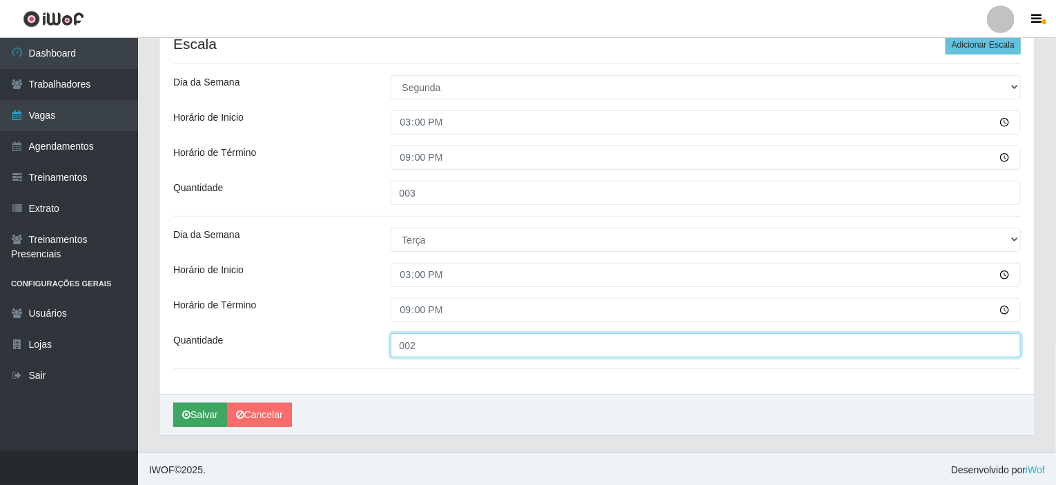
type input "002"
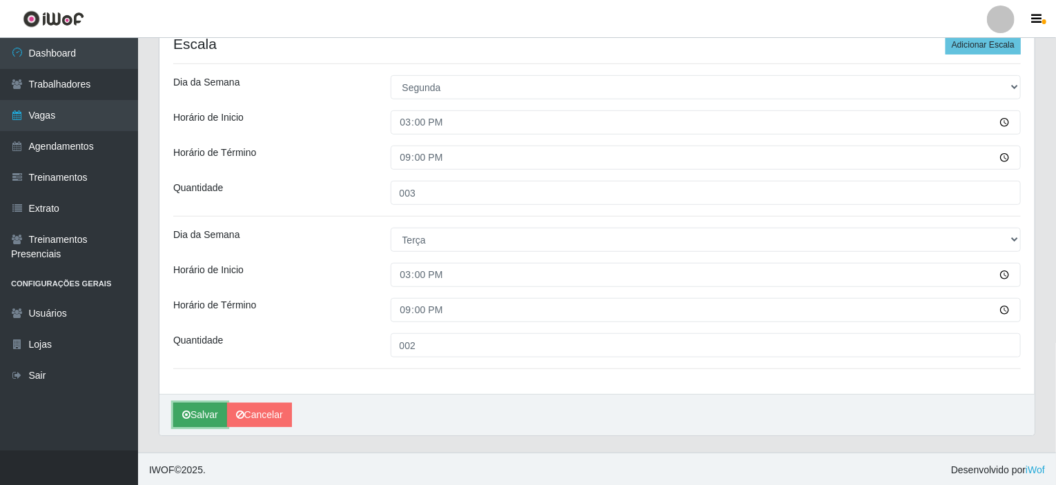
click at [195, 415] on button "Salvar" at bounding box center [200, 415] width 54 height 24
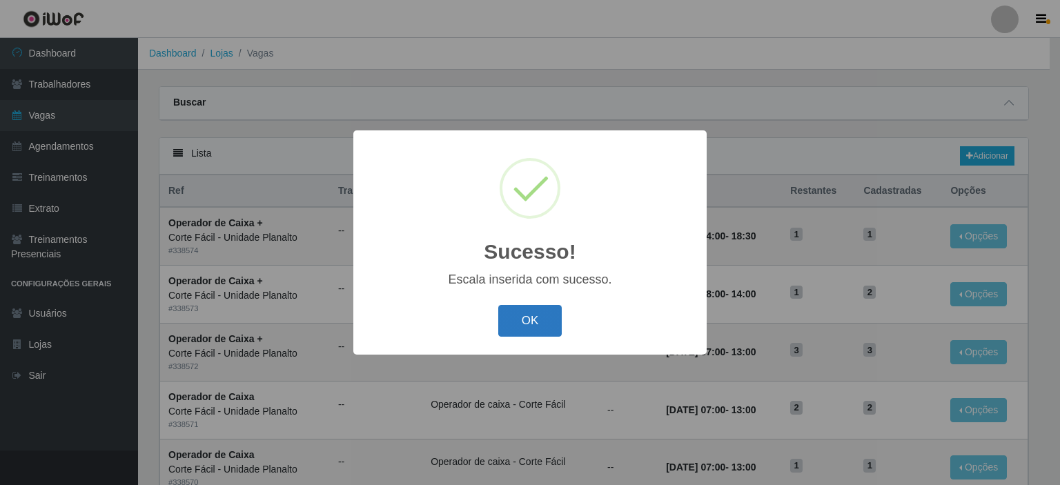
click at [544, 319] on button "OK" at bounding box center [530, 321] width 64 height 32
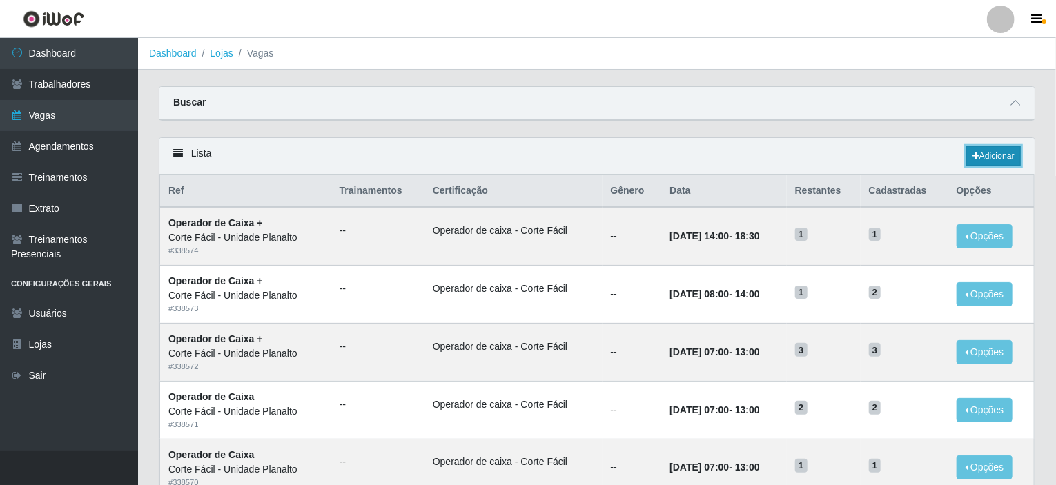
click at [1000, 146] on link "Adicionar" at bounding box center [993, 155] width 55 height 19
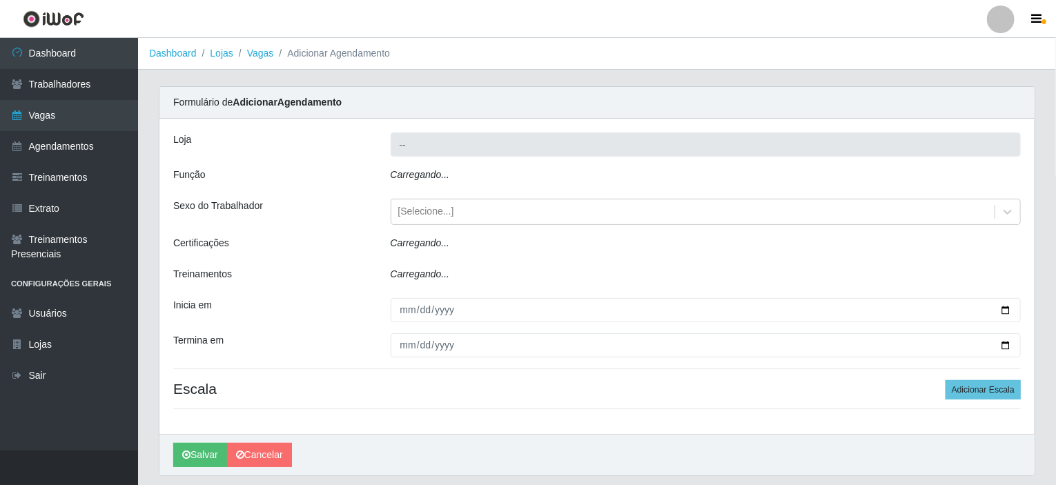
type input "Corte Fácil - Unidade Planalto"
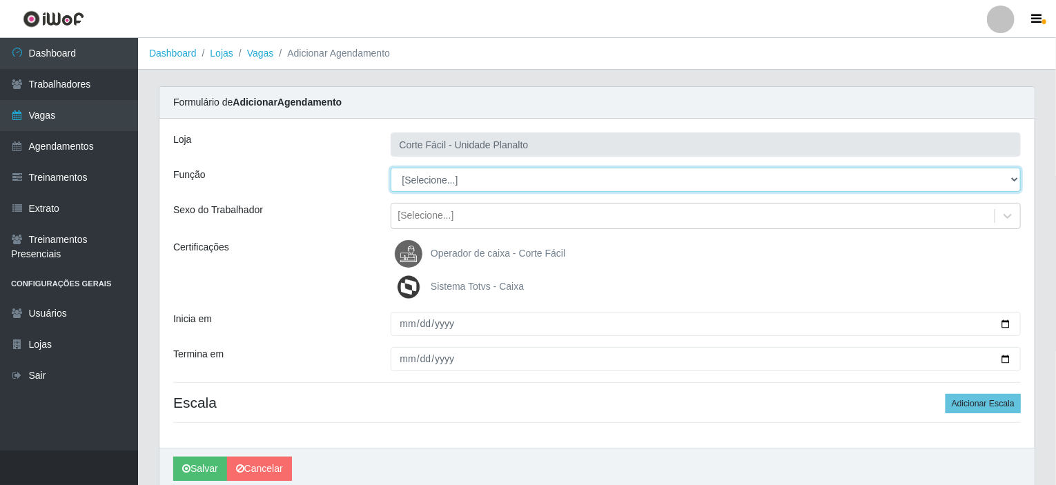
click at [1016, 179] on select "[Selecione...] ASG ASG + ASG ++ Auxiliar de Estacionamento Auxiliar de Estacion…" at bounding box center [705, 180] width 631 height 24
select select "22"
click at [390, 168] on select "[Selecione...] ASG ASG + ASG ++ Auxiliar de Estacionamento Auxiliar de Estacion…" at bounding box center [705, 180] width 631 height 24
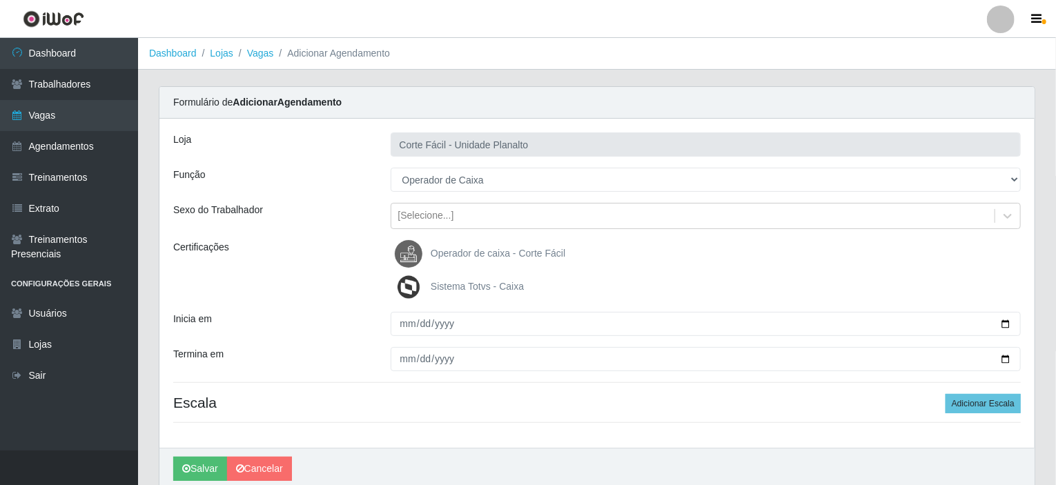
click at [464, 250] on span "Operador de caixa - Corte Fácil" at bounding box center [498, 253] width 135 height 11
click at [0, 0] on input "Operador de caixa - Corte Fácil" at bounding box center [0, 0] width 0 height 0
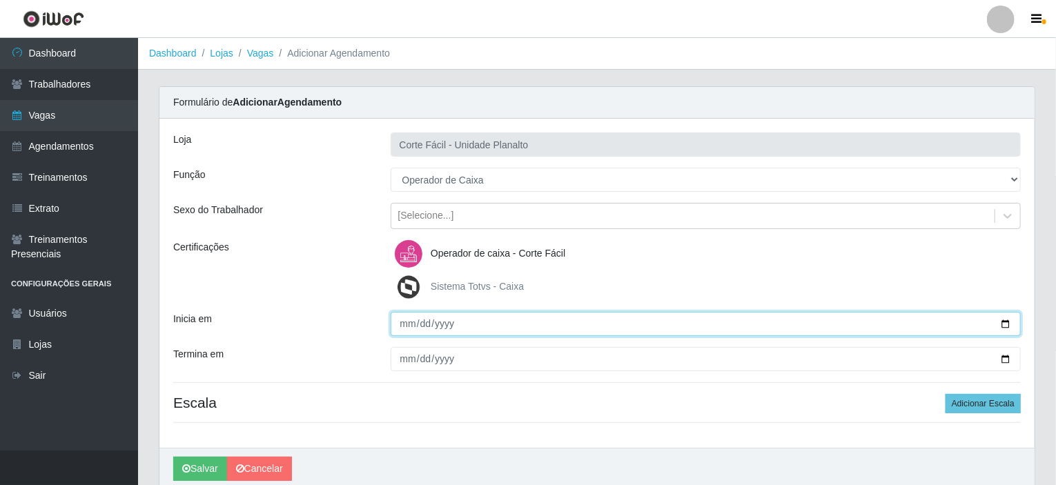
click at [1010, 320] on input "Inicia em" at bounding box center [705, 324] width 631 height 24
type input "[DATE]"
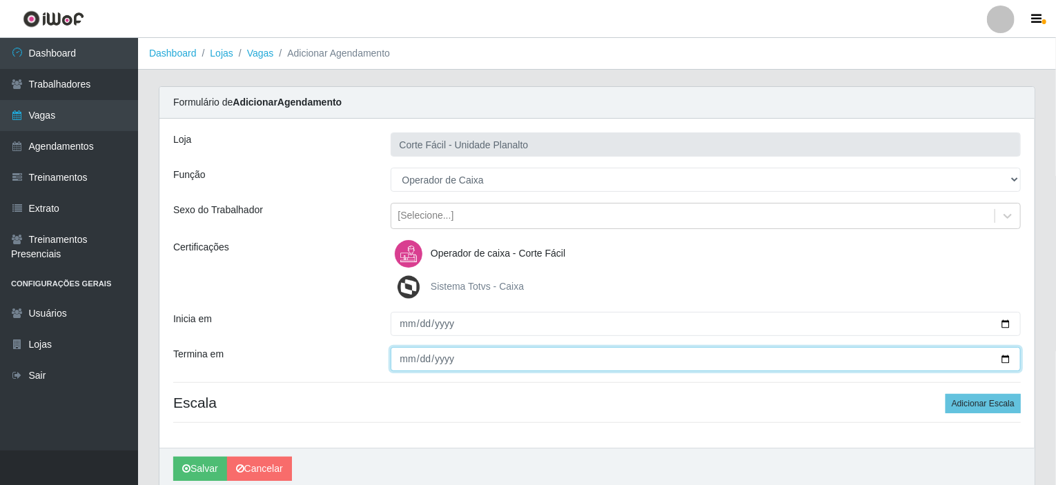
click at [1005, 361] on input "Termina em" at bounding box center [705, 359] width 631 height 24
type input "[DATE]"
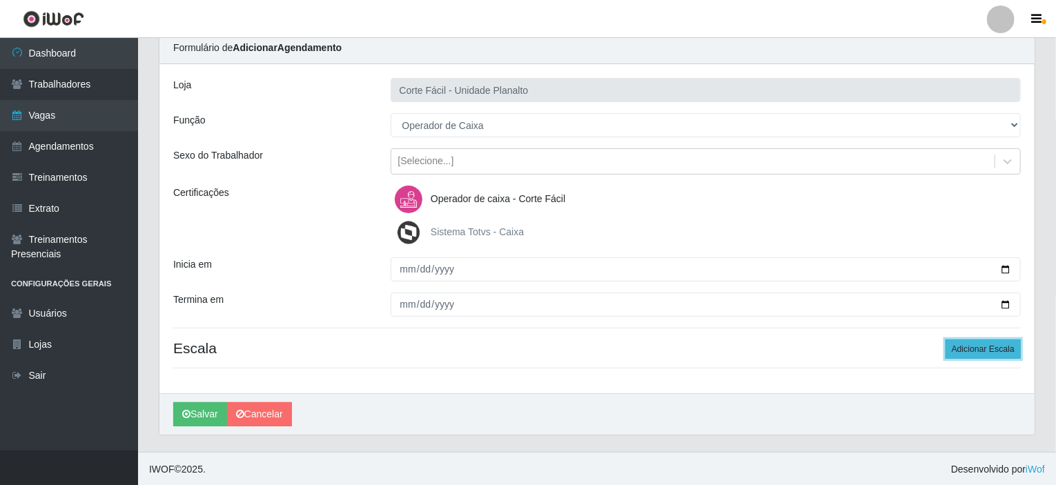
click at [993, 353] on button "Adicionar Escala" at bounding box center [982, 348] width 75 height 19
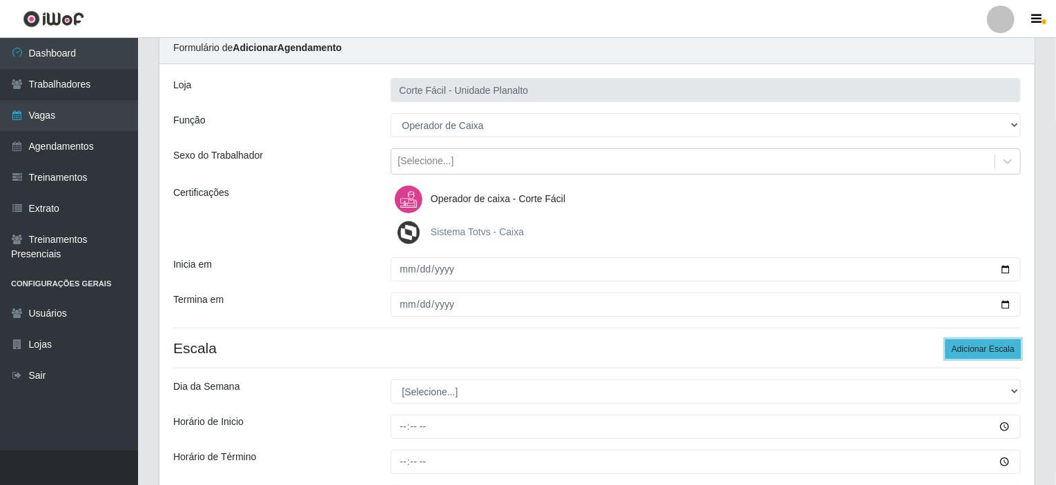
click at [993, 353] on button "Adicionar Escala" at bounding box center [982, 348] width 75 height 19
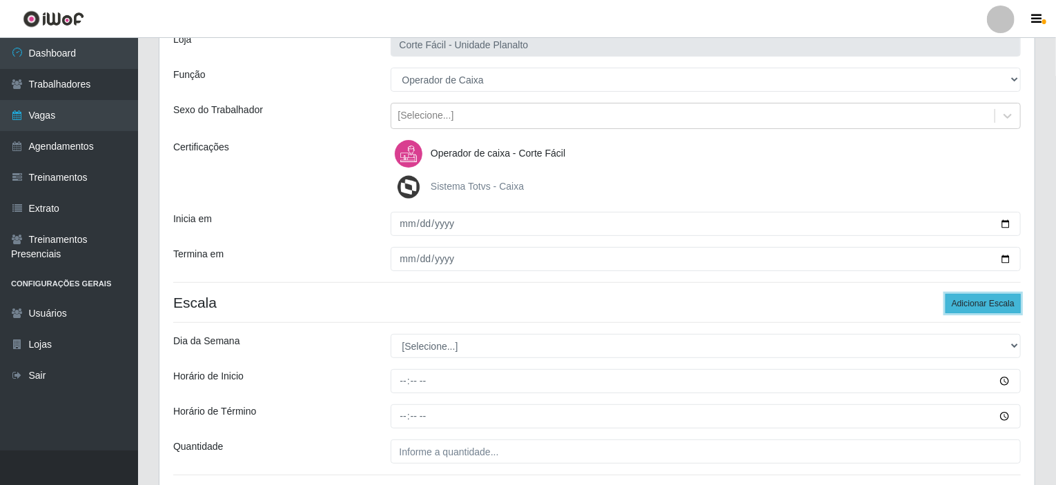
scroll to position [192, 0]
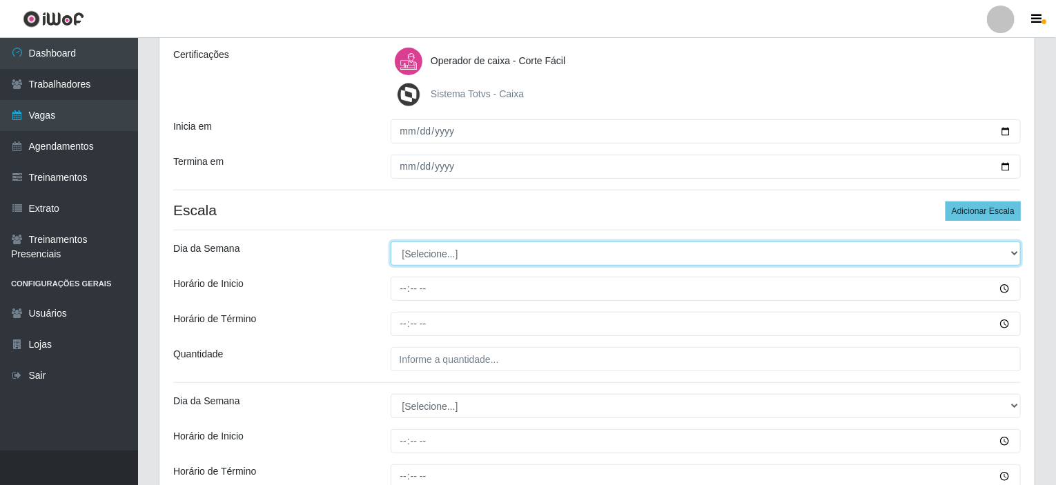
click at [1013, 246] on select "[Selecione...] Segunda Terça Quarta Quinta Sexta Sábado Domingo" at bounding box center [705, 253] width 631 height 24
select select "4"
click at [390, 241] on select "[Selecione...] Segunda Terça Quarta Quinta Sexta Sábado Domingo" at bounding box center [705, 253] width 631 height 24
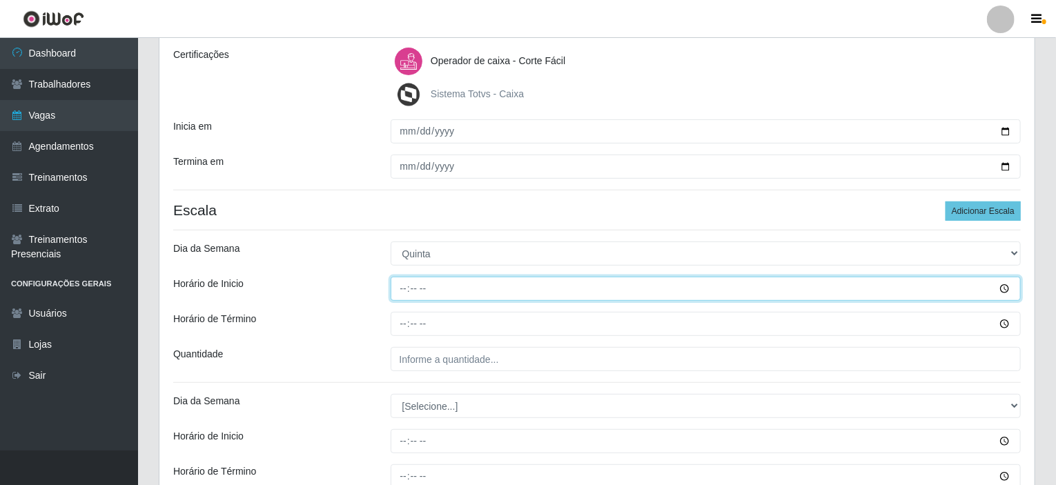
click at [406, 284] on input "Horário de Inicio" at bounding box center [705, 289] width 631 height 24
type input "15:00"
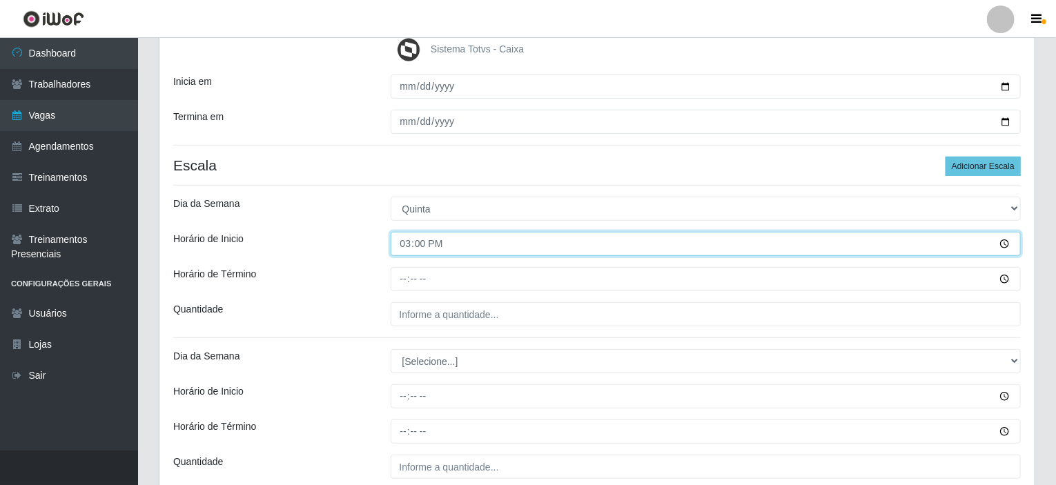
scroll to position [261, 0]
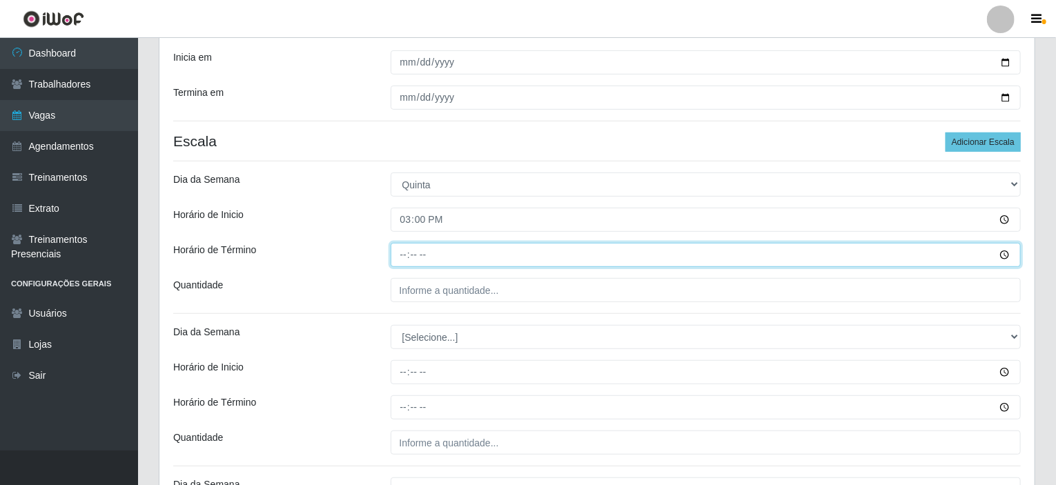
click at [411, 248] on input "Horário de Término" at bounding box center [705, 255] width 631 height 24
click at [408, 248] on input "Horário de Término" at bounding box center [705, 255] width 631 height 24
click at [406, 250] on input "Horário de Término" at bounding box center [705, 255] width 631 height 24
type input "21:00"
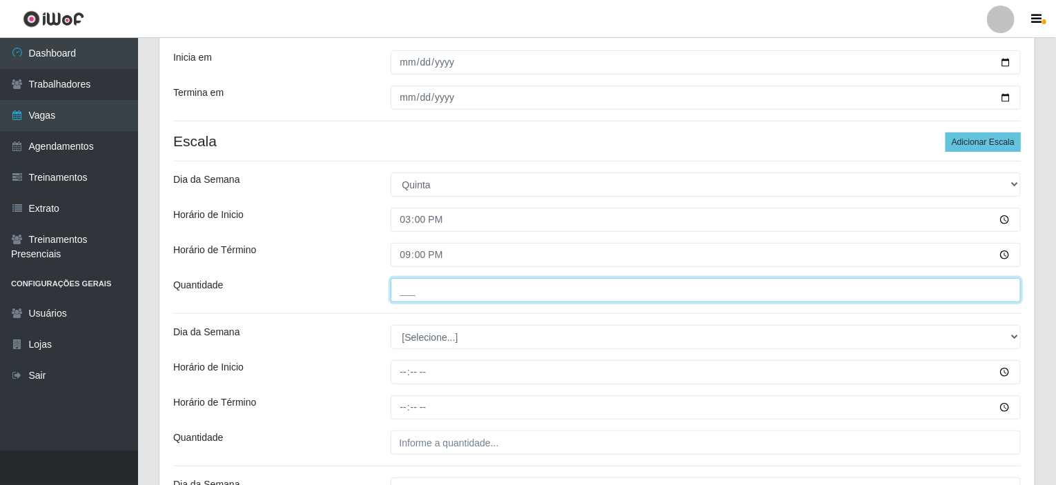
click at [409, 295] on input "___" at bounding box center [705, 290] width 631 height 24
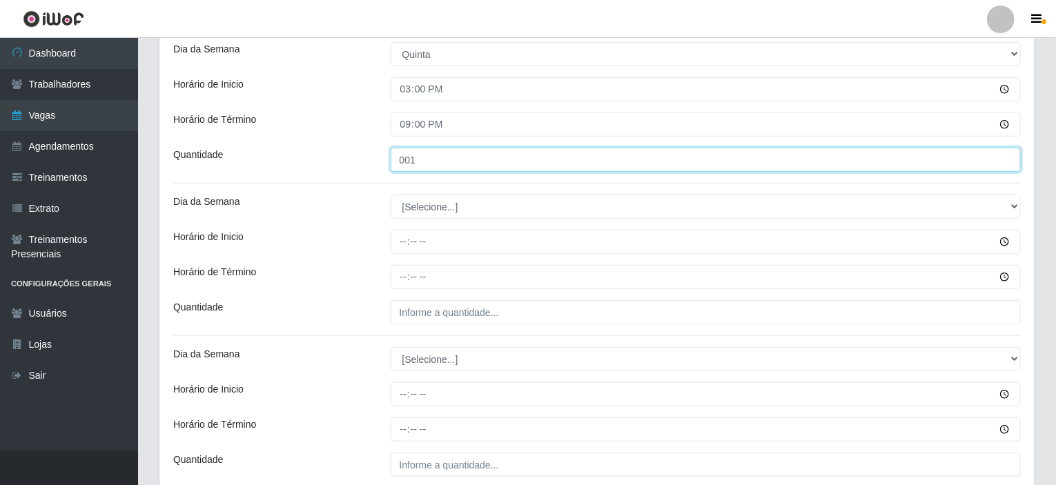
scroll to position [399, 0]
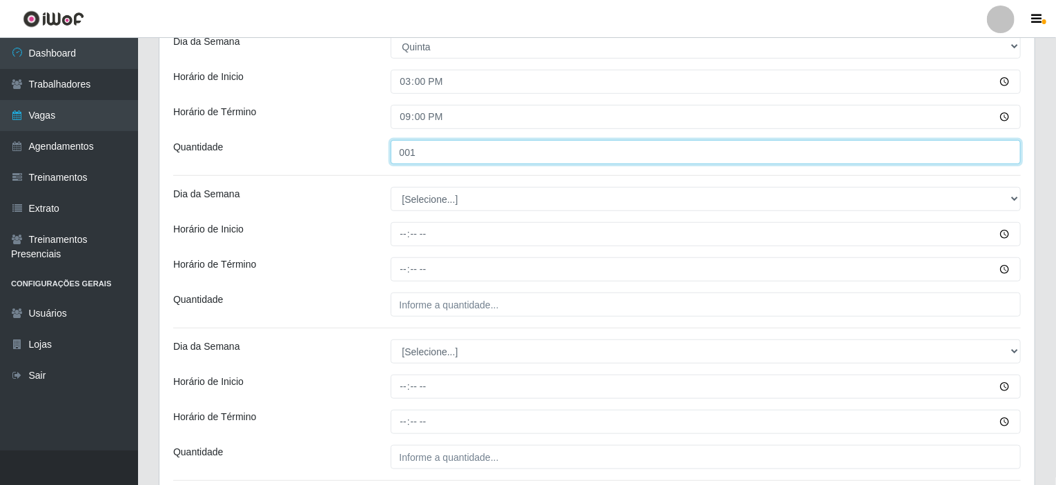
type input "001"
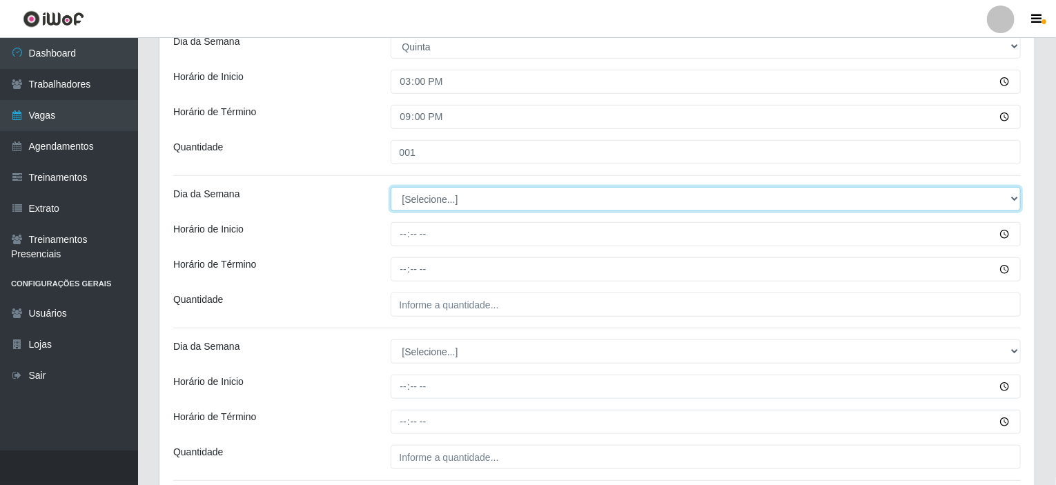
click at [496, 197] on select "[Selecione...] Segunda Terça Quarta Quinta Sexta Sábado Domingo" at bounding box center [705, 199] width 631 height 24
select select "5"
click at [390, 187] on select "[Selecione...] Segunda Terça Quarta Quinta Sexta Sábado Domingo" at bounding box center [705, 199] width 631 height 24
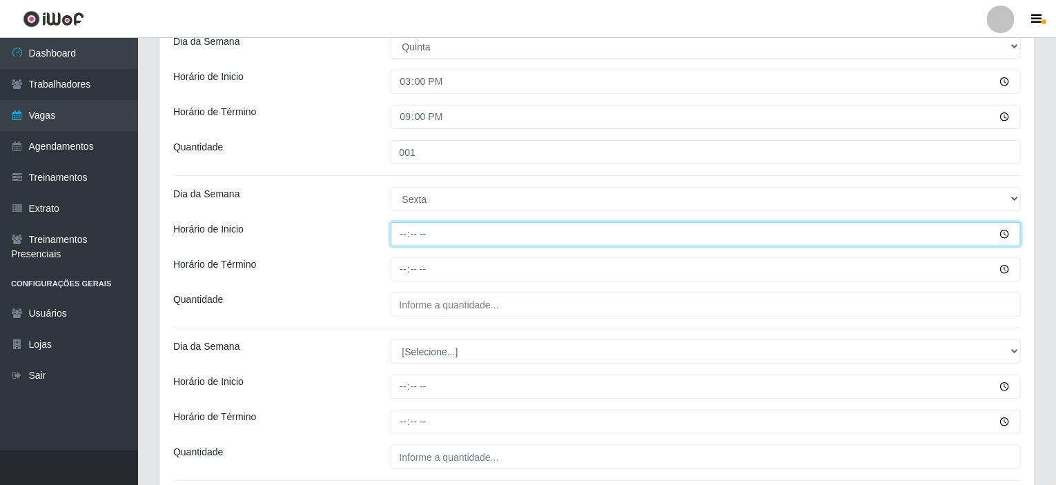
click at [406, 235] on input "Horário de Inicio" at bounding box center [705, 234] width 631 height 24
type input "15:00"
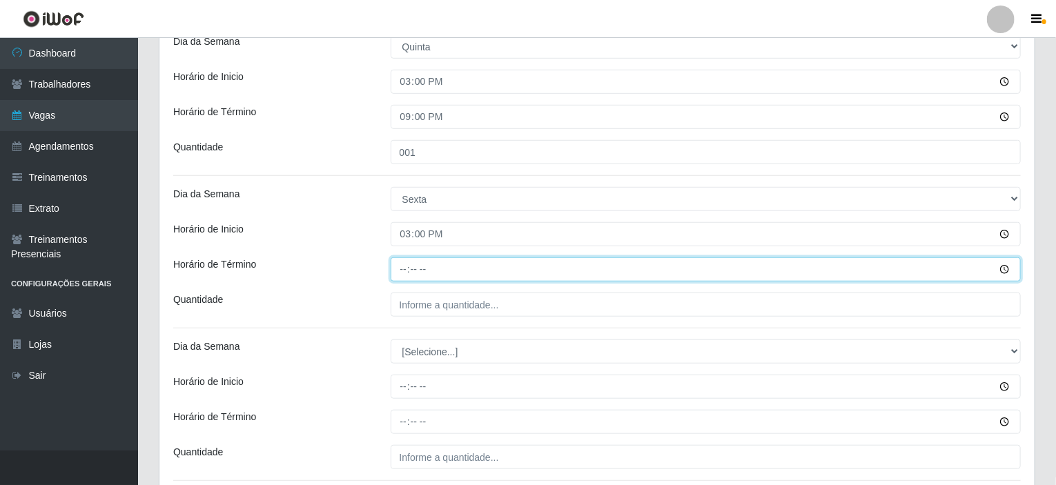
click at [404, 264] on input "Horário de Término" at bounding box center [705, 269] width 631 height 24
type input "21:00"
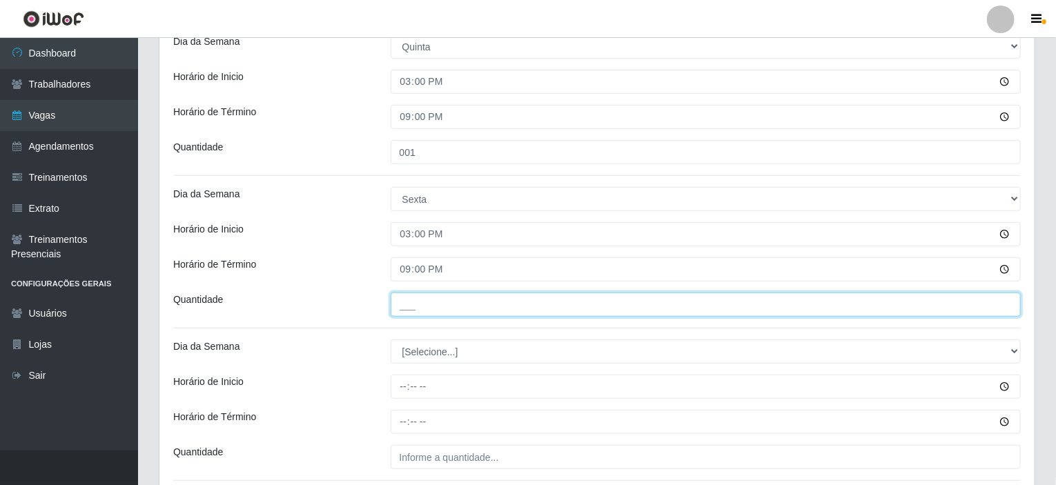
click at [426, 305] on input "___" at bounding box center [705, 305] width 631 height 24
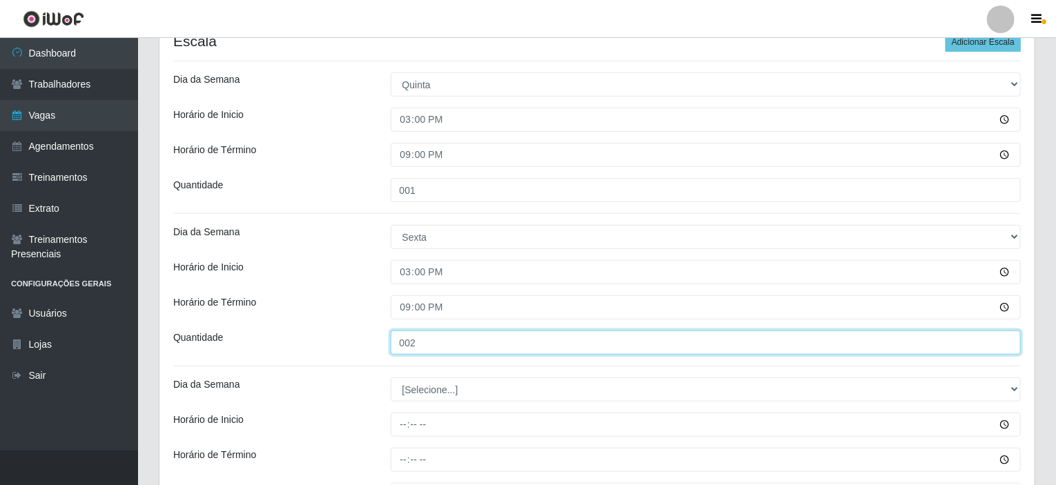
scroll to position [442, 0]
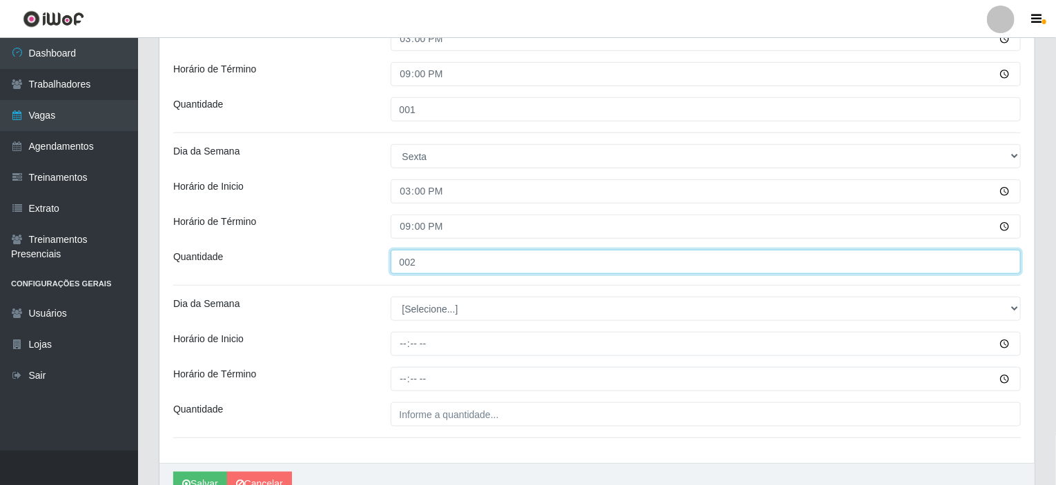
type input "002"
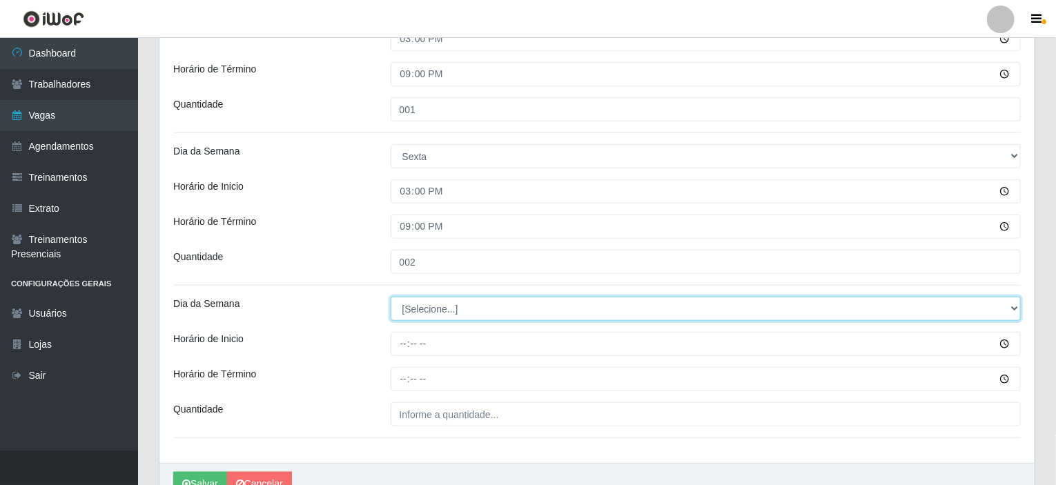
click at [444, 311] on select "[Selecione...] Segunda Terça Quarta Quinta Sexta Sábado Domingo" at bounding box center [705, 309] width 631 height 24
select select "6"
click at [390, 297] on select "[Selecione...] Segunda Terça Quarta Quinta Sexta Sábado Domingo" at bounding box center [705, 309] width 631 height 24
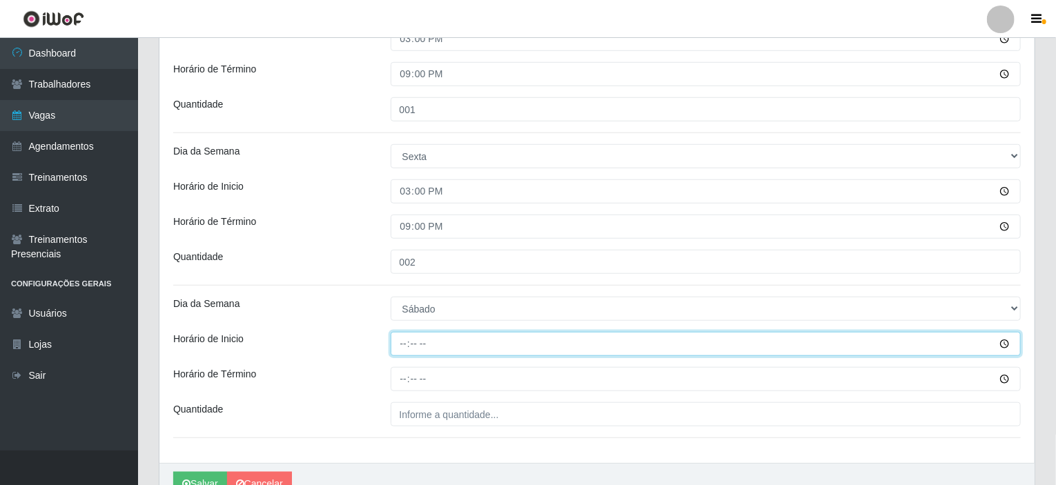
click at [404, 344] on input "Horário de Inicio" at bounding box center [705, 344] width 631 height 24
type input "15:00"
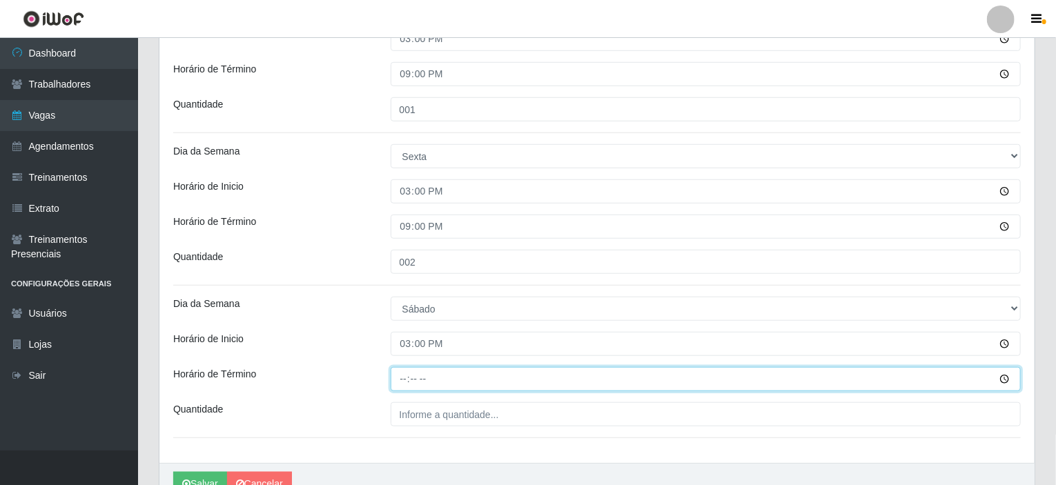
click at [409, 375] on input "Horário de Término" at bounding box center [705, 379] width 631 height 24
type input "21:00"
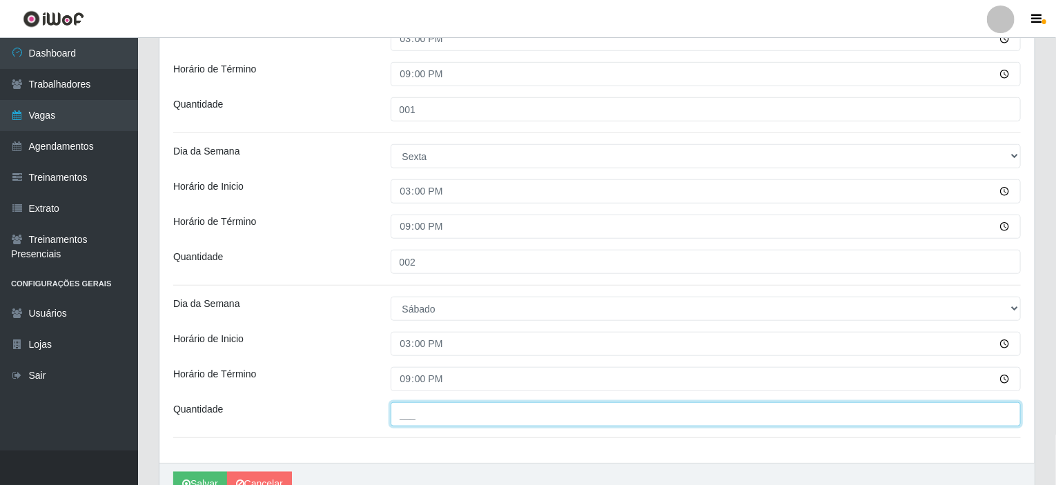
click at [415, 417] on input "___" at bounding box center [705, 414] width 631 height 24
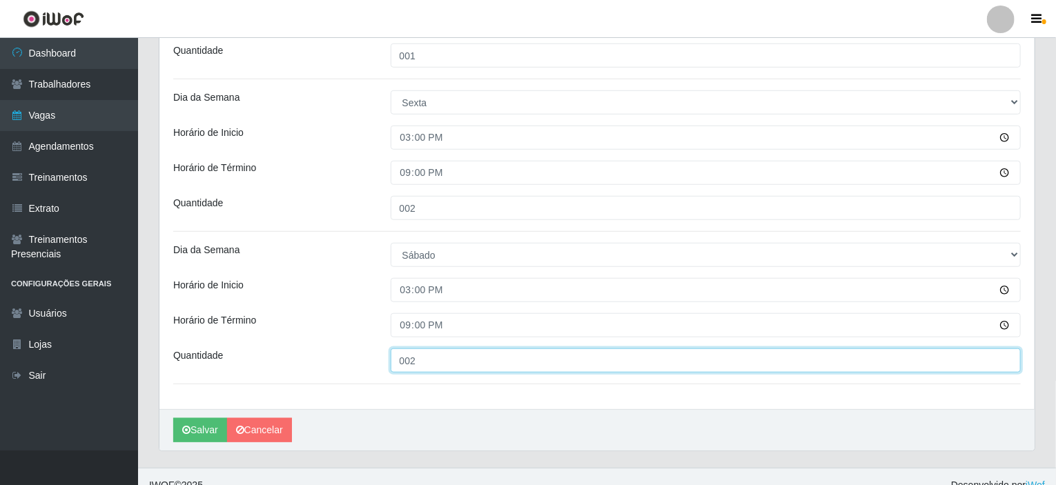
scroll to position [511, 0]
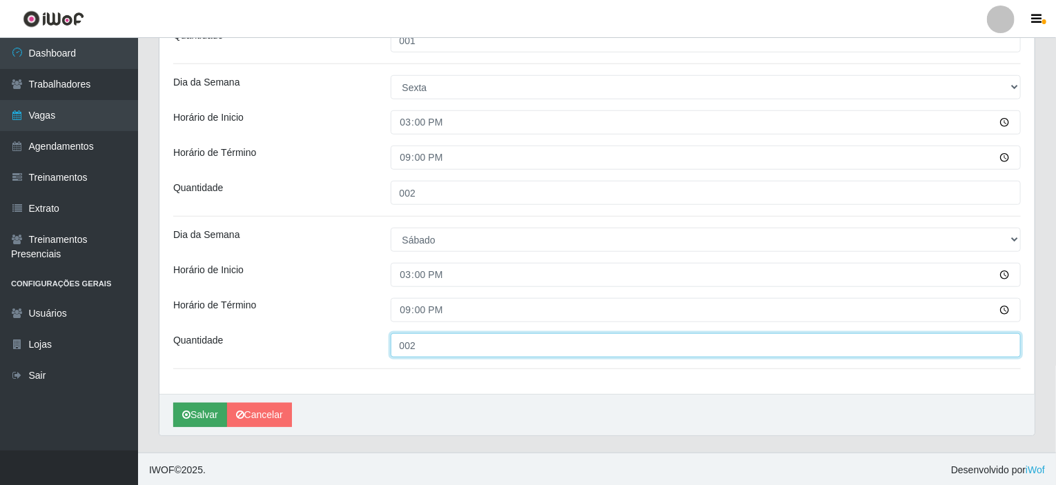
type input "002"
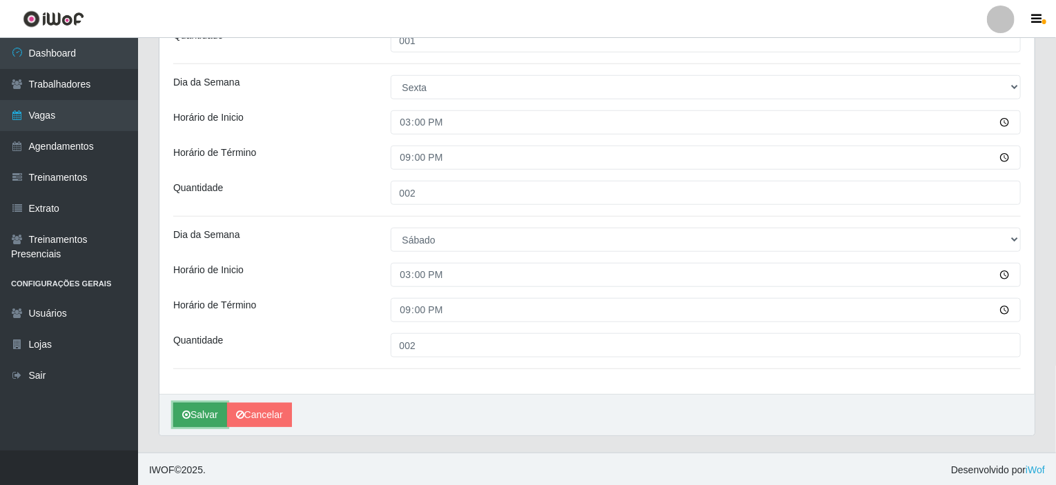
click at [203, 408] on button "Salvar" at bounding box center [200, 415] width 54 height 24
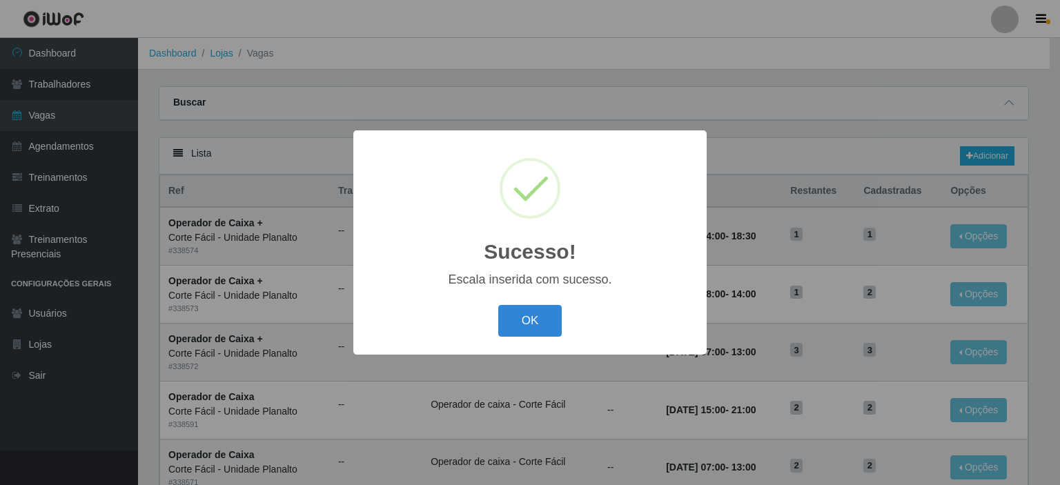
click at [512, 322] on button "OK" at bounding box center [530, 321] width 64 height 32
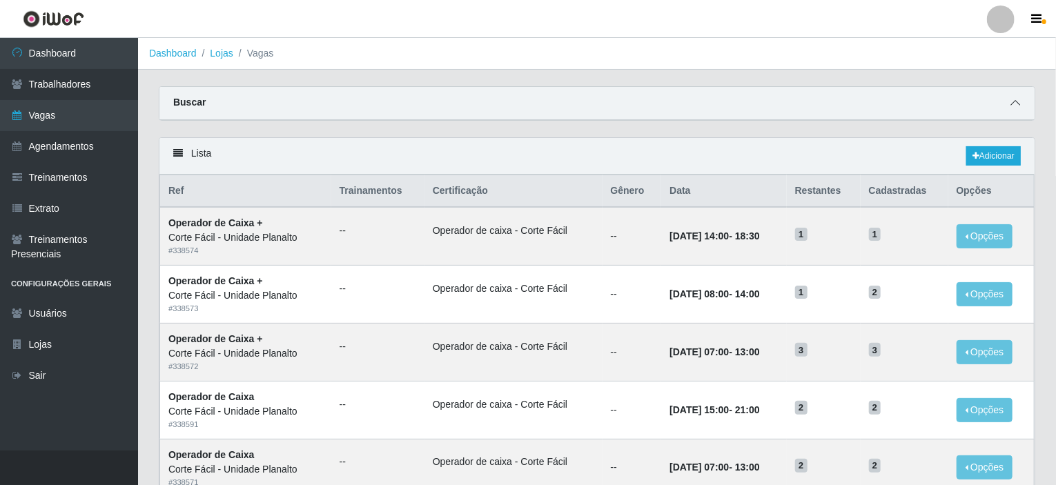
click at [1010, 108] on span at bounding box center [1015, 103] width 17 height 16
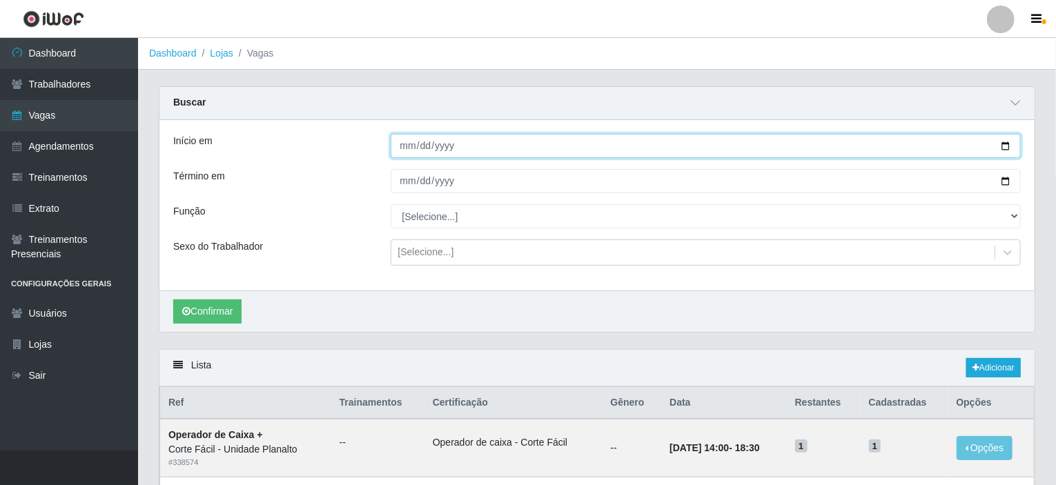
click at [1002, 148] on input "Início em" at bounding box center [705, 146] width 631 height 24
type input "[DATE]"
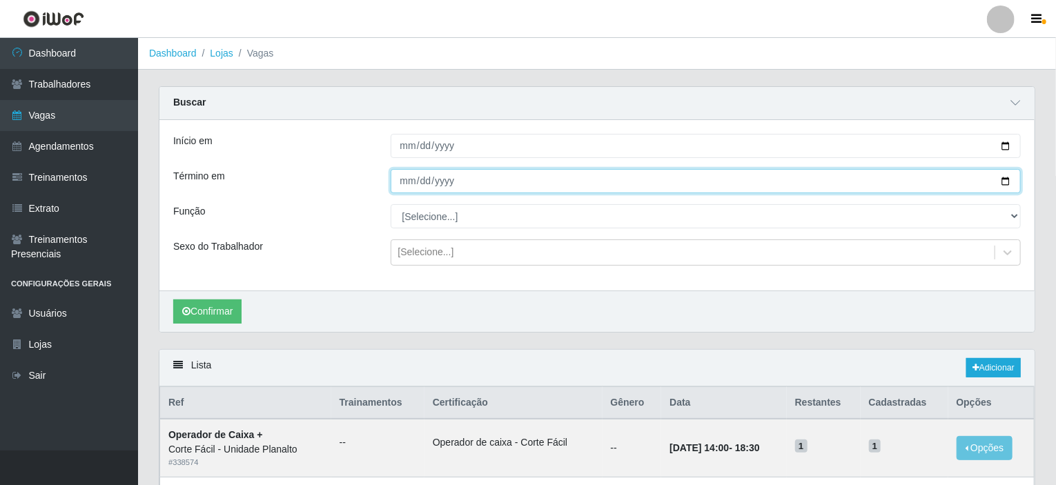
click at [1006, 183] on input "Término em" at bounding box center [705, 181] width 631 height 24
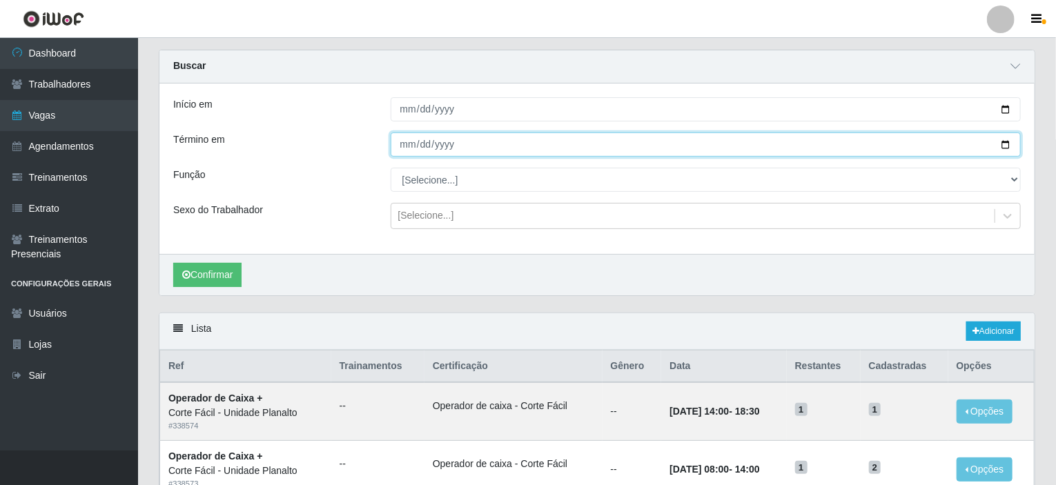
scroll to position [138, 0]
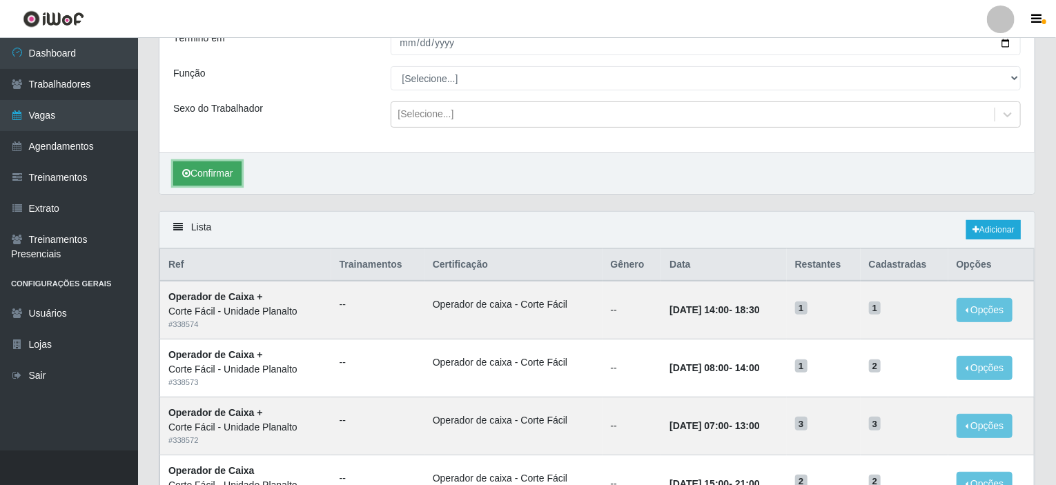
click at [226, 175] on button "Confirmar" at bounding box center [207, 173] width 68 height 24
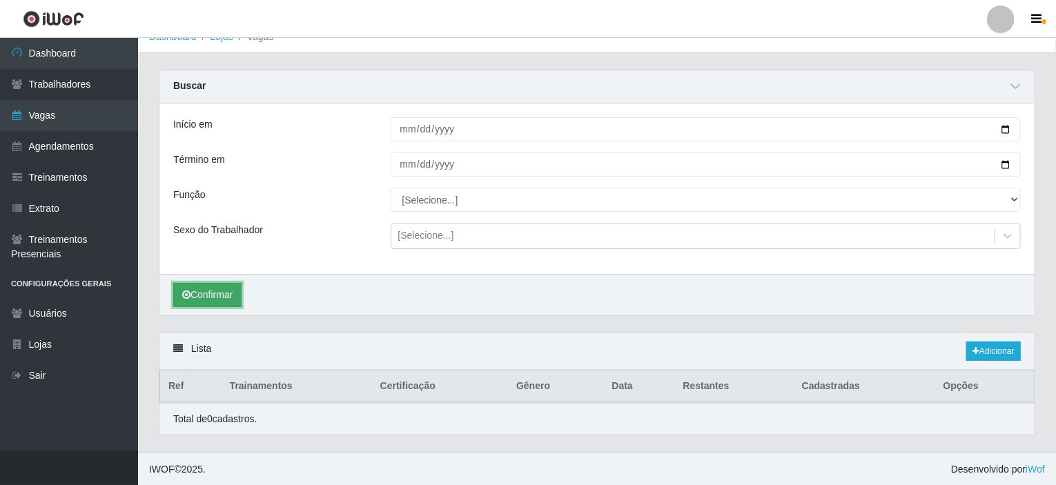
click at [208, 287] on button "Confirmar" at bounding box center [207, 295] width 68 height 24
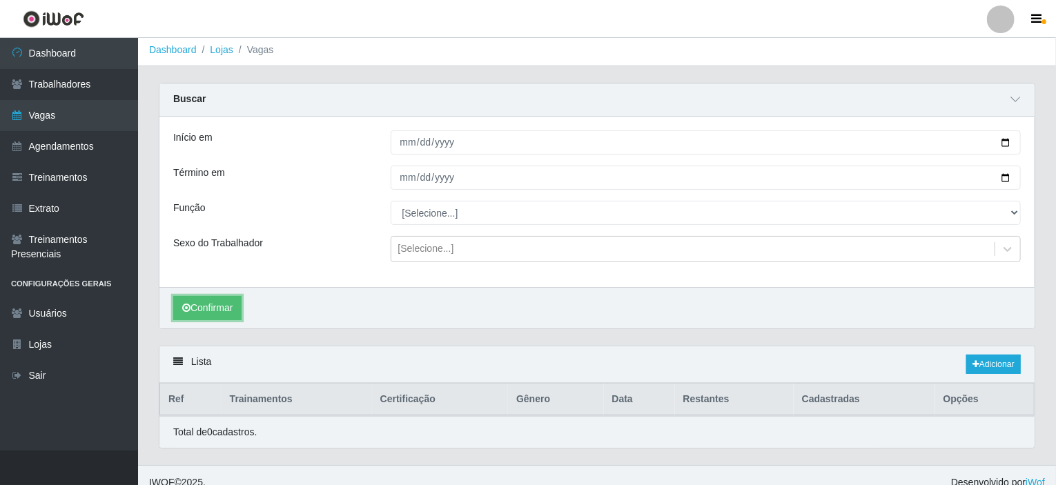
scroll to position [0, 0]
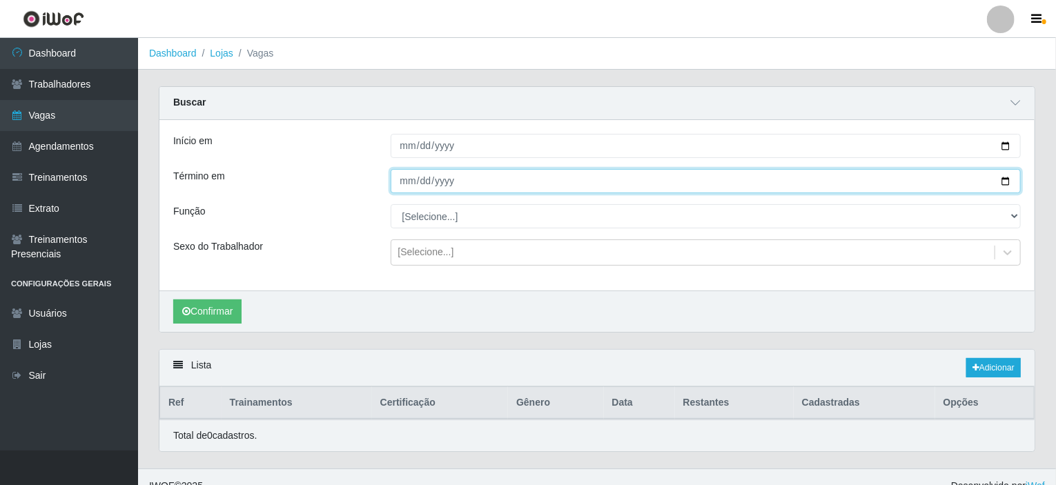
click at [1005, 183] on input "[DATE]" at bounding box center [705, 181] width 631 height 24
type input "[DATE]"
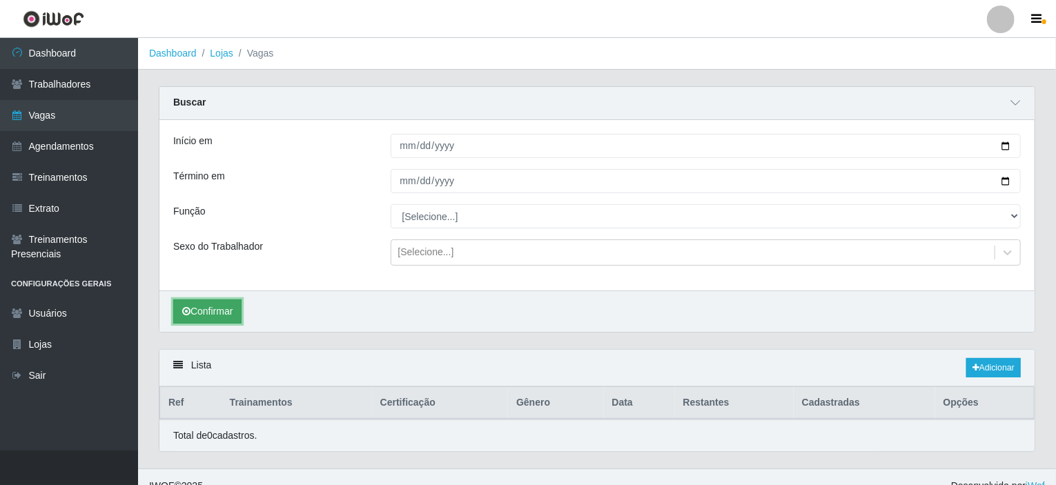
click at [212, 307] on button "Confirmar" at bounding box center [207, 311] width 68 height 24
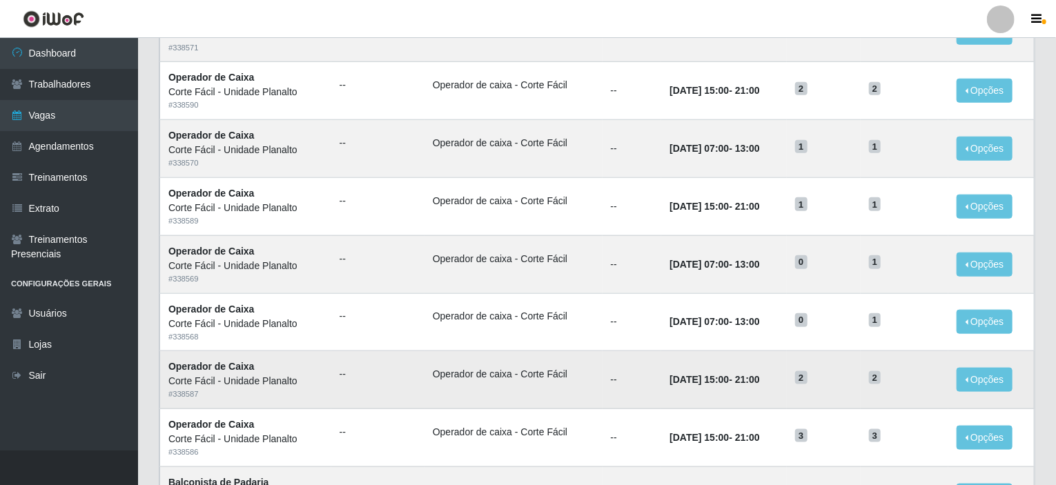
scroll to position [891, 0]
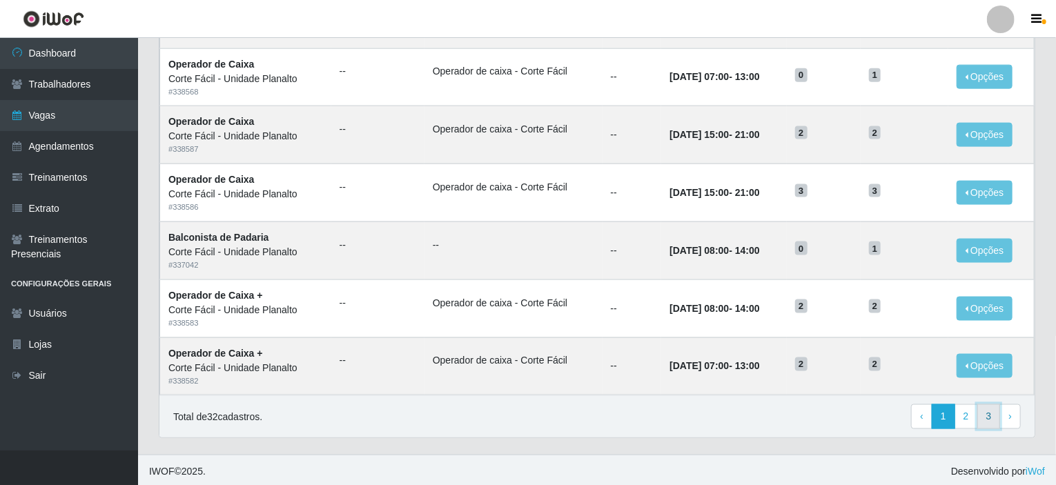
click at [980, 405] on link "3" at bounding box center [988, 416] width 23 height 25
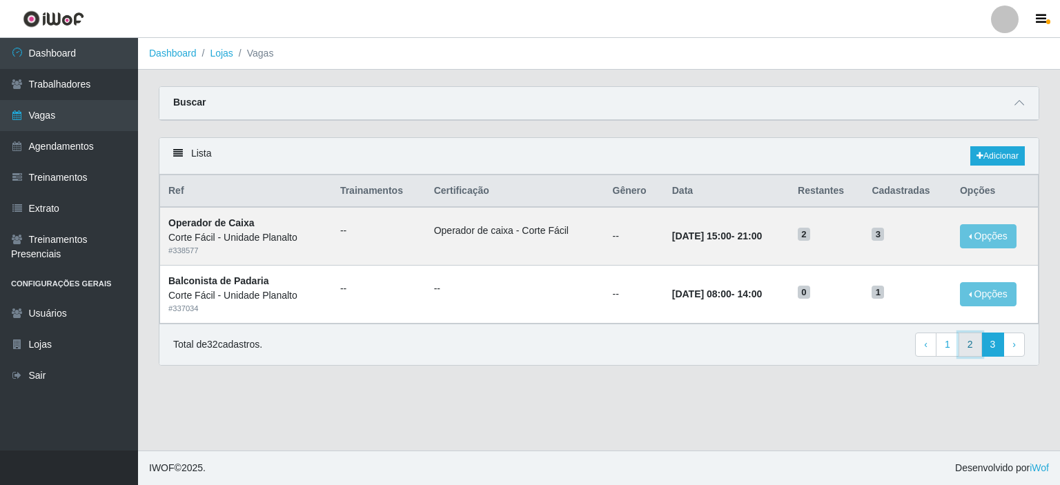
click at [967, 340] on link "2" at bounding box center [969, 345] width 23 height 25
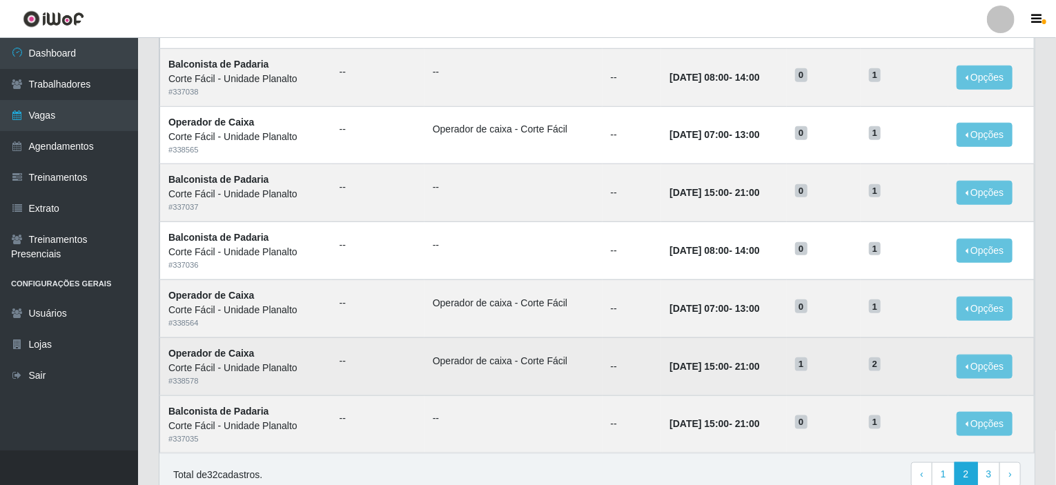
scroll to position [680, 0]
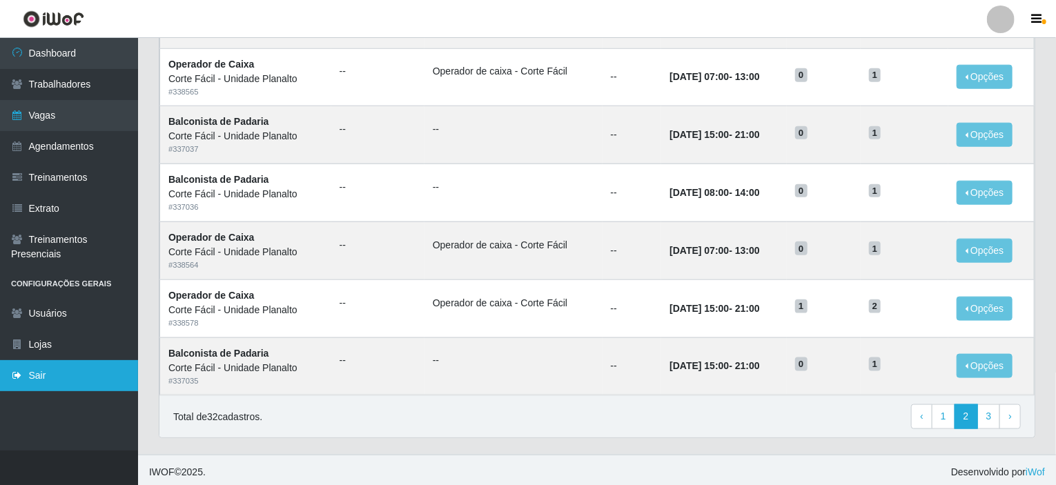
click at [66, 373] on link "Sair" at bounding box center [69, 375] width 138 height 31
